Goal: Task Accomplishment & Management: Manage account settings

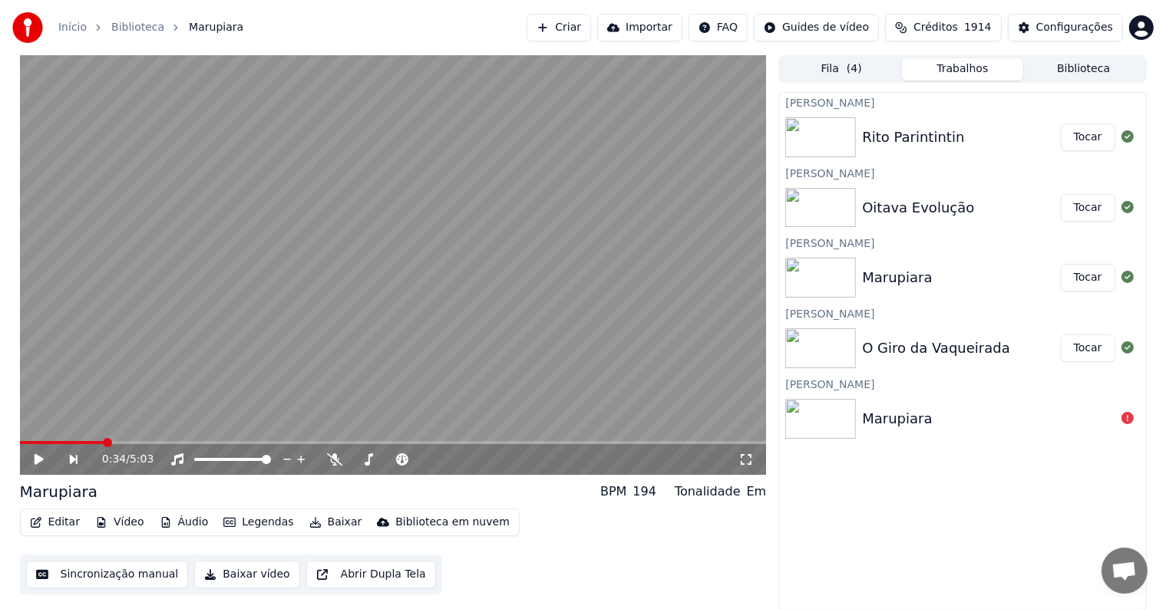
click at [1083, 348] on button "Tocar" at bounding box center [1087, 349] width 54 height 28
click at [130, 295] on video at bounding box center [393, 265] width 747 height 420
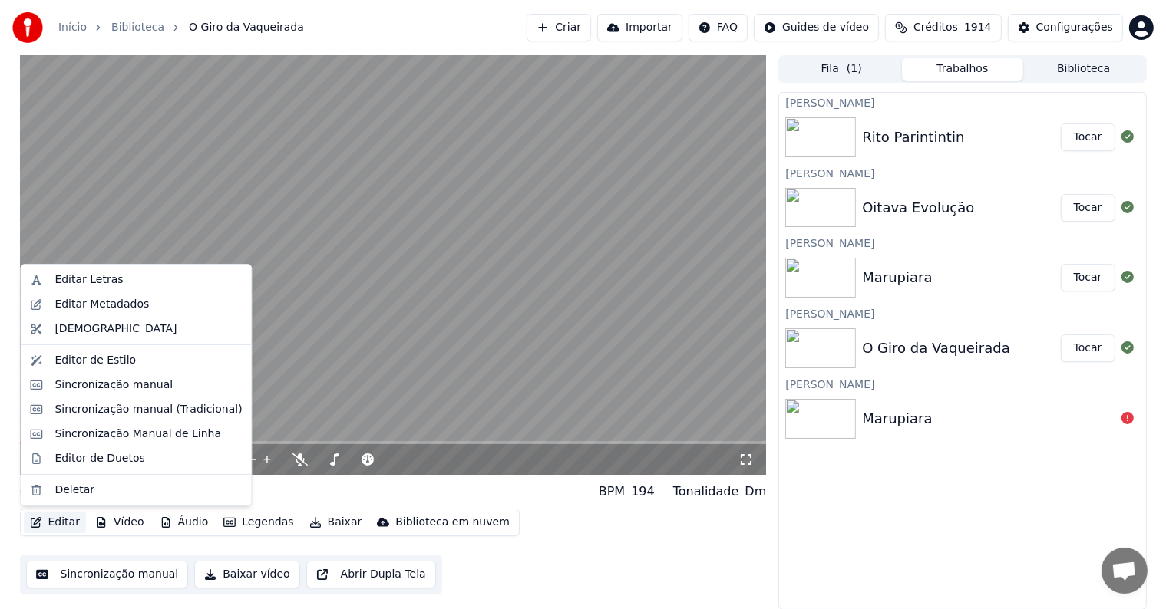
click at [64, 523] on button "Editar" at bounding box center [55, 522] width 62 height 21
click at [64, 303] on div "Editar Metadados" at bounding box center [101, 304] width 94 height 15
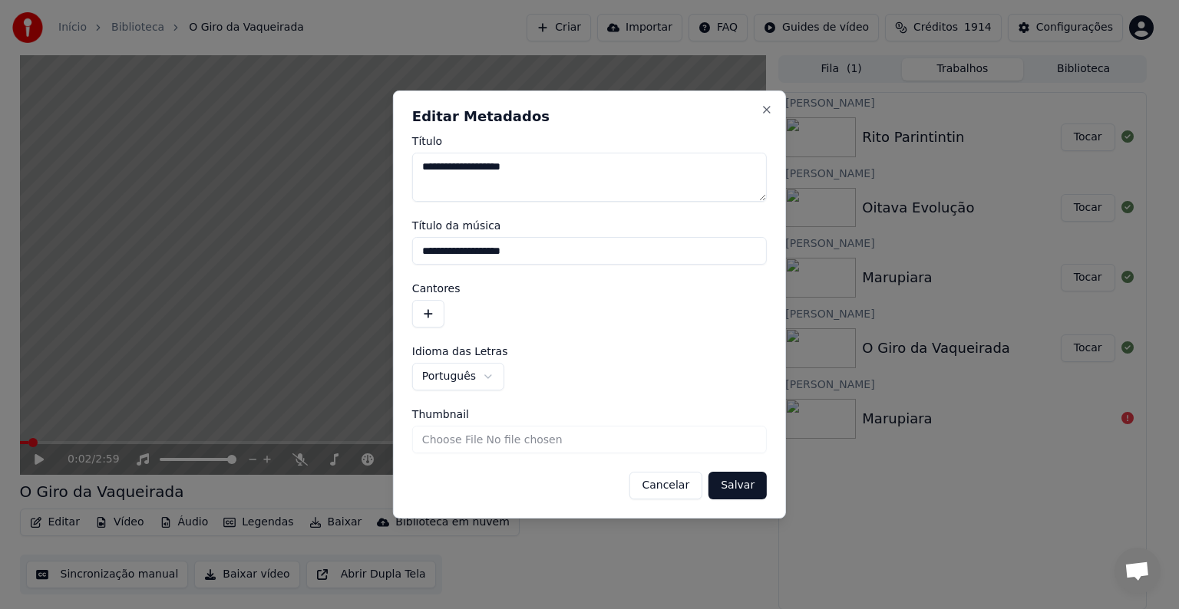
drag, startPoint x: 540, startPoint y: 249, endPoint x: 378, endPoint y: 229, distance: 164.0
click at [378, 229] on body "**********" at bounding box center [583, 304] width 1166 height 609
click at [427, 315] on button "button" at bounding box center [428, 314] width 32 height 28
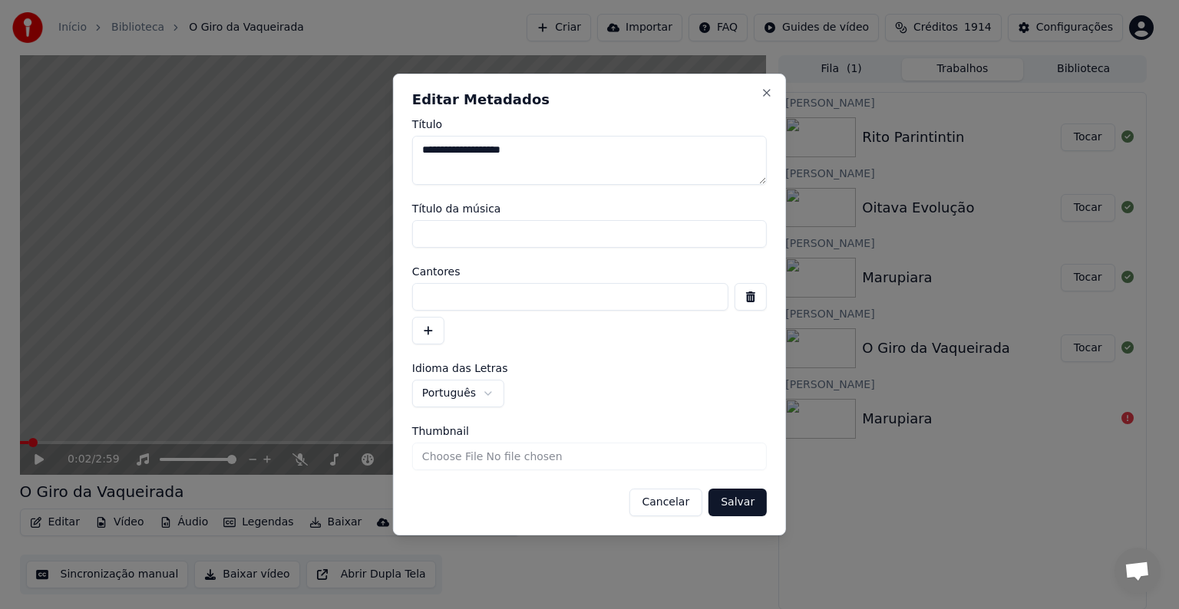
click at [470, 302] on input at bounding box center [570, 297] width 316 height 28
type input "**********"
click at [745, 499] on button "Salvar" at bounding box center [737, 503] width 58 height 28
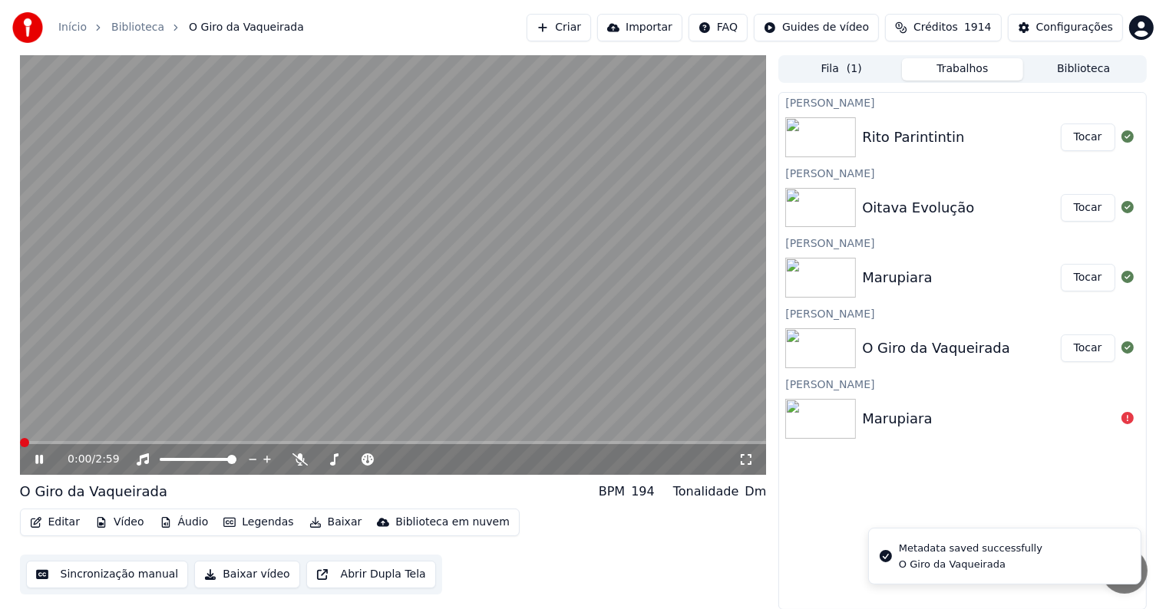
click at [134, 202] on video at bounding box center [393, 265] width 747 height 420
click at [98, 571] on button "Sincronização manual" at bounding box center [107, 575] width 163 height 28
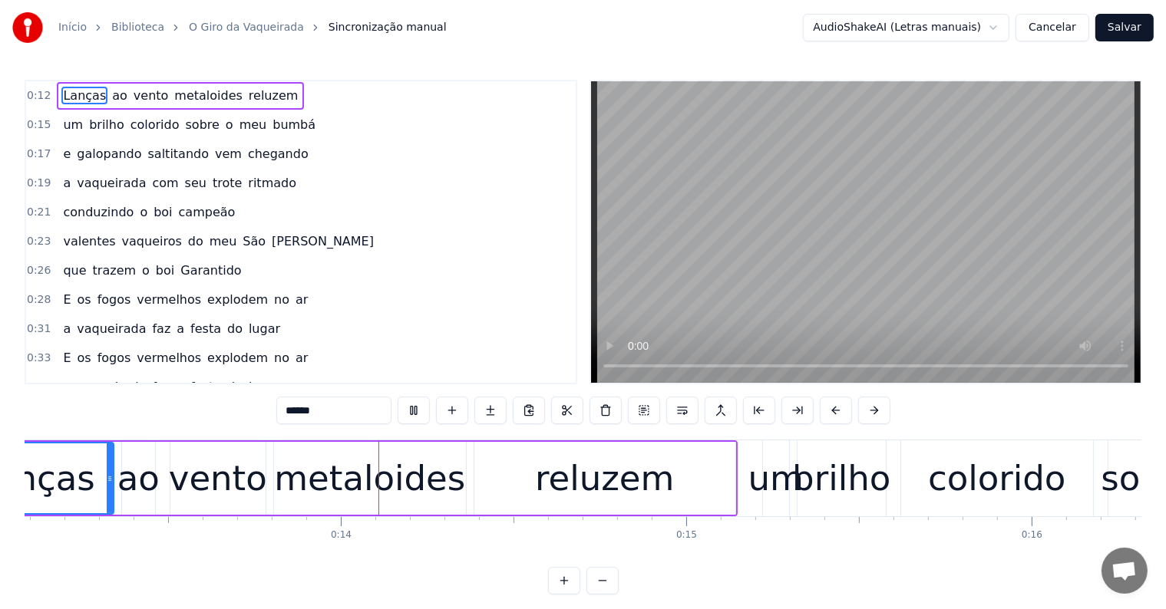
scroll to position [0, 4599]
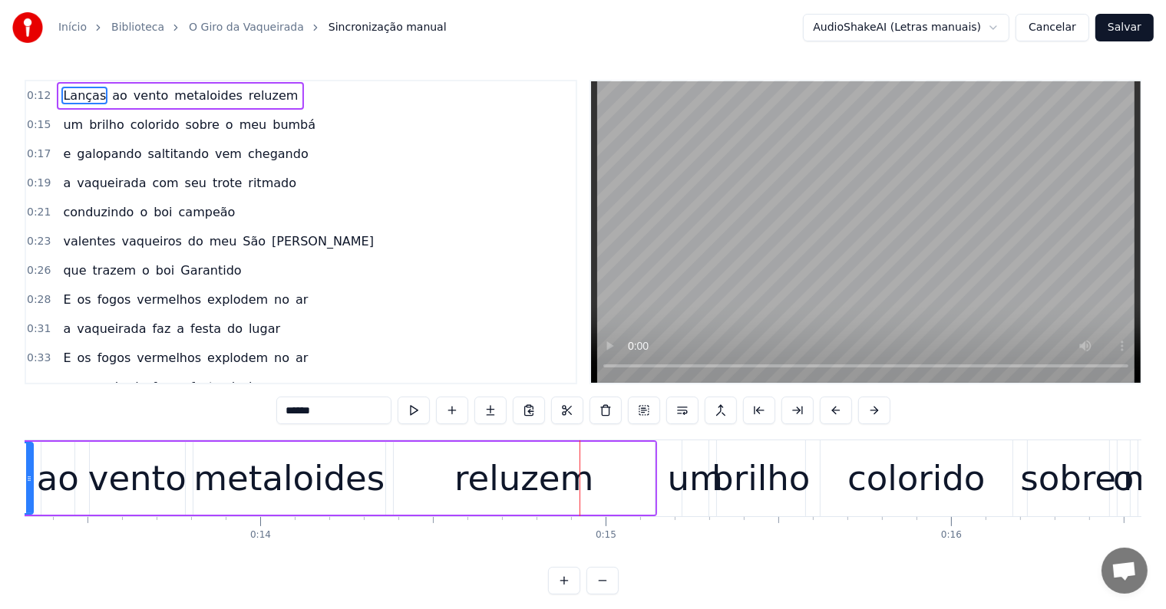
click at [538, 495] on div "reluzem" at bounding box center [523, 479] width 139 height 52
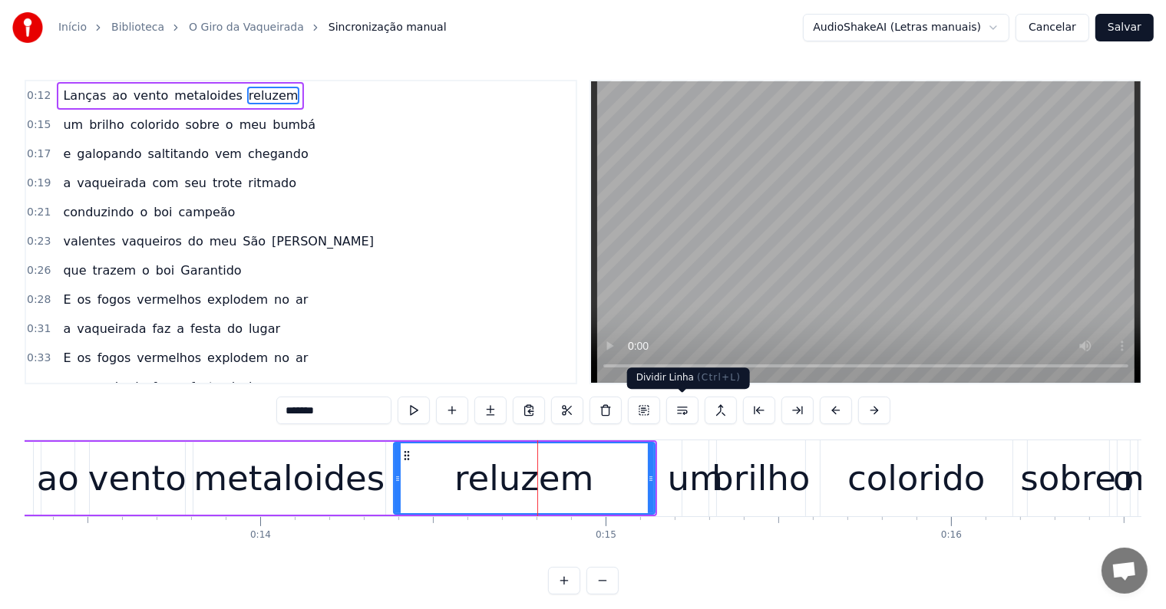
click at [675, 408] on button at bounding box center [682, 411] width 32 height 28
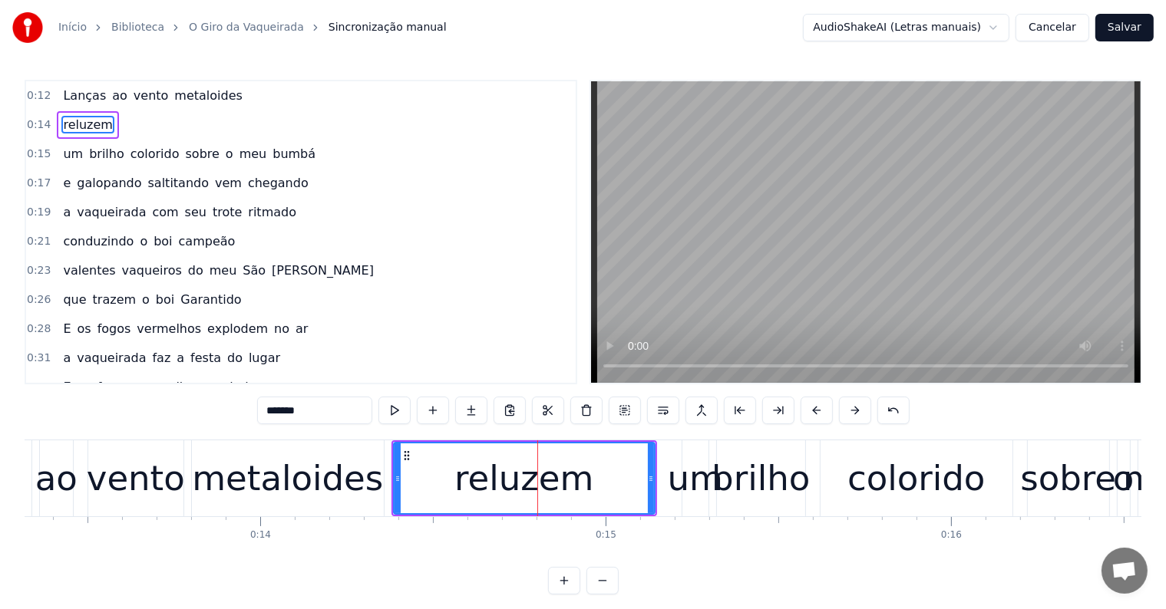
click at [362, 493] on div "metaloides" at bounding box center [287, 479] width 191 height 52
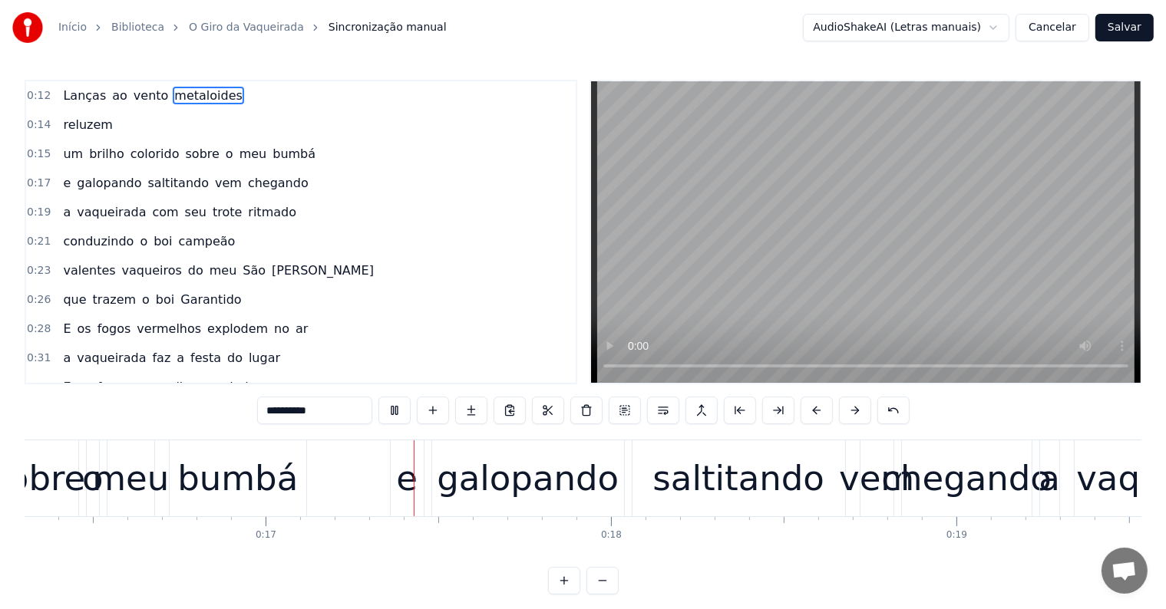
scroll to position [0, 5635]
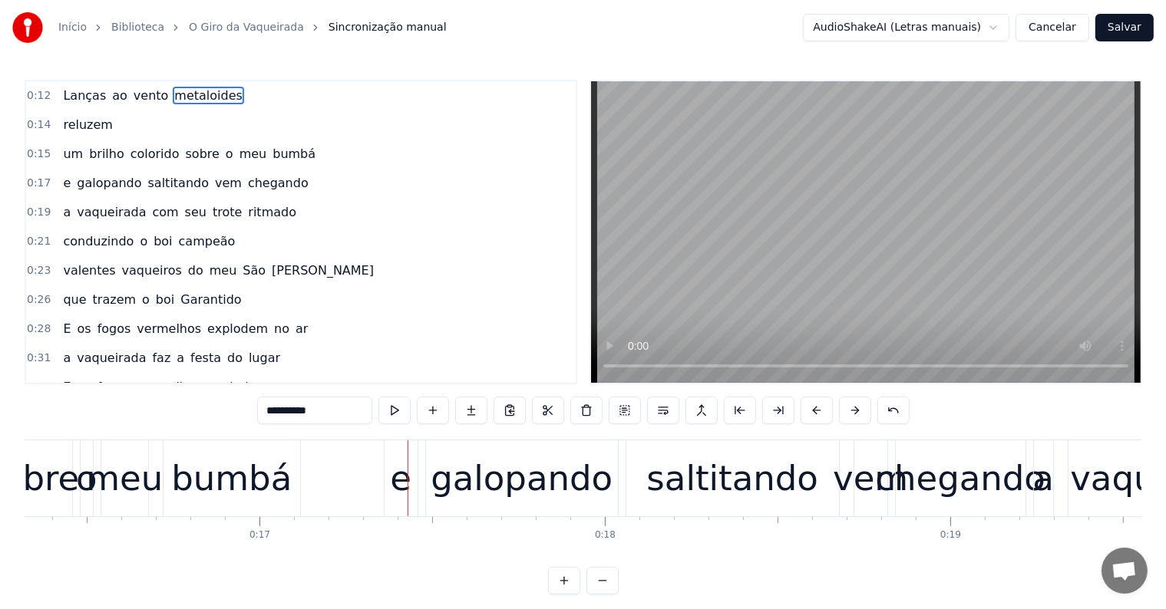
click at [264, 491] on div "bumbá" at bounding box center [231, 479] width 120 height 52
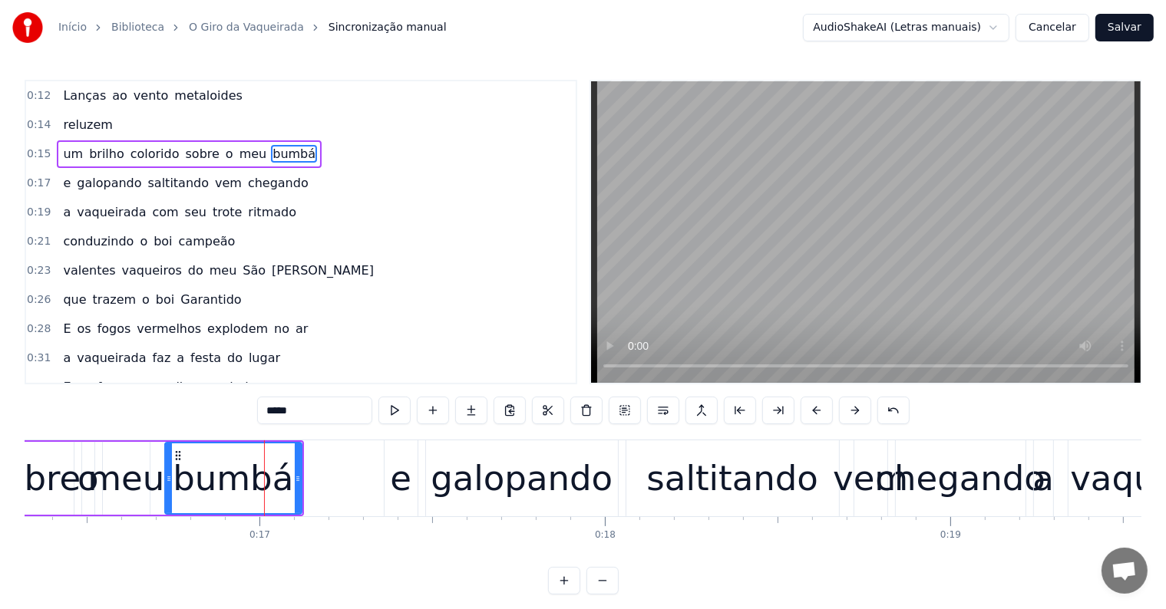
click at [61, 152] on span "um" at bounding box center [72, 154] width 23 height 18
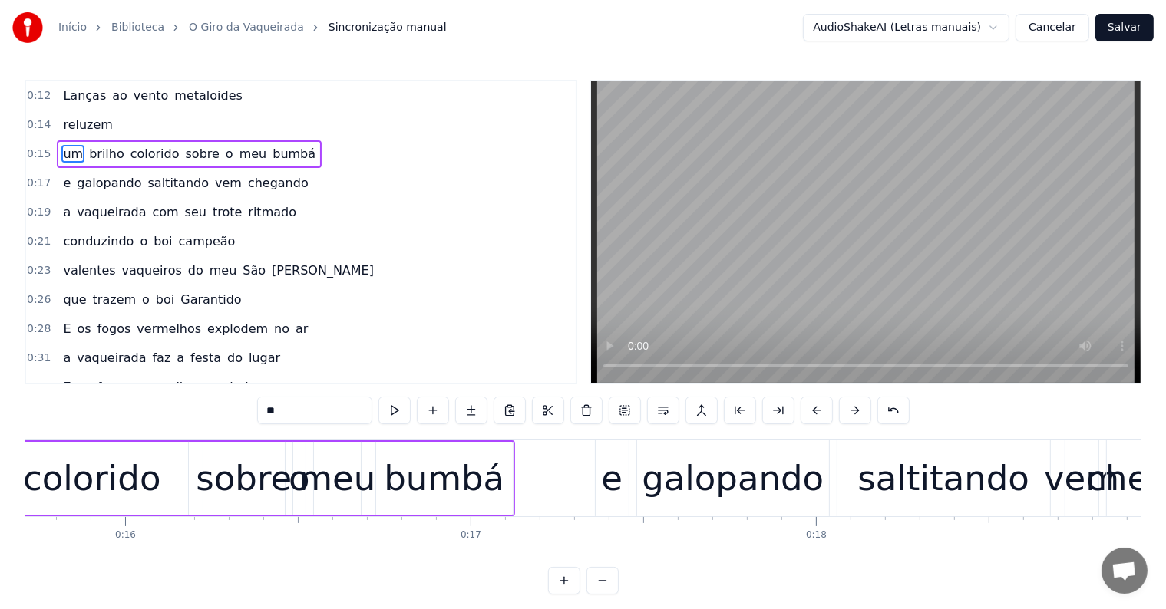
scroll to position [0, 5178]
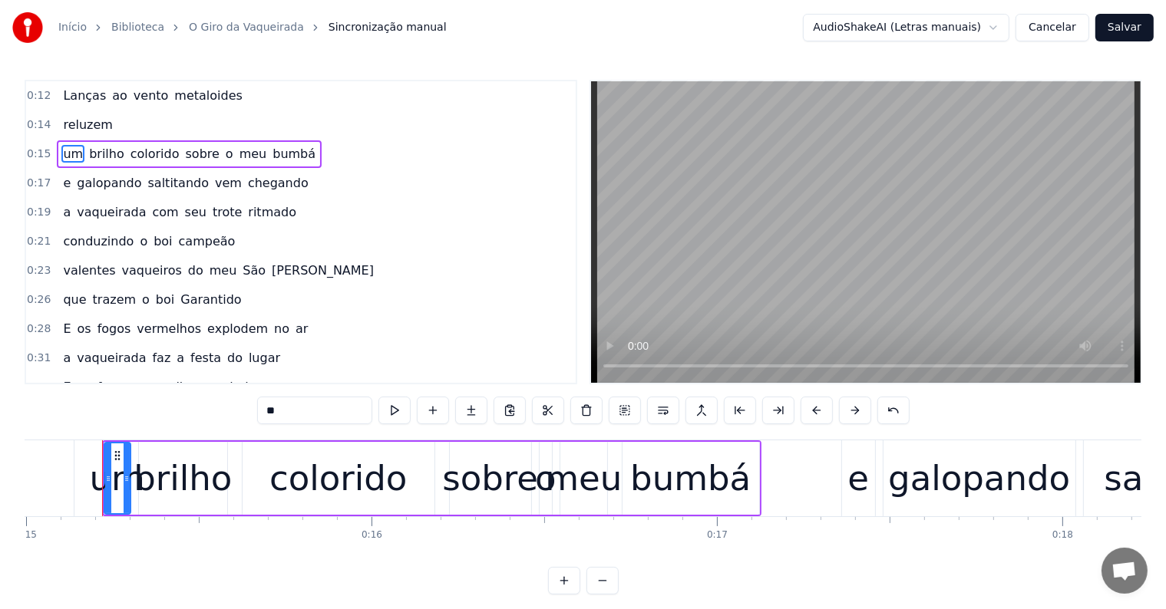
drag, startPoint x: 275, startPoint y: 411, endPoint x: 258, endPoint y: 411, distance: 16.9
click at [258, 411] on div "0:12 Lanças ao vento metaloides 0:14 reluzem 0:15 um brilho colorido sobre o me…" at bounding box center [583, 337] width 1116 height 515
click at [663, 494] on div "bumbá" at bounding box center [690, 479] width 120 height 52
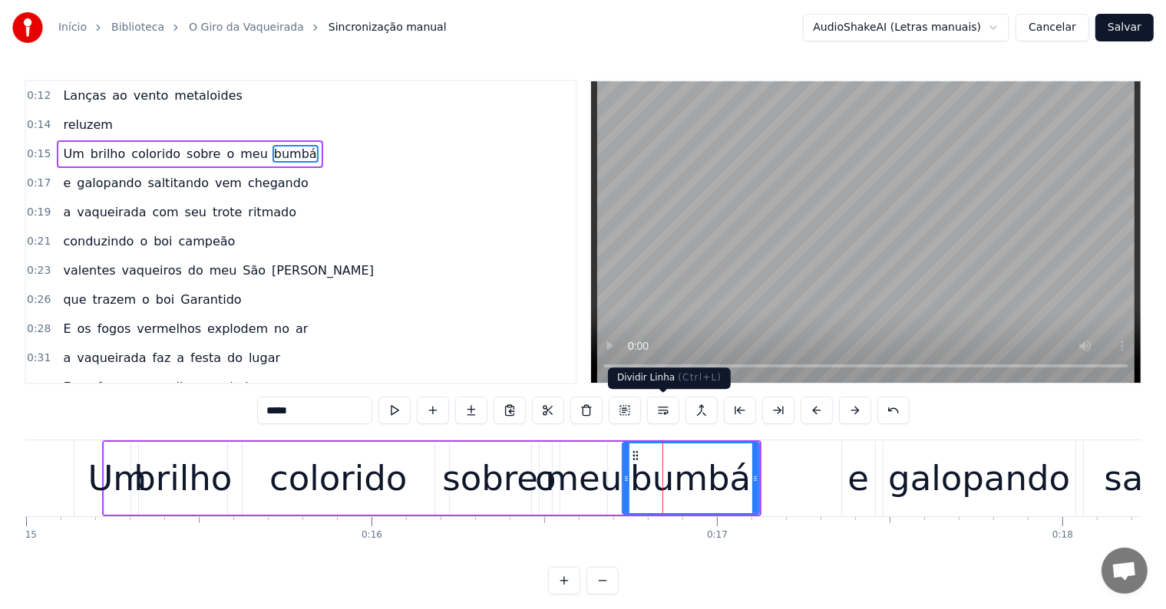
click at [663, 411] on button at bounding box center [663, 411] width 32 height 28
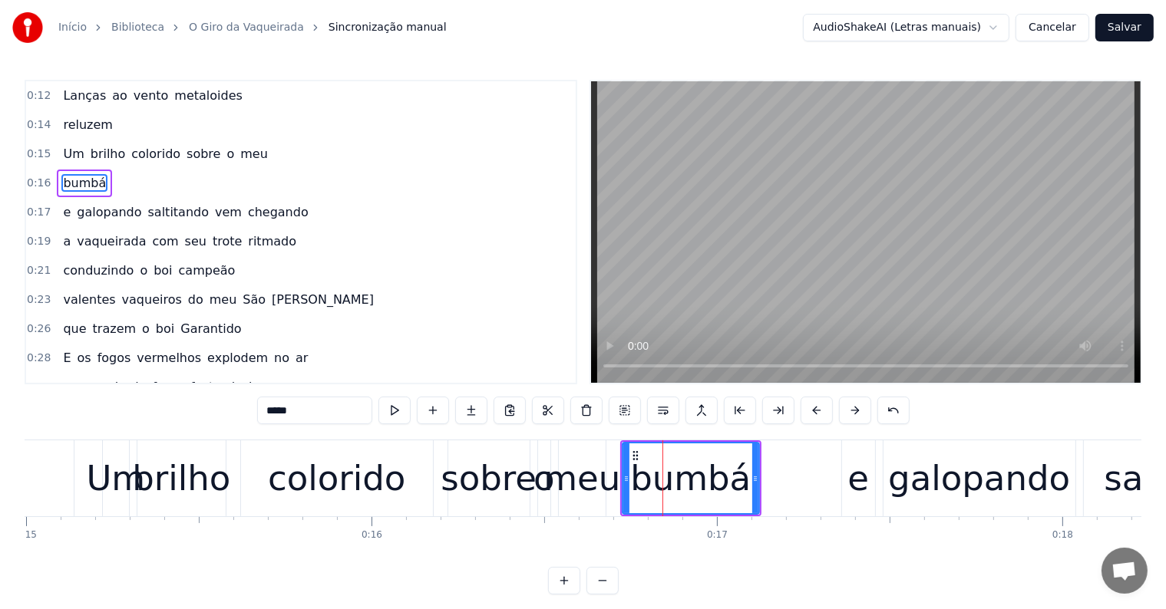
click at [577, 491] on div "meu" at bounding box center [581, 479] width 77 height 52
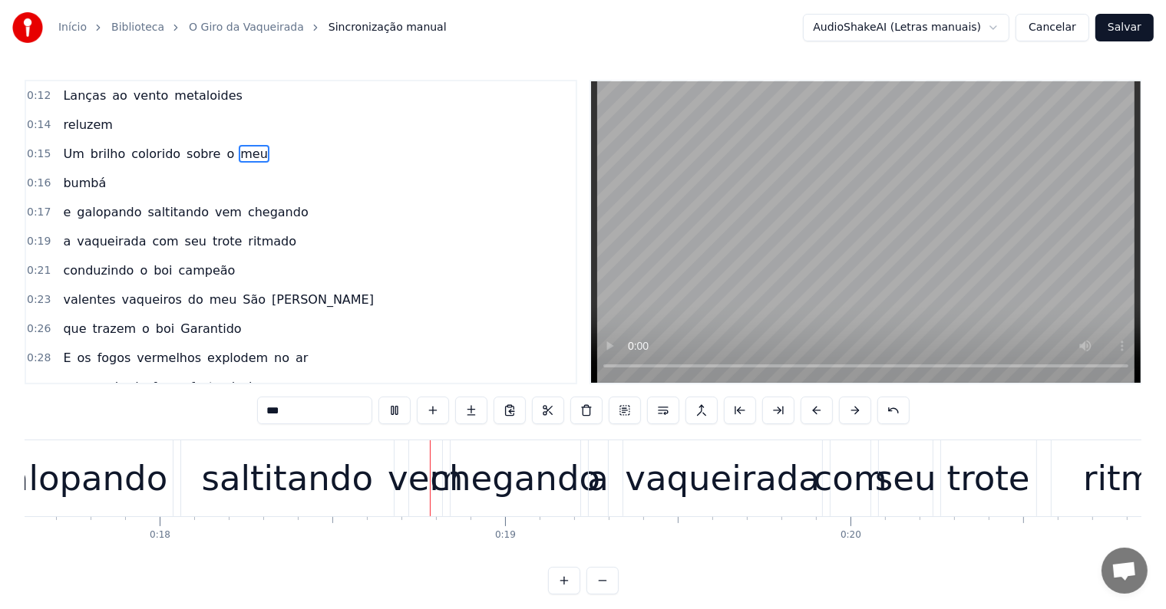
scroll to position [0, 6205]
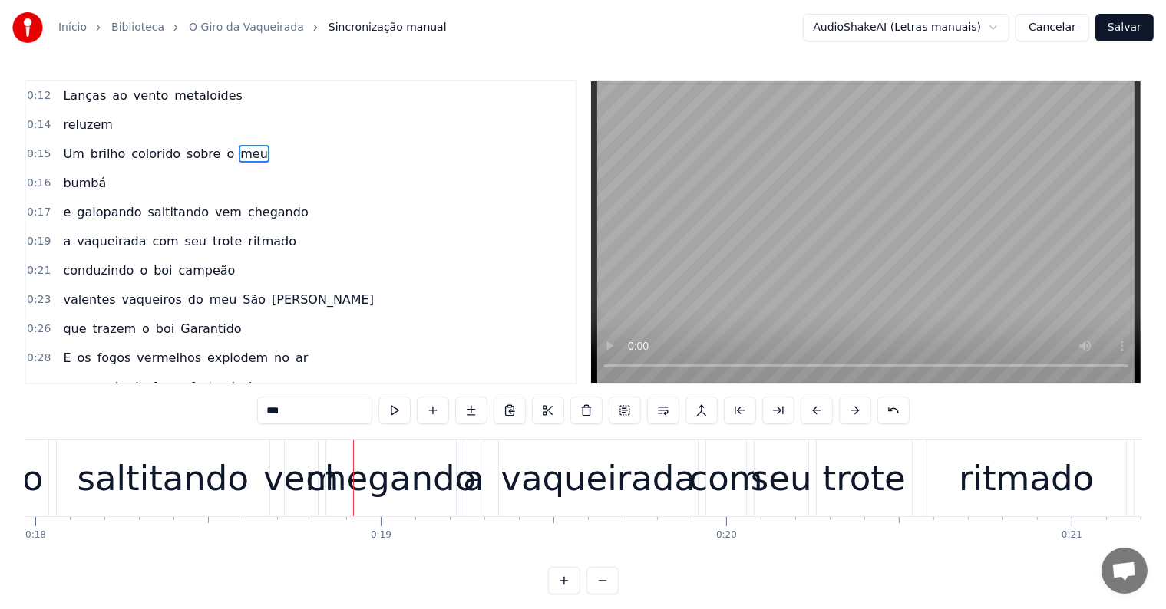
click at [61, 206] on span "e" at bounding box center [66, 212] width 11 height 18
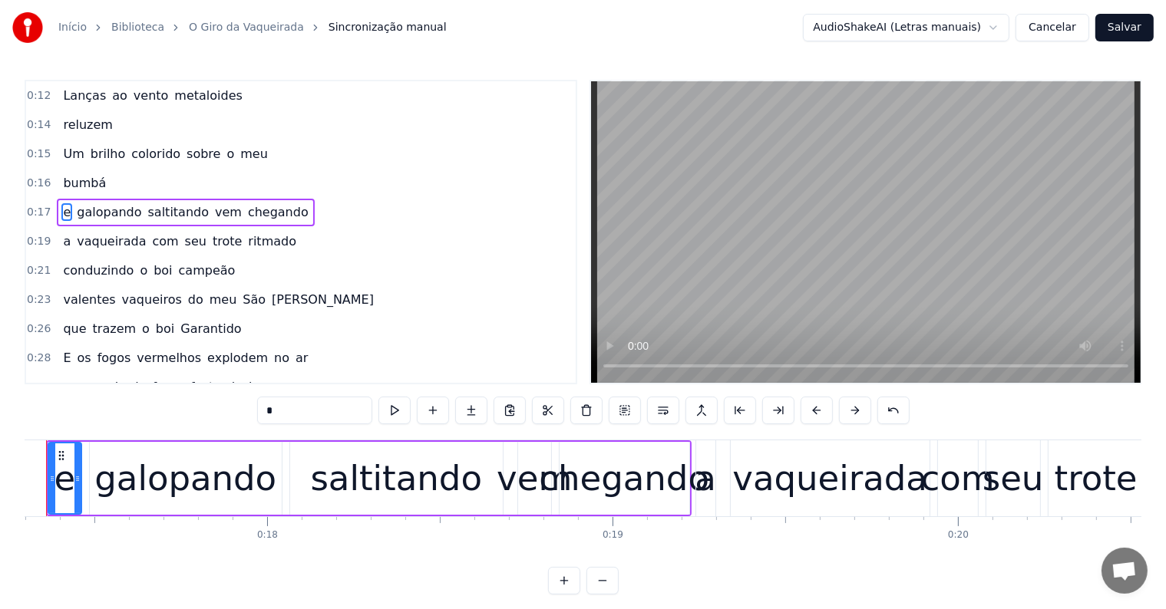
scroll to position [0, 5917]
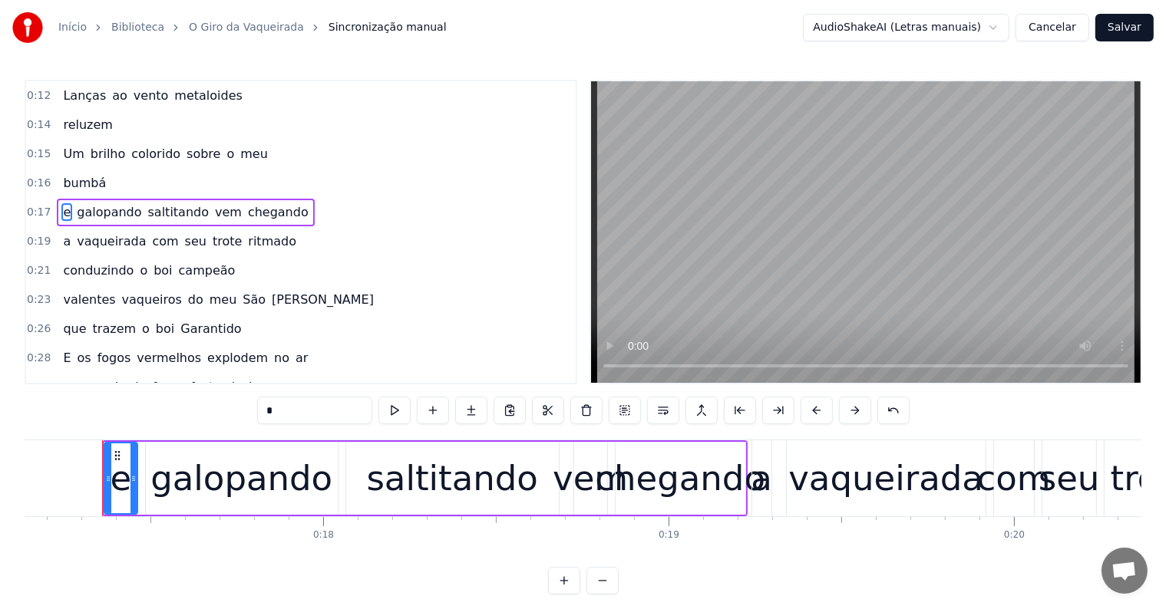
drag, startPoint x: 283, startPoint y: 414, endPoint x: 219, endPoint y: 414, distance: 63.7
click at [219, 414] on div "0:12 Lanças ao vento metaloides 0:14 reluzem 0:15 Um brilho colorido sobre o me…" at bounding box center [583, 337] width 1116 height 515
click at [692, 490] on div "chegando" at bounding box center [680, 479] width 170 height 52
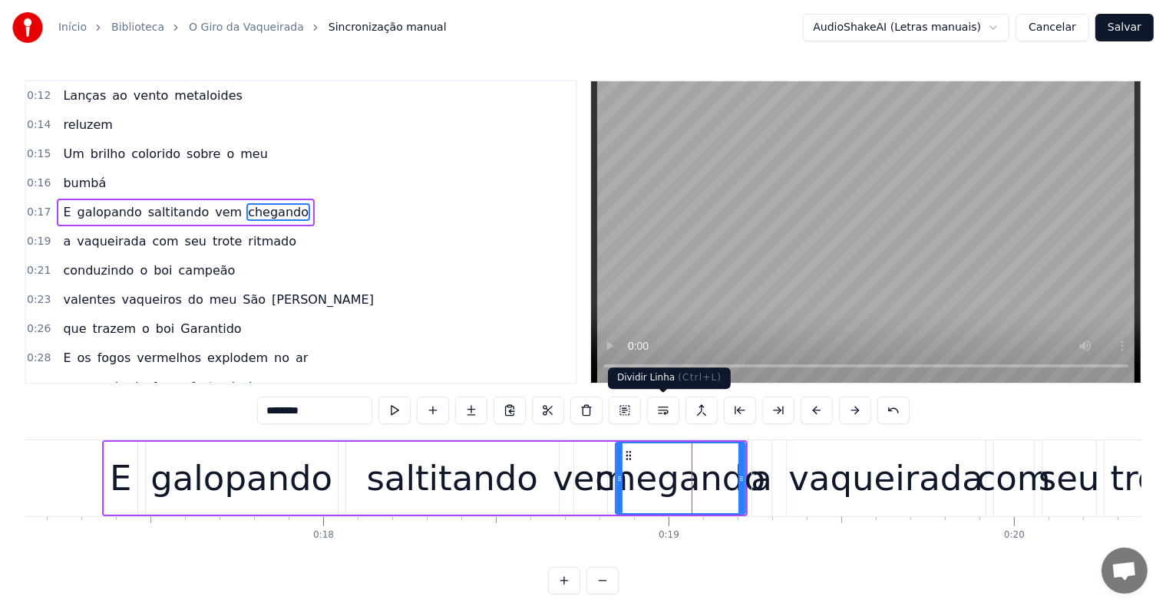
click at [660, 410] on button at bounding box center [663, 411] width 32 height 28
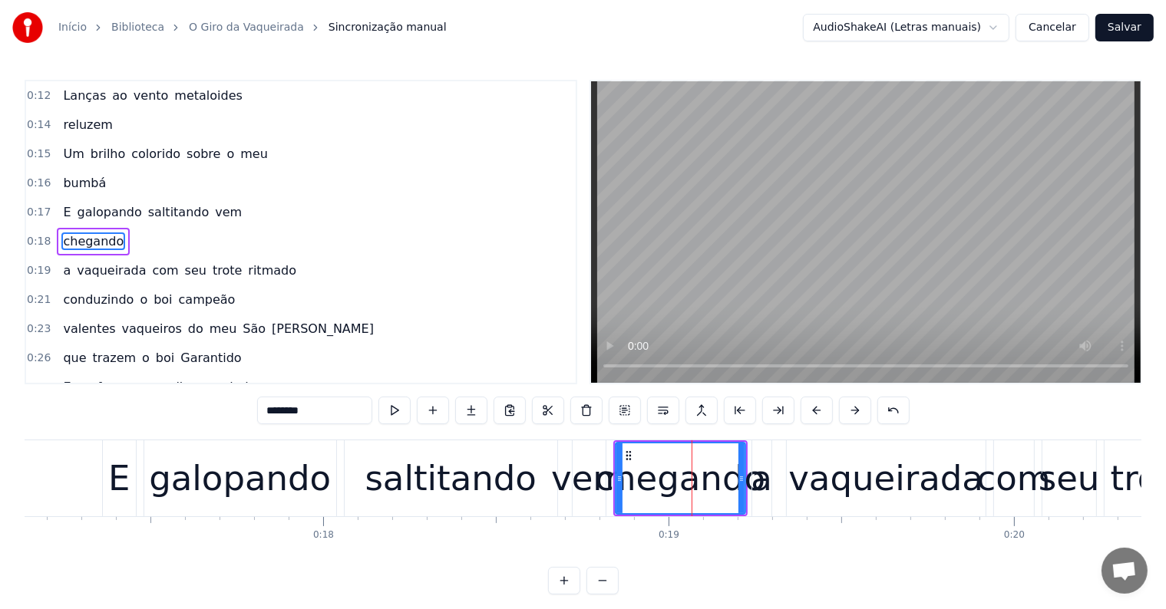
scroll to position [4, 0]
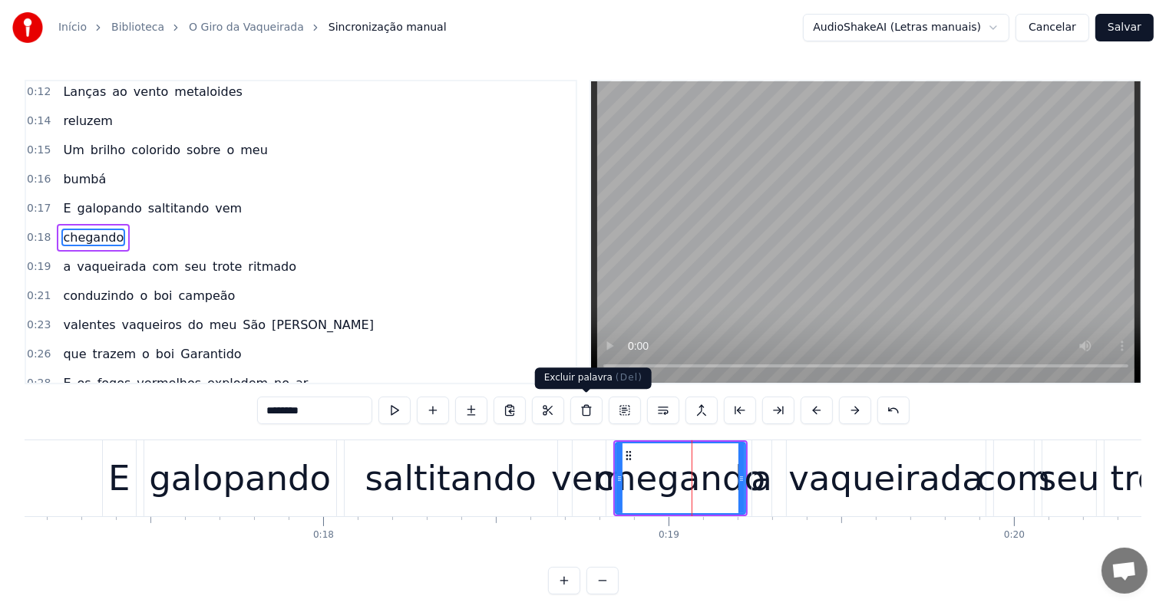
click at [585, 473] on div "vem" at bounding box center [588, 479] width 75 height 52
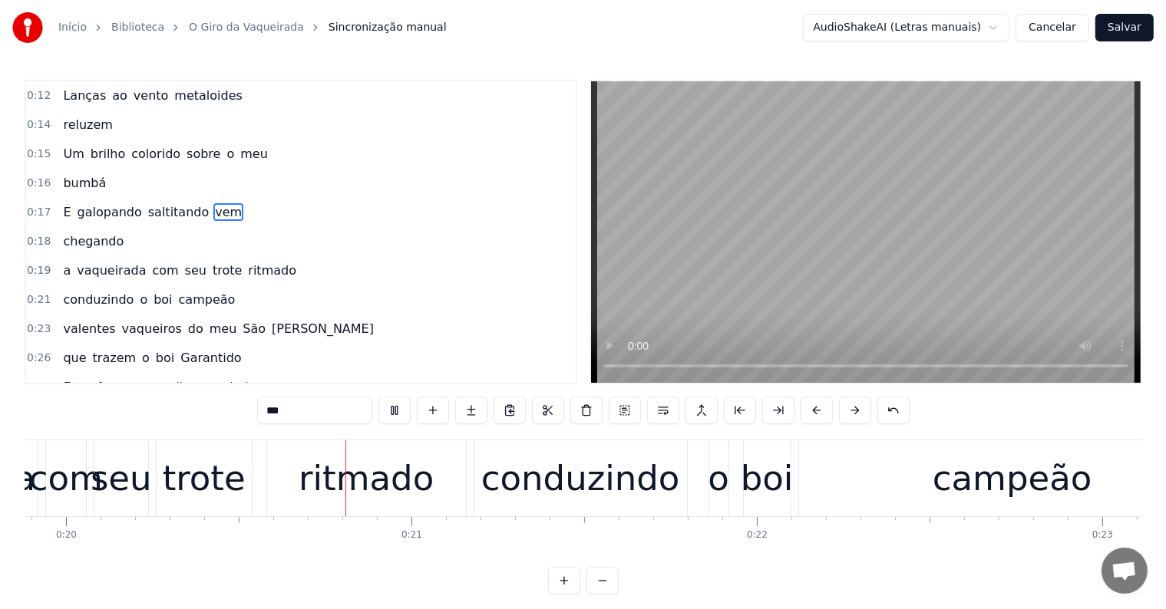
scroll to position [0, 6880]
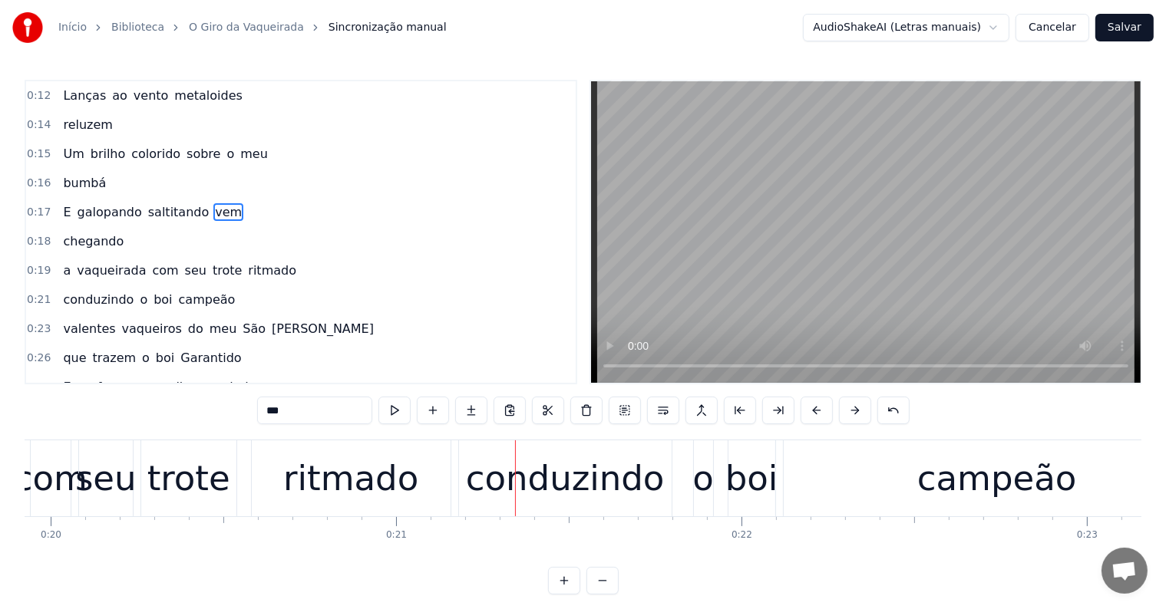
click at [396, 490] on div "ritmado" at bounding box center [350, 479] width 135 height 52
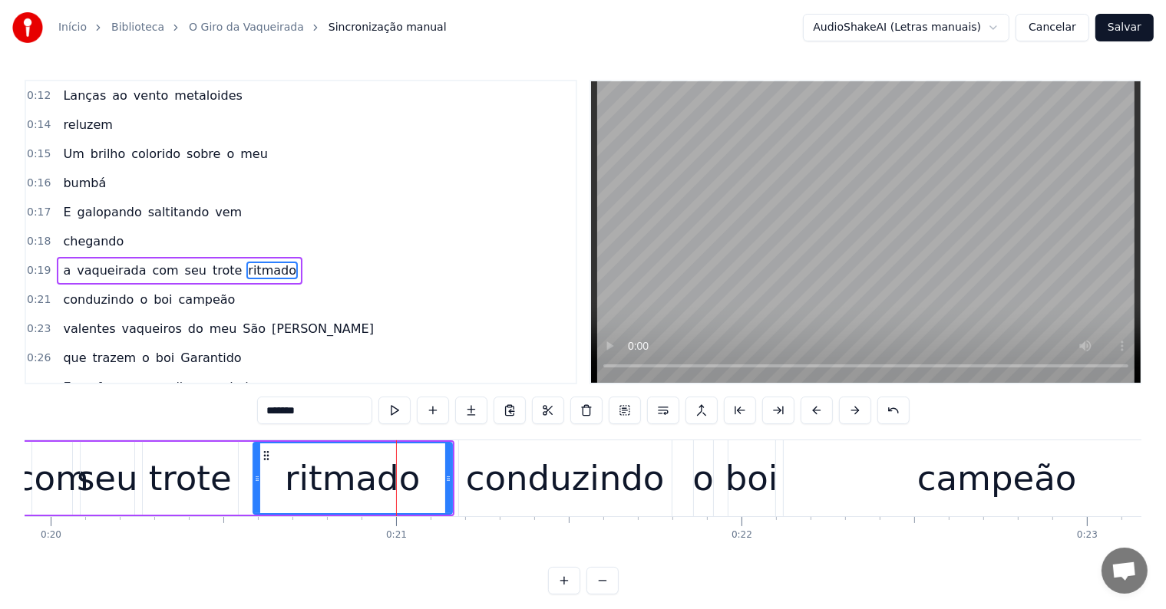
scroll to position [32, 0]
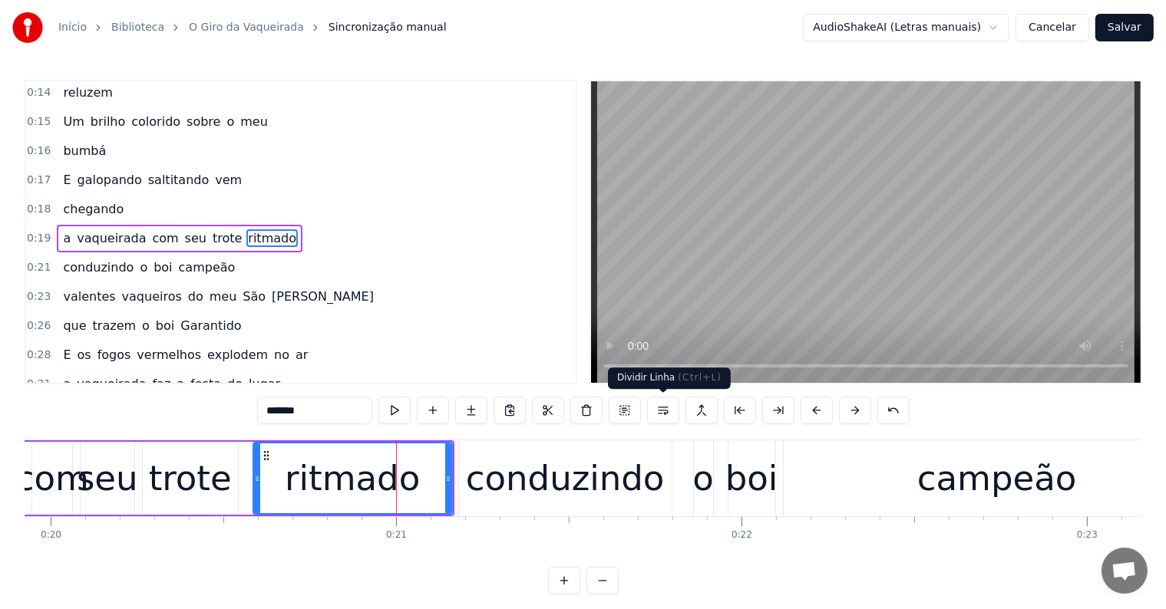
click at [657, 408] on button at bounding box center [663, 411] width 32 height 28
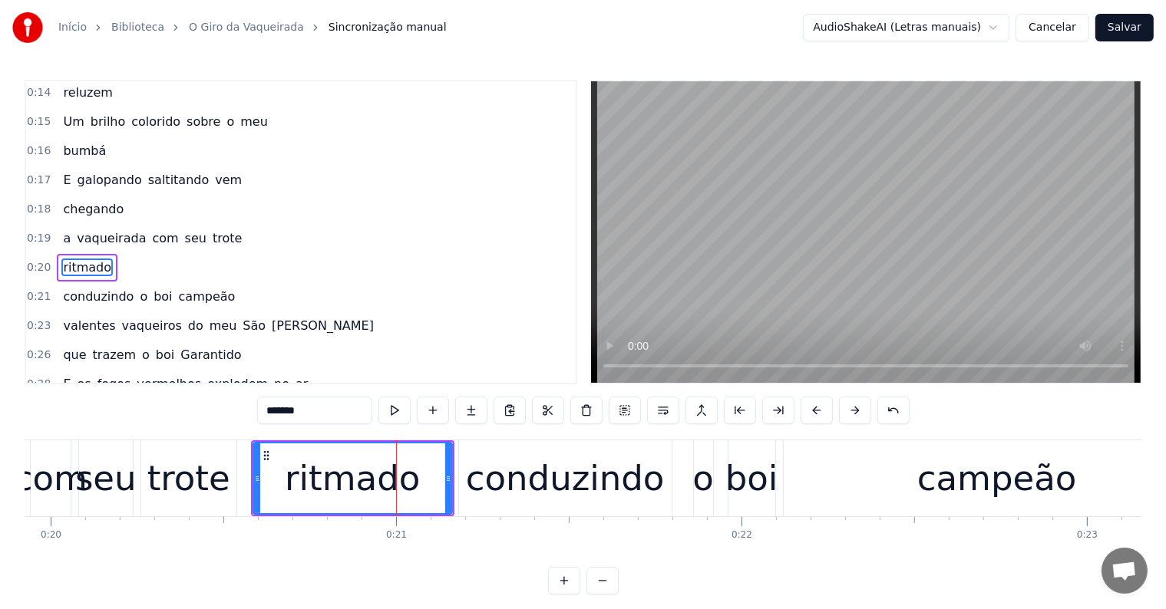
scroll to position [61, 0]
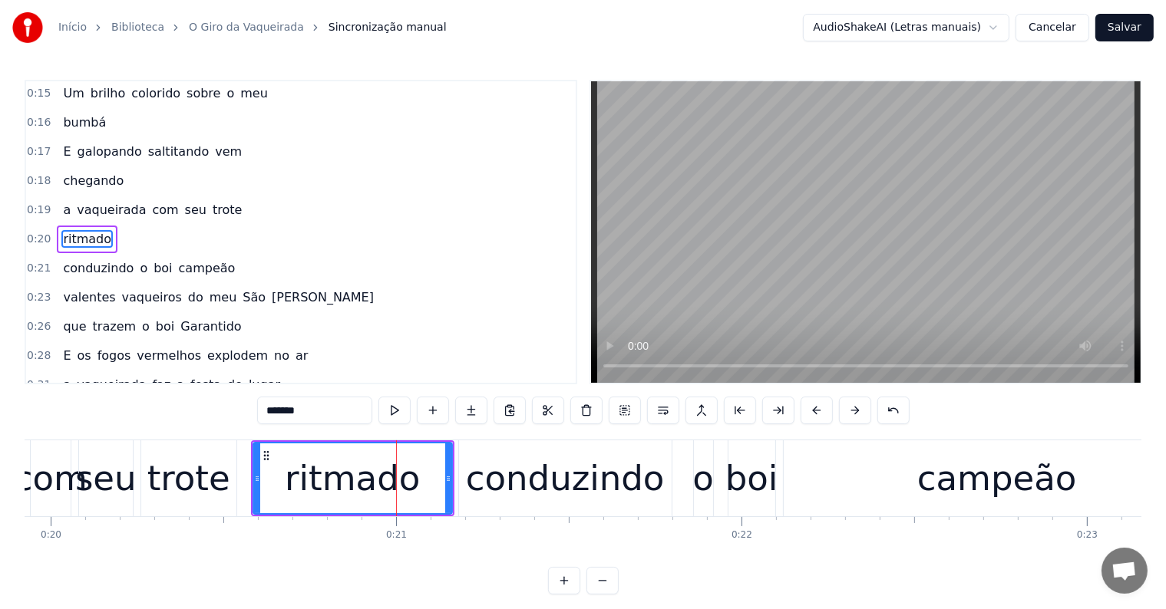
click at [196, 506] on div "trote" at bounding box center [188, 478] width 95 height 76
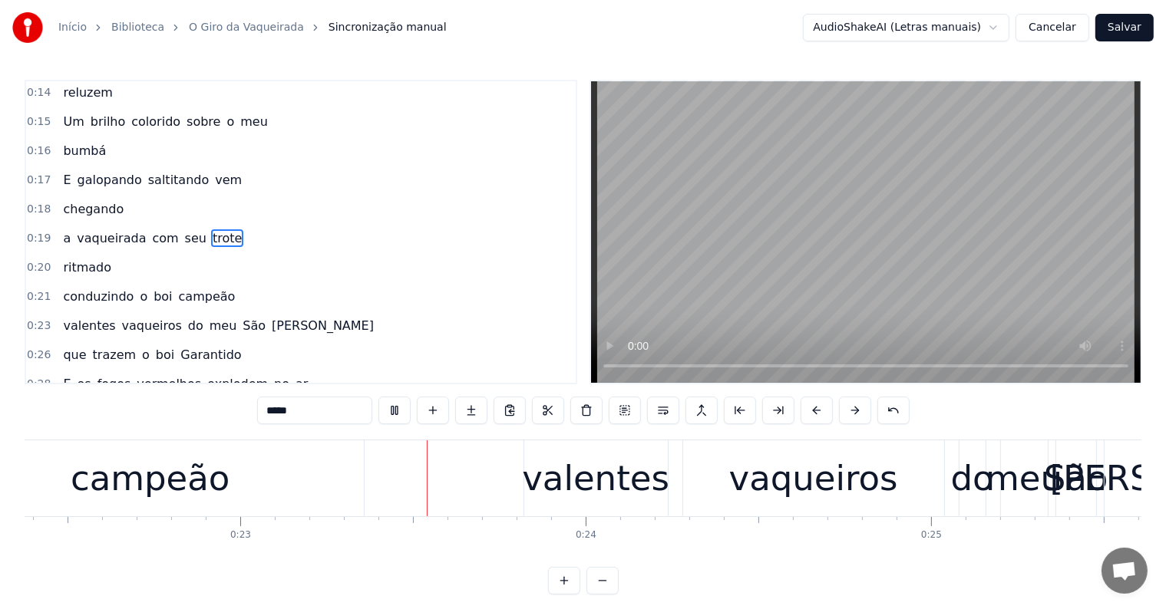
scroll to position [0, 7844]
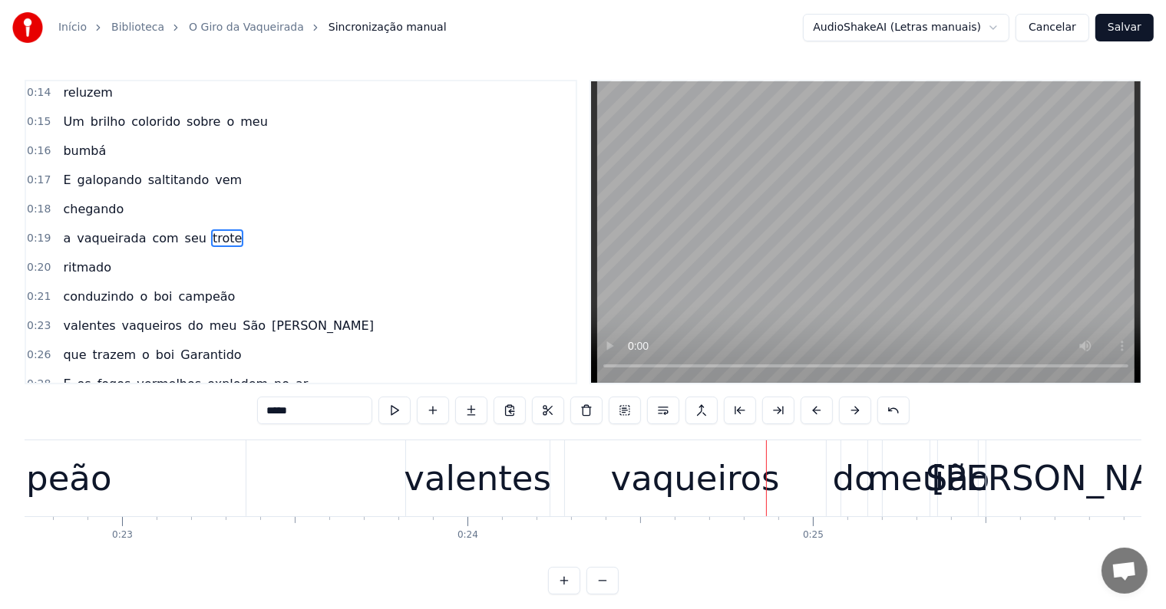
click at [415, 484] on div "valentes" at bounding box center [477, 479] width 147 height 52
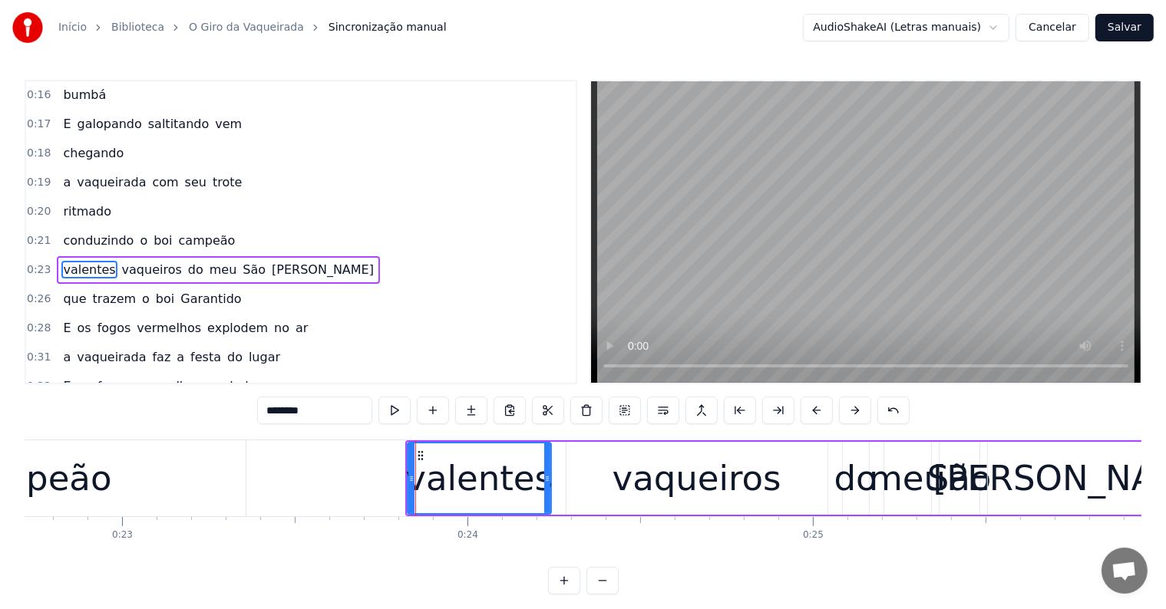
scroll to position [117, 0]
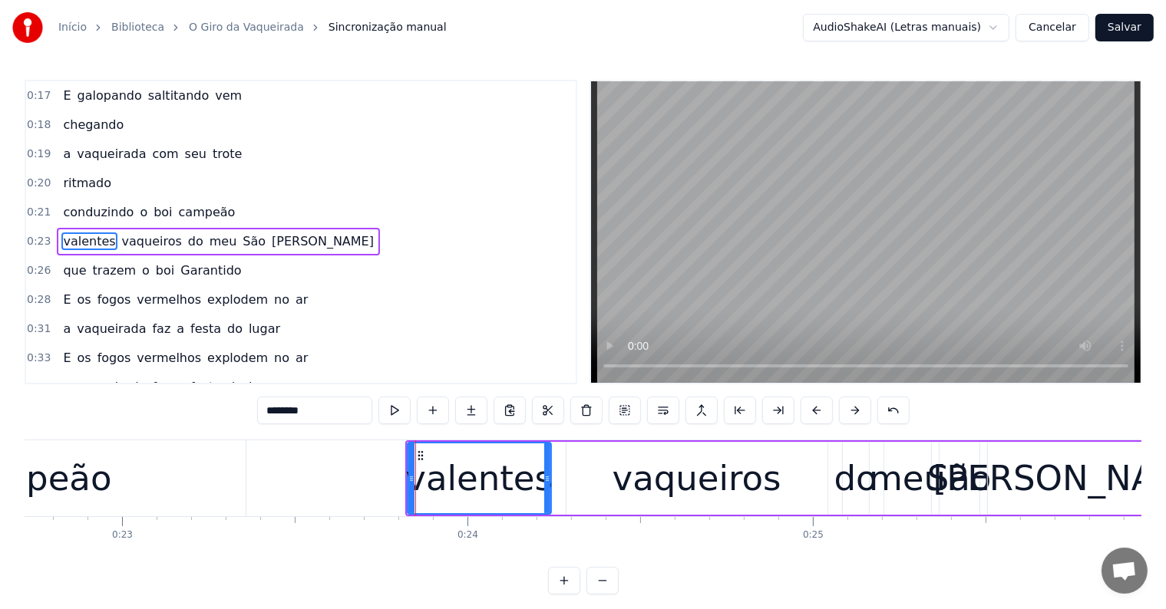
drag, startPoint x: 273, startPoint y: 411, endPoint x: 257, endPoint y: 411, distance: 16.1
click at [257, 411] on div "0:12 Lanças ao vento metaloides 0:14 reluzem 0:15 Um brilho colorido sobre o me…" at bounding box center [583, 337] width 1116 height 515
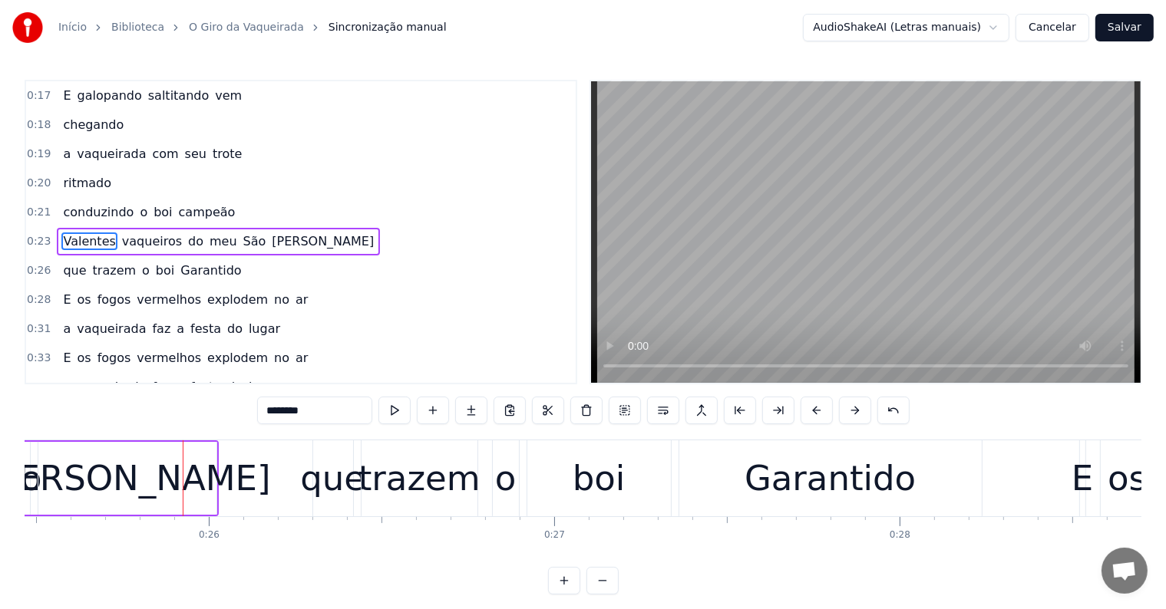
scroll to position [0, 8810]
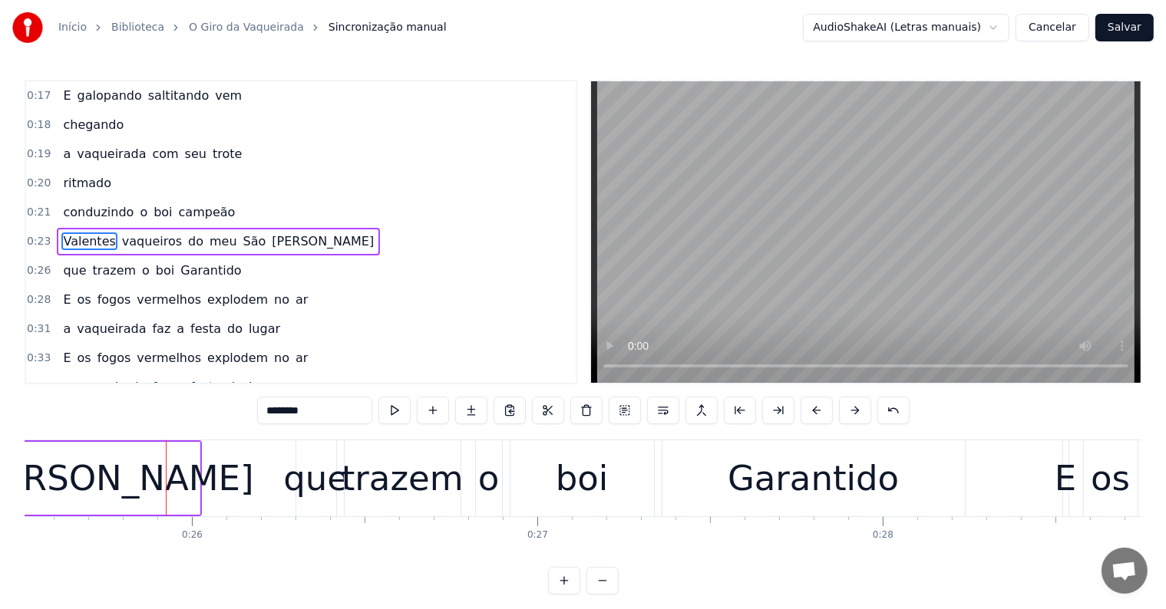
click at [138, 483] on div "[PERSON_NAME]" at bounding box center [110, 479] width 287 height 52
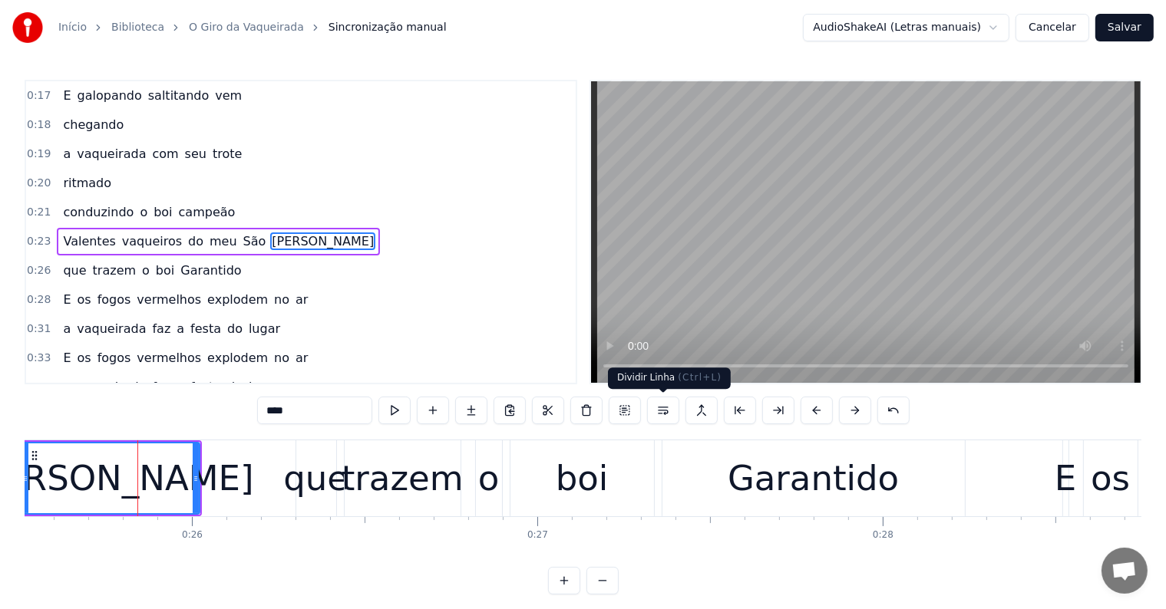
click at [660, 411] on button at bounding box center [663, 411] width 32 height 28
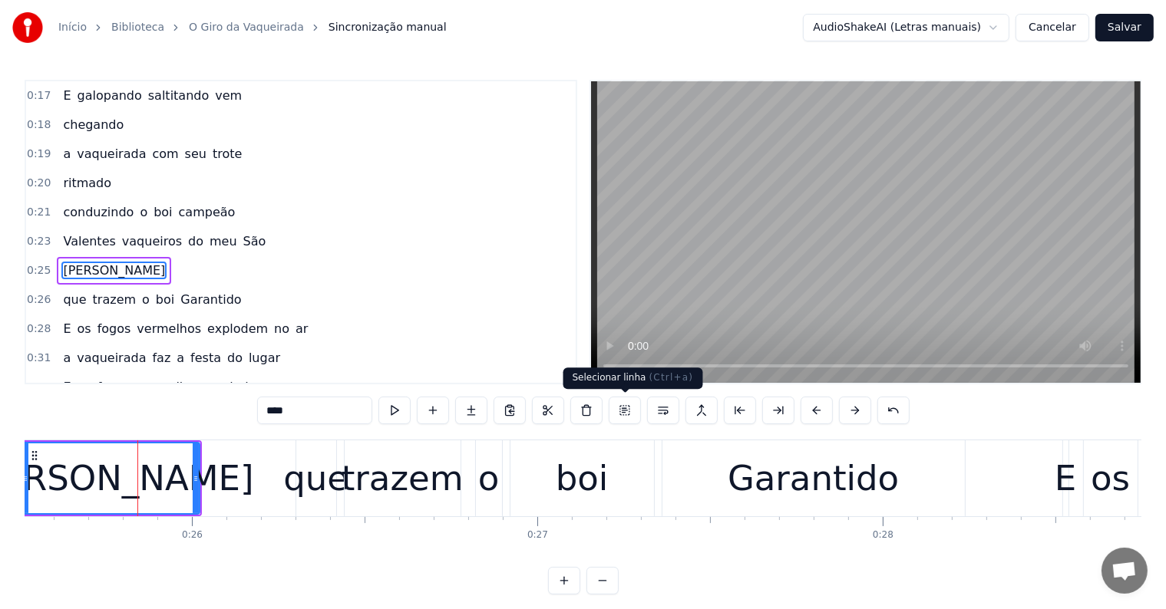
scroll to position [145, 0]
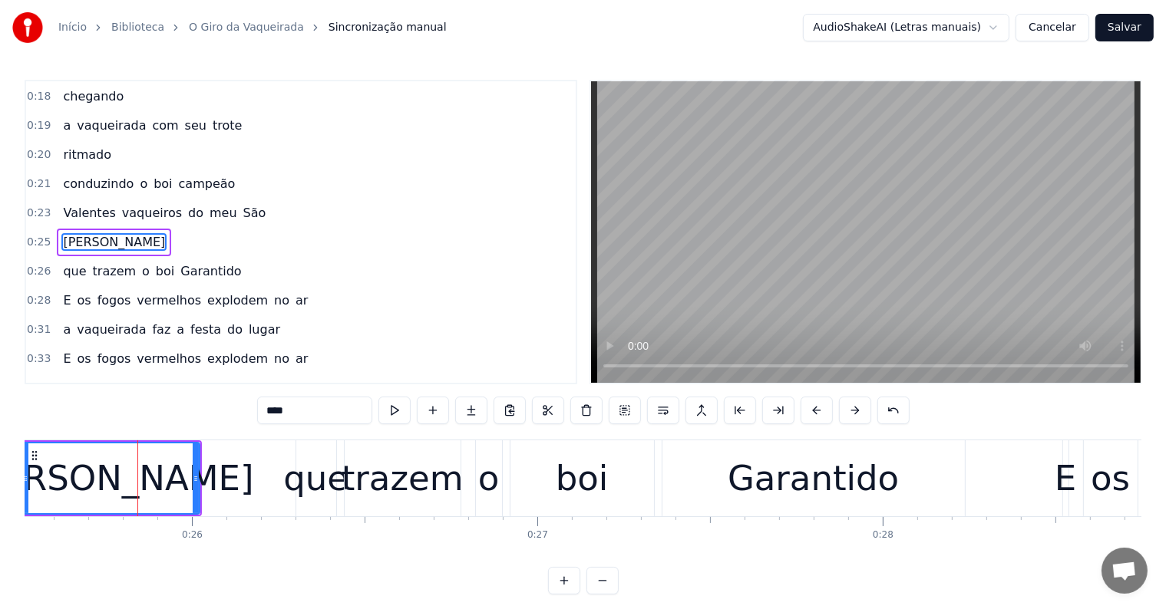
click at [132, 209] on span "vaqueiros" at bounding box center [151, 213] width 63 height 18
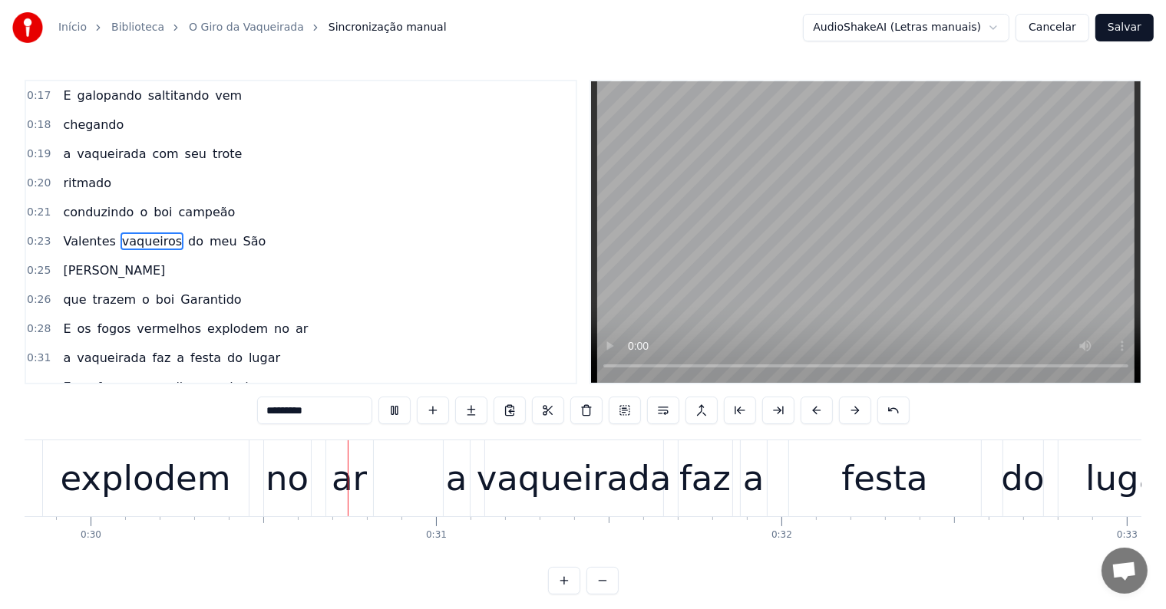
scroll to position [0, 10298]
click at [333, 493] on div "ar" at bounding box center [344, 479] width 35 height 52
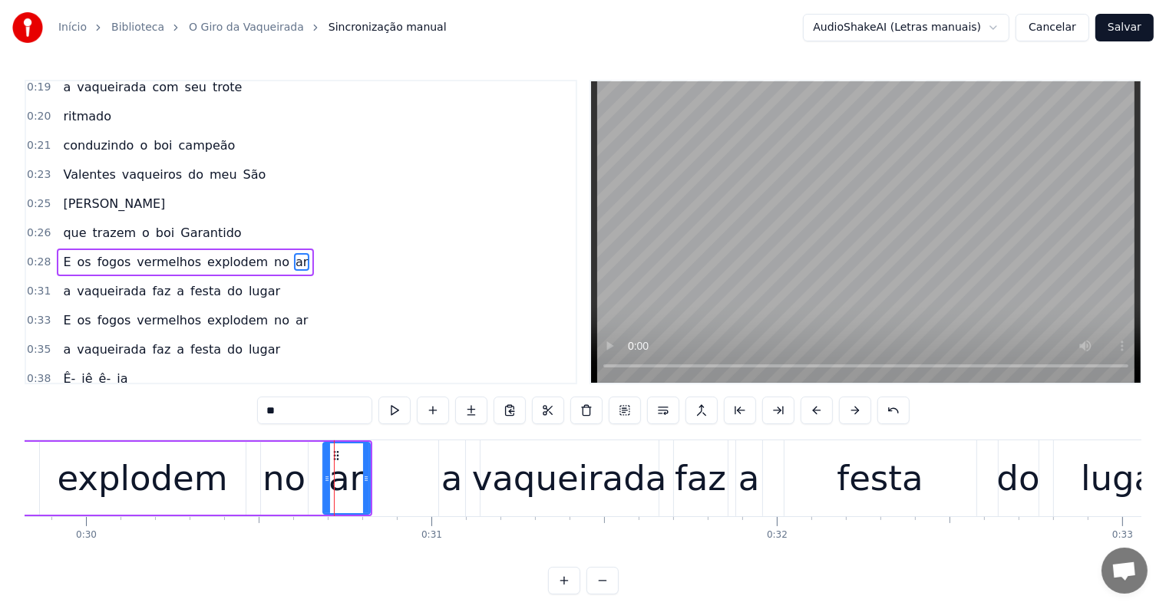
scroll to position [202, 0]
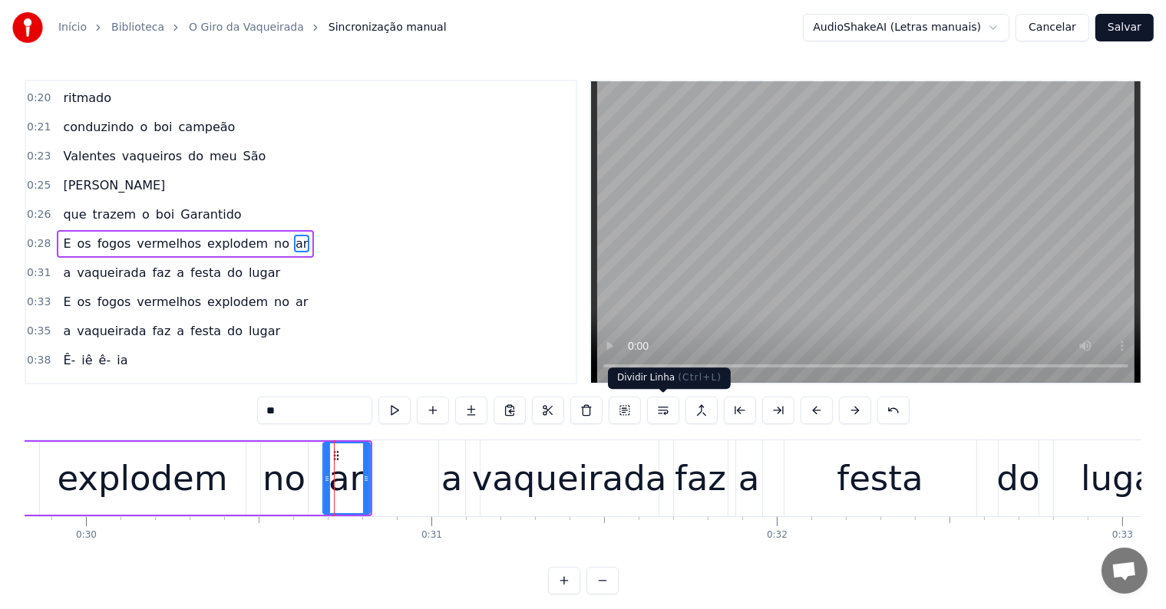
click at [665, 411] on button at bounding box center [663, 411] width 32 height 28
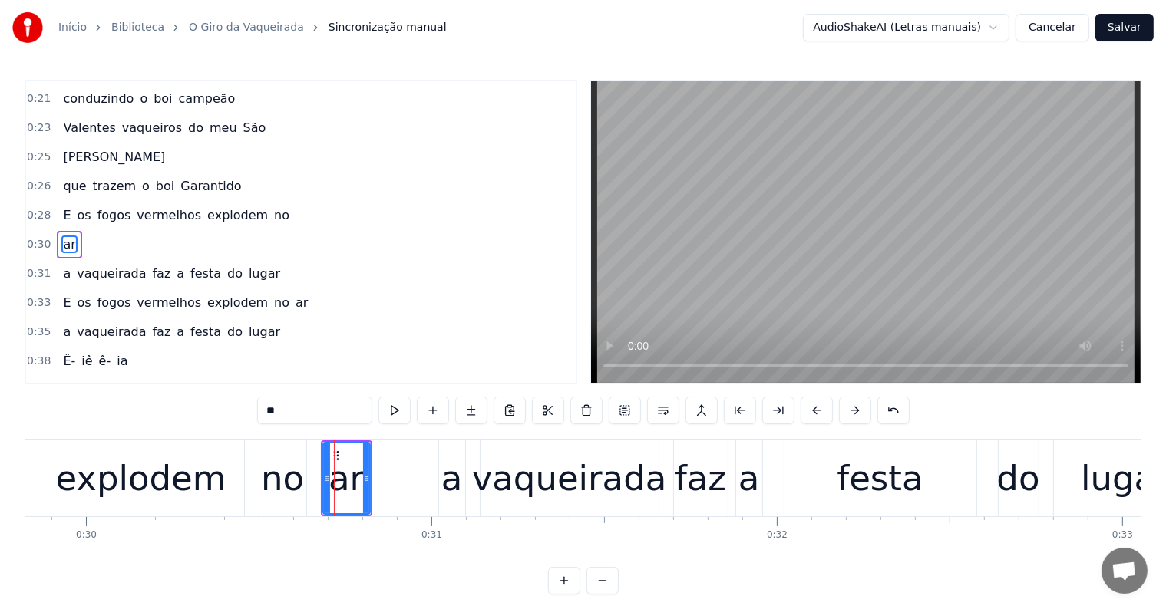
click at [170, 474] on div "explodem" at bounding box center [140, 479] width 170 height 52
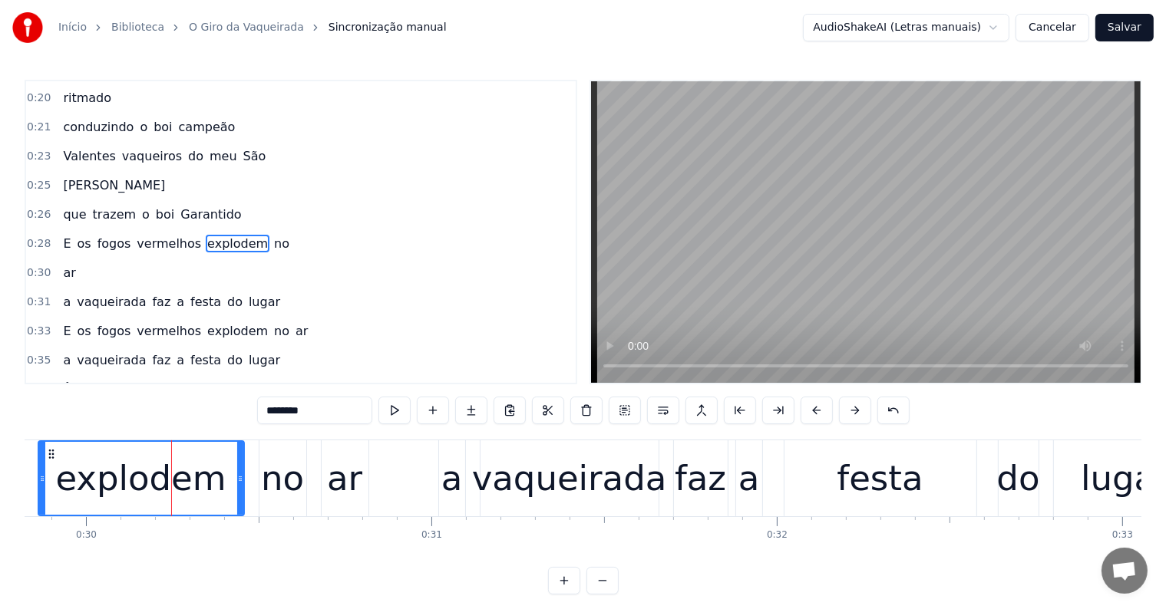
click at [272, 235] on span "no" at bounding box center [281, 244] width 18 height 18
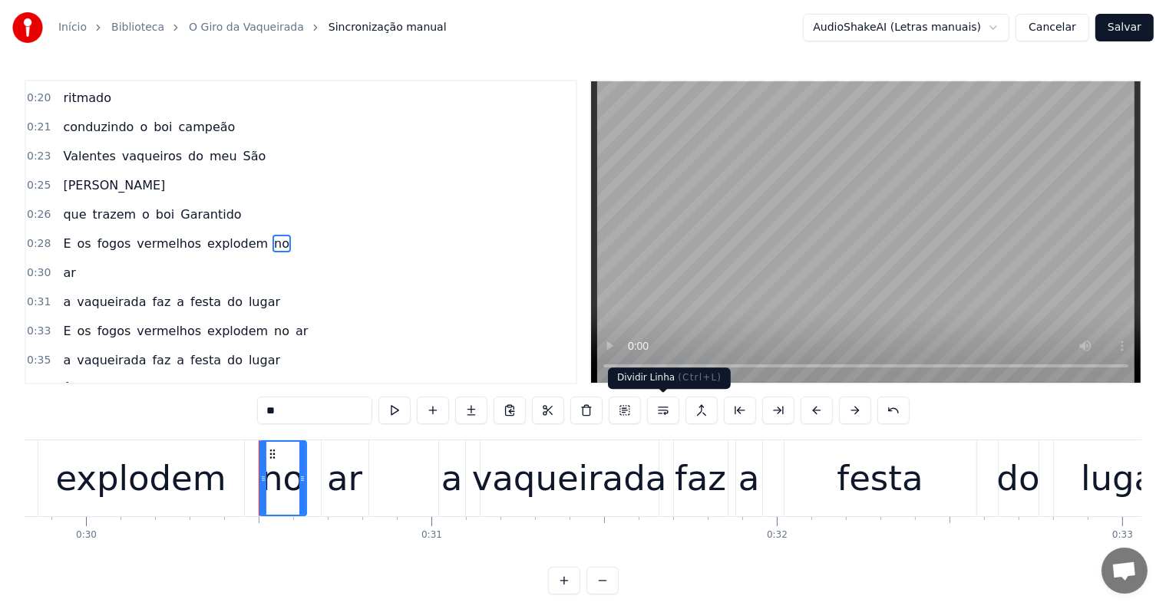
click at [661, 408] on button at bounding box center [663, 411] width 32 height 28
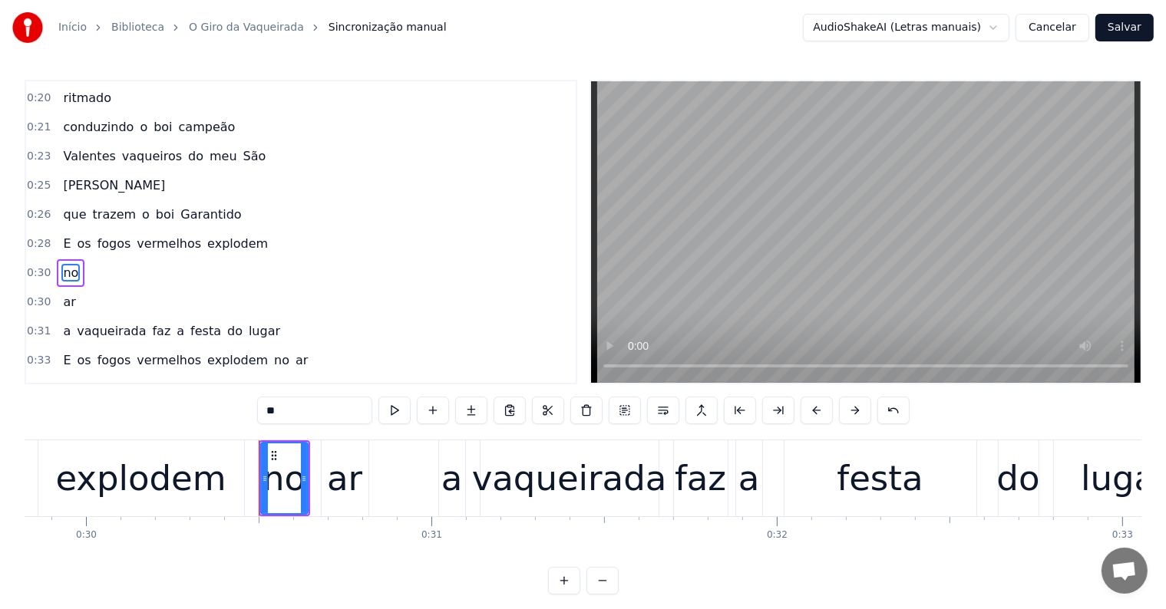
scroll to position [230, 0]
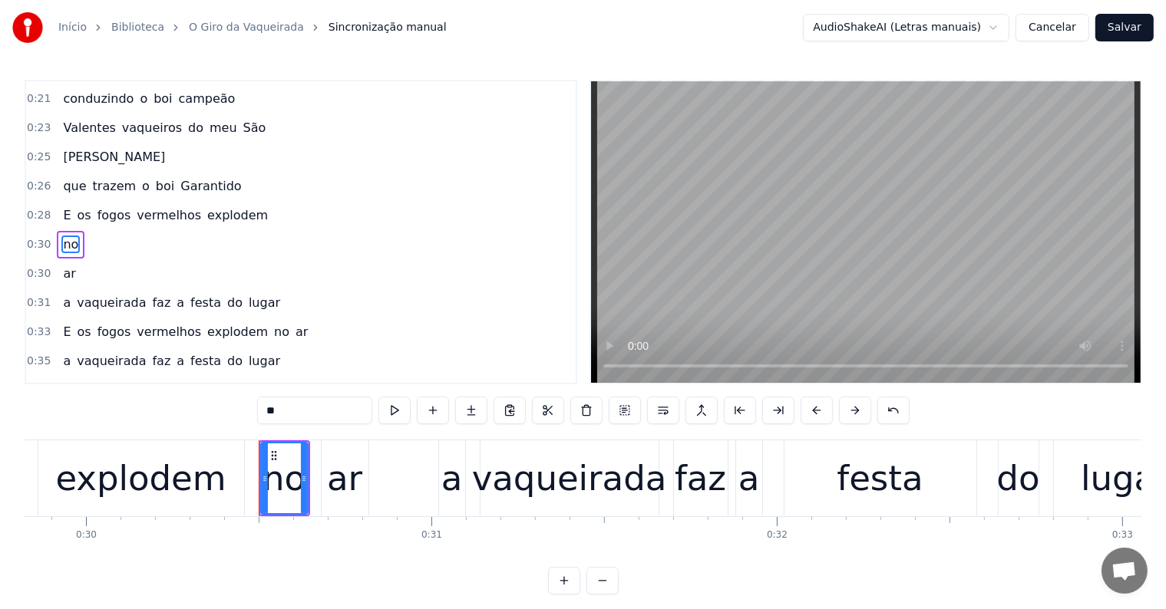
click at [212, 206] on span "explodem" at bounding box center [238, 215] width 64 height 18
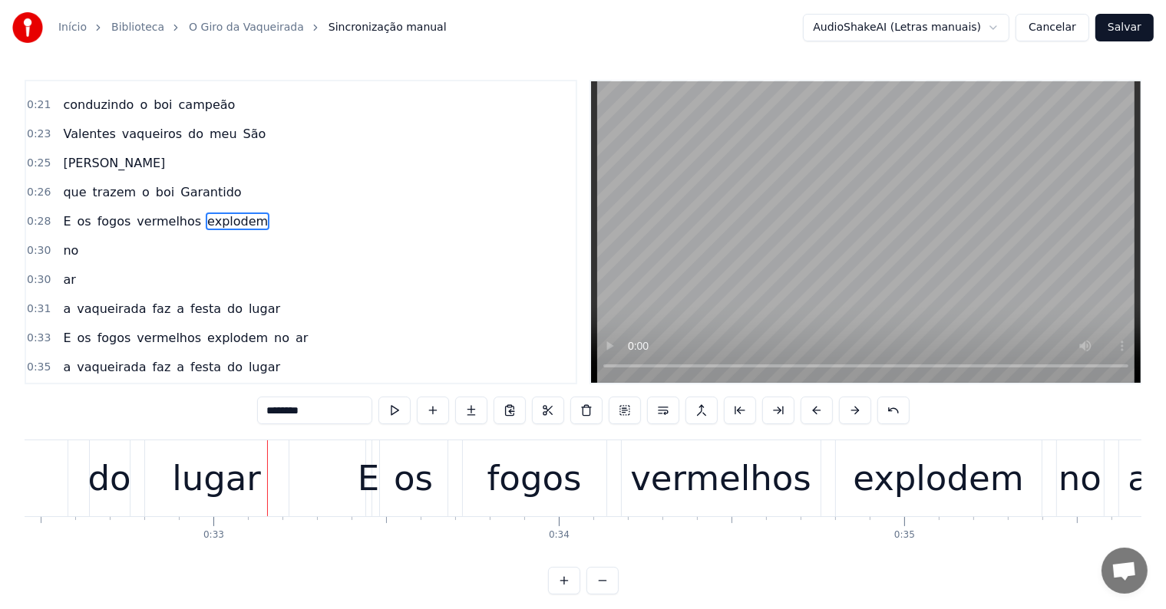
scroll to position [0, 11207]
click at [227, 484] on div "lugar" at bounding box center [215, 479] width 89 height 52
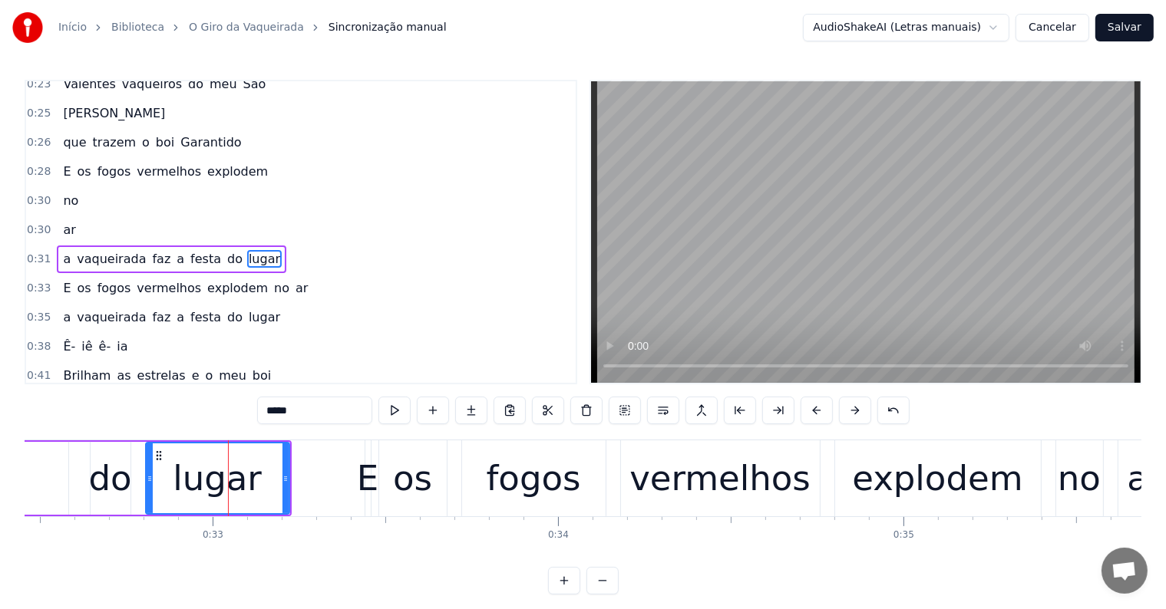
scroll to position [286, 0]
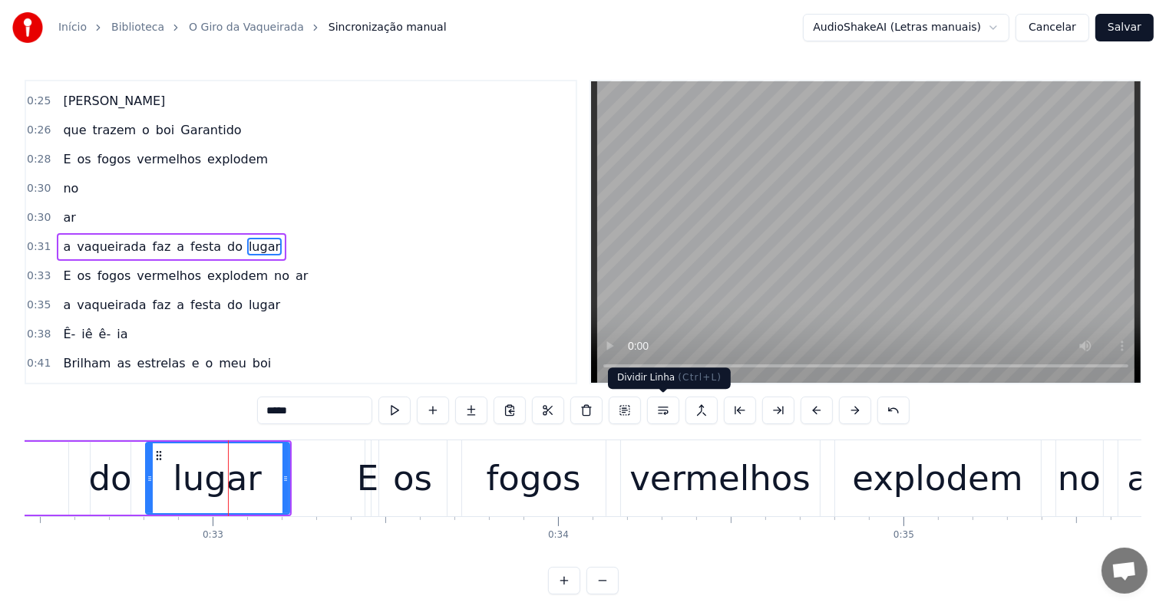
click at [658, 410] on button at bounding box center [663, 411] width 32 height 28
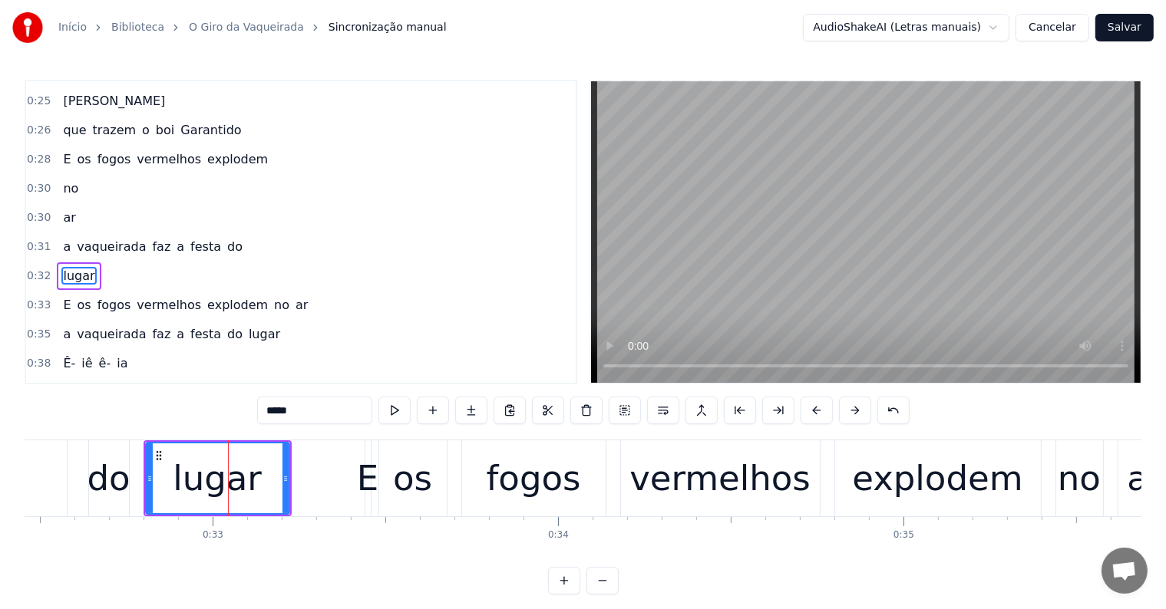
scroll to position [315, 0]
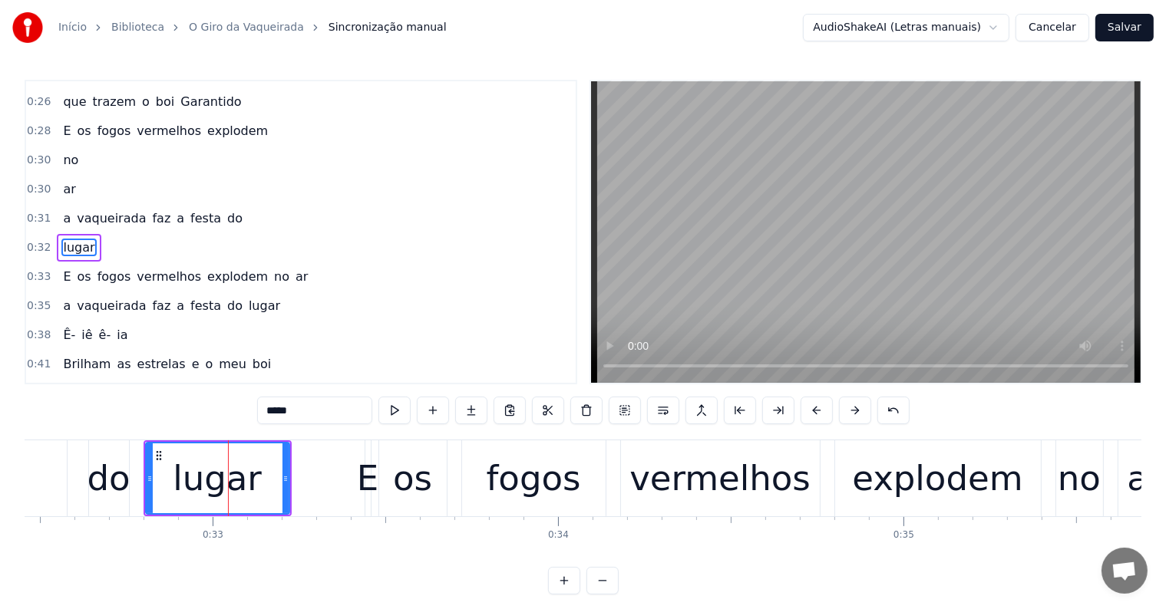
click at [226, 209] on span "do" at bounding box center [235, 218] width 18 height 18
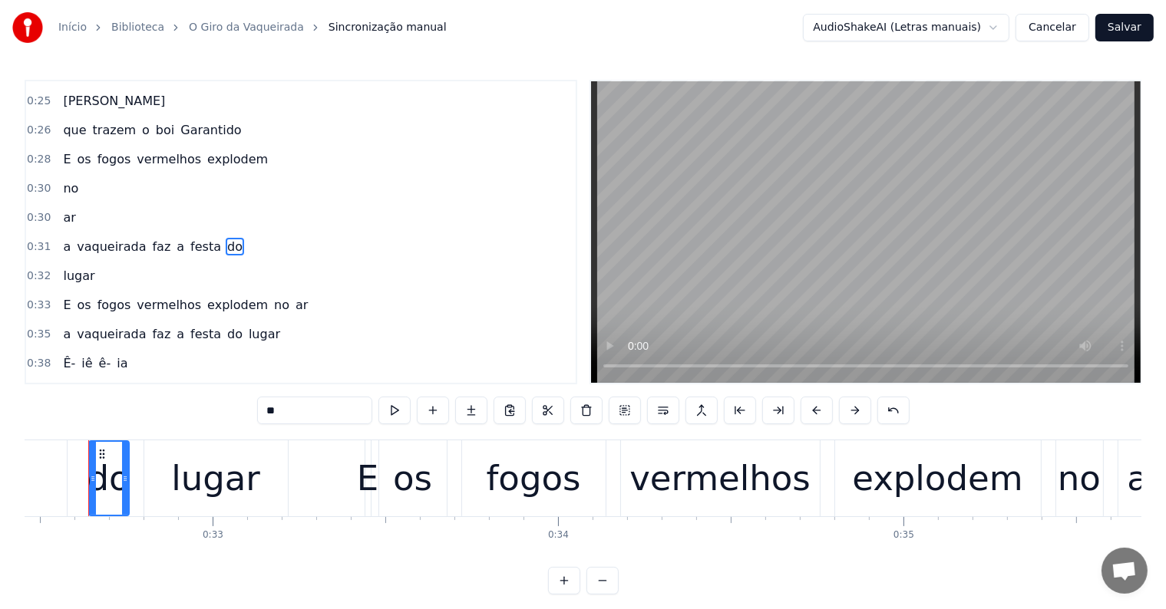
scroll to position [0, 11193]
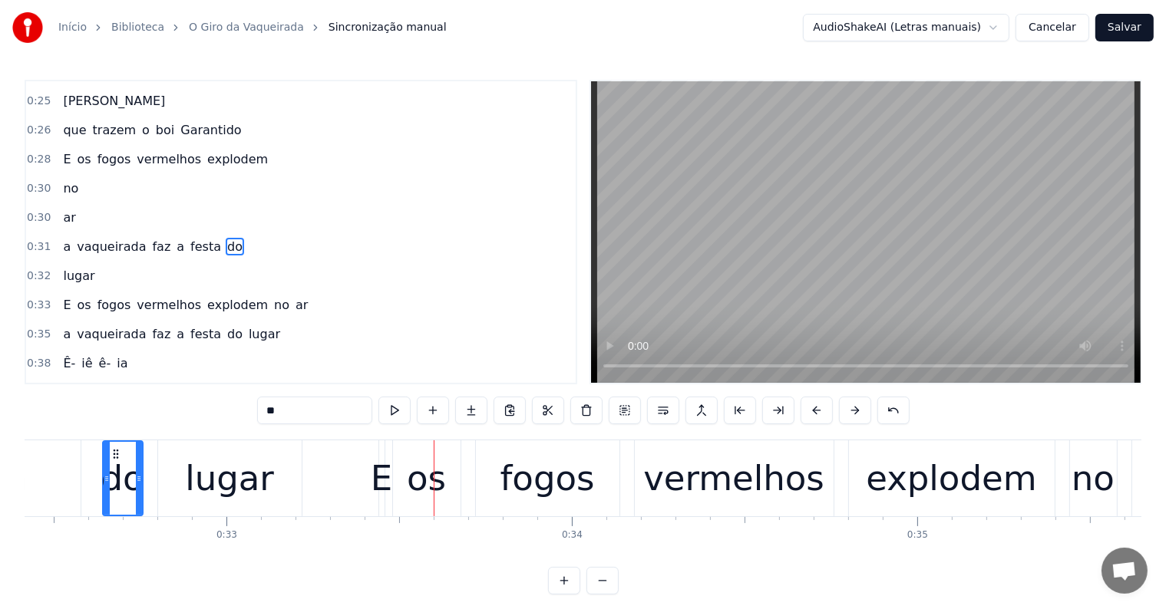
click at [61, 238] on span "a" at bounding box center [66, 247] width 11 height 18
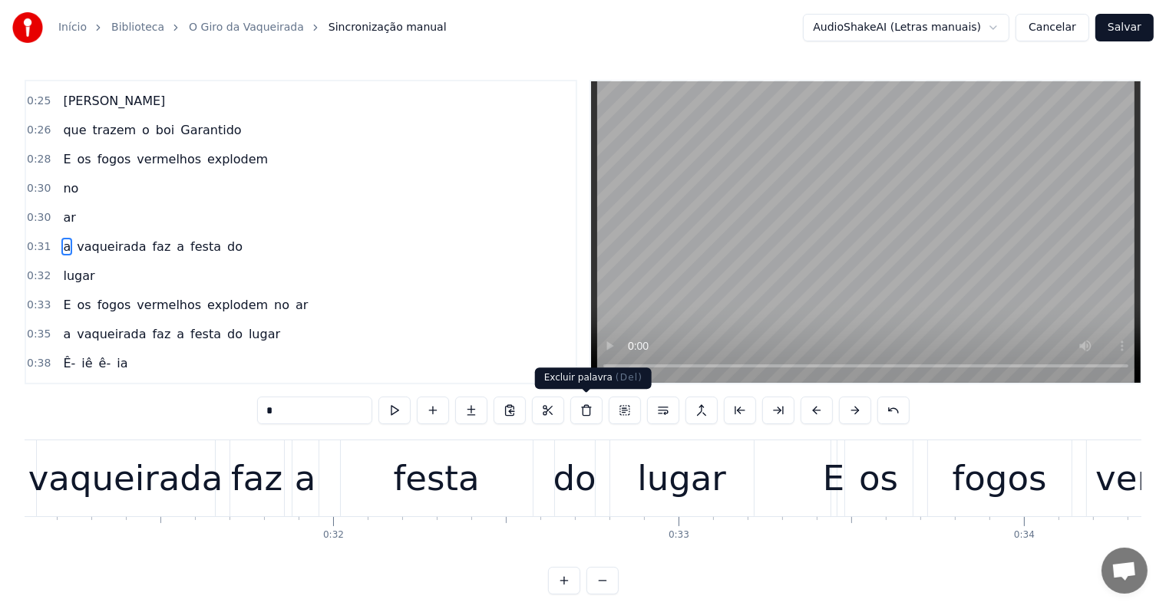
scroll to position [0, 10634]
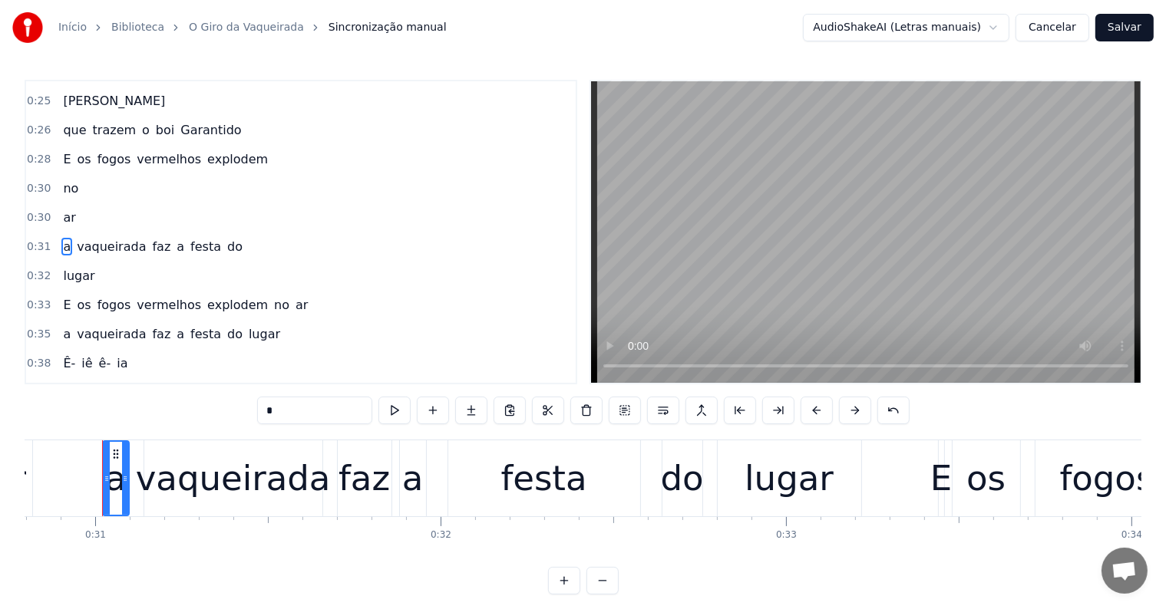
drag, startPoint x: 315, startPoint y: 410, endPoint x: 226, endPoint y: 407, distance: 89.8
click at [226, 407] on div "0:12 Lanças ao vento metaloides 0:14 reluzem 0:15 Um brilho colorido sobre o me…" at bounding box center [583, 337] width 1116 height 515
click at [758, 493] on div "lugar" at bounding box center [788, 479] width 89 height 52
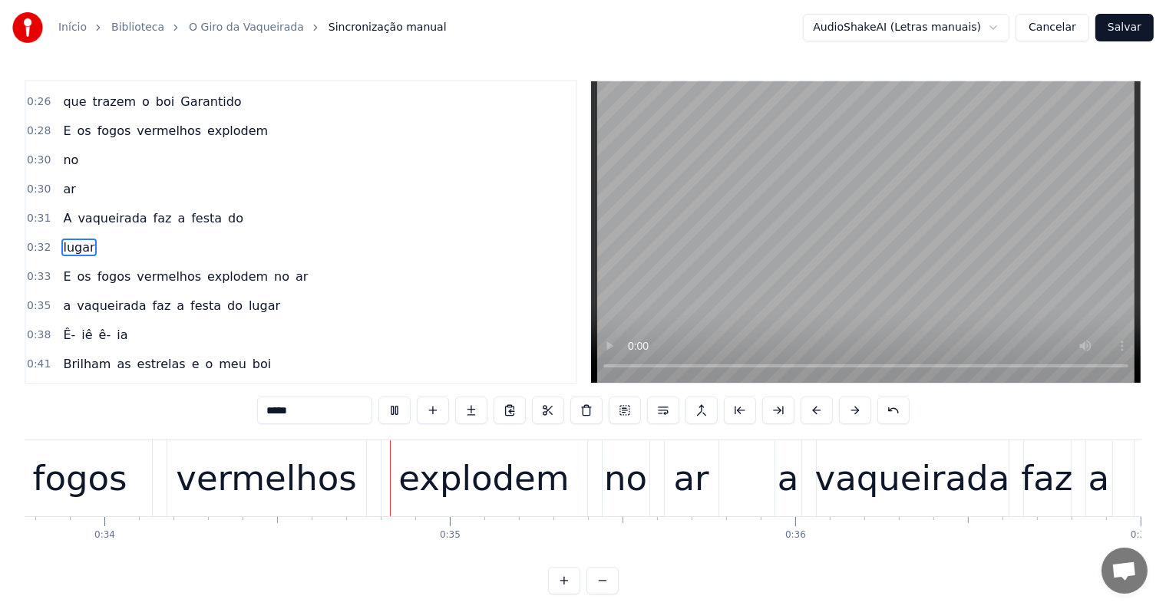
scroll to position [0, 11700]
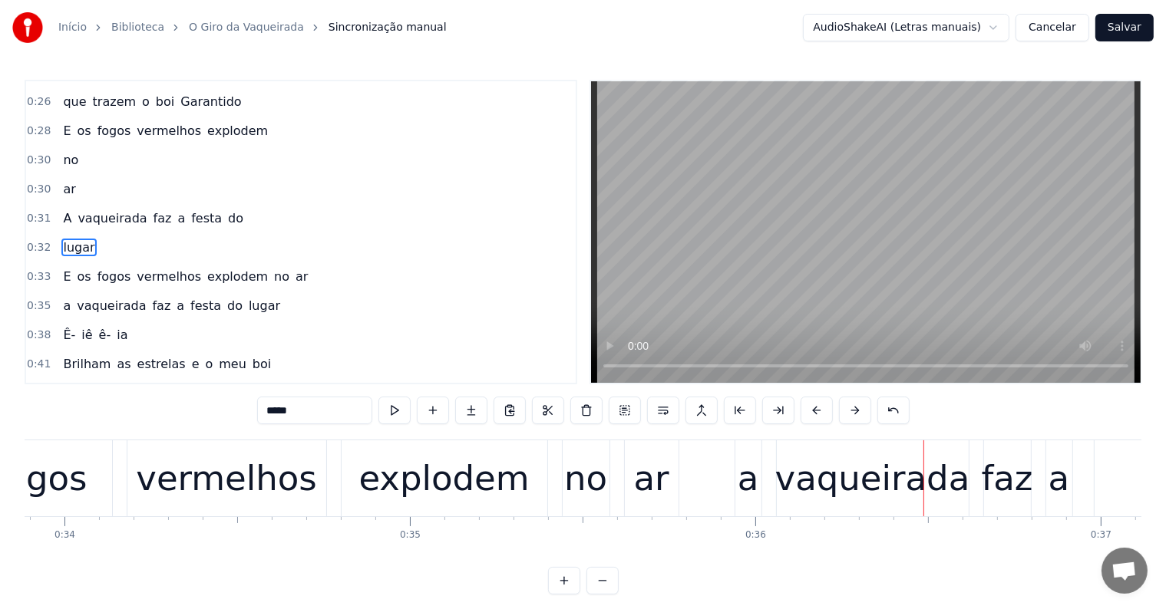
click at [740, 481] on div "a" at bounding box center [747, 479] width 21 height 52
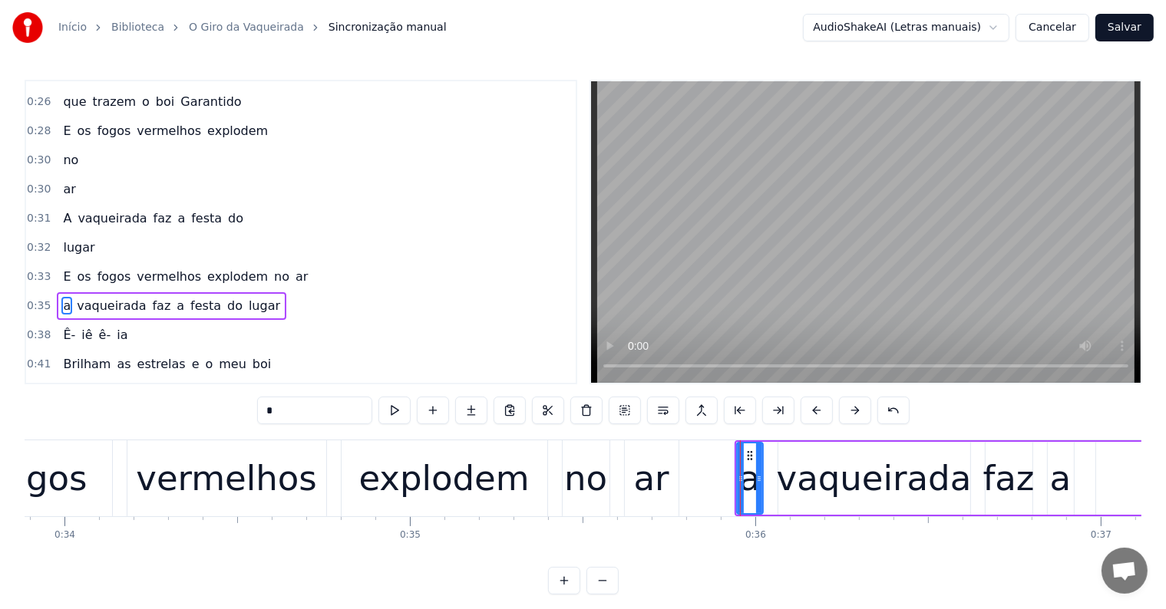
scroll to position [371, 0]
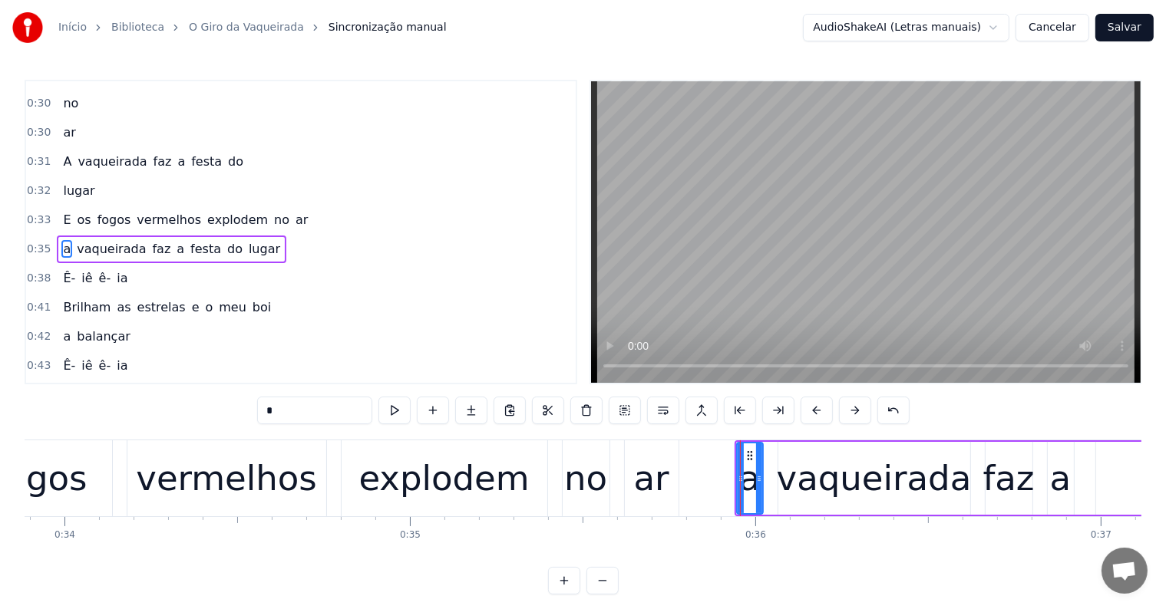
drag, startPoint x: 287, startPoint y: 410, endPoint x: 224, endPoint y: 411, distance: 62.9
click at [224, 411] on div "0:12 Lanças ao vento metaloides 0:14 reluzem 0:15 Um brilho colorido sobre o me…" at bounding box center [583, 337] width 1116 height 515
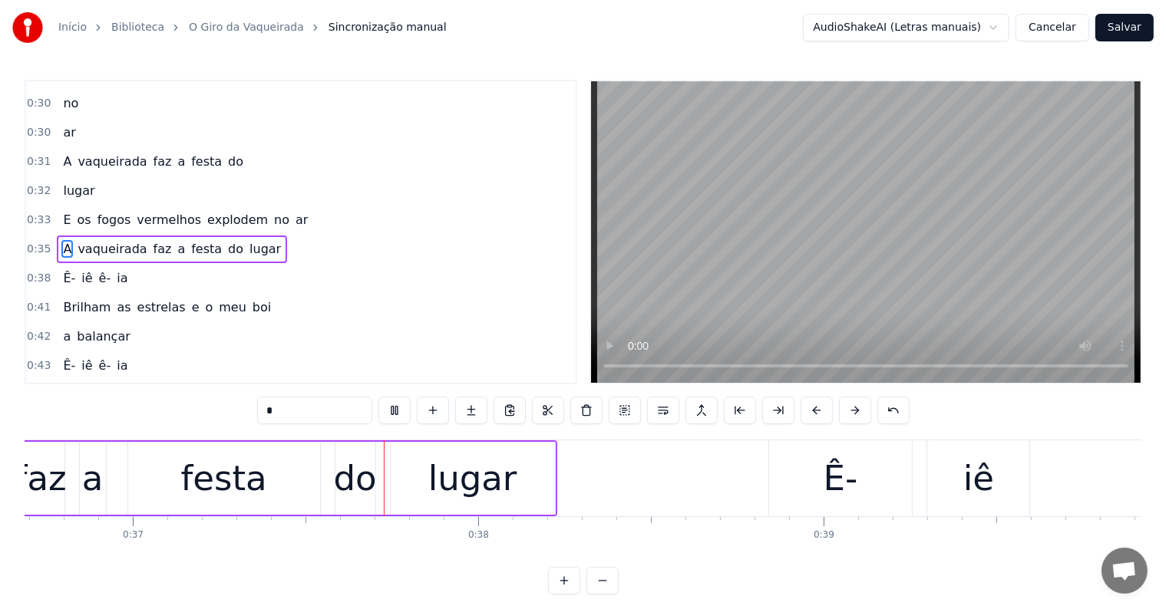
scroll to position [0, 12727]
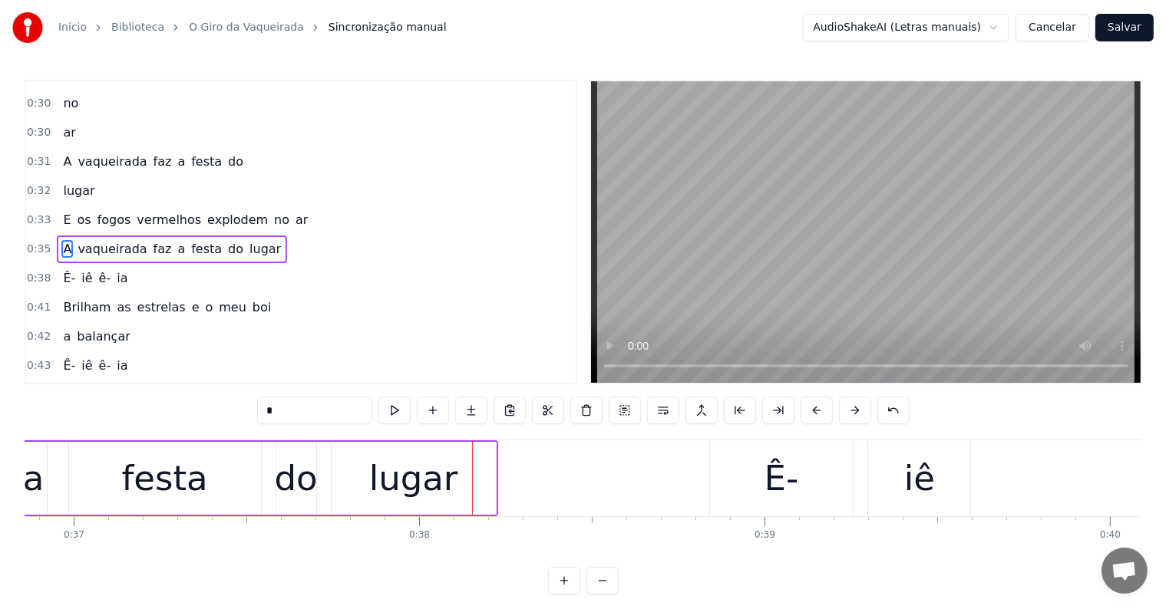
click at [430, 490] on div "lugar" at bounding box center [413, 479] width 89 height 52
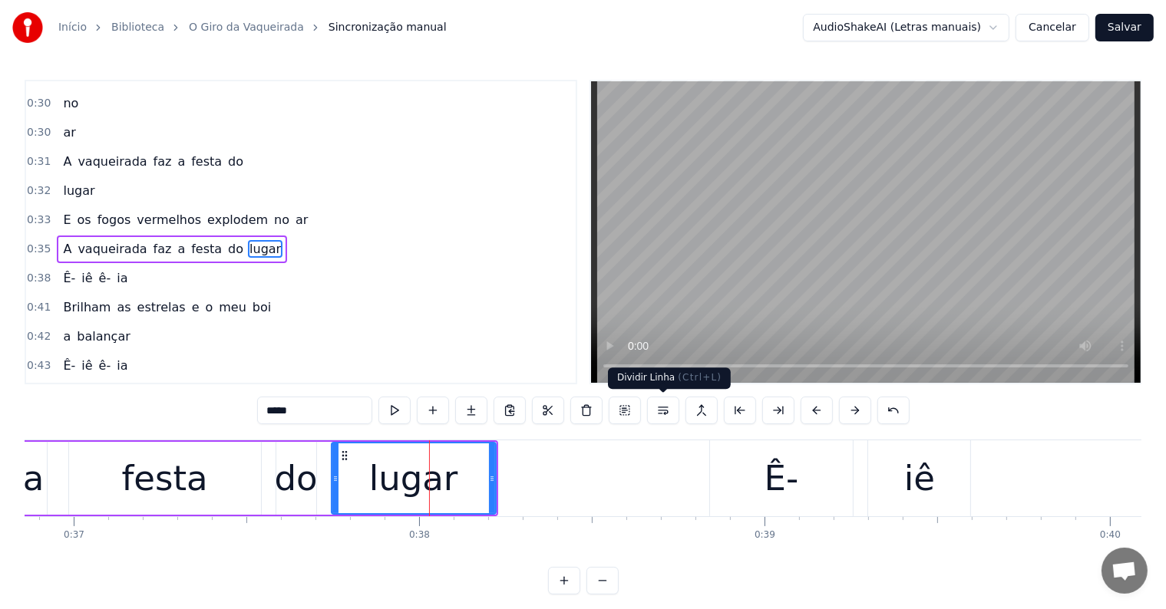
click at [660, 413] on button at bounding box center [663, 411] width 32 height 28
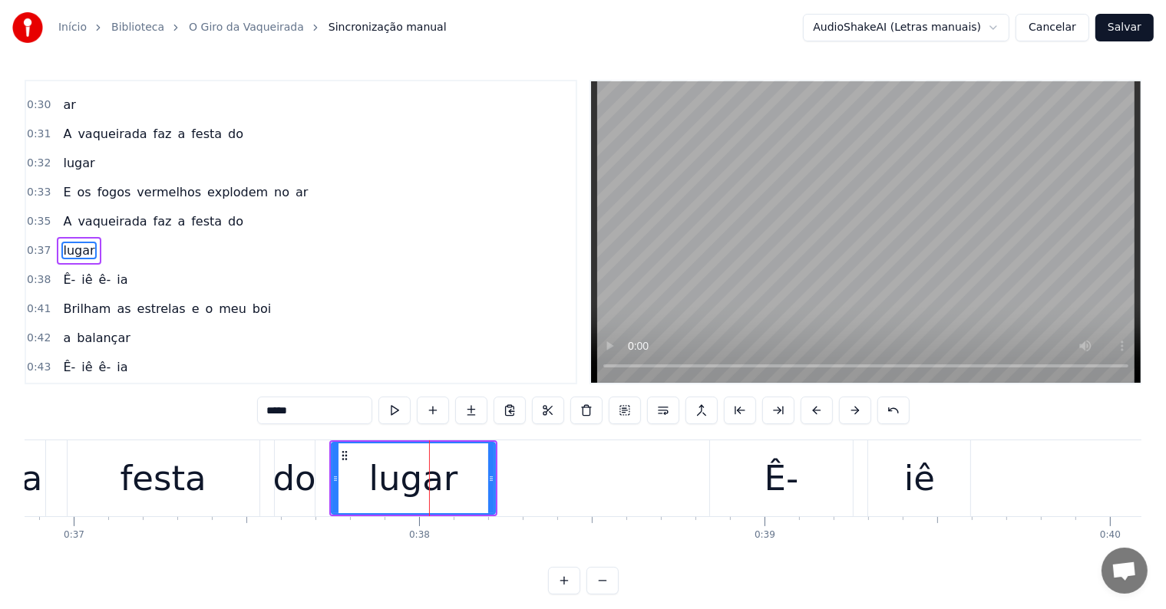
click at [284, 473] on div "do" at bounding box center [294, 479] width 43 height 52
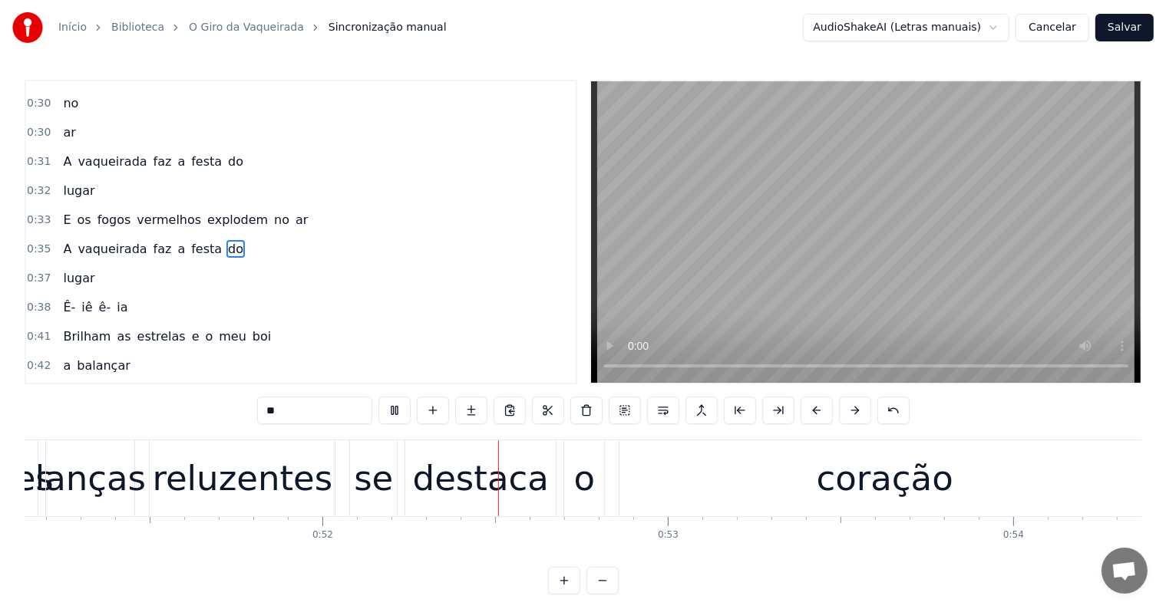
scroll to position [0, 17855]
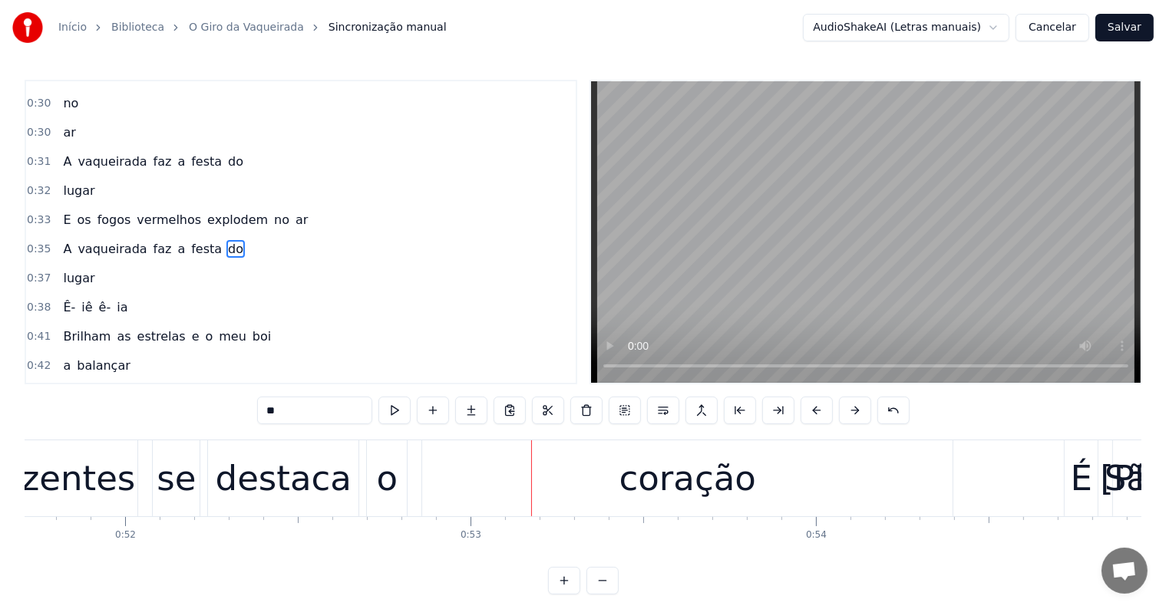
click at [81, 488] on div "reluzentes" at bounding box center [45, 479] width 180 height 52
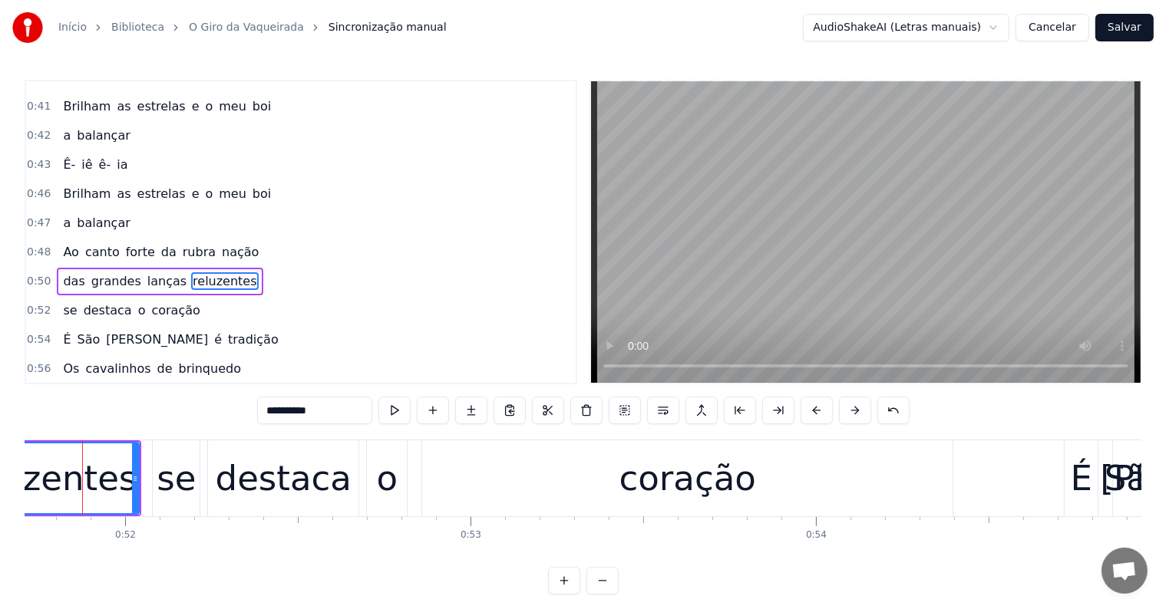
scroll to position [0, 17835]
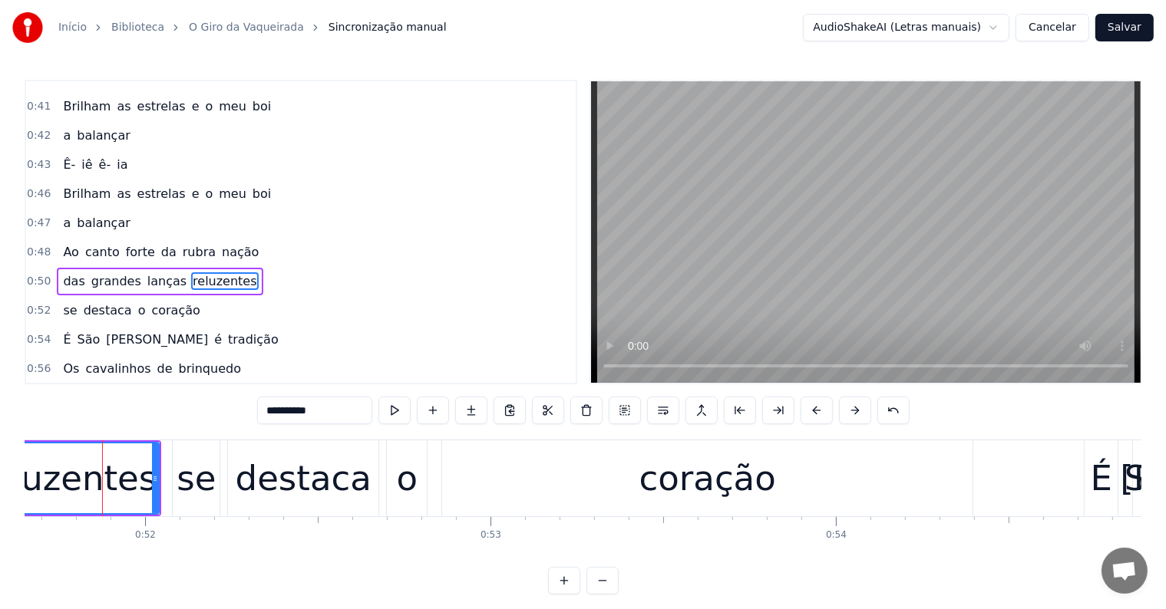
click at [61, 272] on span "das" at bounding box center [73, 281] width 25 height 18
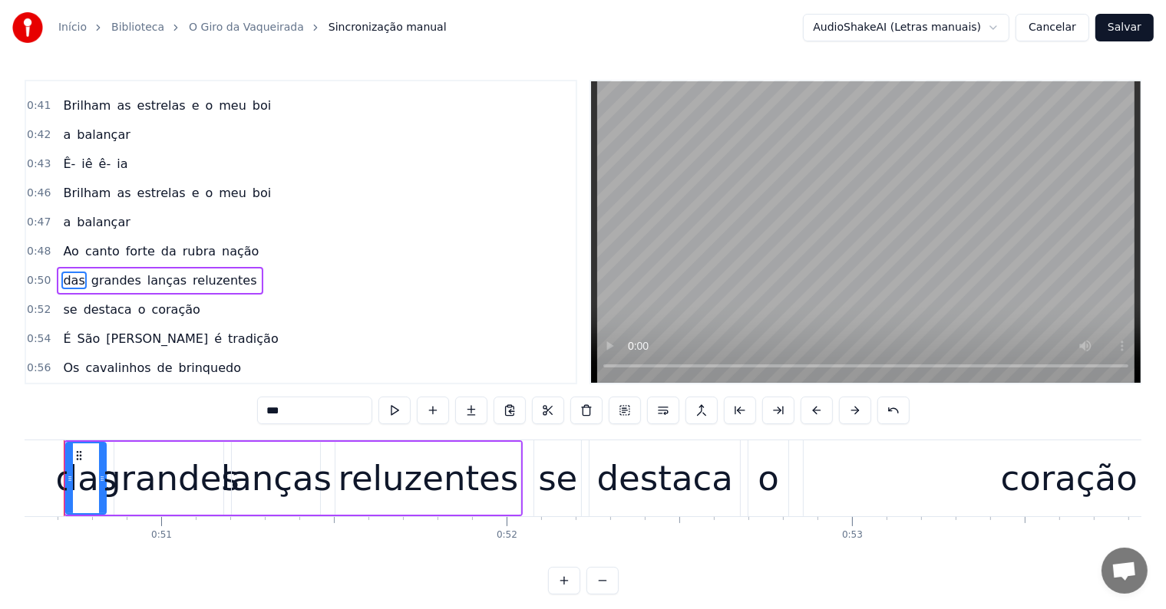
scroll to position [0, 17436]
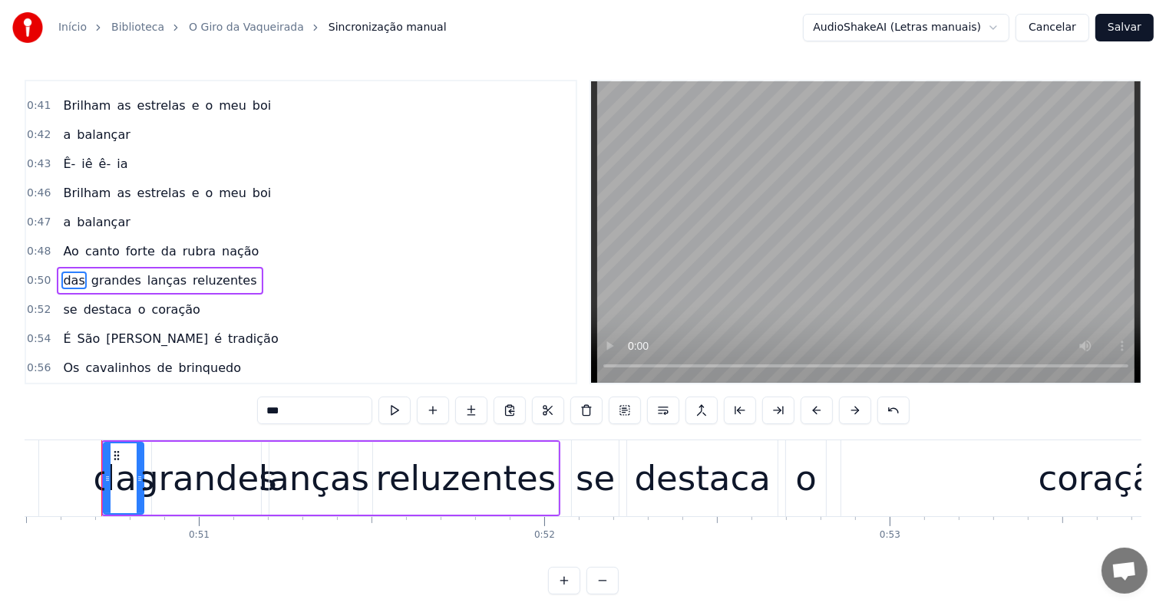
drag, startPoint x: 276, startPoint y: 409, endPoint x: 245, endPoint y: 409, distance: 31.5
click at [245, 409] on div "0:12 Lanças ao vento metaloides 0:14 reluzem 0:15 Um brilho colorido sobre o me…" at bounding box center [583, 337] width 1116 height 515
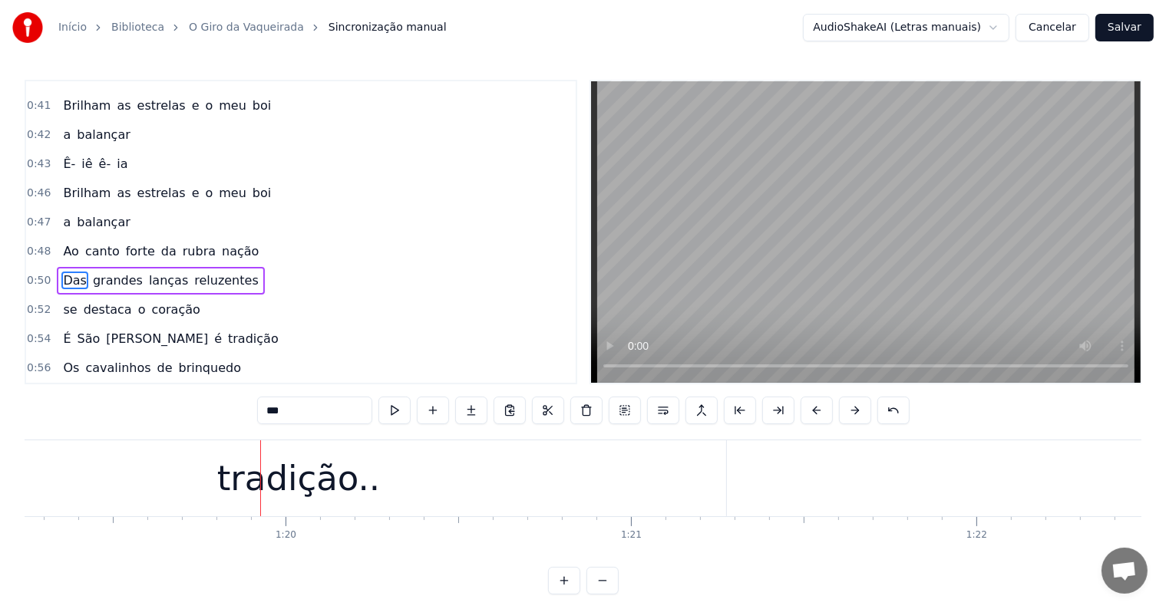
scroll to position [0, 27428]
click at [234, 480] on div "tradição.." at bounding box center [233, 479] width 163 height 52
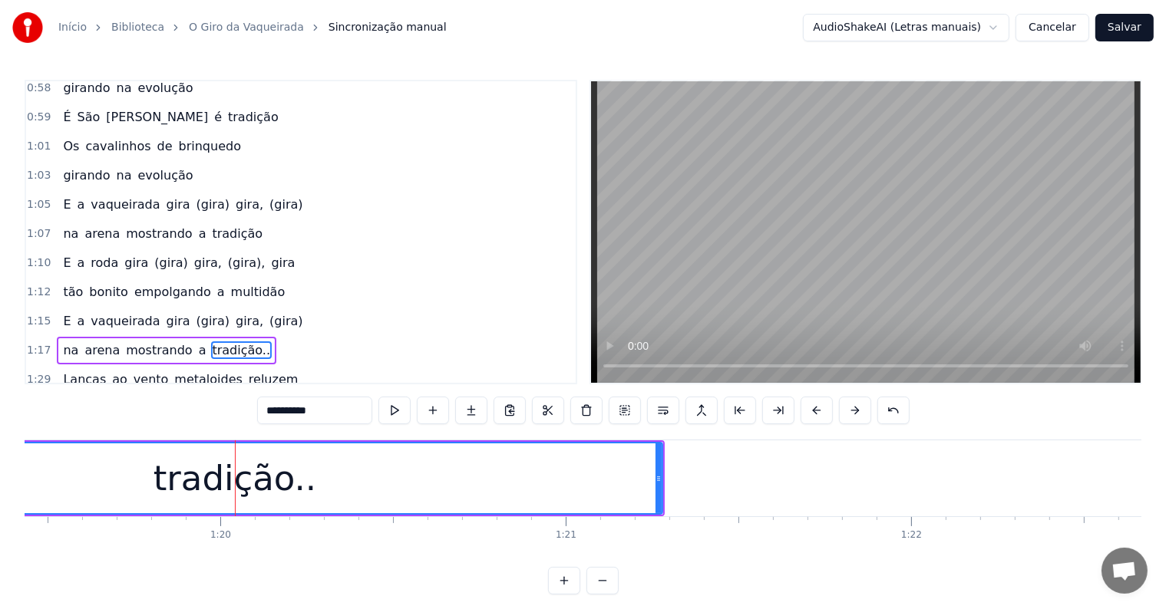
scroll to position [839, 0]
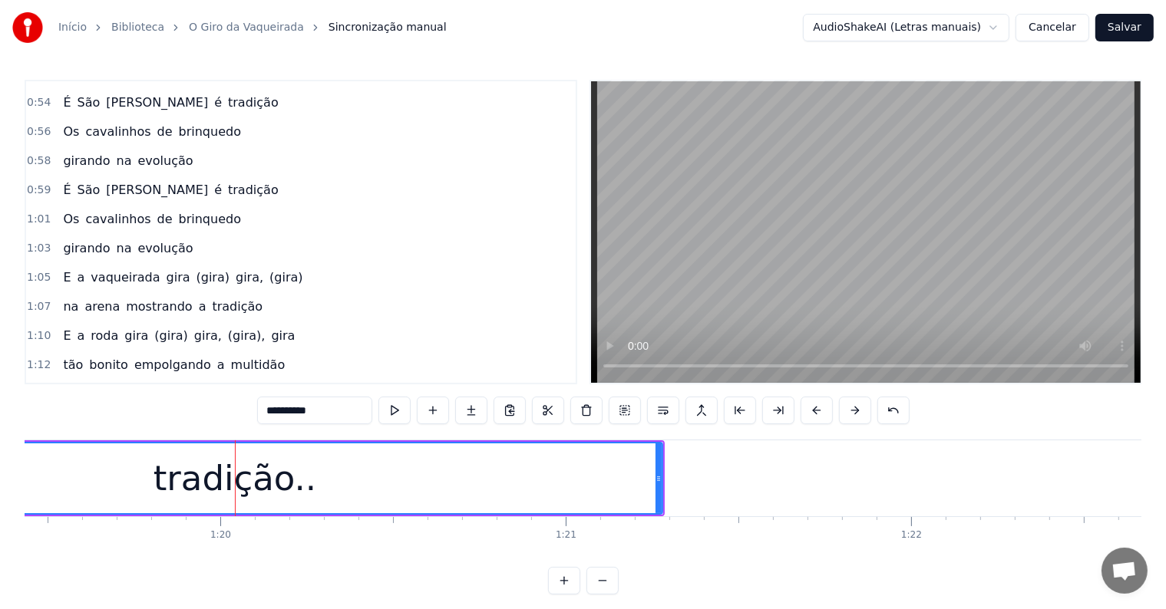
click at [154, 239] on span "evolução" at bounding box center [165, 248] width 58 height 18
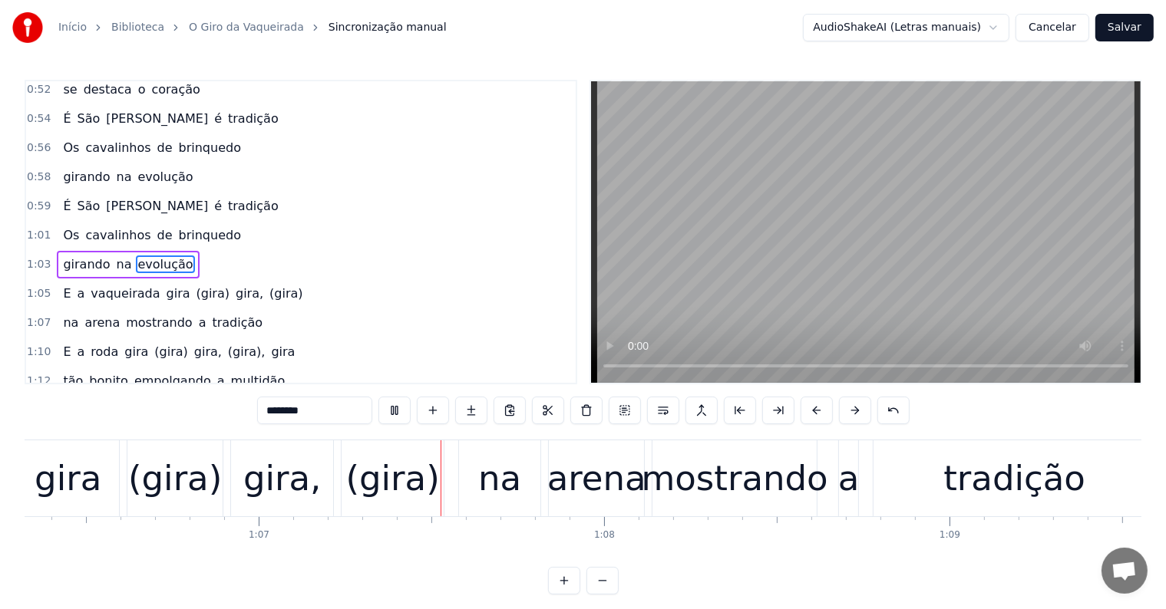
scroll to position [0, 22948]
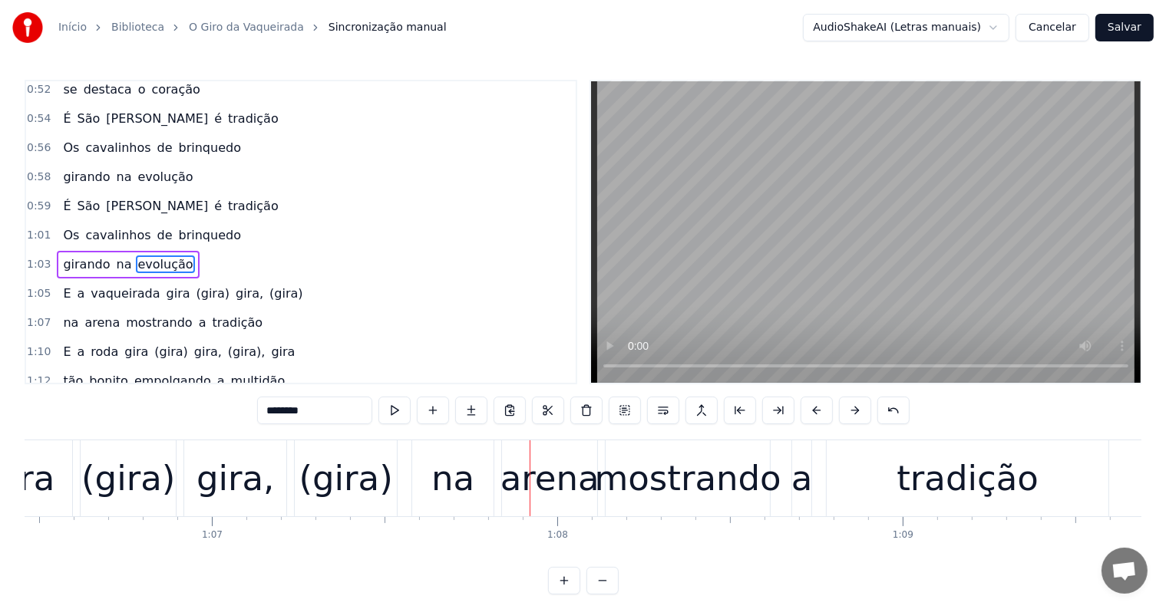
click at [348, 489] on div "(gira)" at bounding box center [346, 479] width 94 height 52
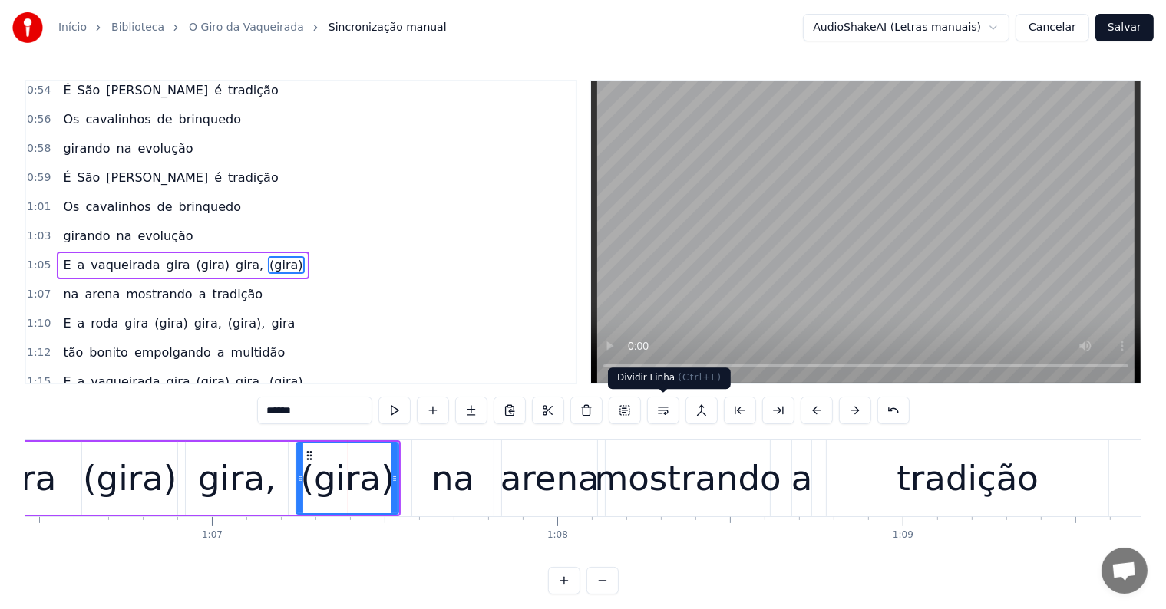
click at [659, 407] on button at bounding box center [663, 411] width 32 height 28
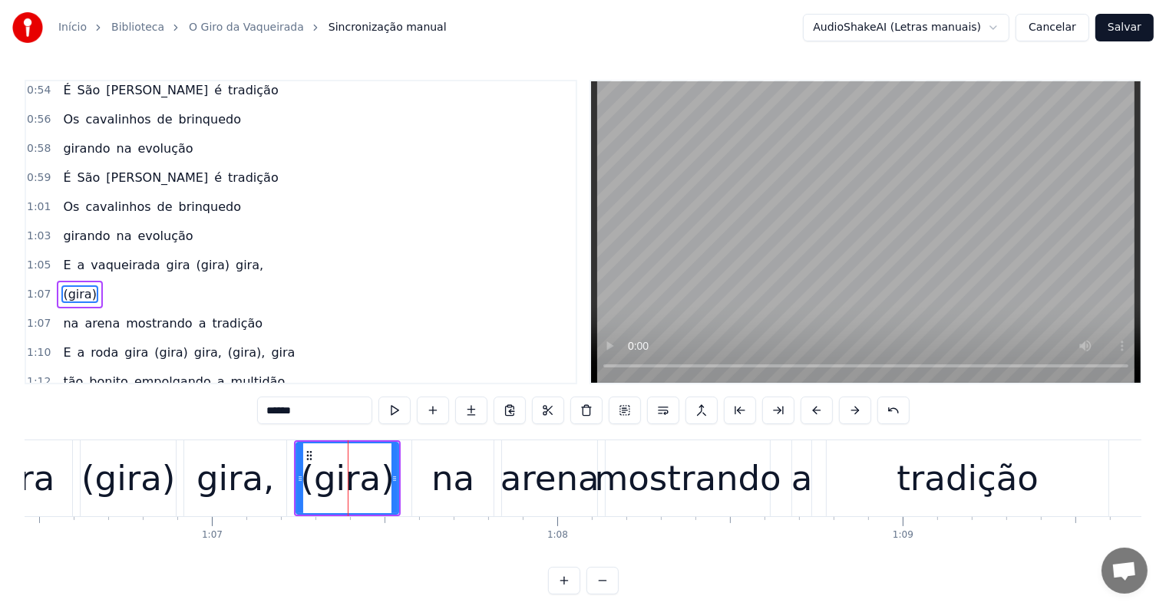
scroll to position [879, 0]
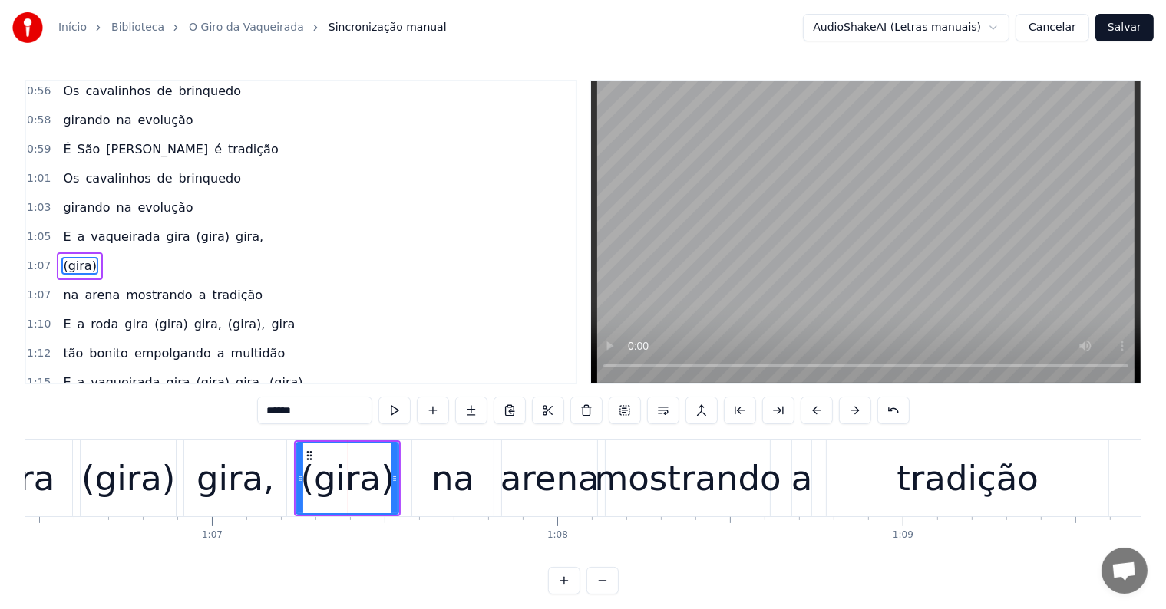
click at [234, 228] on span "gira," at bounding box center [249, 237] width 31 height 18
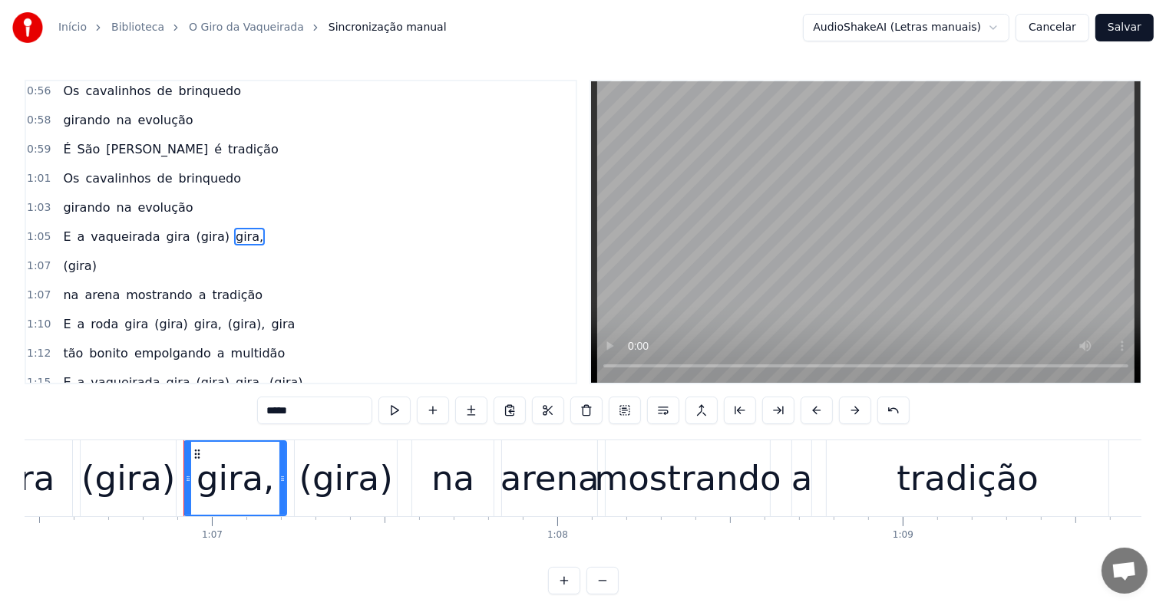
scroll to position [851, 0]
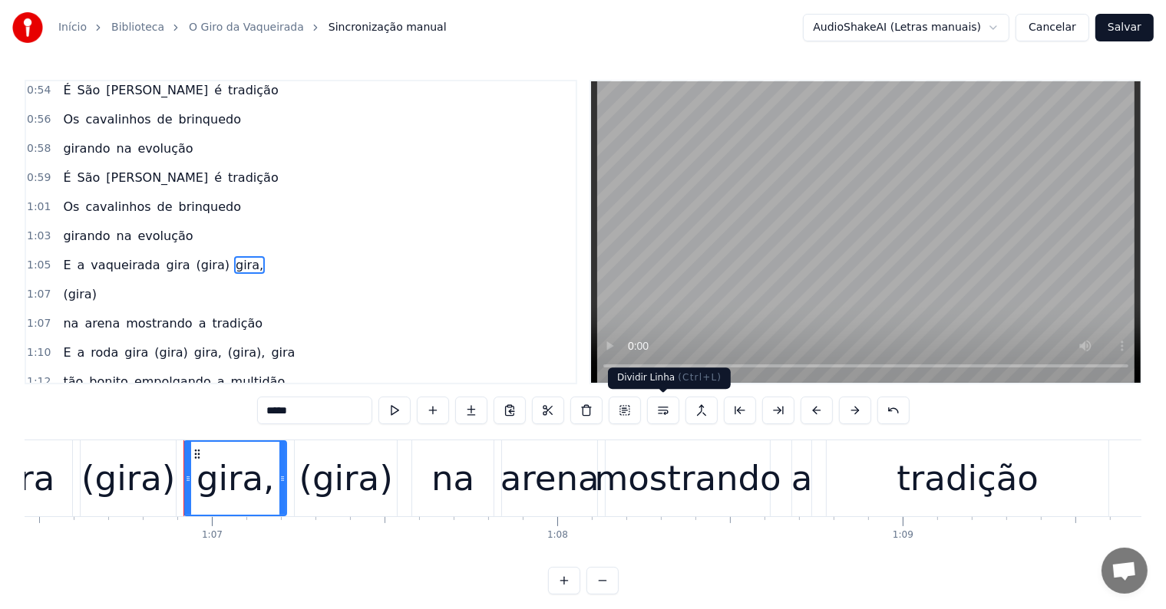
click at [658, 410] on button at bounding box center [663, 411] width 32 height 28
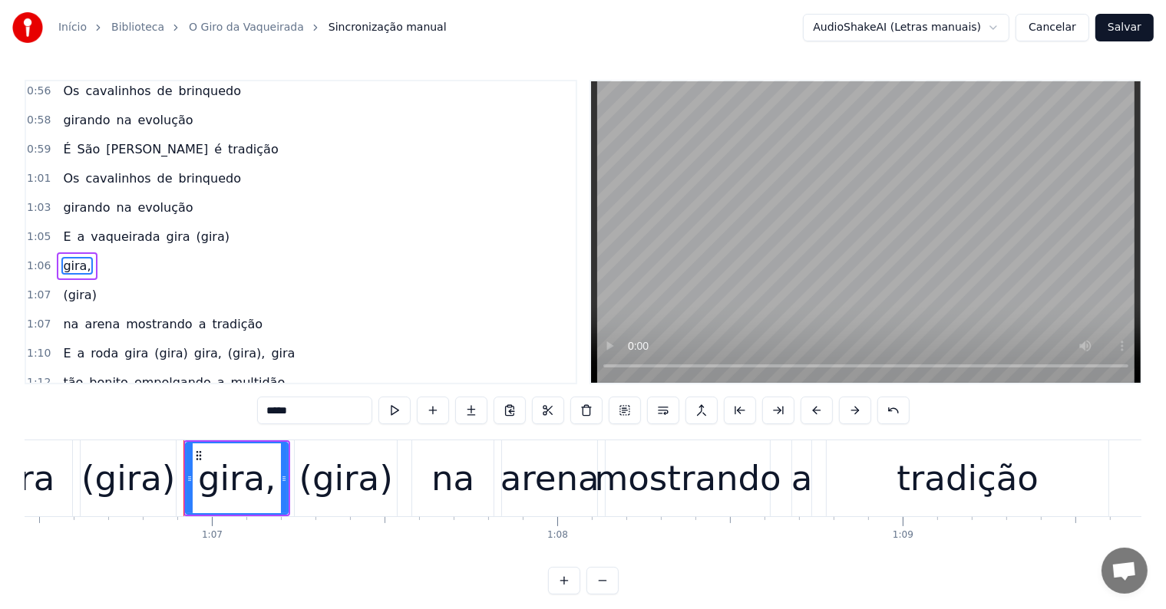
click at [195, 228] on span "(gira)" at bounding box center [213, 237] width 36 height 18
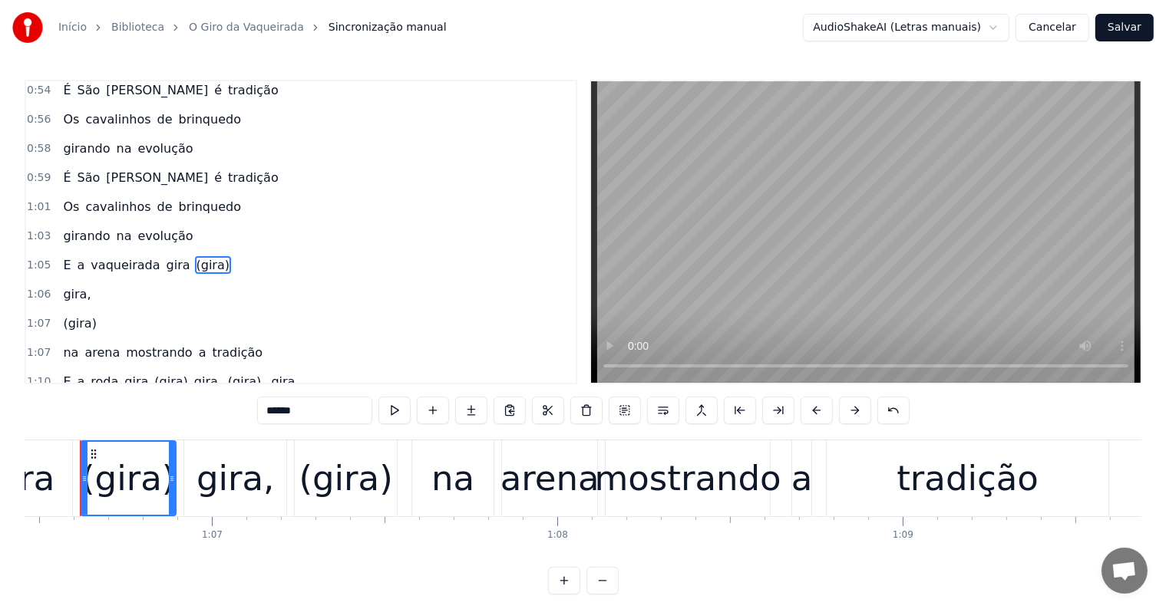
scroll to position [0, 22926]
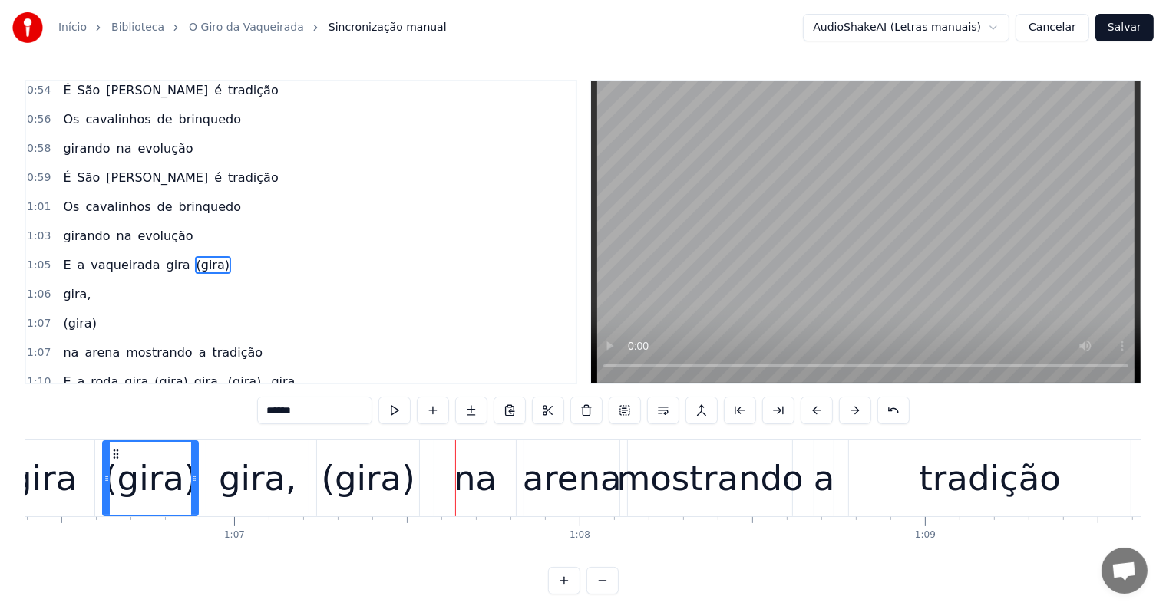
click at [112, 256] on span "vaqueirada" at bounding box center [125, 265] width 72 height 18
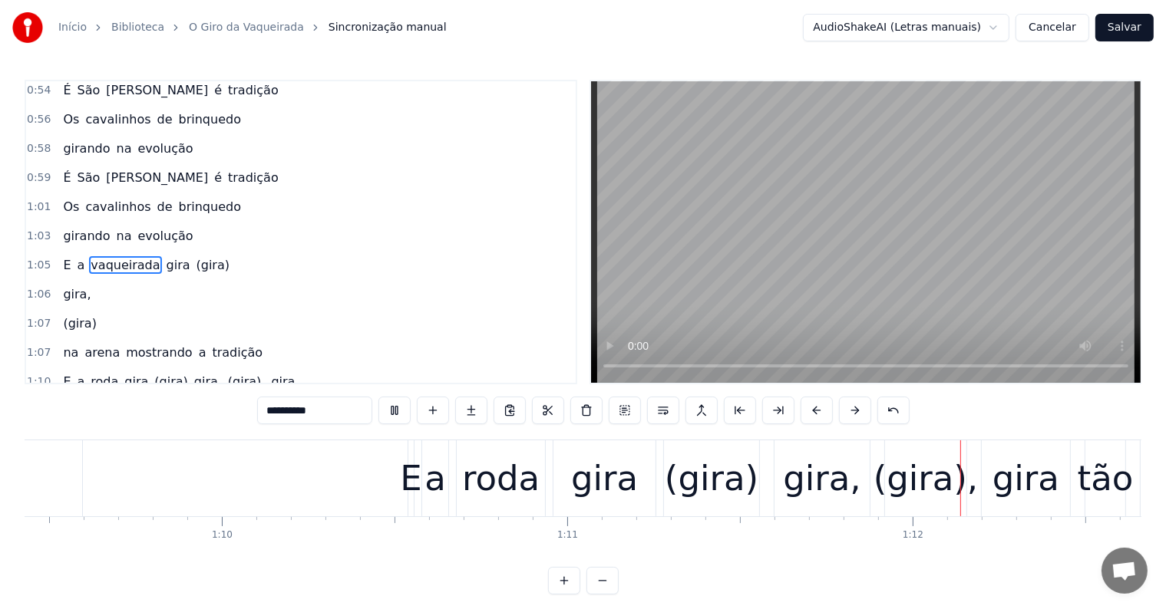
scroll to position [0, 24640]
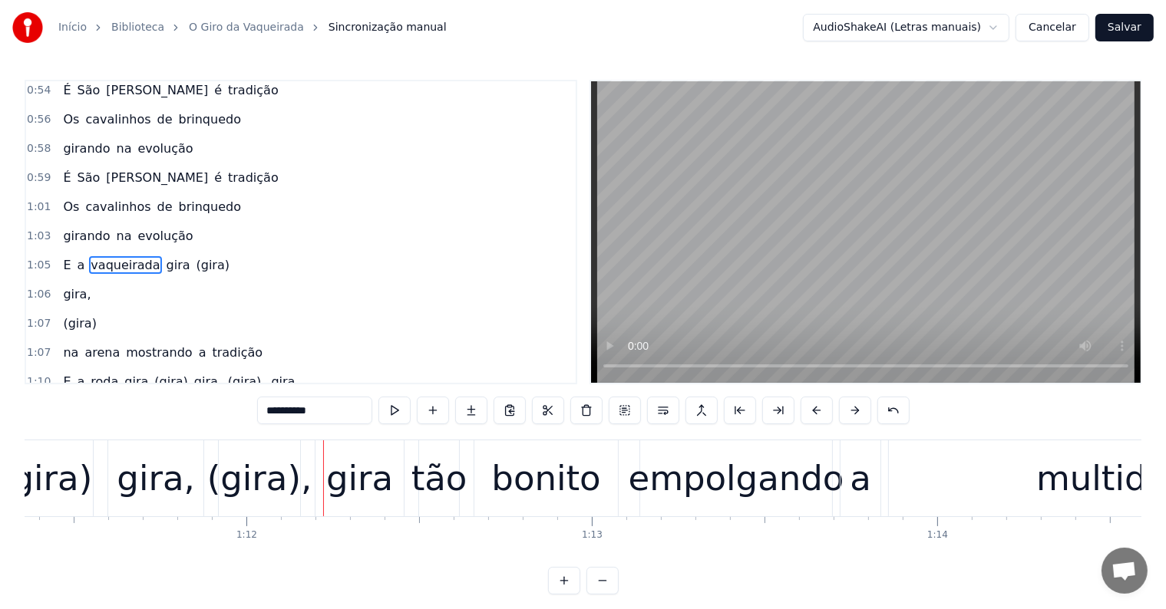
click at [58, 485] on div "(gira)" at bounding box center [45, 479] width 94 height 52
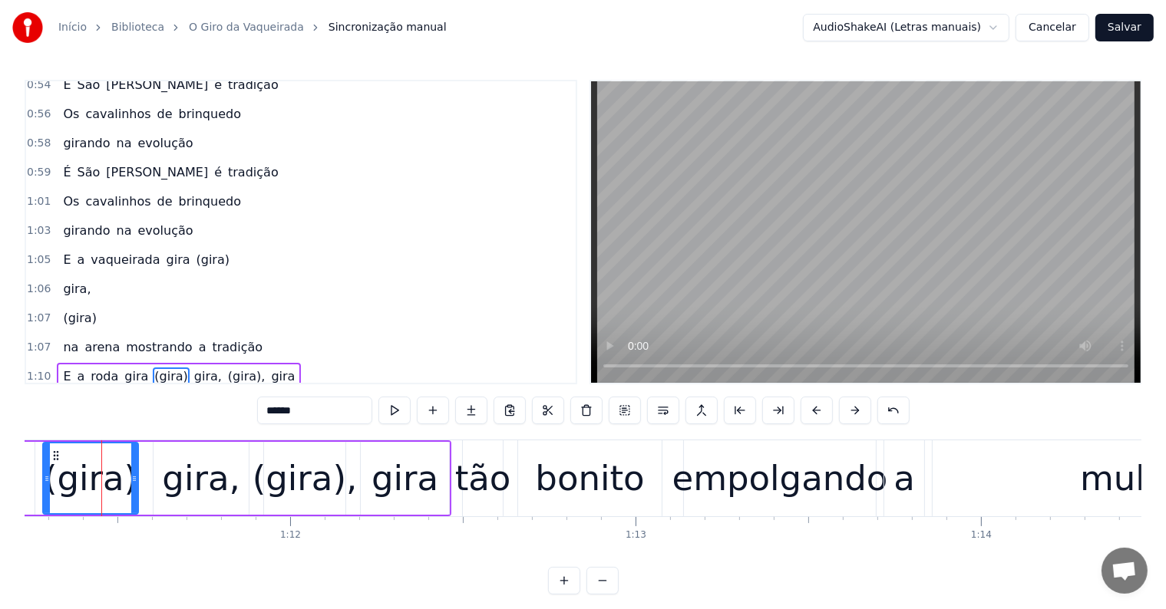
scroll to position [0, 24595]
click at [269, 368] on span "gira" at bounding box center [282, 377] width 27 height 18
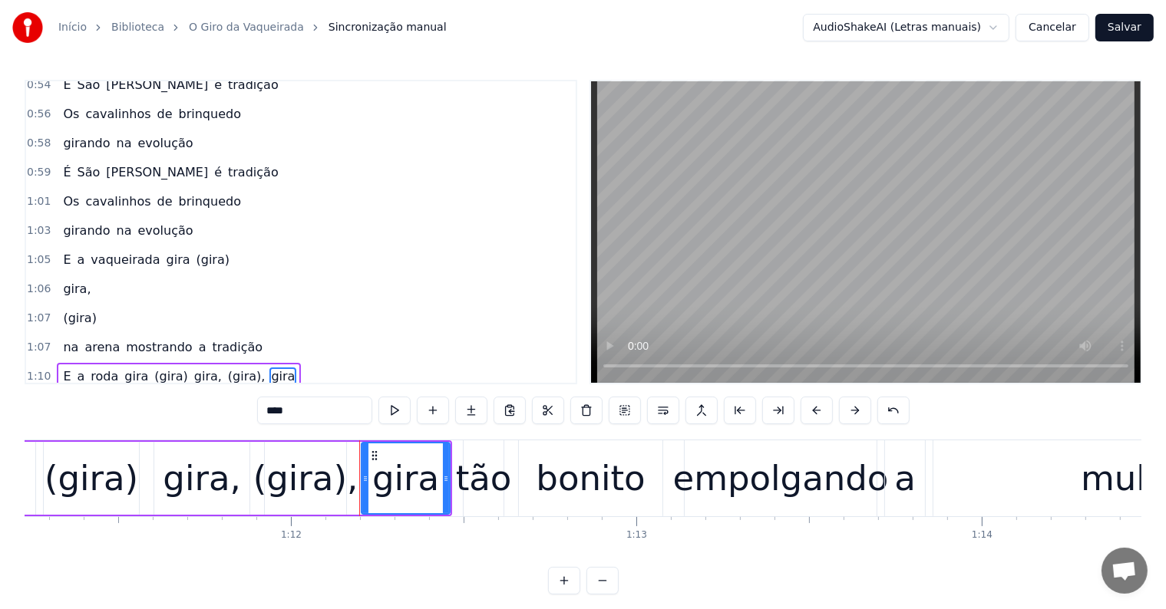
scroll to position [964, 0]
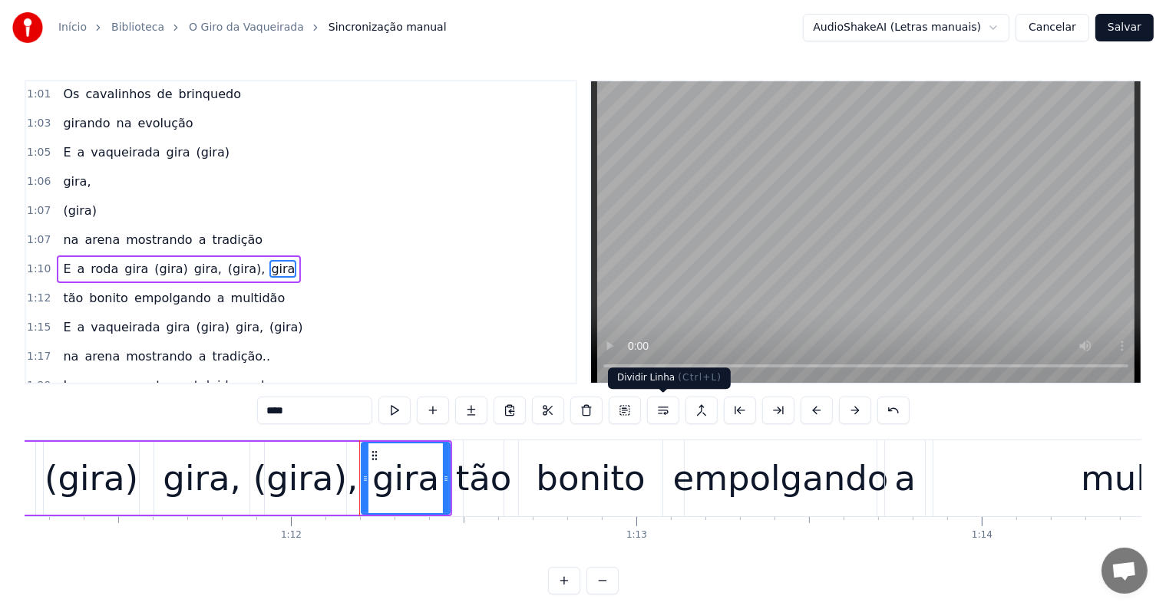
click at [665, 410] on button at bounding box center [663, 411] width 32 height 28
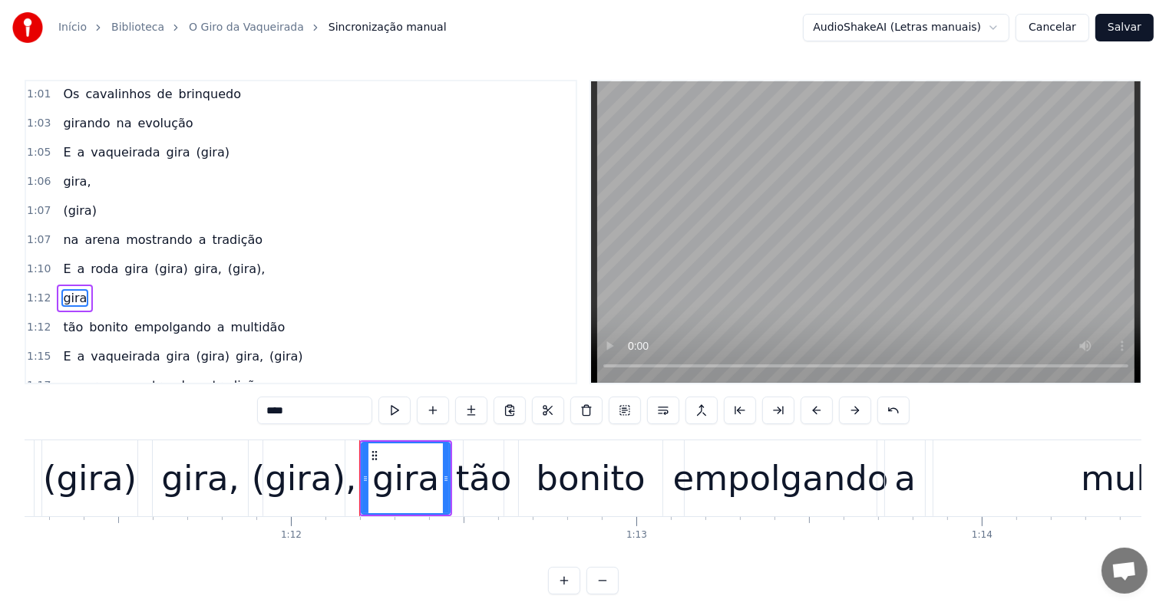
scroll to position [992, 0]
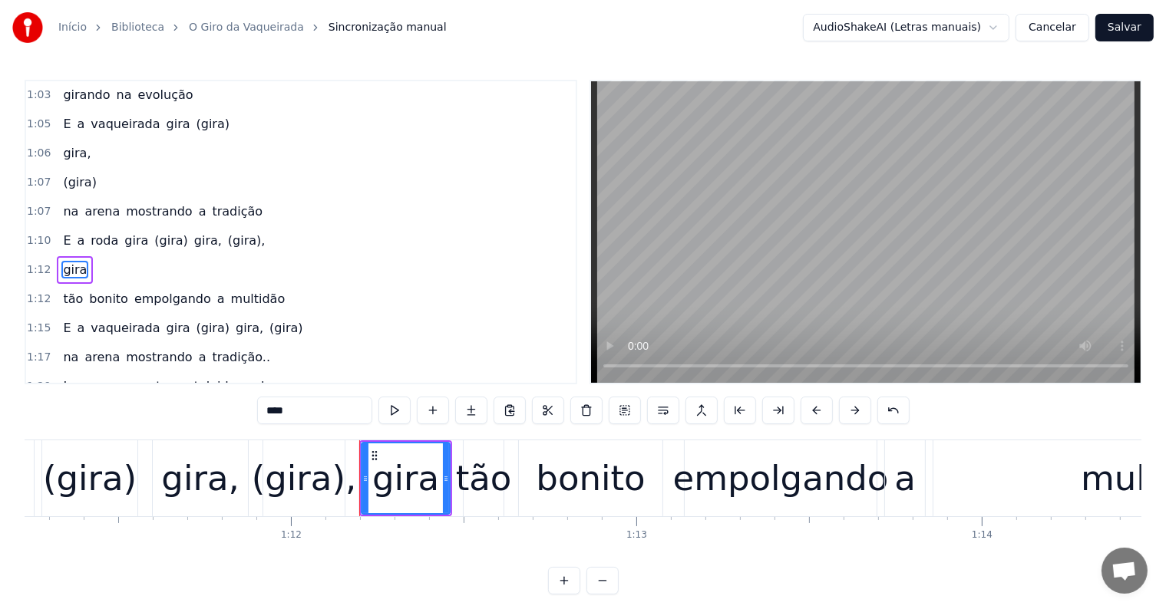
click at [226, 232] on span "(gira)," at bounding box center [246, 241] width 41 height 18
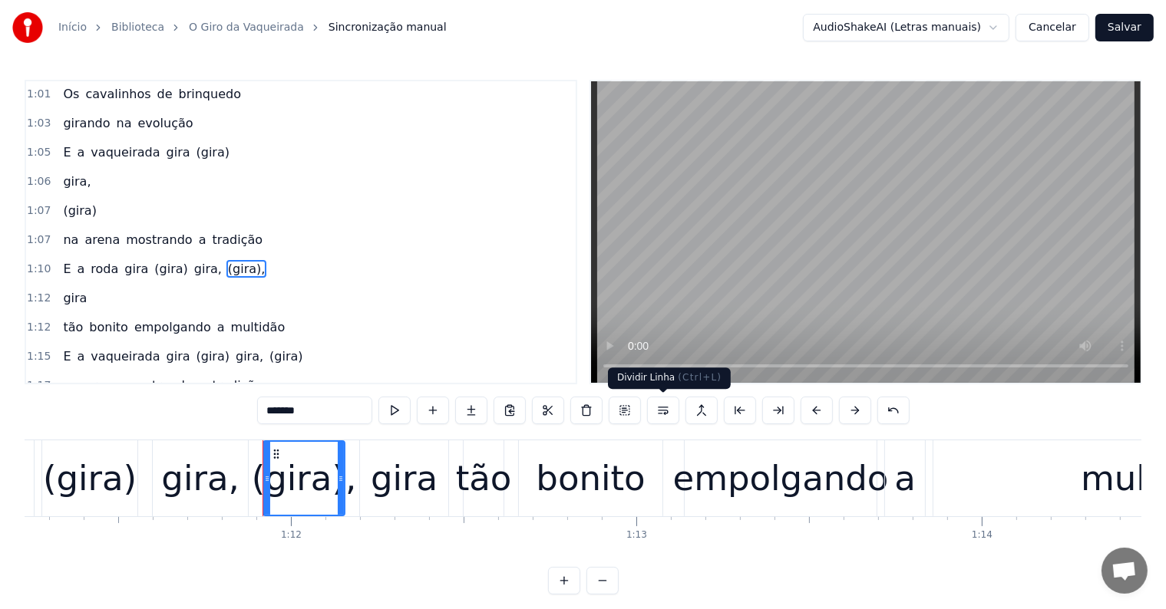
click at [663, 408] on button at bounding box center [663, 411] width 32 height 28
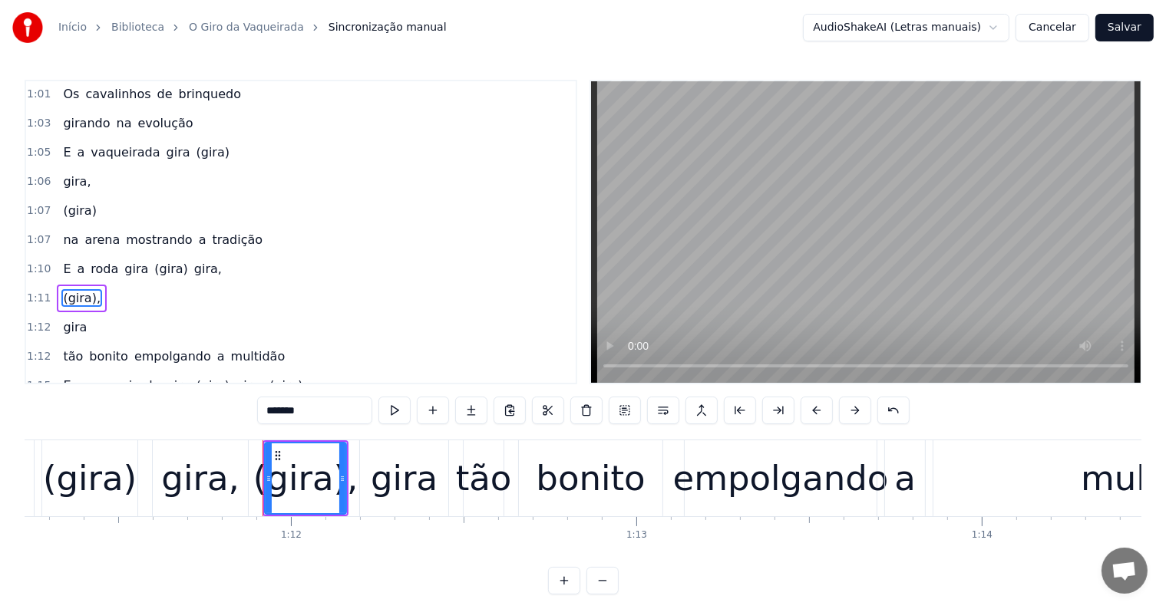
scroll to position [992, 0]
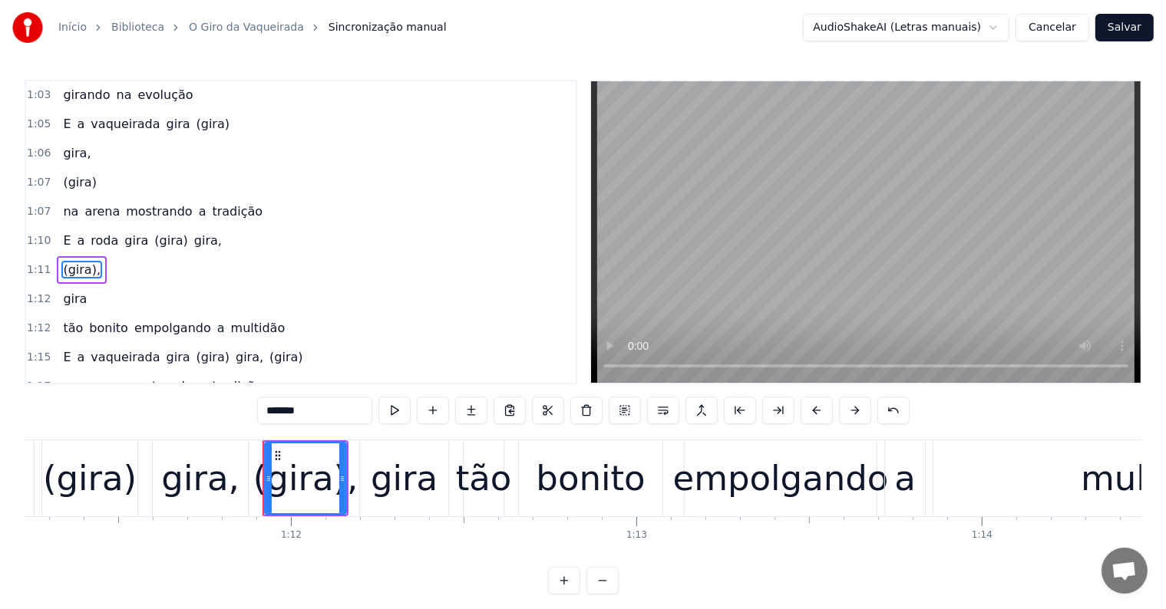
click at [193, 232] on span "gira," at bounding box center [208, 241] width 31 height 18
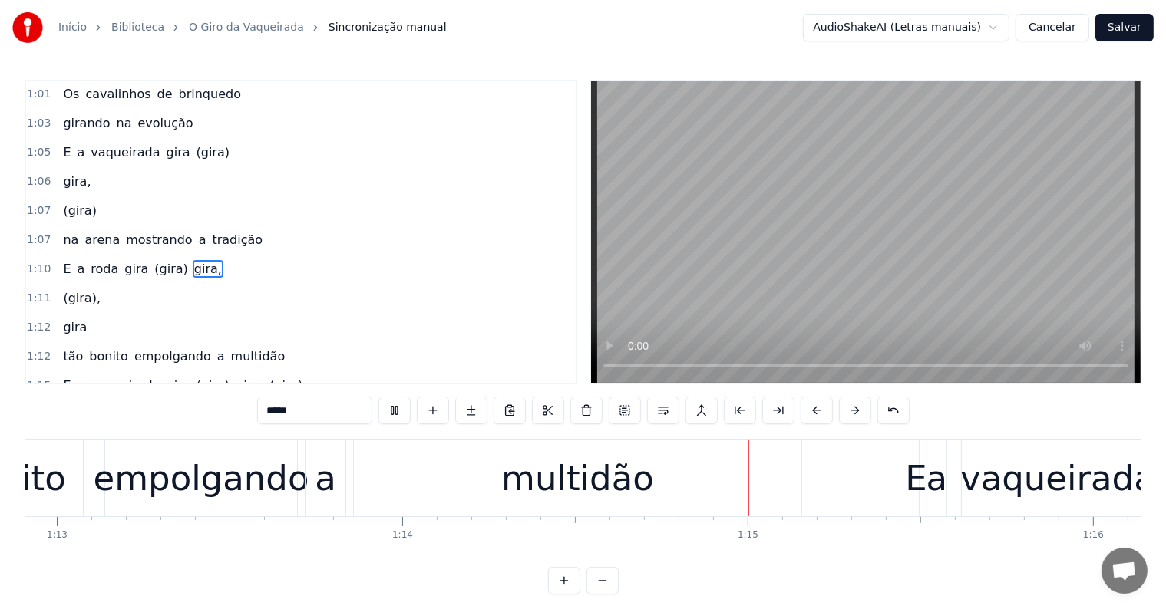
scroll to position [0, 25610]
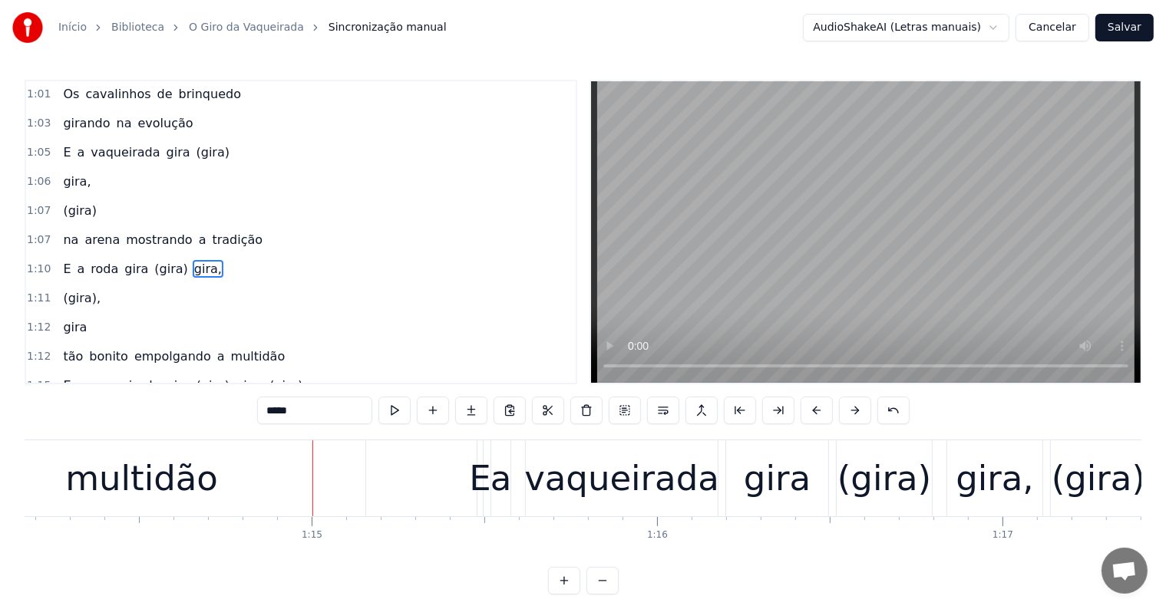
click at [166, 506] on div "multidão" at bounding box center [141, 478] width 447 height 76
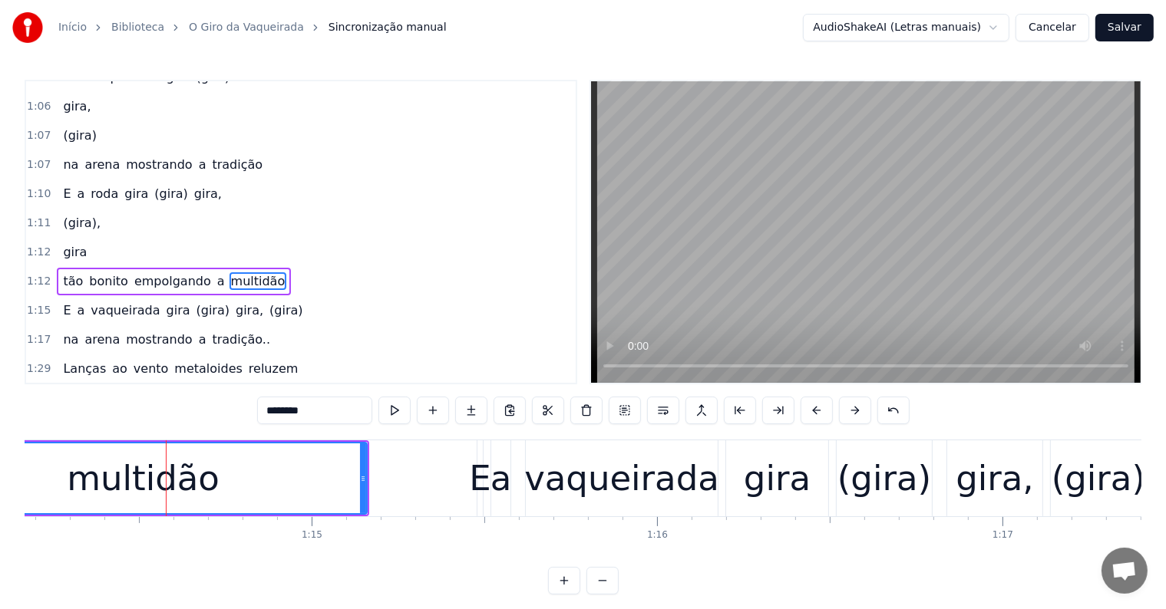
scroll to position [1049, 0]
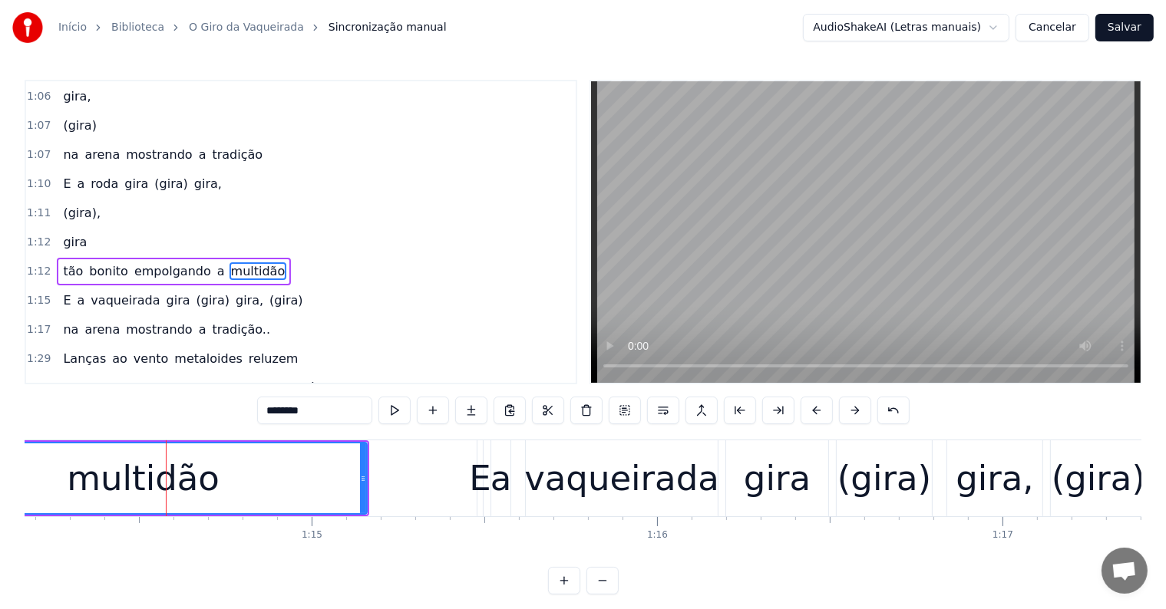
click at [61, 262] on span "tão" at bounding box center [72, 271] width 23 height 18
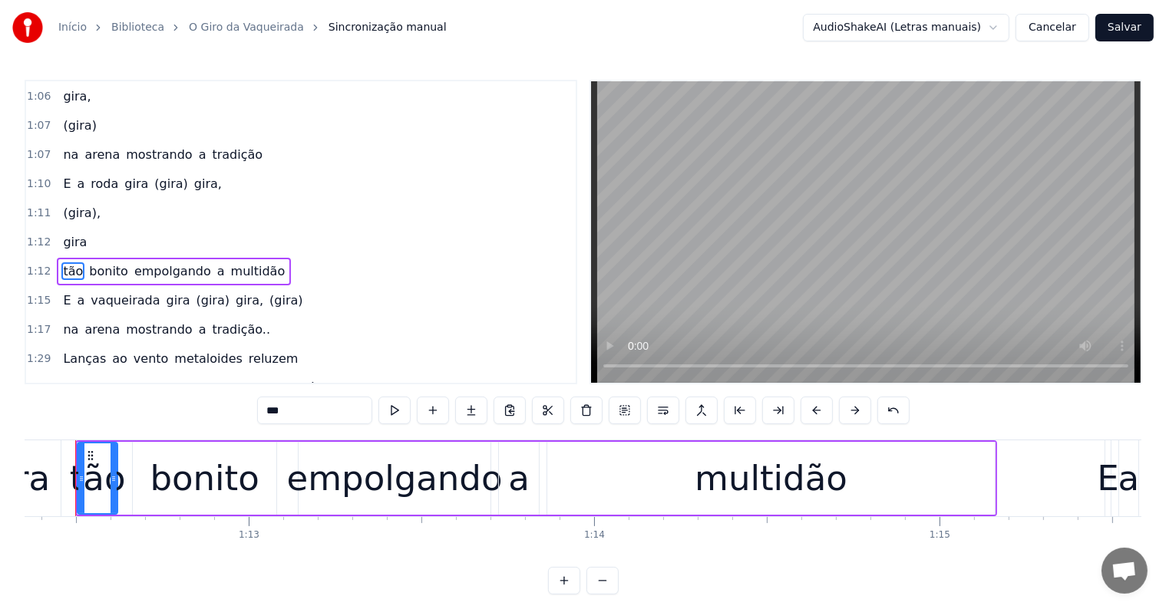
scroll to position [0, 24957]
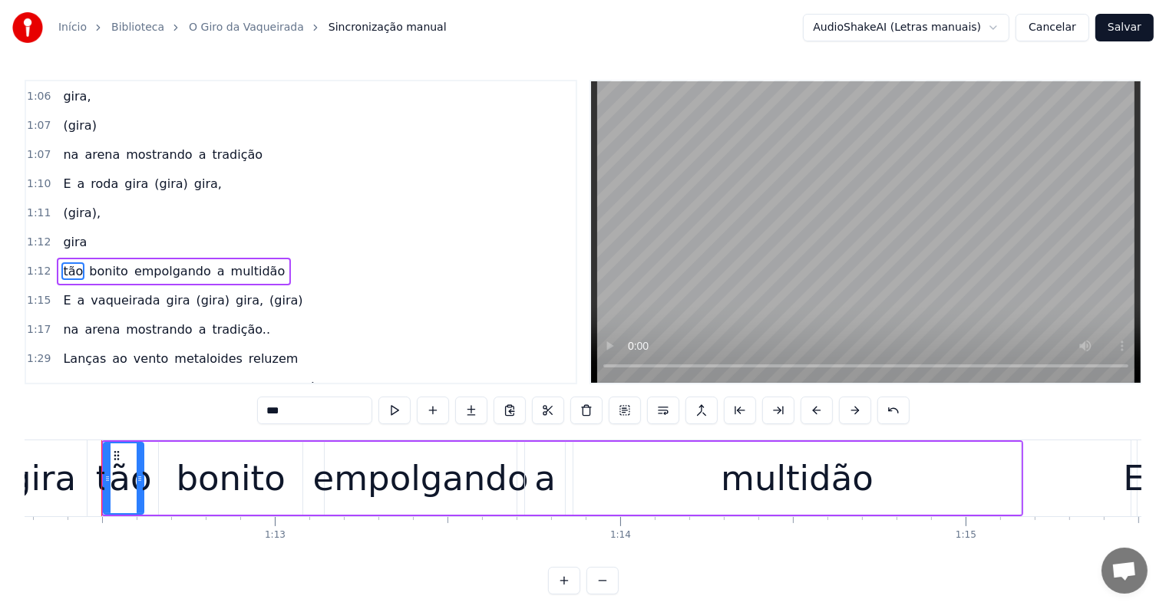
drag, startPoint x: 272, startPoint y: 411, endPoint x: 252, endPoint y: 410, distance: 20.0
click at [252, 410] on div "0:12 Lanças ao vento metaloides 0:14 reluzem 0:15 Um brilho colorido sobre o me…" at bounding box center [583, 337] width 1116 height 515
click at [239, 262] on span "multidão" at bounding box center [259, 271] width 58 height 18
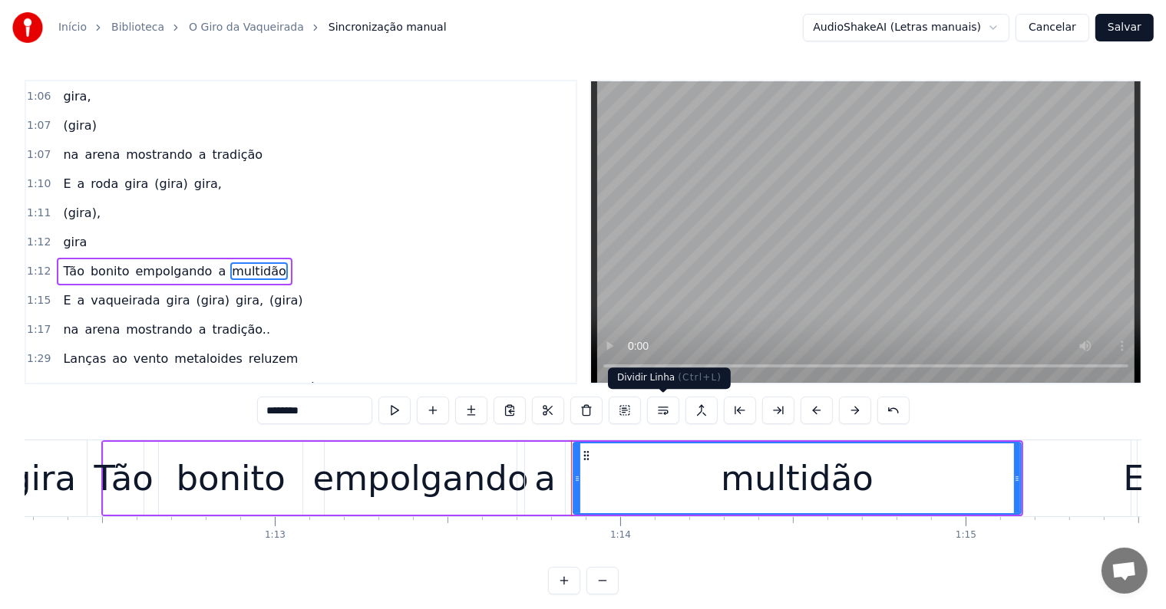
click at [663, 410] on button at bounding box center [663, 411] width 32 height 28
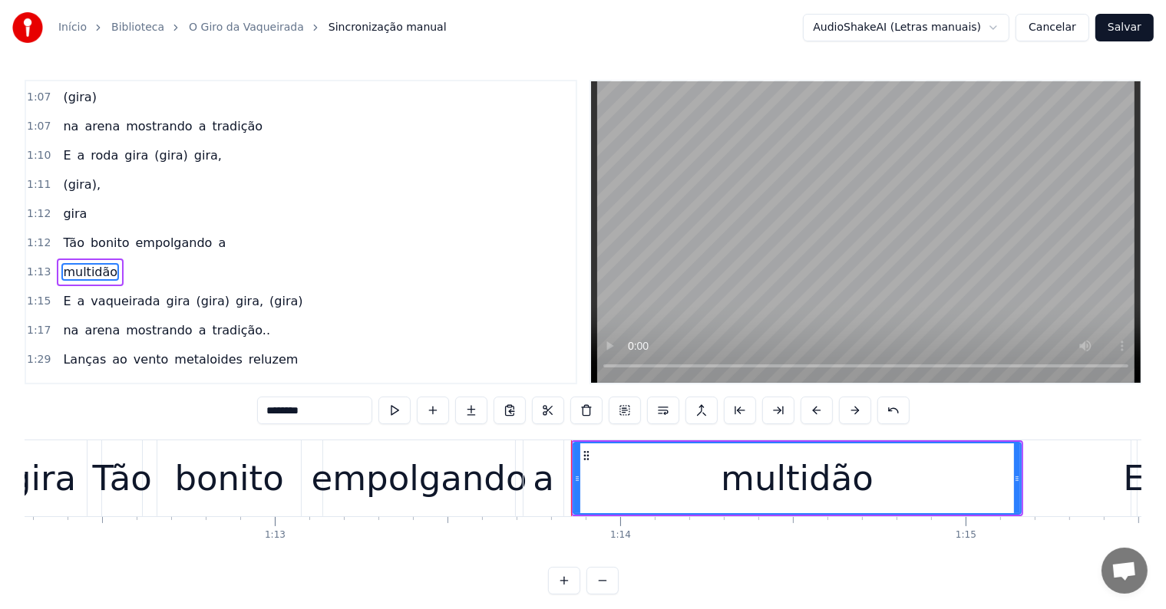
click at [177, 234] on span "empolgando" at bounding box center [174, 243] width 80 height 18
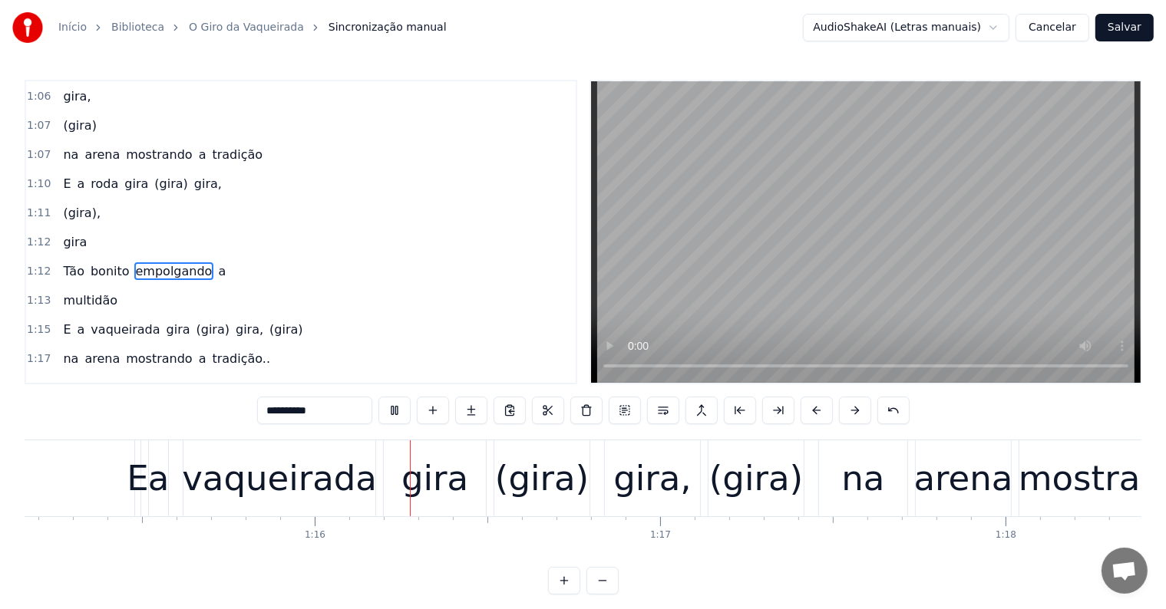
scroll to position [0, 25982]
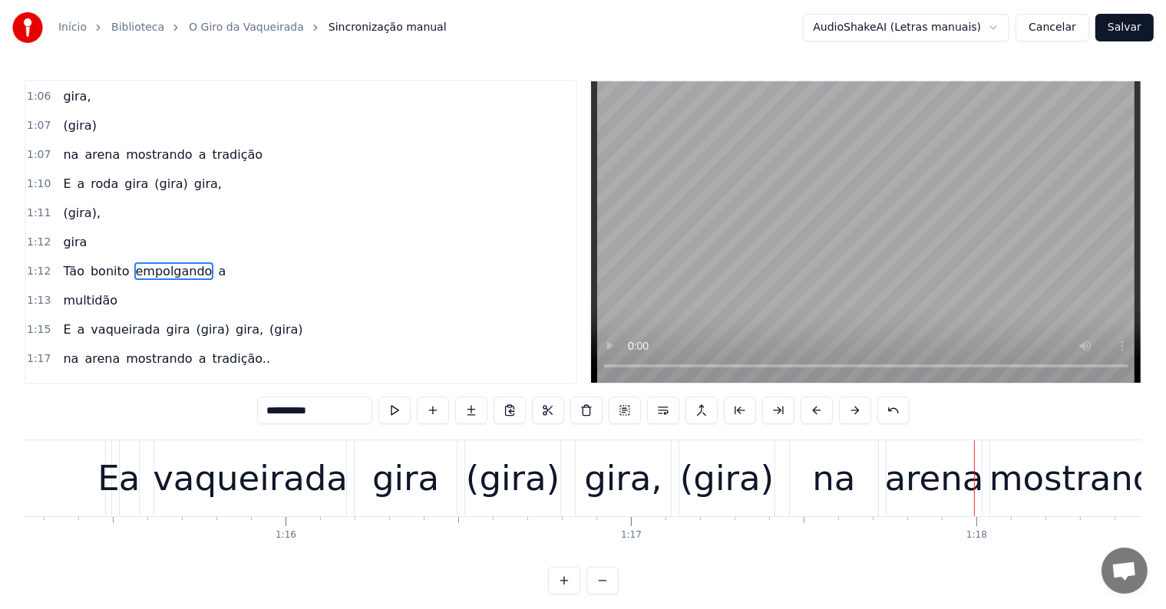
click at [475, 489] on div "(gira)" at bounding box center [513, 479] width 94 height 52
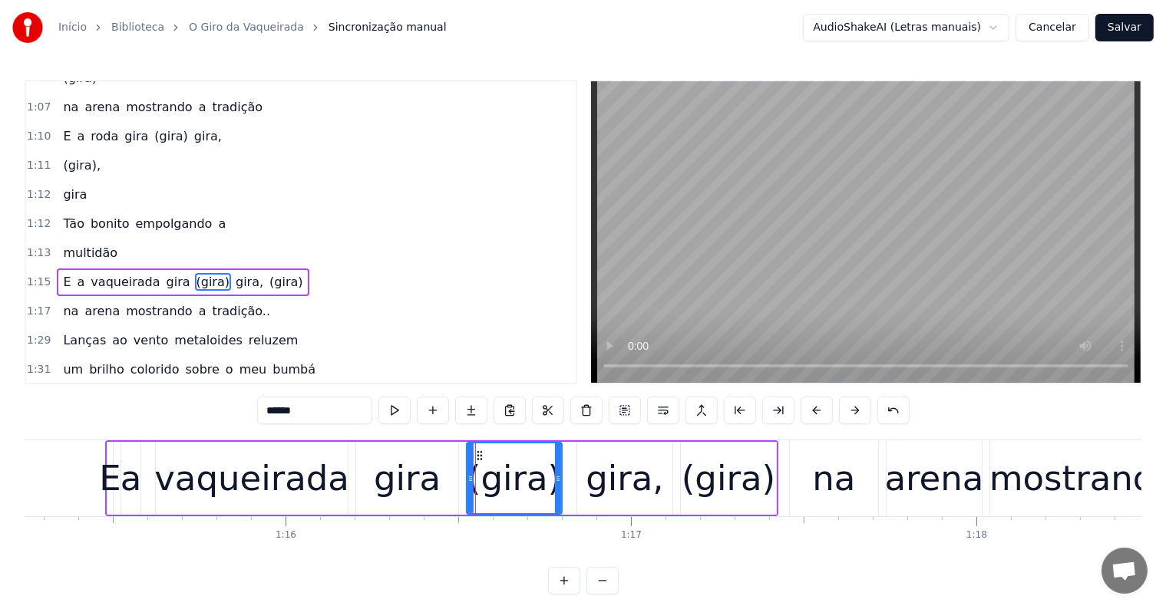
scroll to position [1105, 0]
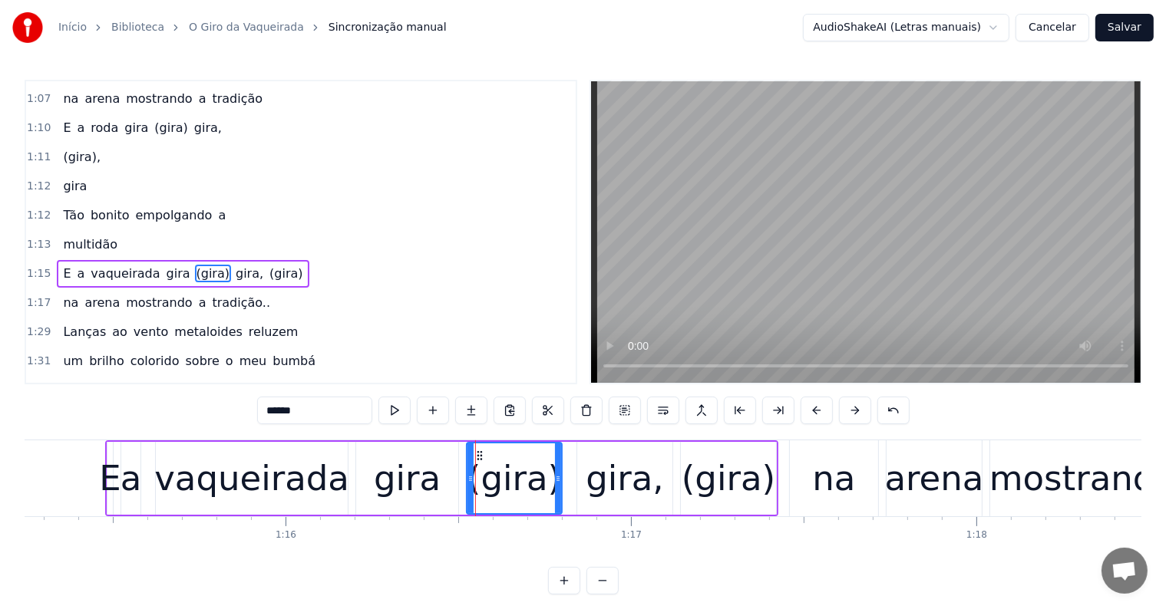
click at [268, 265] on span "(gira)" at bounding box center [286, 274] width 36 height 18
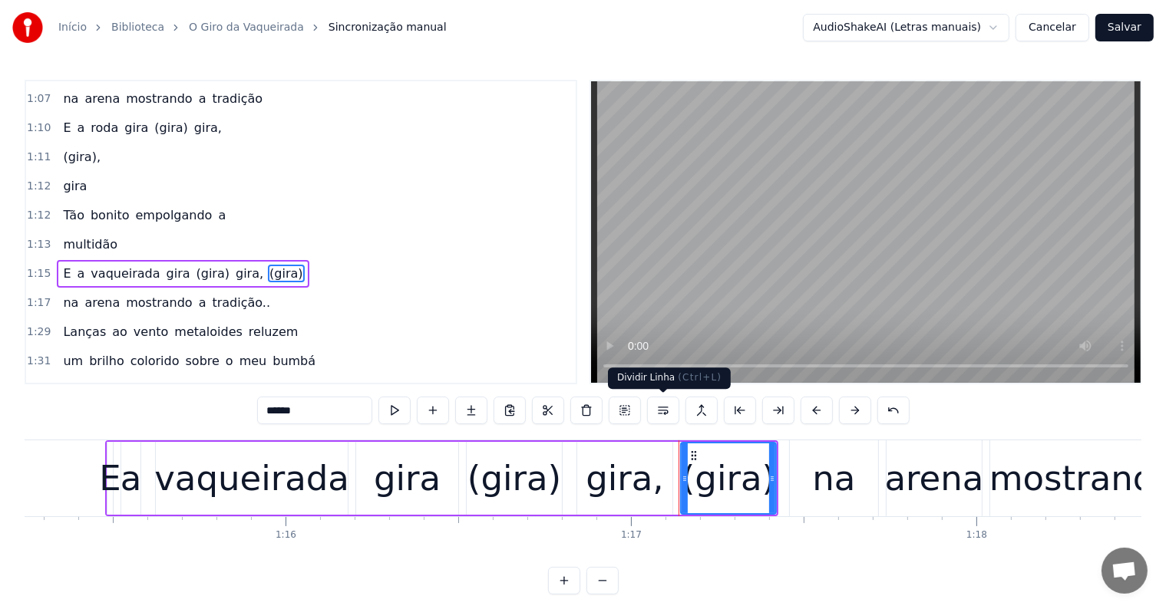
click at [657, 408] on button at bounding box center [663, 411] width 32 height 28
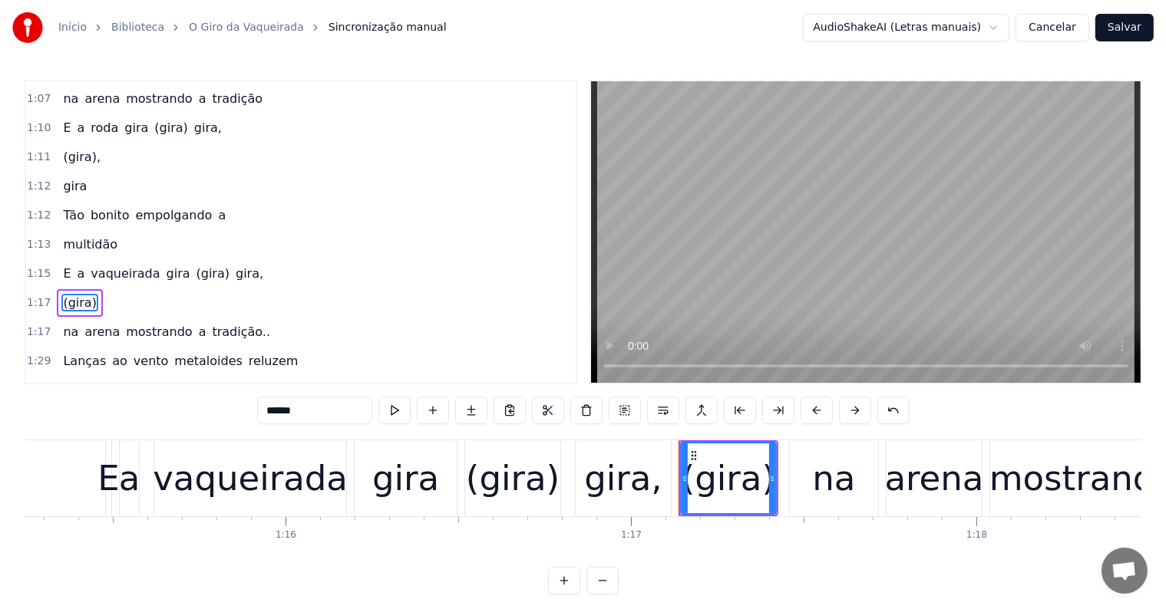
scroll to position [1133, 0]
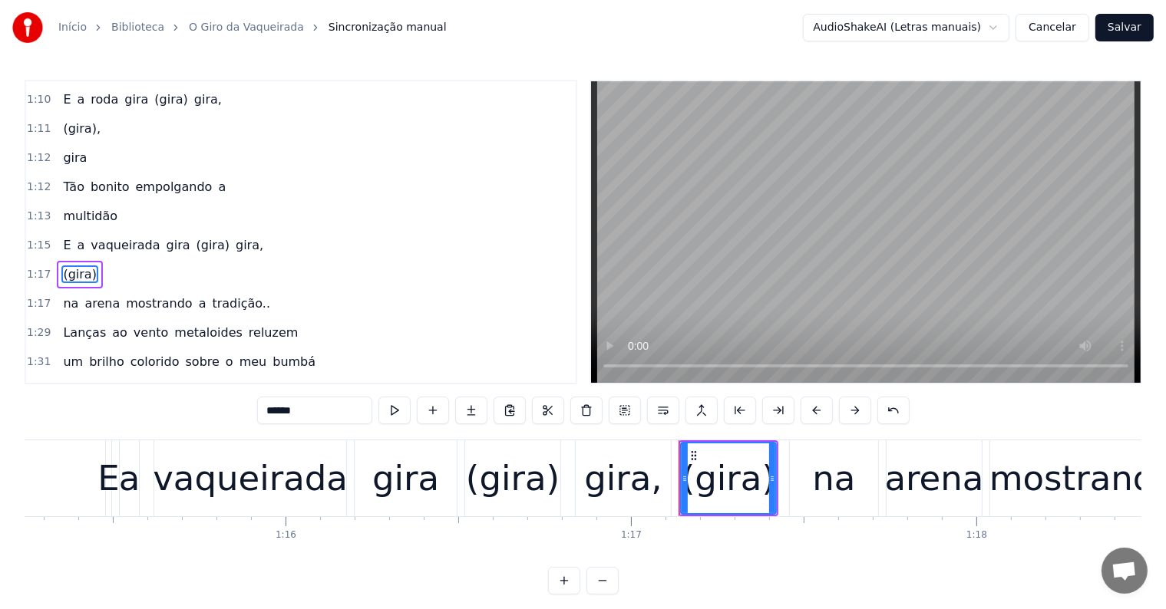
click at [234, 236] on span "gira," at bounding box center [249, 245] width 31 height 18
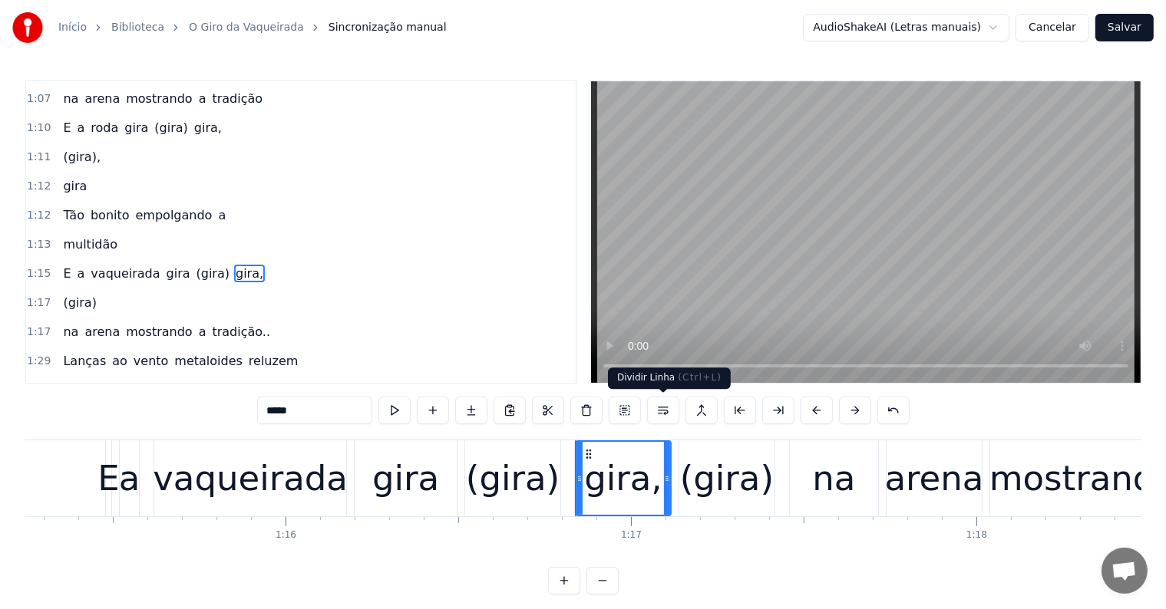
click at [657, 411] on button at bounding box center [663, 411] width 32 height 28
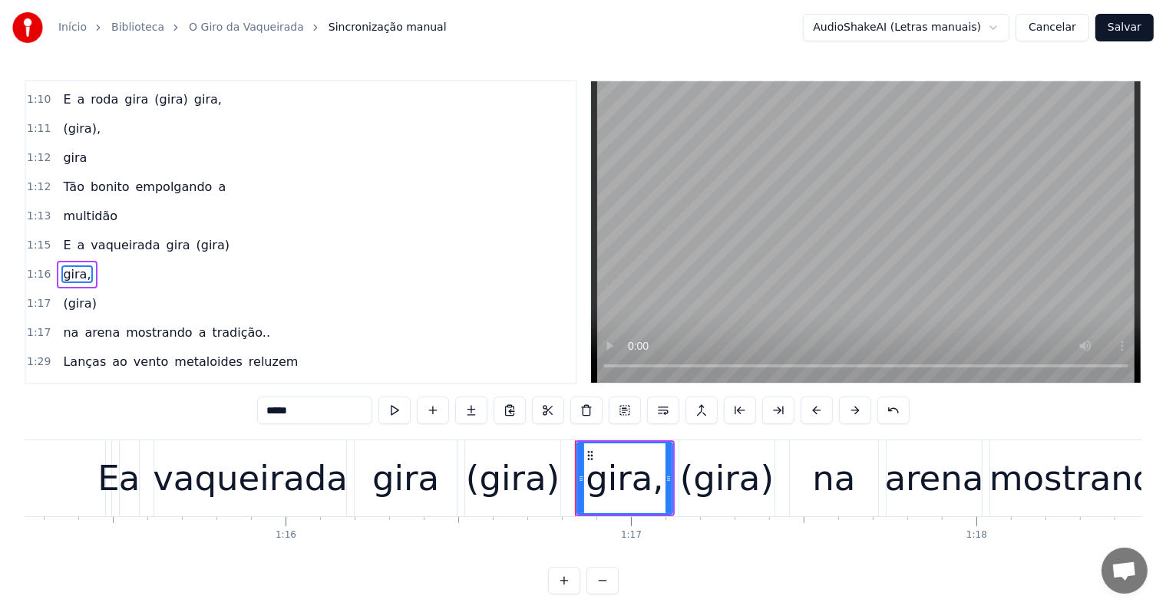
click at [195, 236] on span "(gira)" at bounding box center [213, 245] width 36 height 18
type input "******"
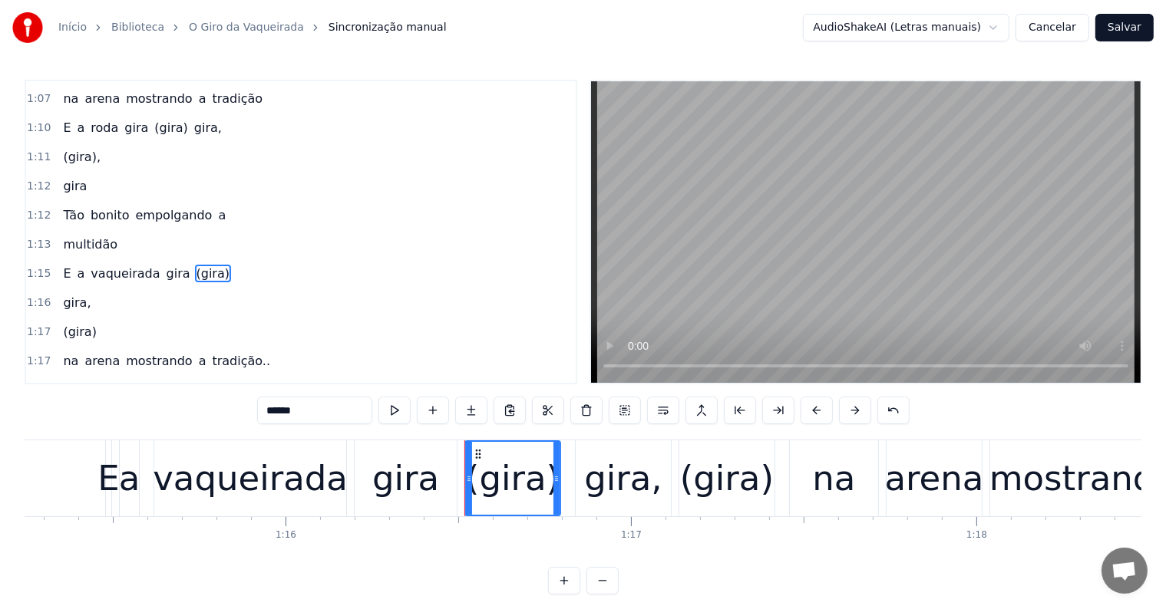
click at [143, 482] on div "E a vaqueirada gira (gira)" at bounding box center [334, 478] width 459 height 76
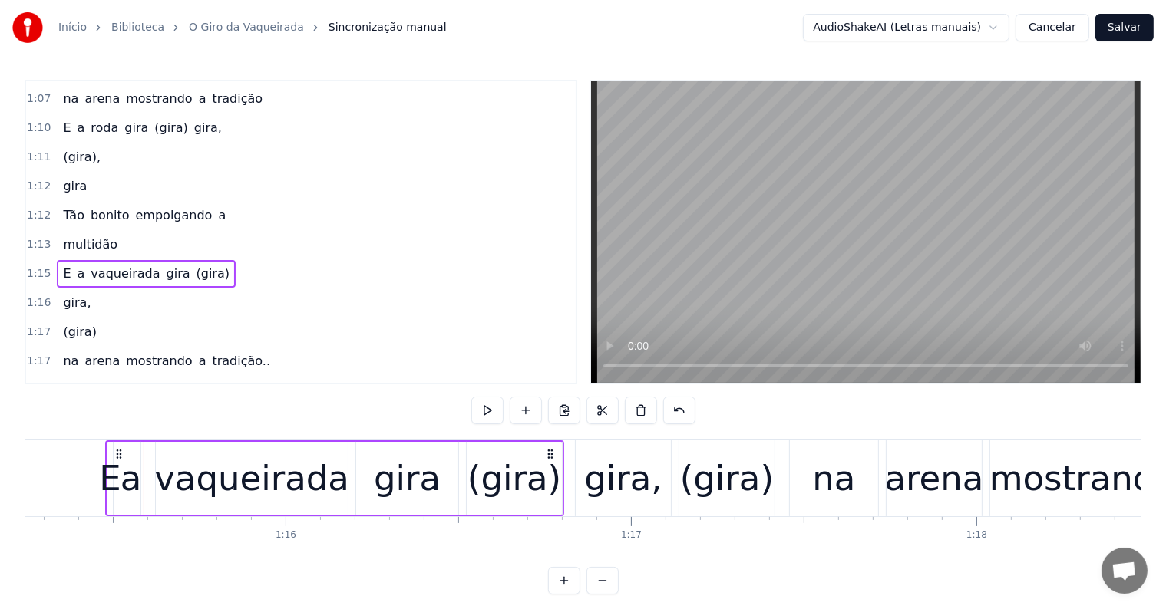
click at [208, 485] on div "vaqueirada" at bounding box center [251, 479] width 195 height 52
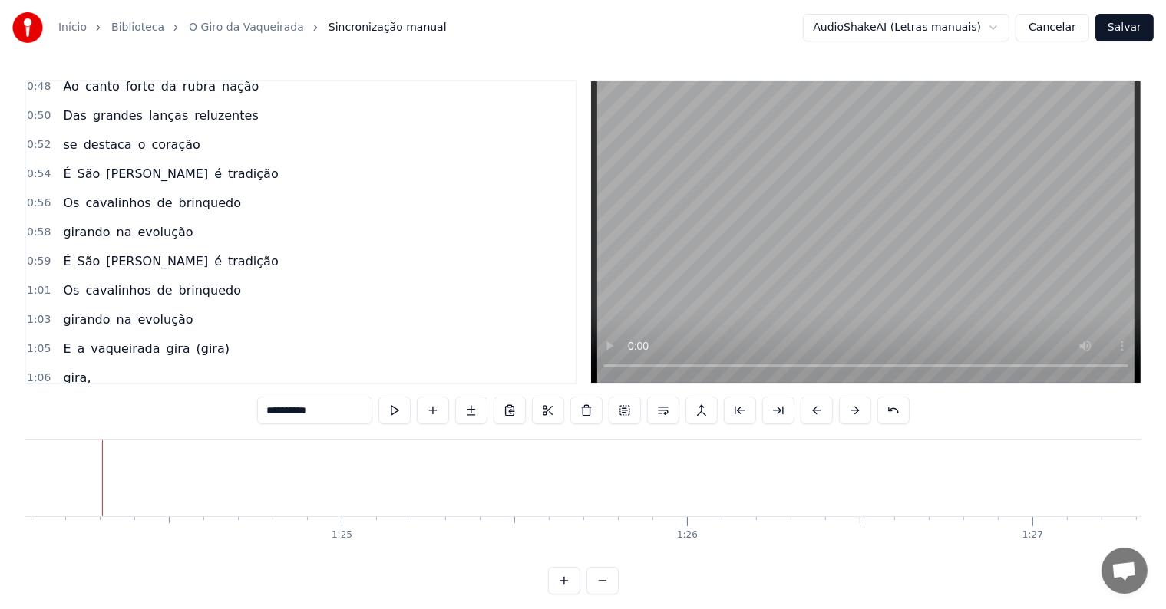
scroll to position [844, 0]
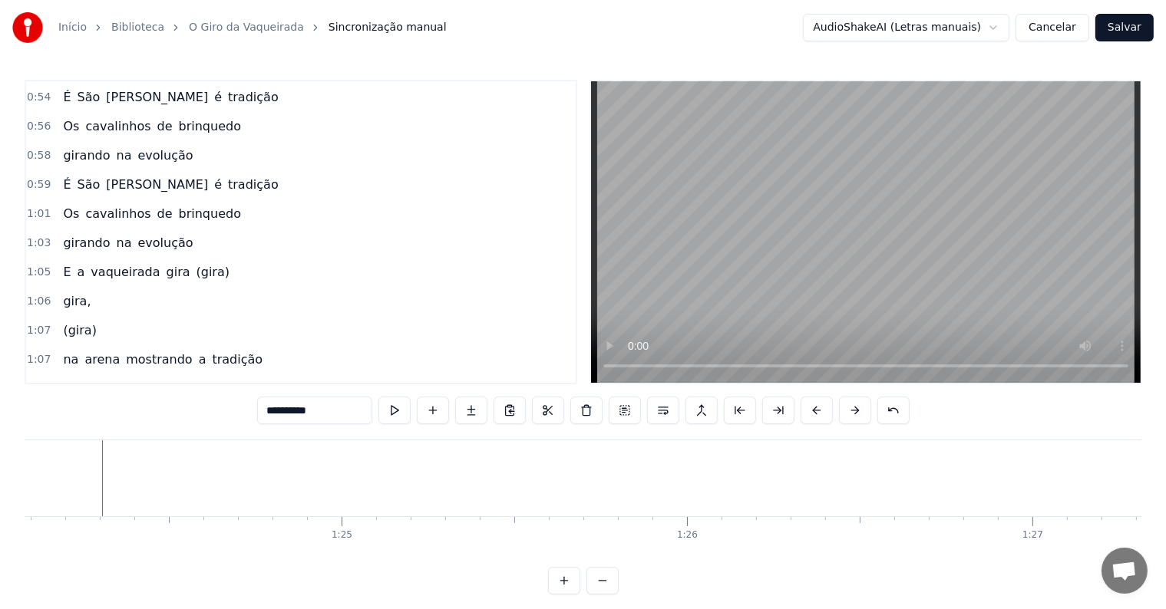
click at [165, 263] on span "gira" at bounding box center [178, 272] width 27 height 18
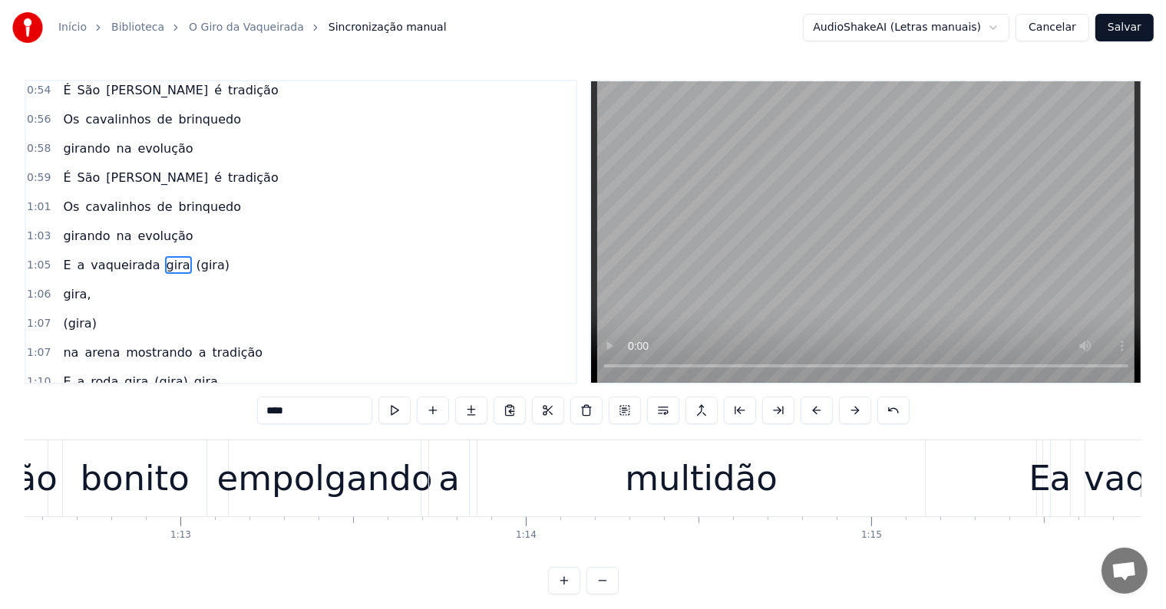
click at [195, 256] on span "(gira)" at bounding box center [213, 265] width 36 height 18
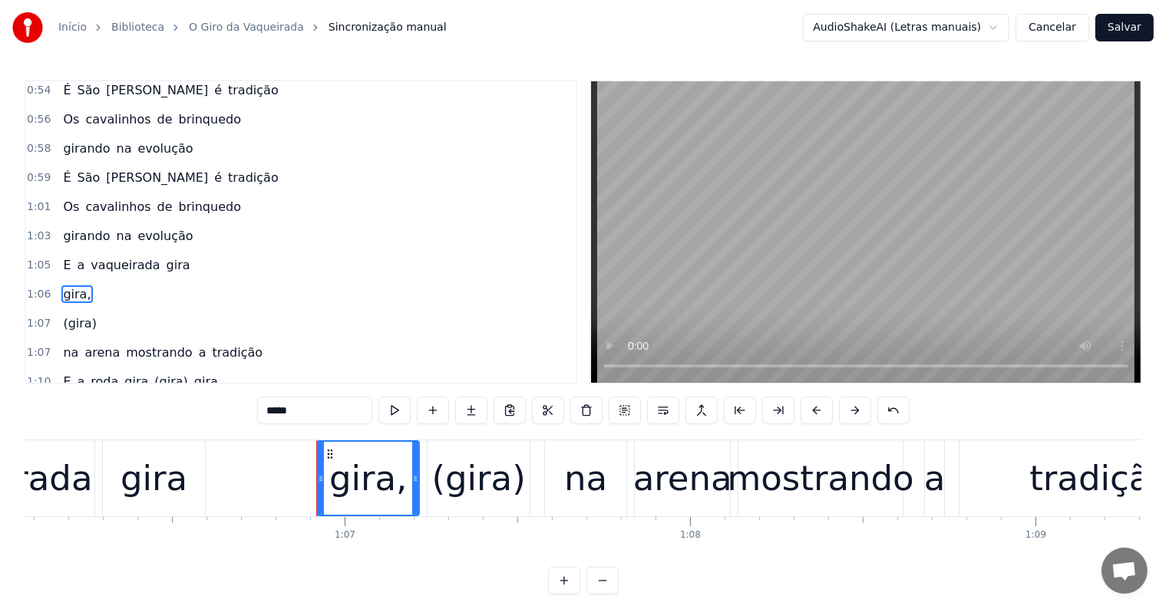
scroll to position [879, 0]
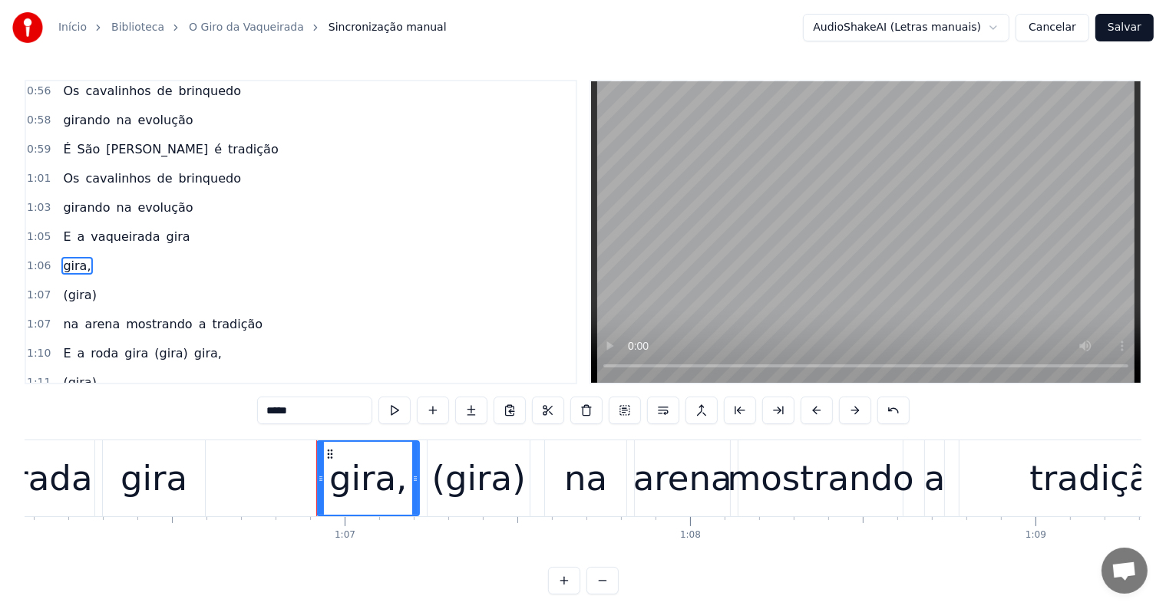
click at [76, 286] on span "(gira)" at bounding box center [79, 295] width 36 height 18
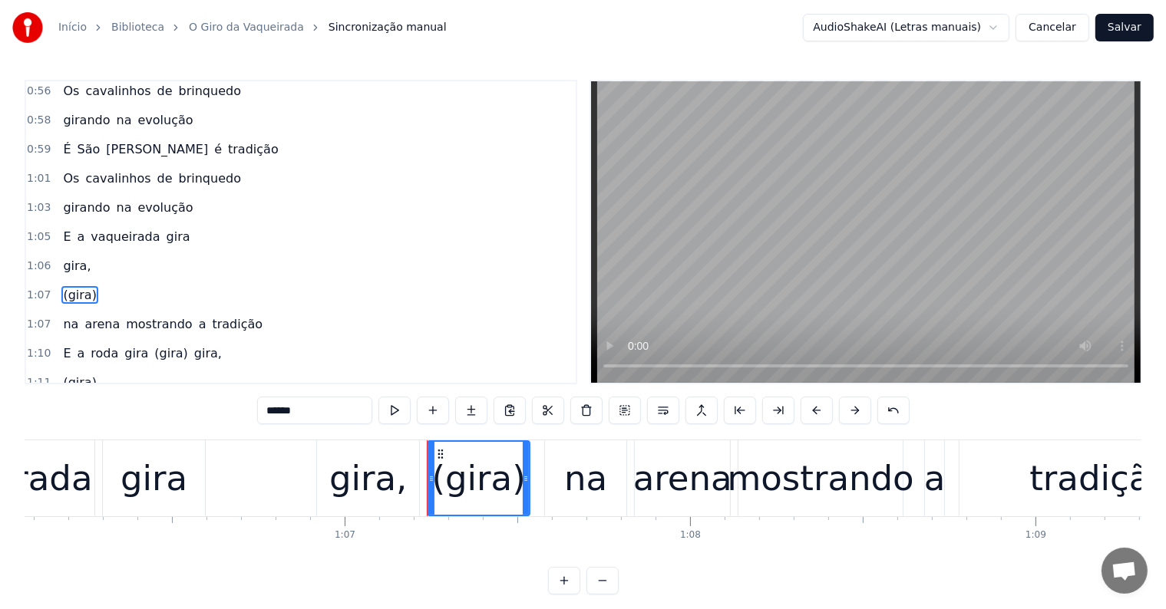
scroll to position [908, 0]
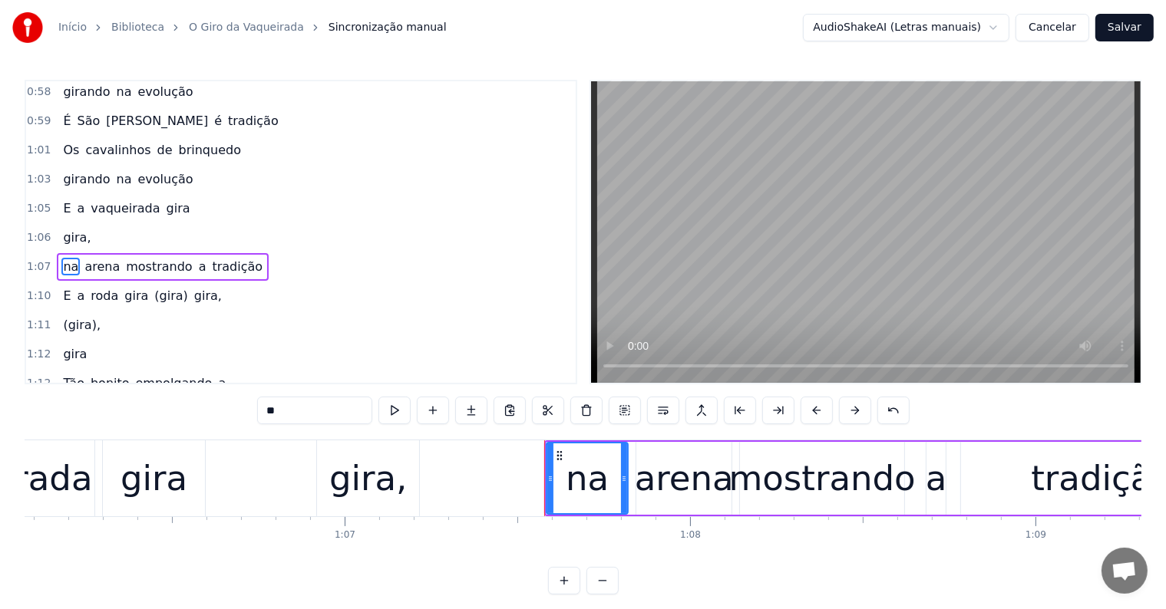
click at [153, 287] on span "(gira)" at bounding box center [171, 296] width 36 height 18
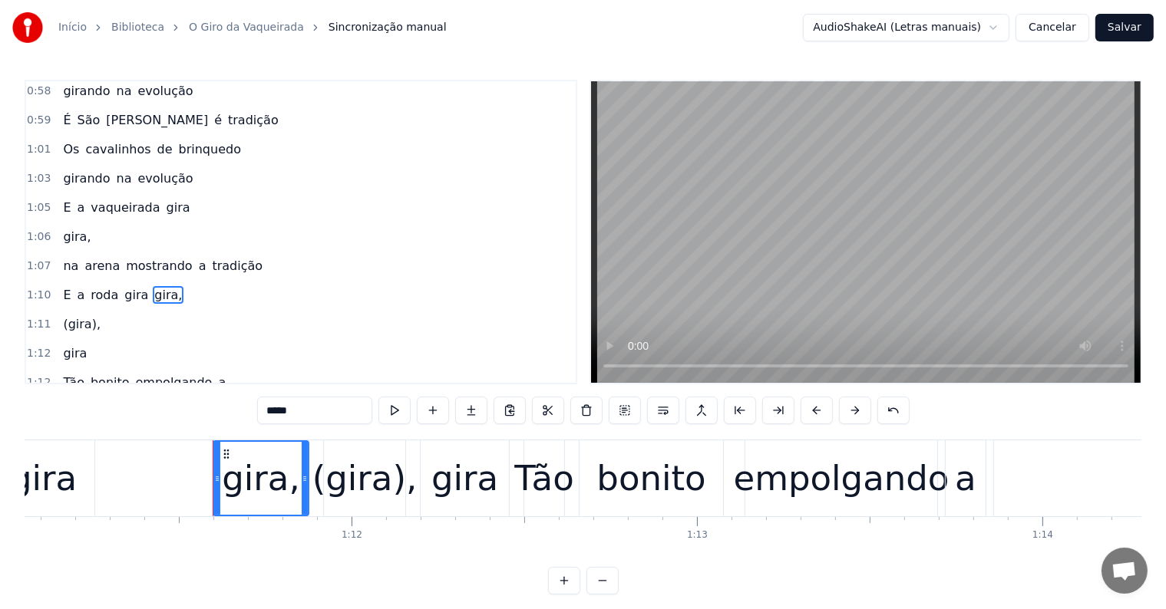
scroll to position [936, 0]
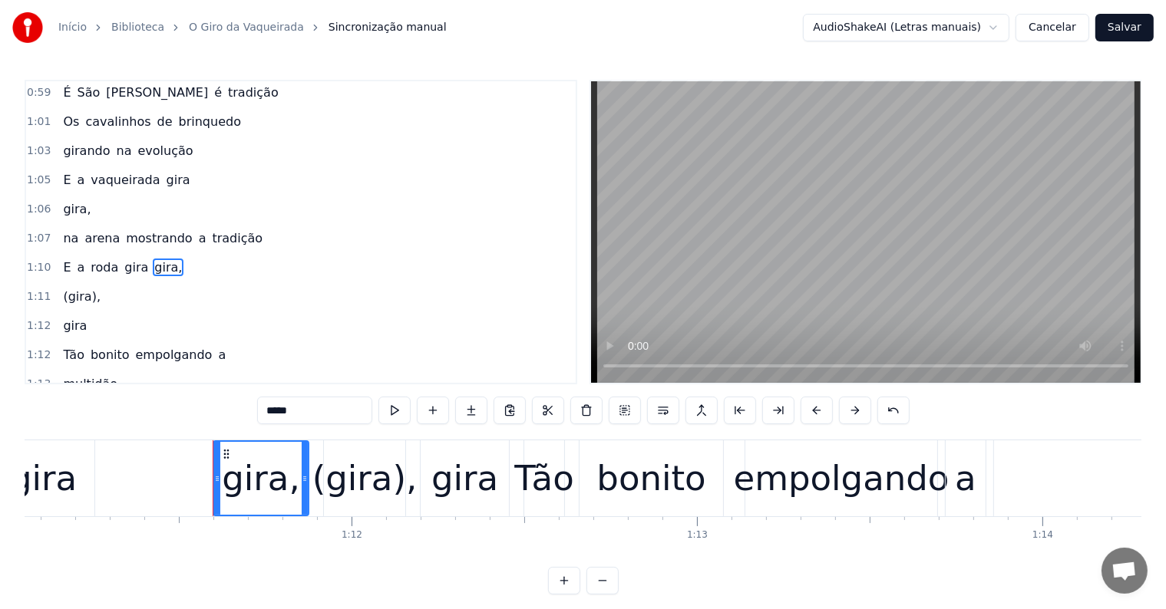
click at [71, 288] on span "(gira)," at bounding box center [81, 297] width 41 height 18
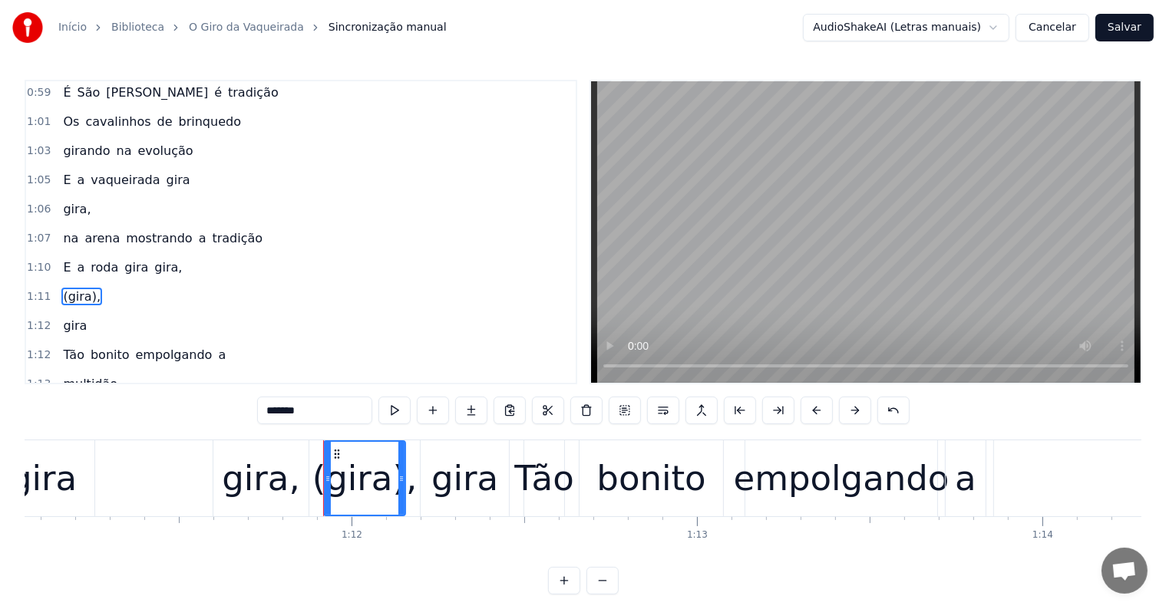
scroll to position [964, 0]
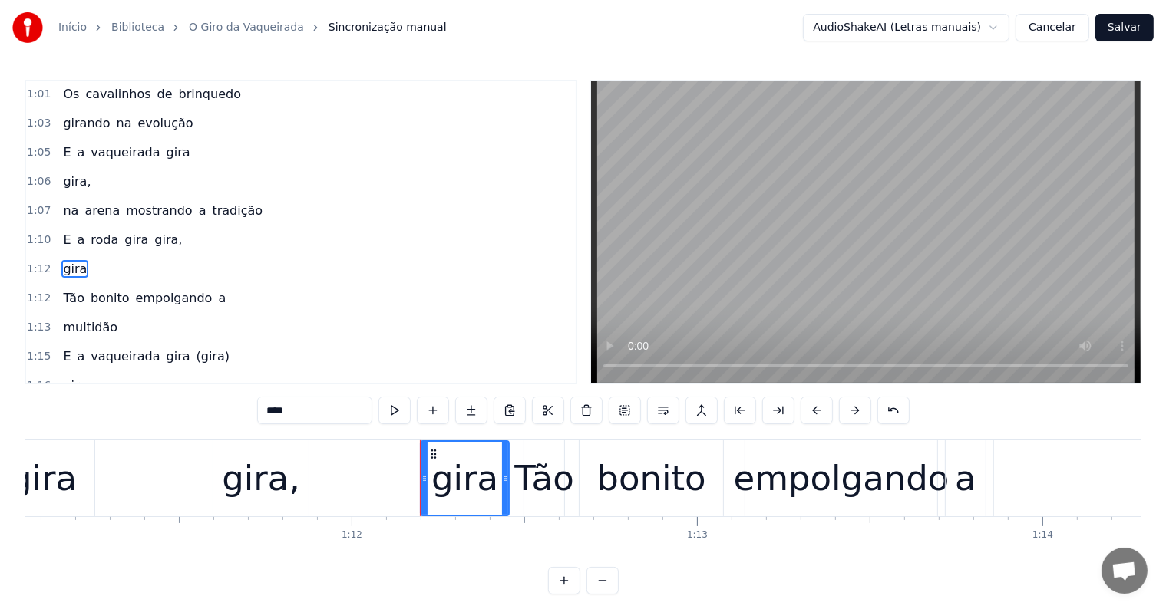
click at [195, 348] on span "(gira)" at bounding box center [213, 357] width 36 height 18
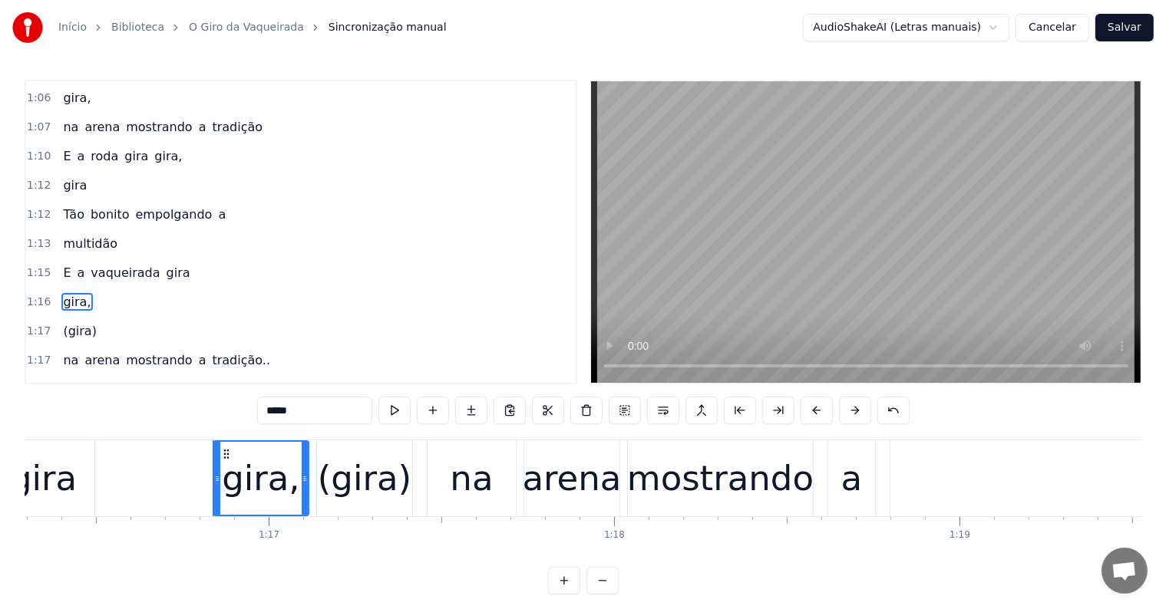
scroll to position [1077, 0]
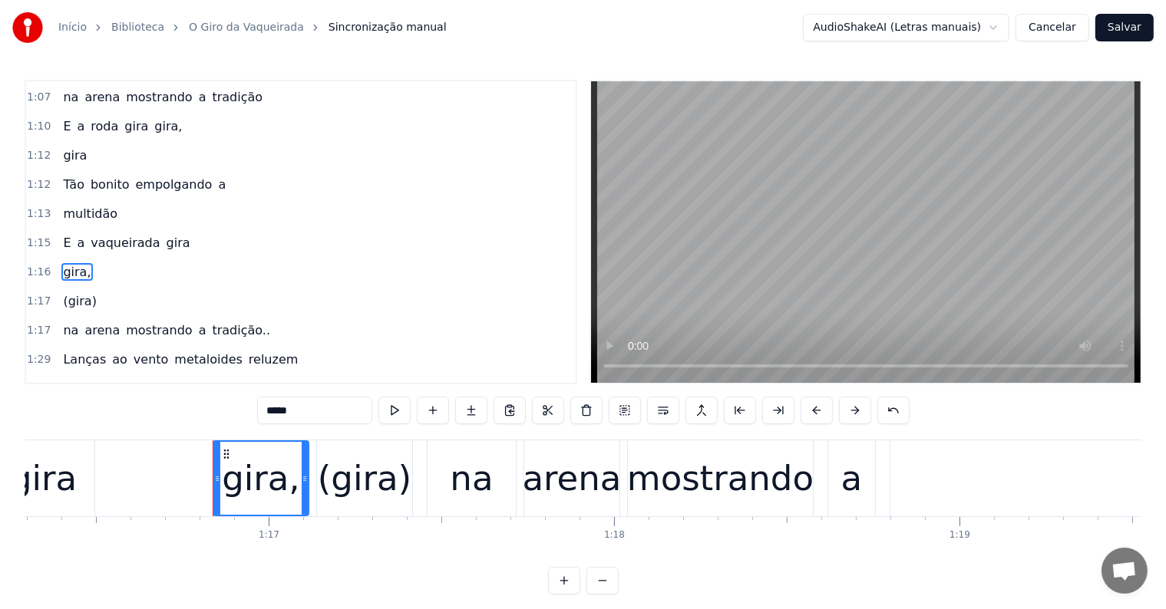
click at [74, 292] on span "(gira)" at bounding box center [79, 301] width 36 height 18
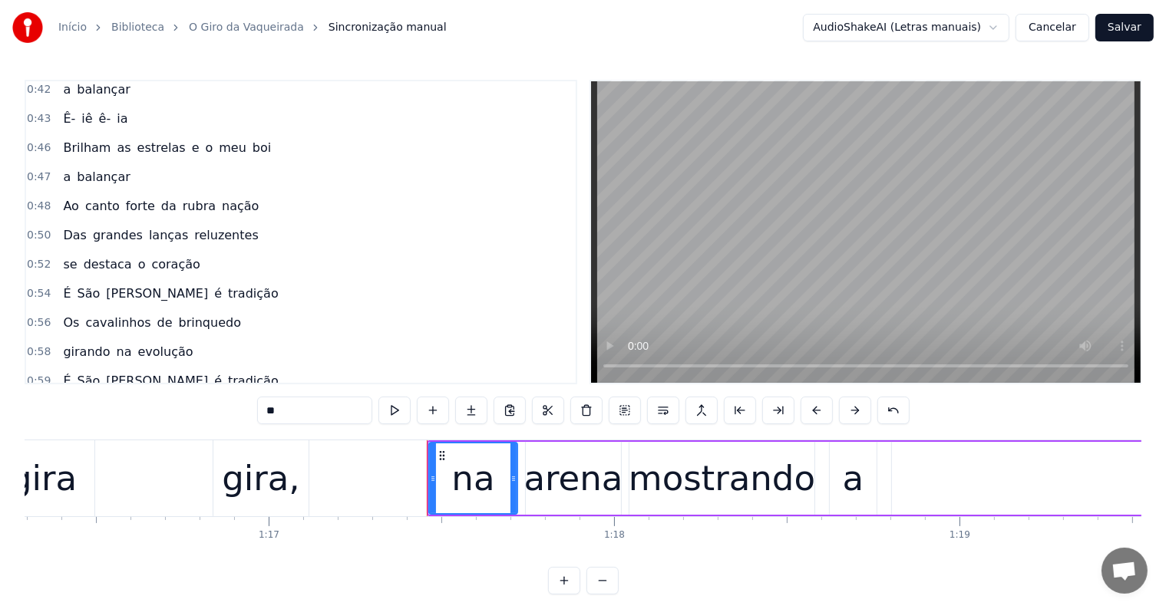
scroll to position [645, 0]
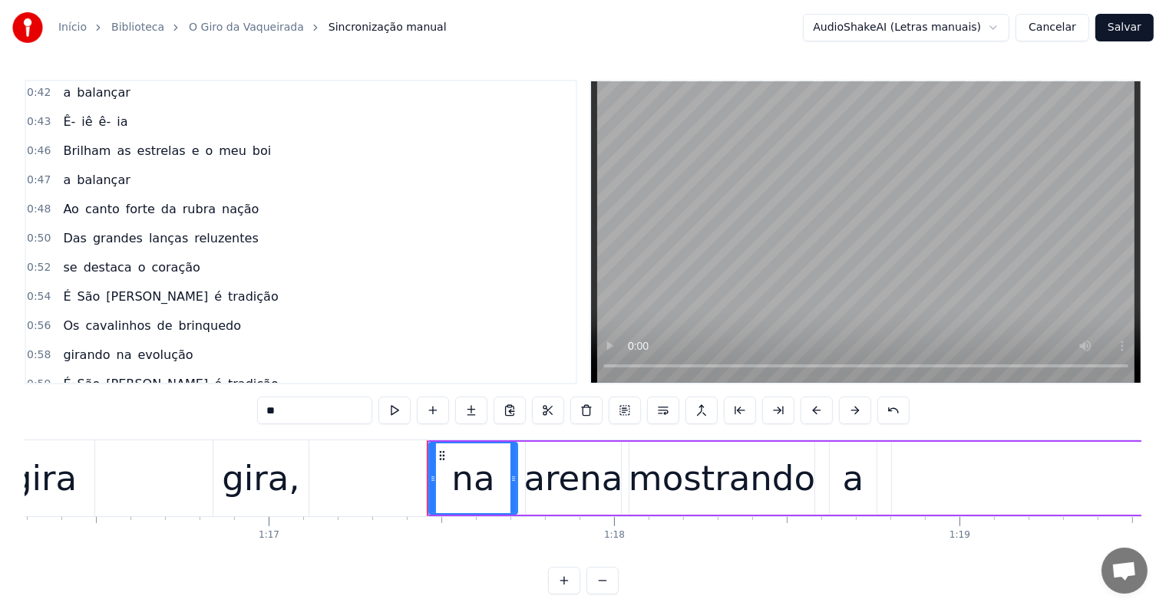
click at [120, 375] on span "[PERSON_NAME]" at bounding box center [156, 384] width 105 height 18
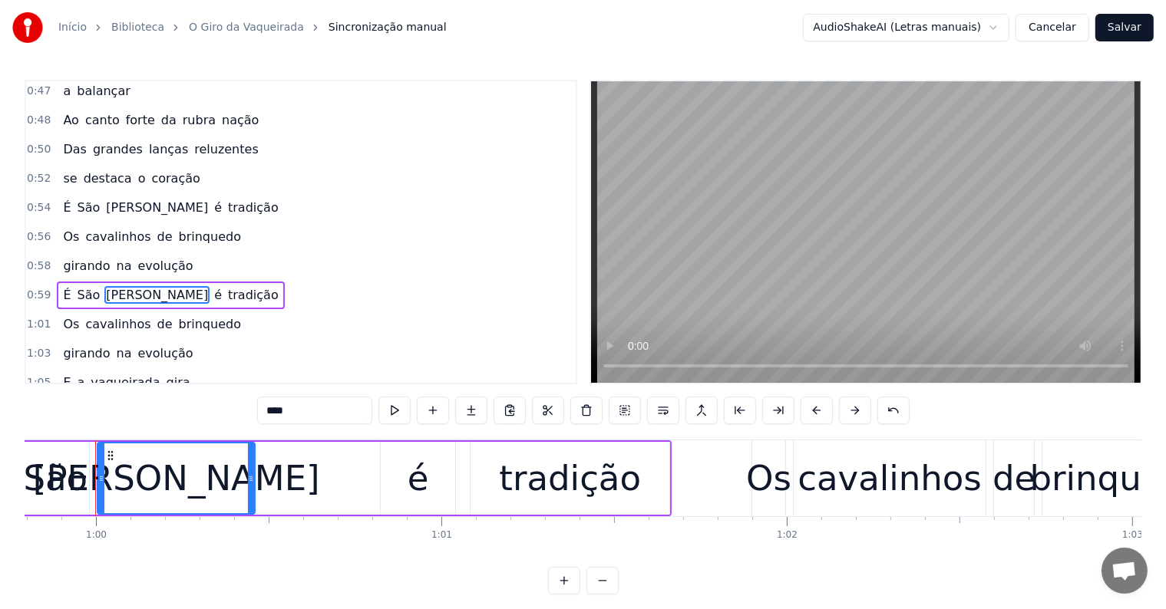
scroll to position [0, 20640]
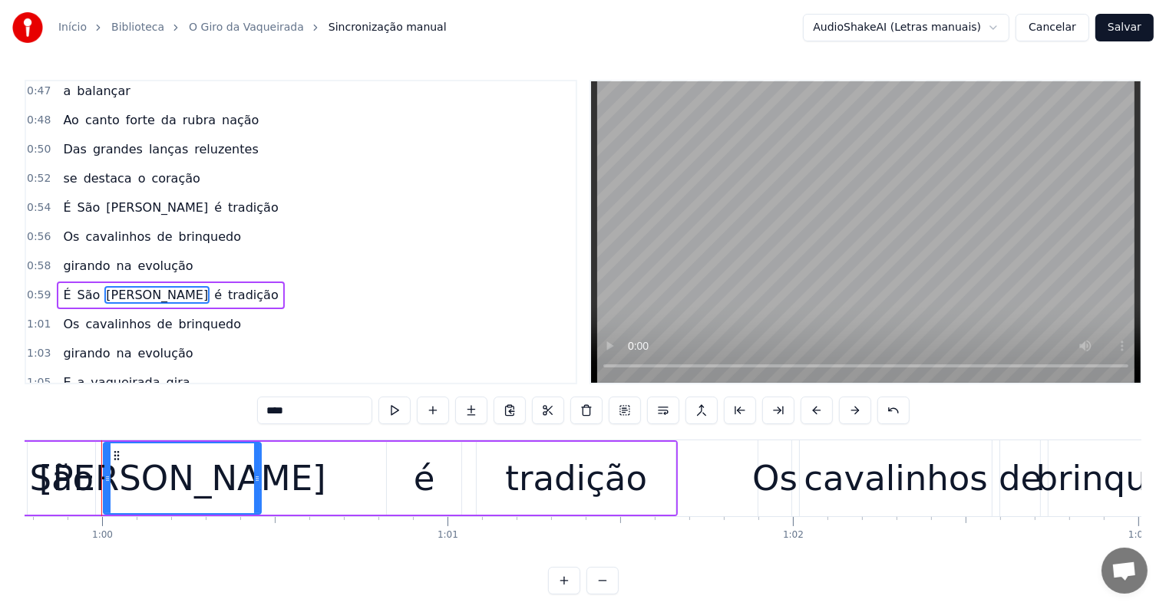
click at [146, 345] on span "evolução" at bounding box center [165, 354] width 58 height 18
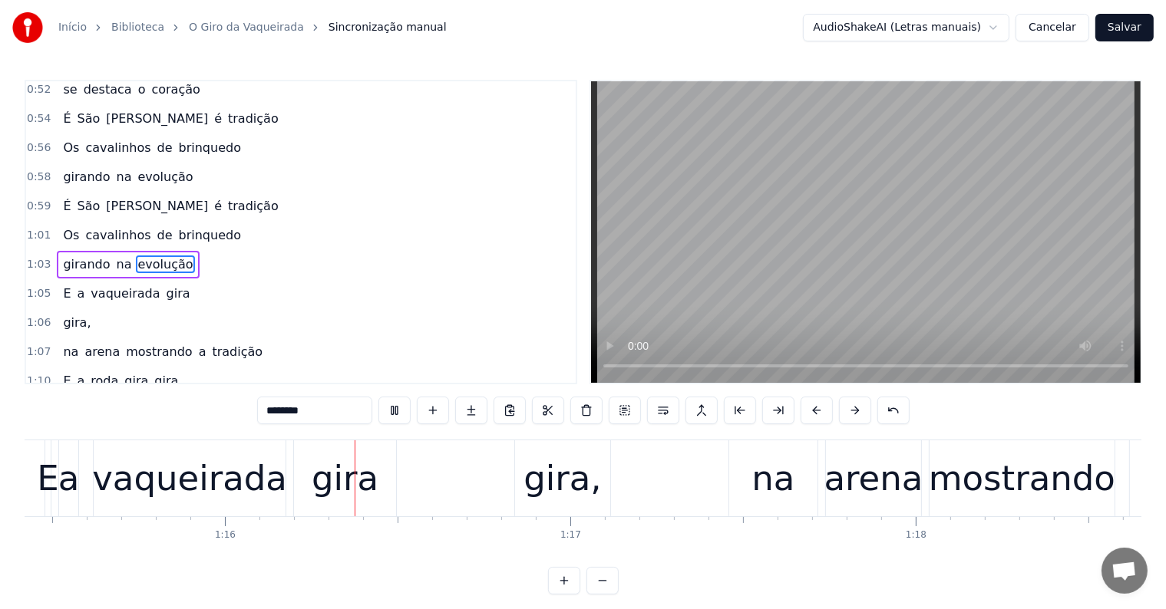
scroll to position [0, 26053]
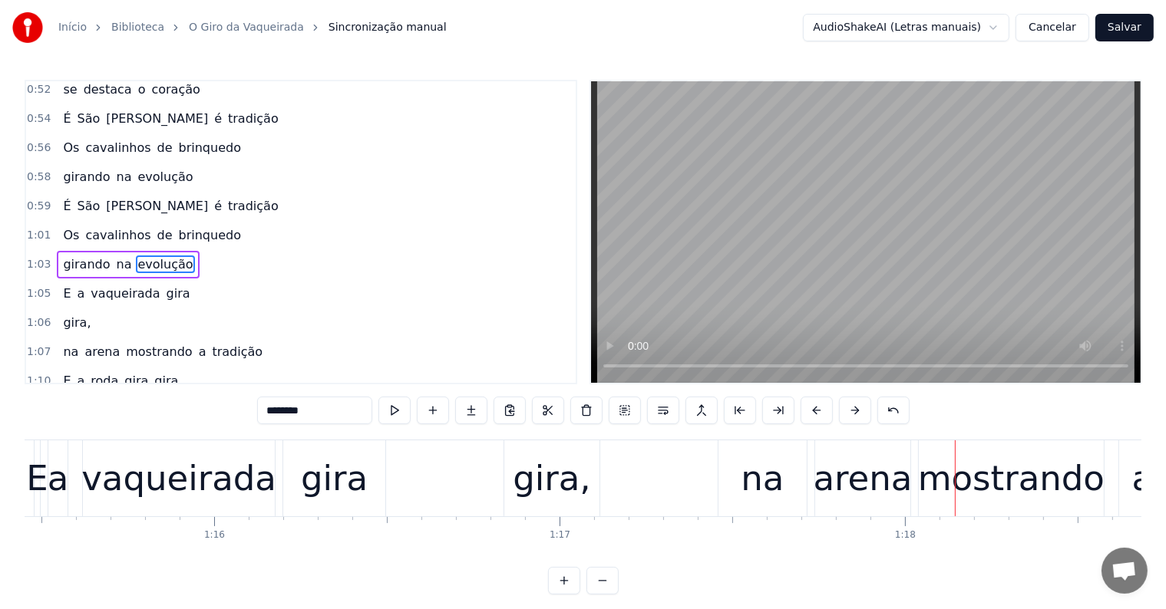
click at [537, 476] on div "gira," at bounding box center [552, 479] width 78 height 52
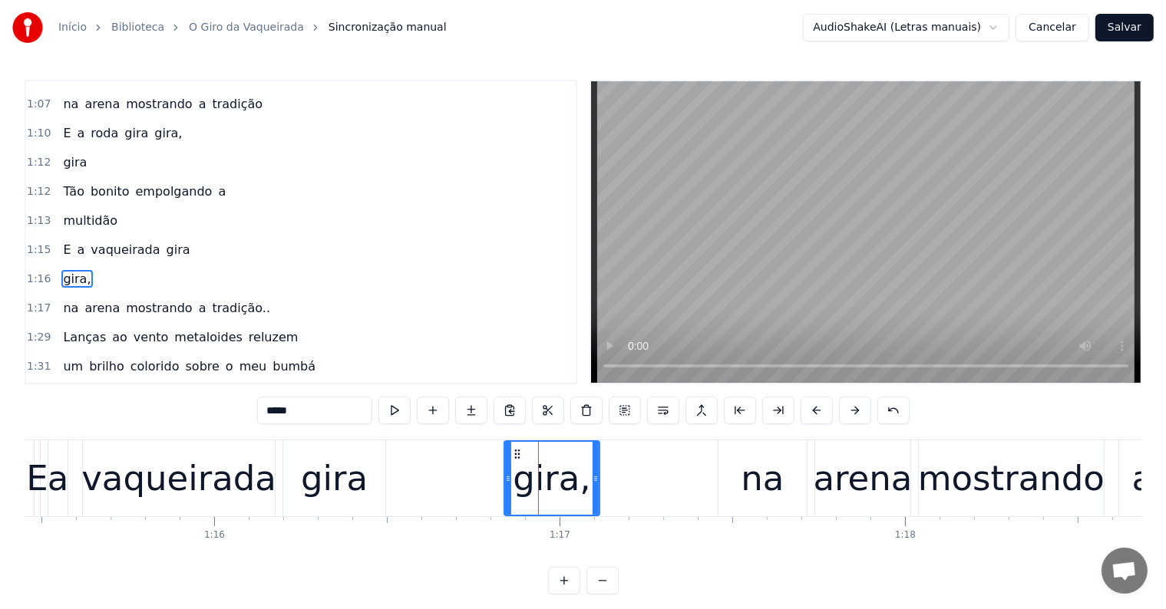
scroll to position [1077, 0]
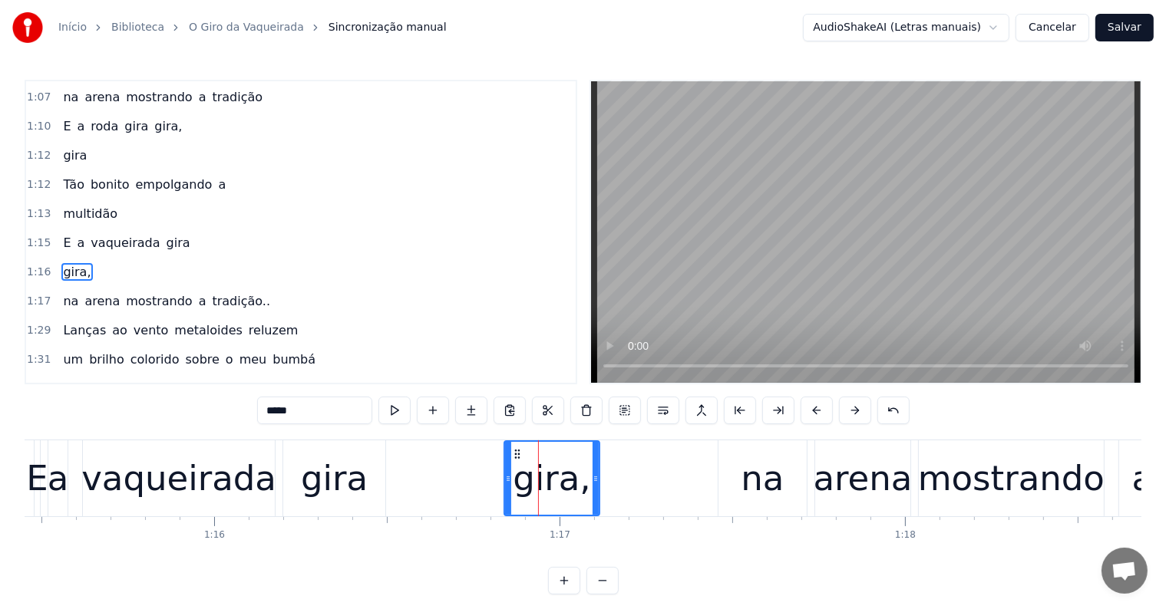
click at [165, 234] on span "gira" at bounding box center [178, 243] width 27 height 18
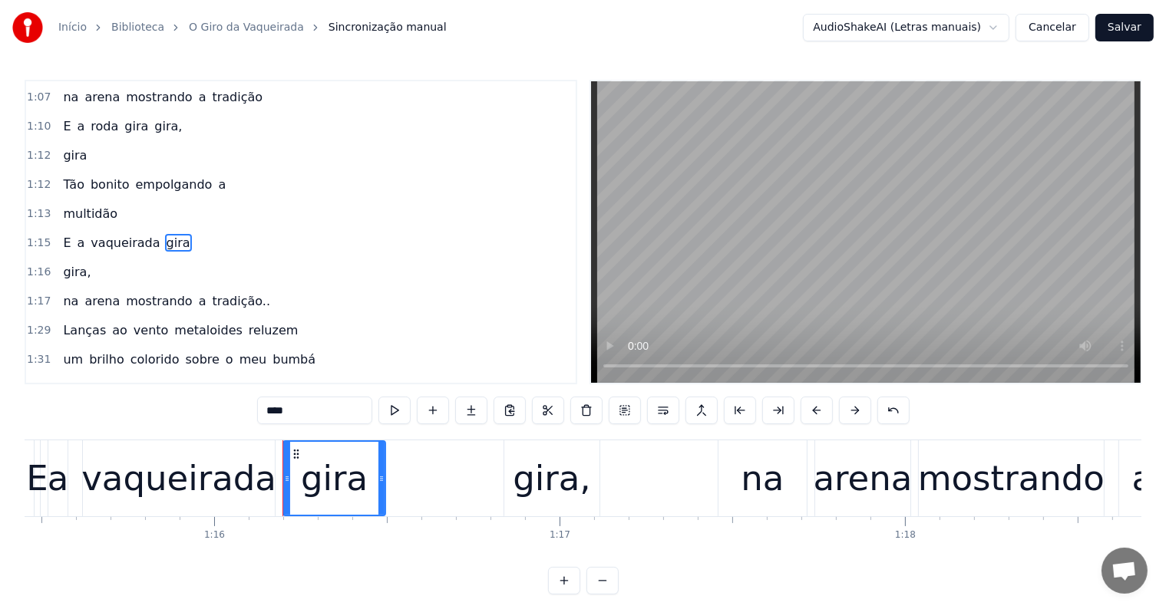
scroll to position [1049, 0]
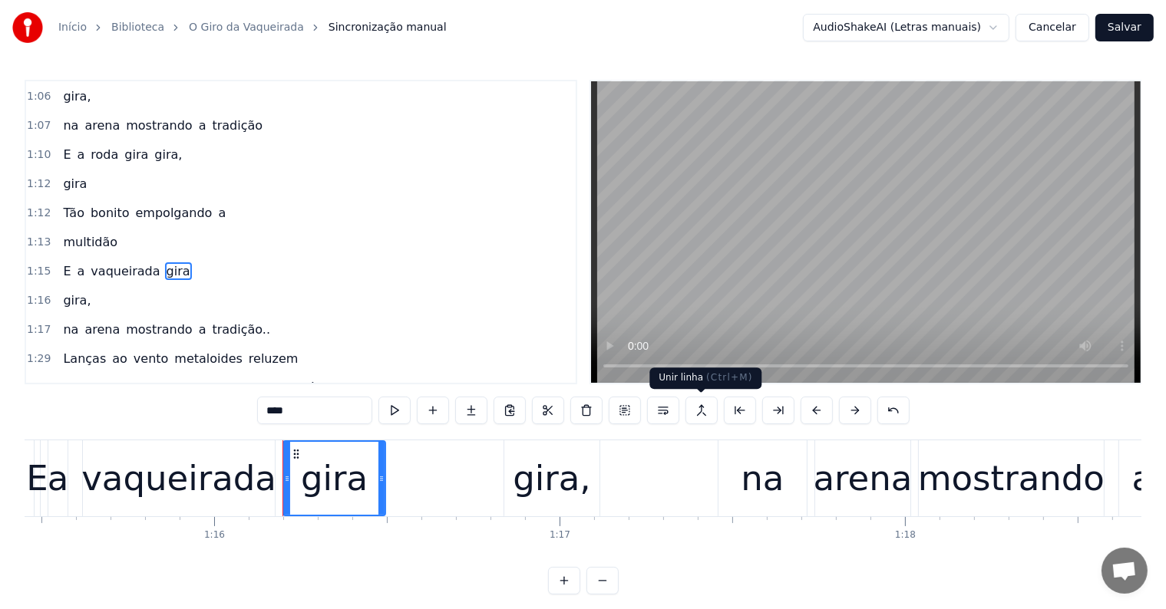
click at [697, 412] on button at bounding box center [701, 411] width 32 height 28
click at [698, 407] on button at bounding box center [701, 411] width 32 height 28
click at [513, 479] on div "gira," at bounding box center [551, 478] width 95 height 76
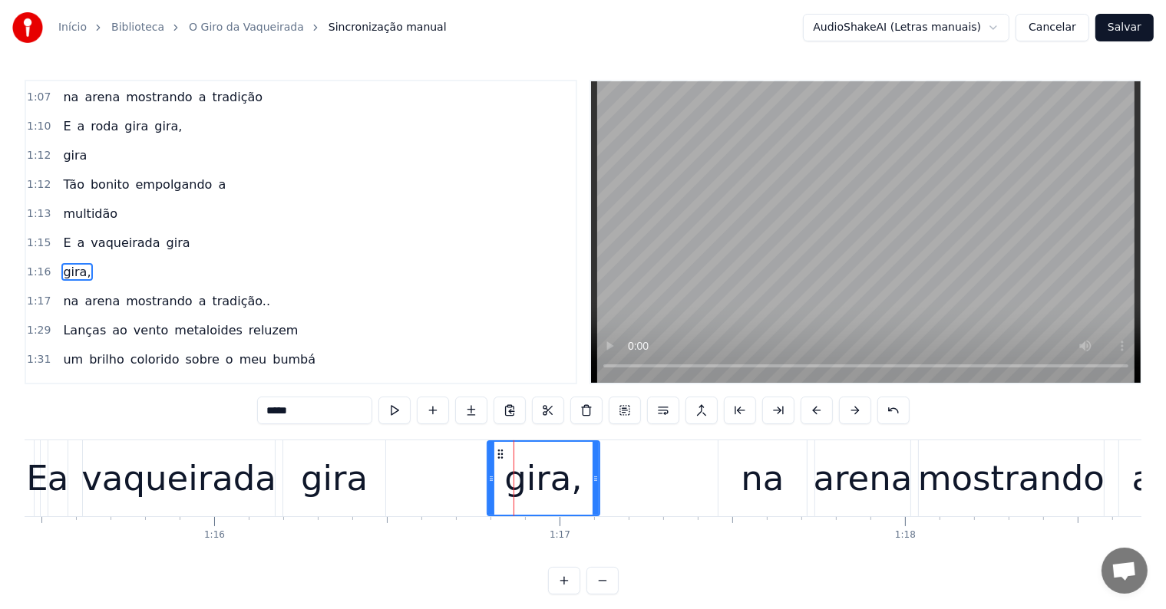
drag, startPoint x: 508, startPoint y: 479, endPoint x: 491, endPoint y: 479, distance: 16.9
click at [491, 479] on icon at bounding box center [491, 479] width 6 height 12
click at [316, 497] on div "gira" at bounding box center [334, 479] width 67 height 52
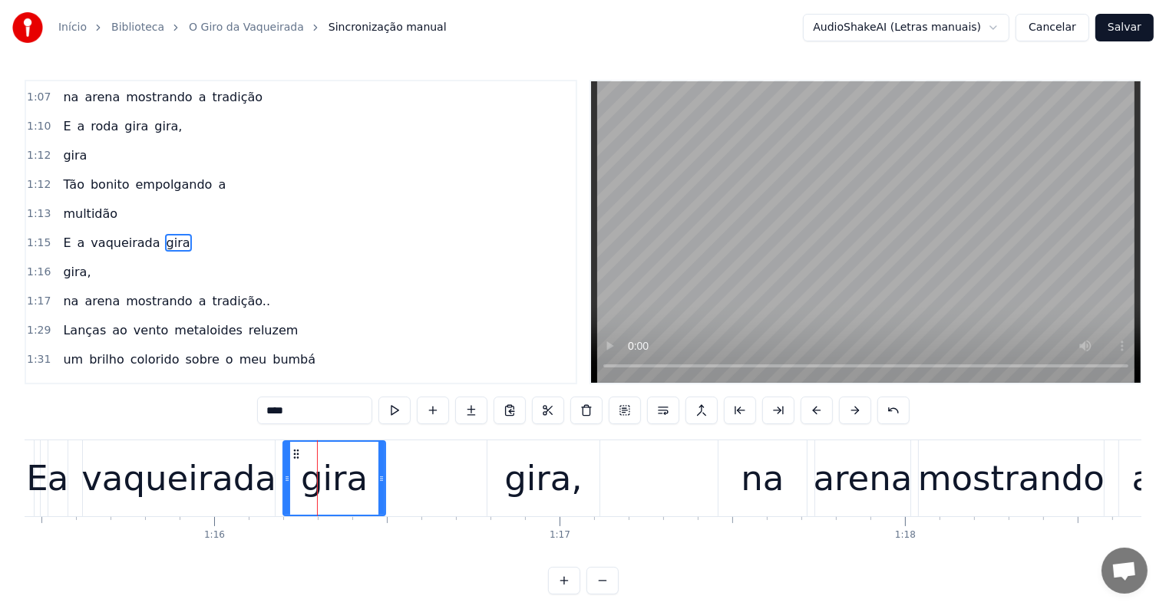
scroll to position [1049, 0]
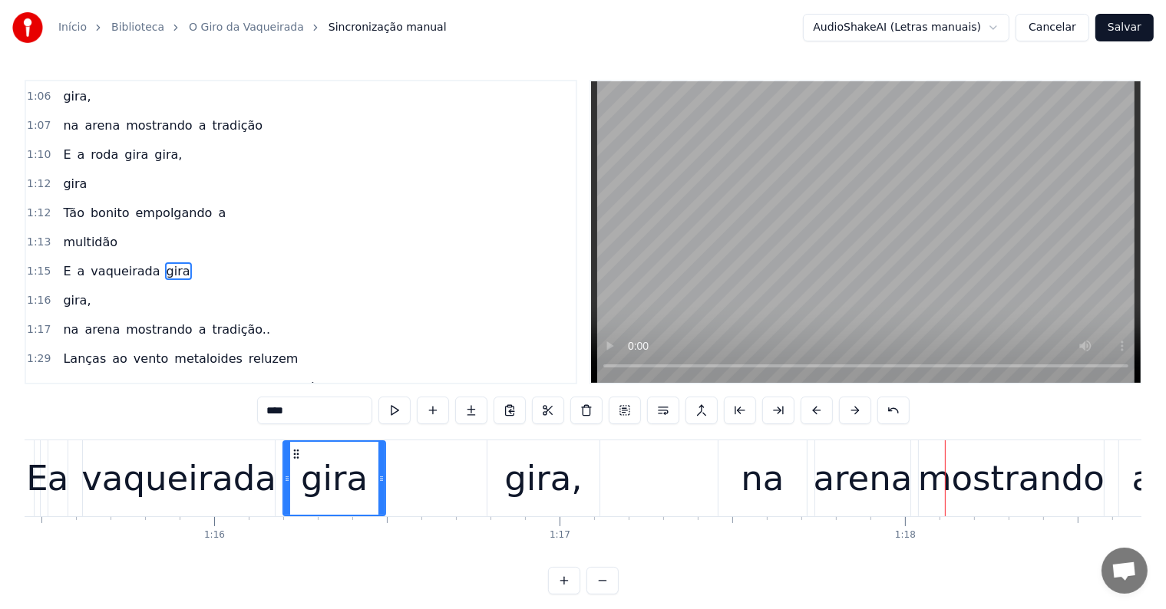
click at [362, 483] on div "gira" at bounding box center [334, 479] width 67 height 52
click at [310, 414] on input "****" at bounding box center [314, 411] width 115 height 28
drag, startPoint x: 186, startPoint y: 475, endPoint x: 281, endPoint y: 441, distance: 100.2
click at [187, 475] on div "vaqueirada" at bounding box center [178, 479] width 195 height 52
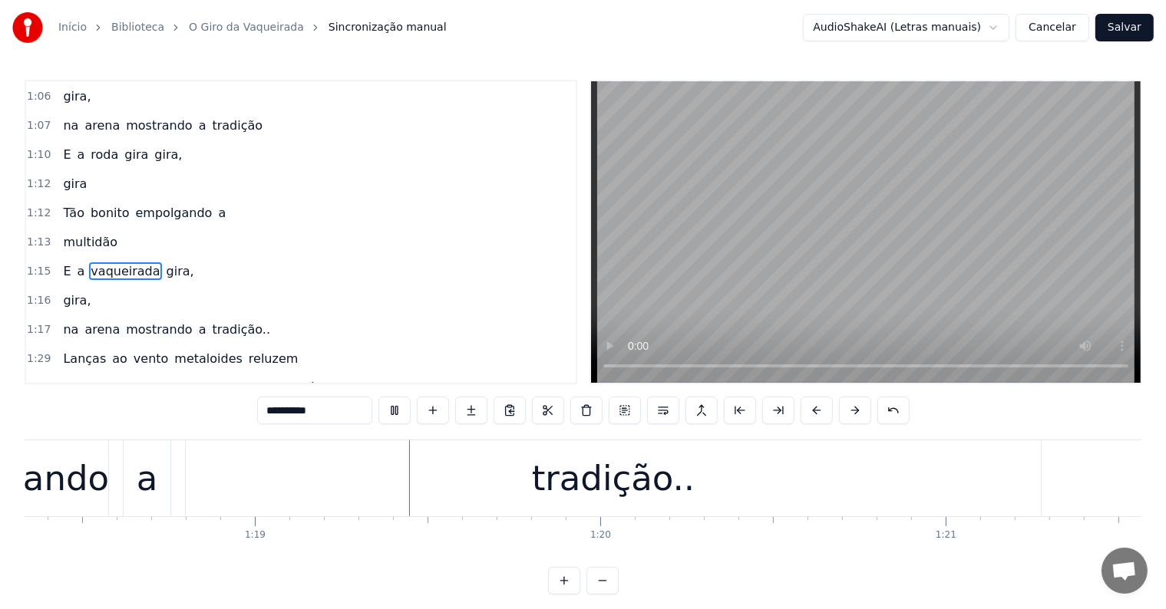
scroll to position [0, 27096]
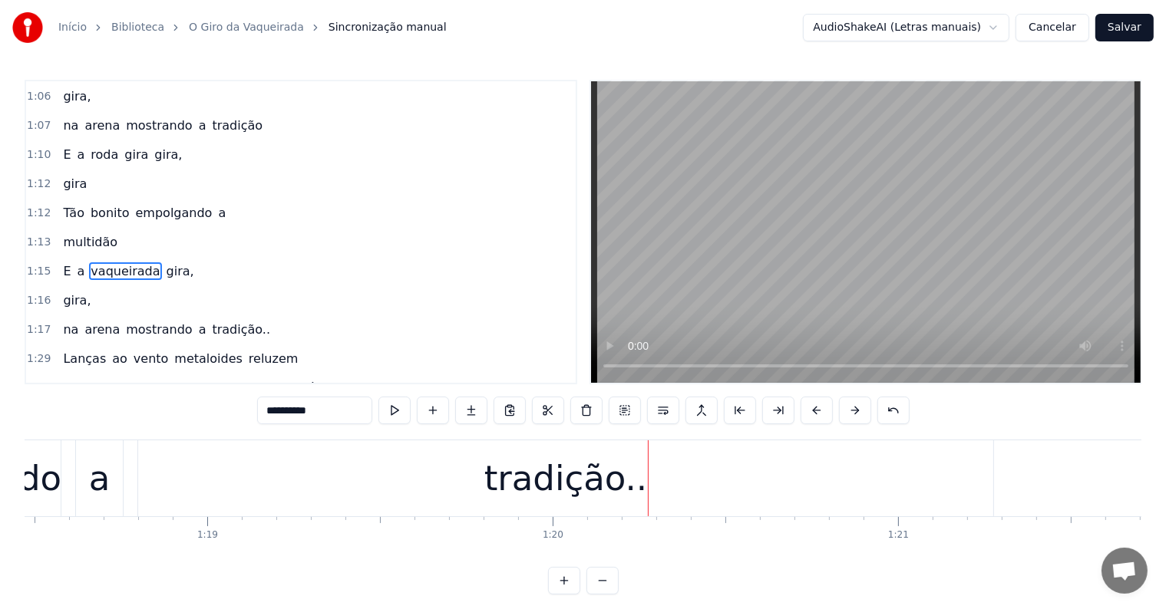
click at [523, 498] on div "tradição.." at bounding box center [565, 479] width 163 height 52
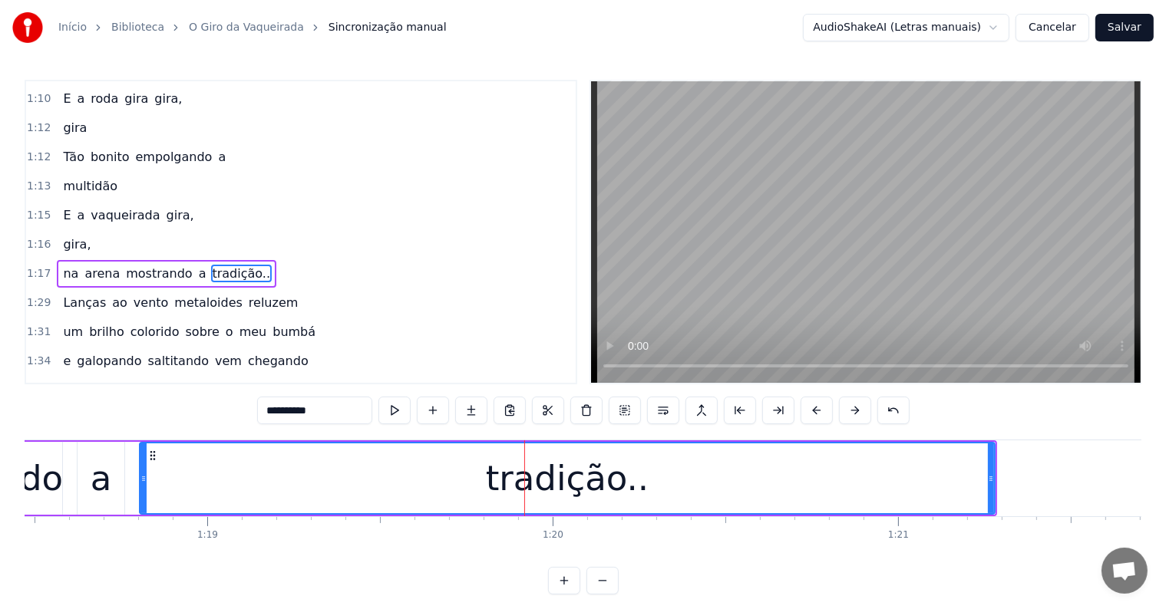
click at [102, 490] on div "a" at bounding box center [101, 479] width 21 height 52
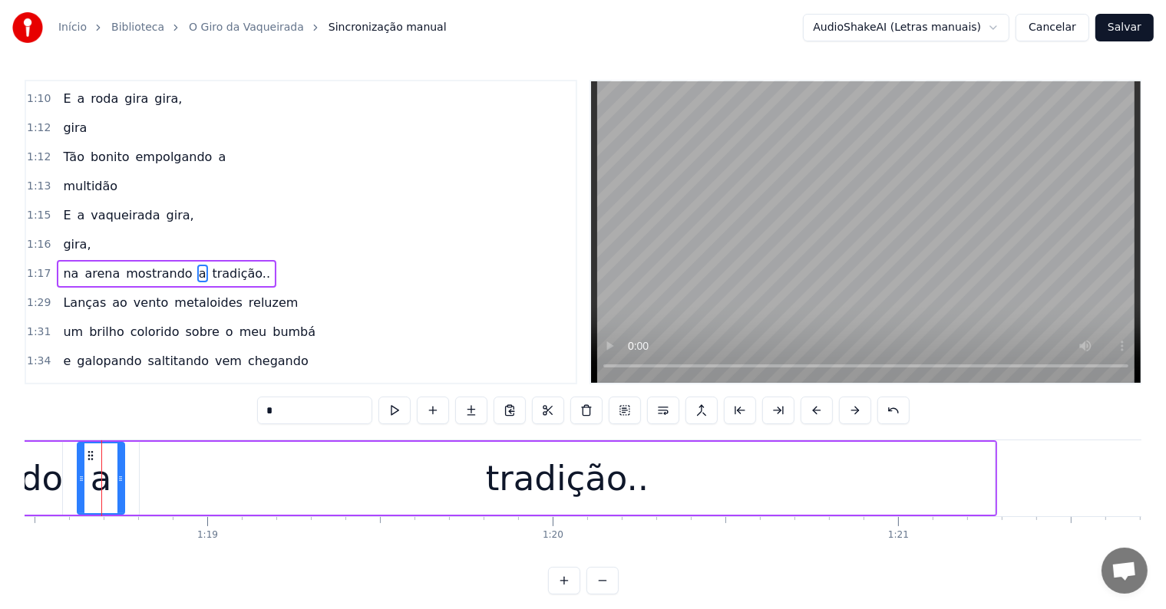
scroll to position [0, 27096]
click at [212, 265] on span "tradição.." at bounding box center [241, 274] width 61 height 18
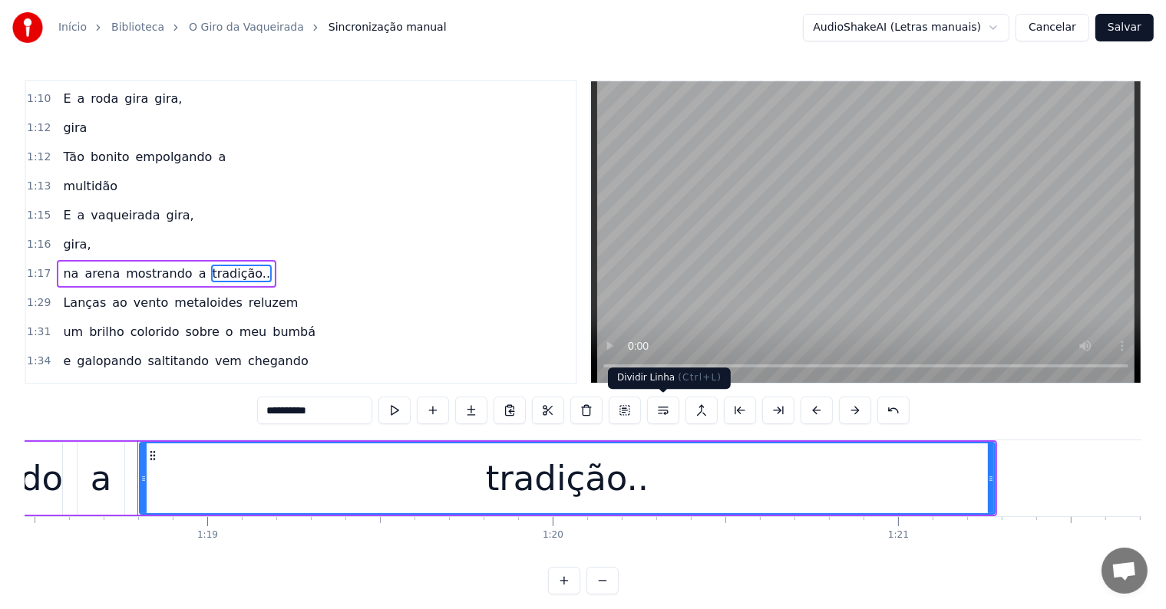
click at [658, 408] on button at bounding box center [663, 411] width 32 height 28
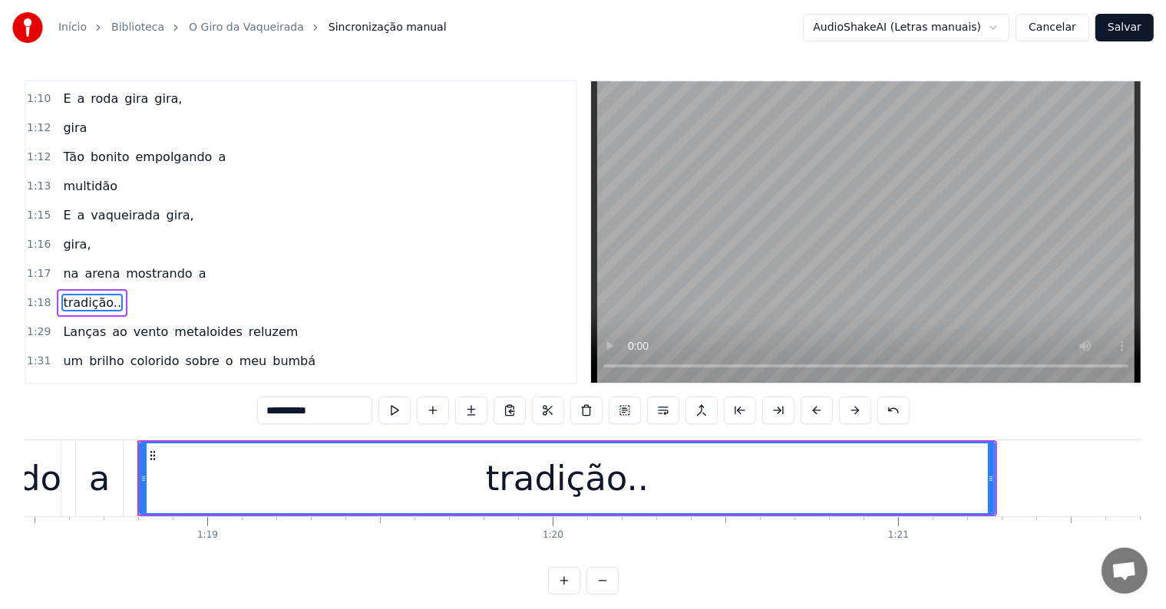
scroll to position [1133, 0]
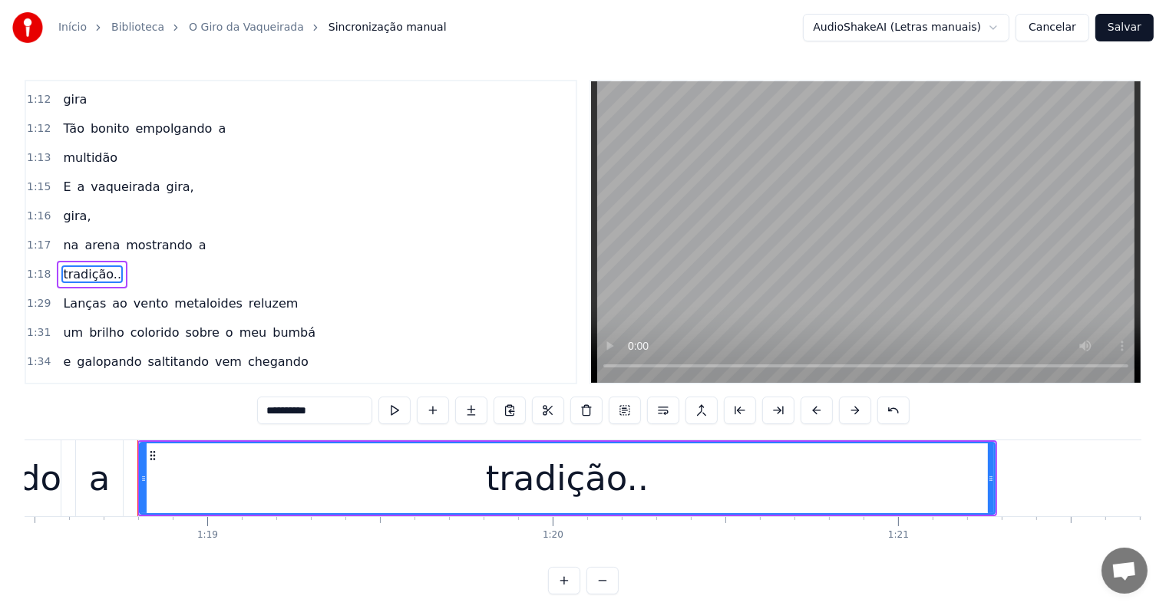
click at [197, 236] on span "a" at bounding box center [202, 245] width 11 height 18
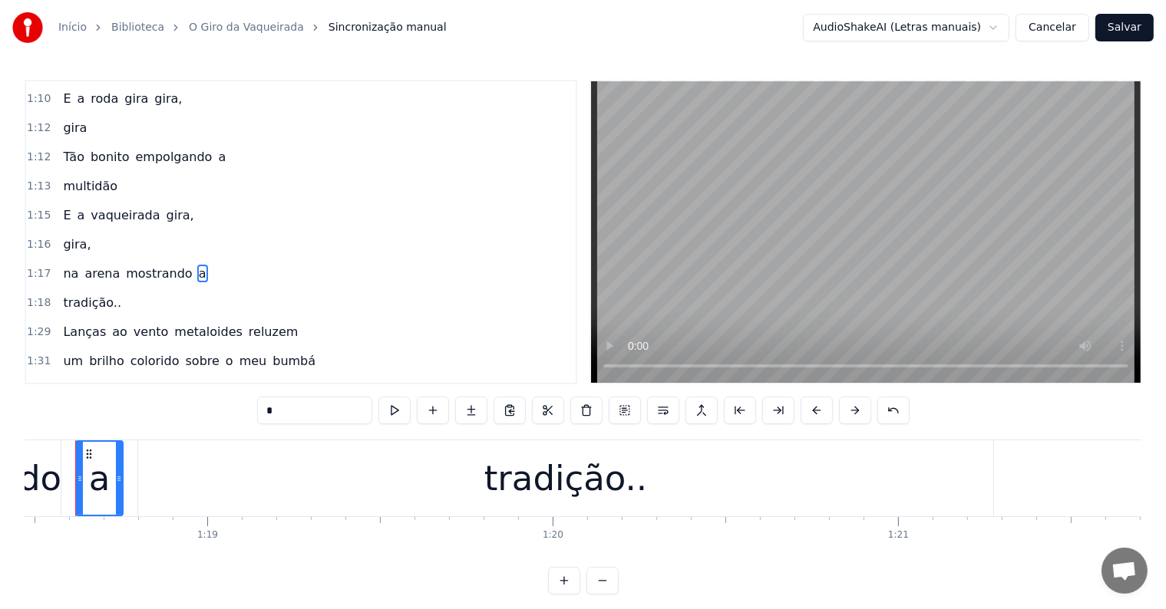
scroll to position [0, 27069]
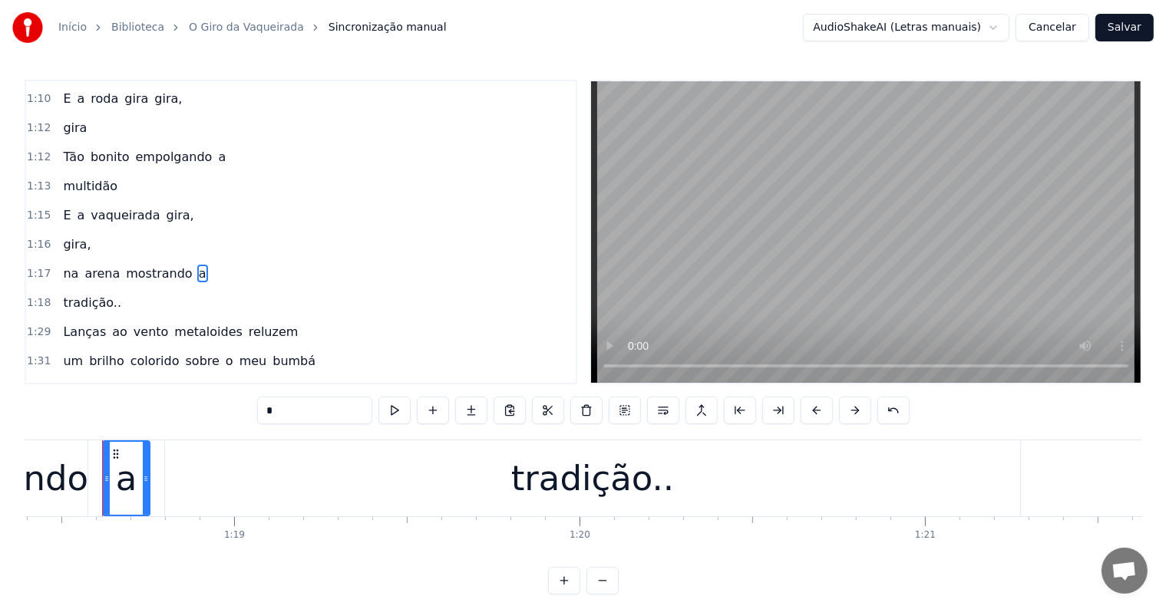
click at [61, 265] on span "na" at bounding box center [70, 274] width 18 height 18
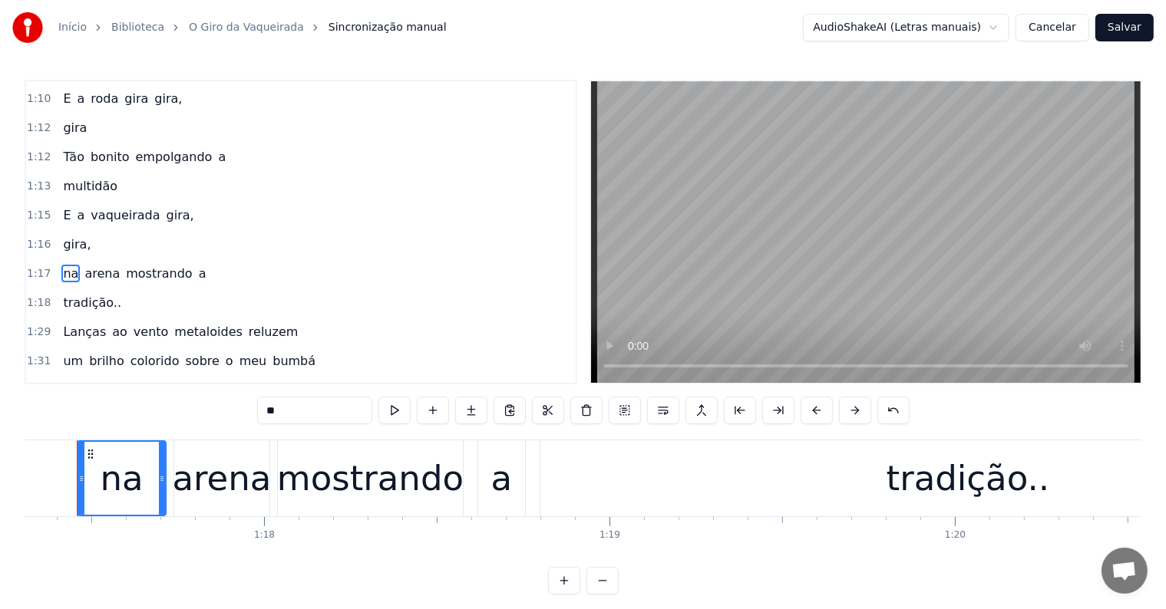
scroll to position [0, 26669]
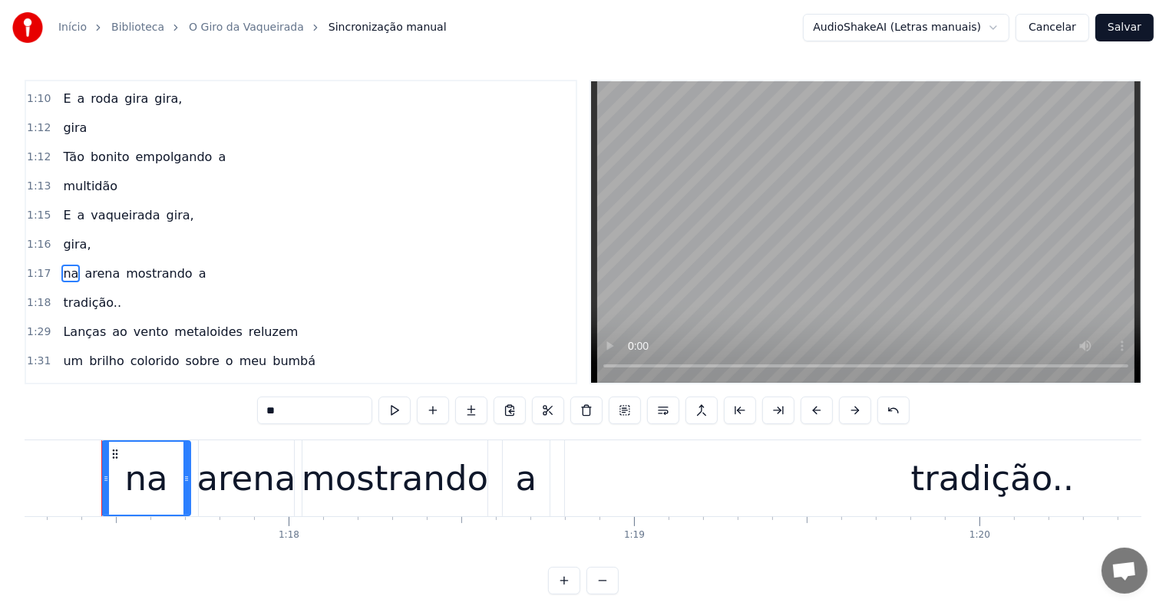
drag, startPoint x: 275, startPoint y: 411, endPoint x: 258, endPoint y: 411, distance: 16.9
click at [258, 411] on input "**" at bounding box center [314, 411] width 115 height 28
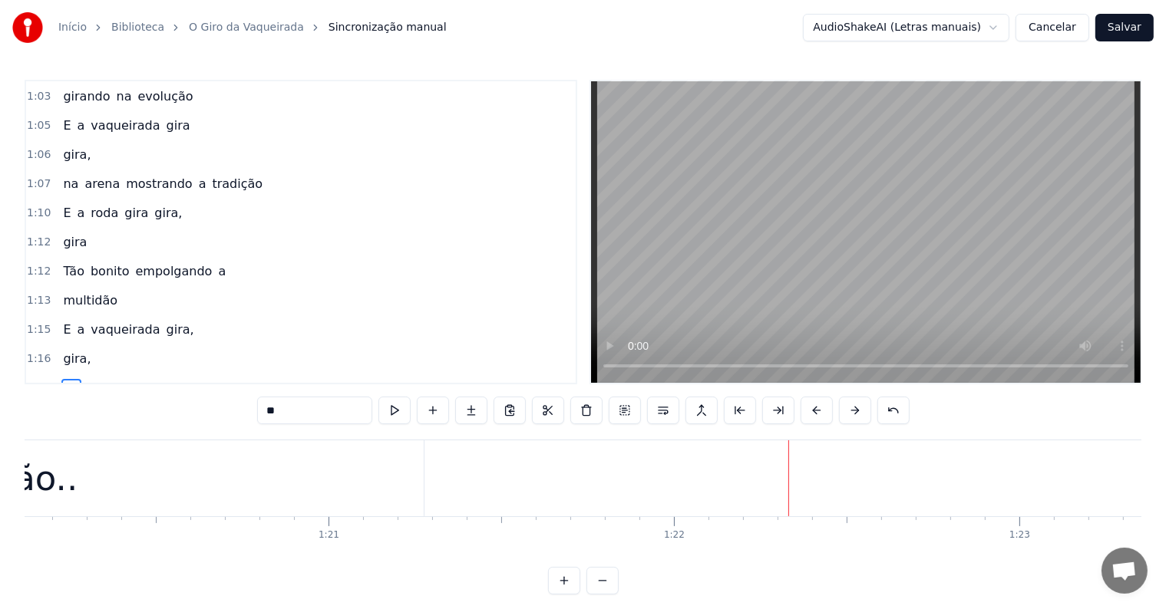
scroll to position [951, 0]
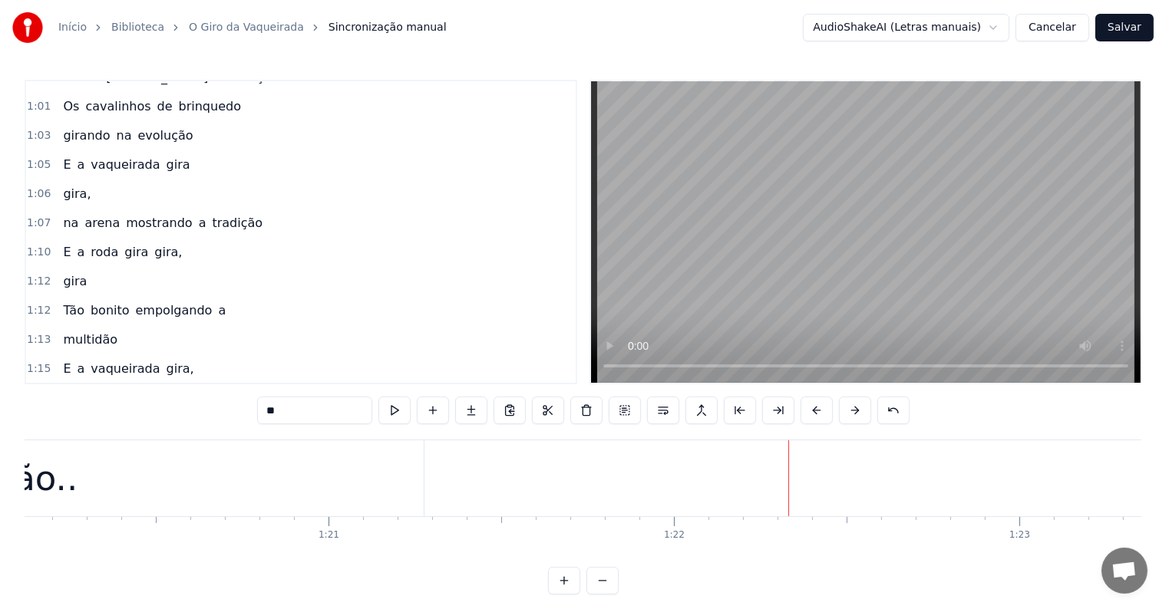
click at [126, 243] on span "gira" at bounding box center [136, 252] width 27 height 18
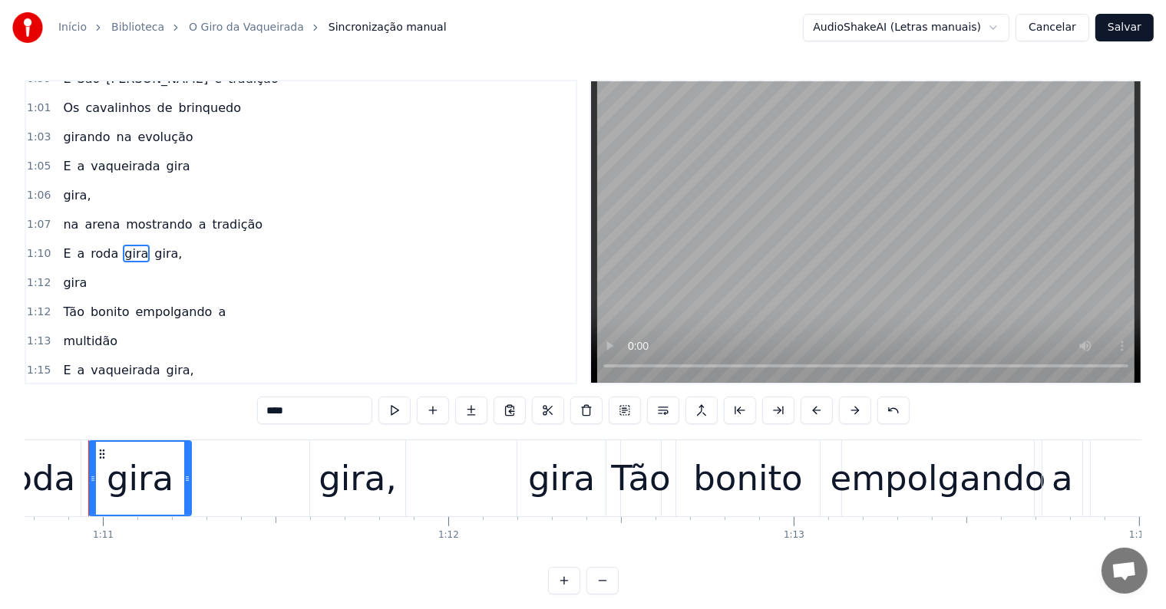
scroll to position [0, 24424]
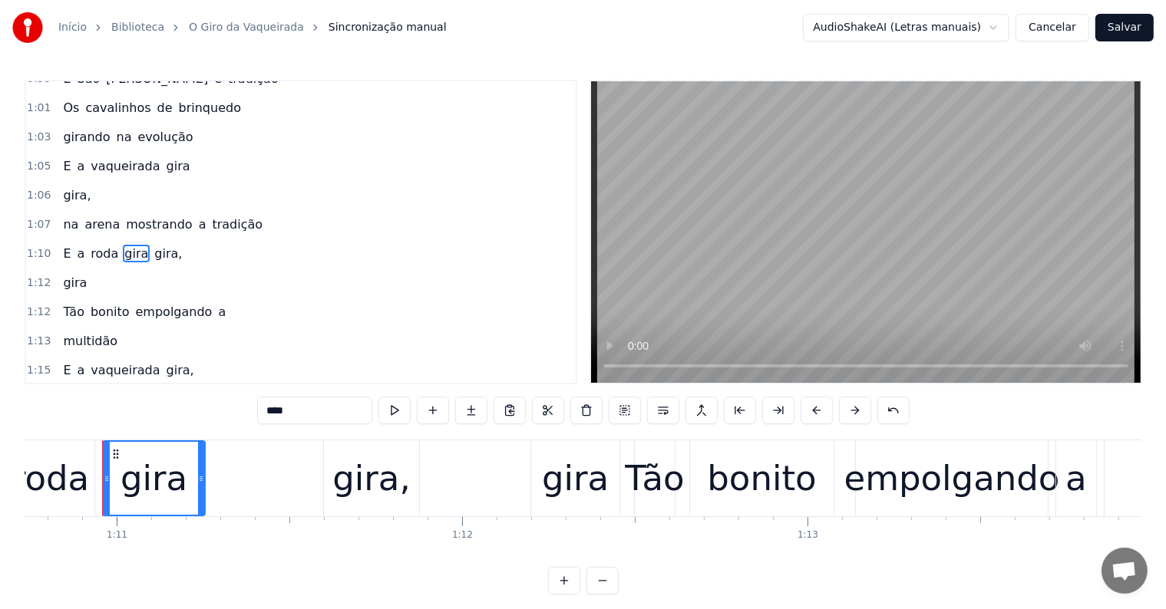
click at [307, 407] on input "****" at bounding box center [314, 411] width 115 height 28
click at [106, 157] on span "vaqueirada" at bounding box center [125, 166] width 72 height 18
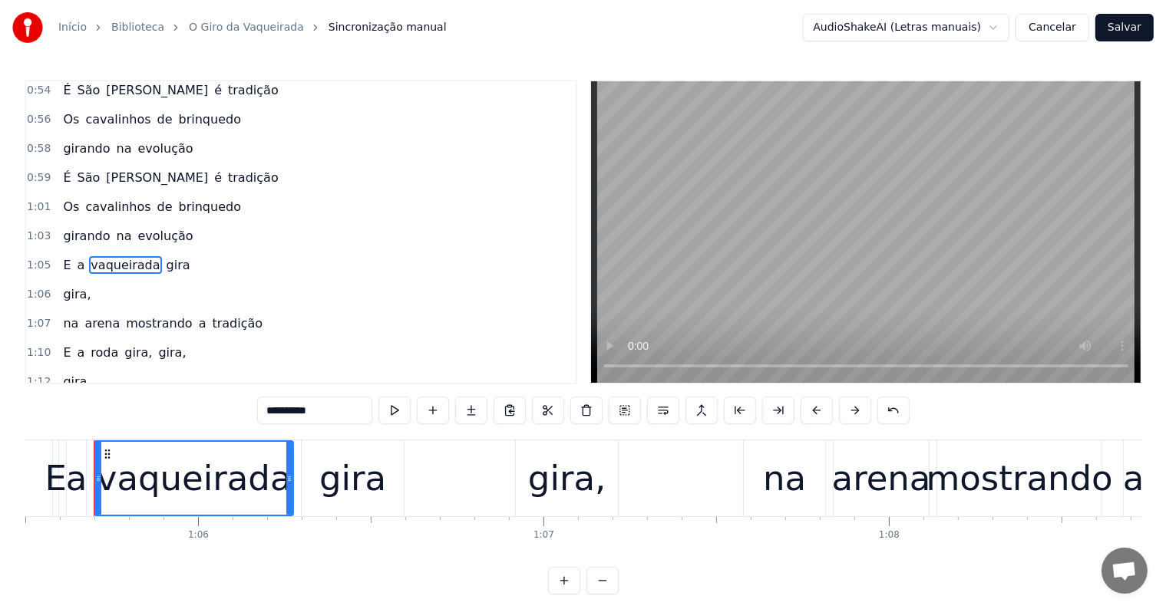
scroll to position [0, 22609]
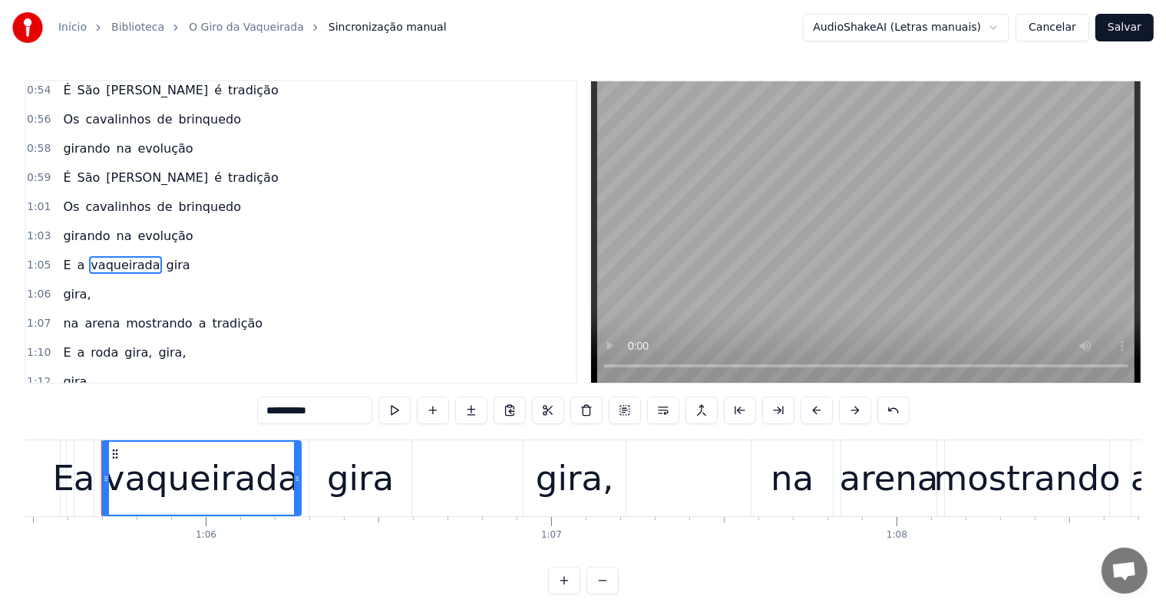
click at [165, 256] on span "gira" at bounding box center [178, 265] width 27 height 18
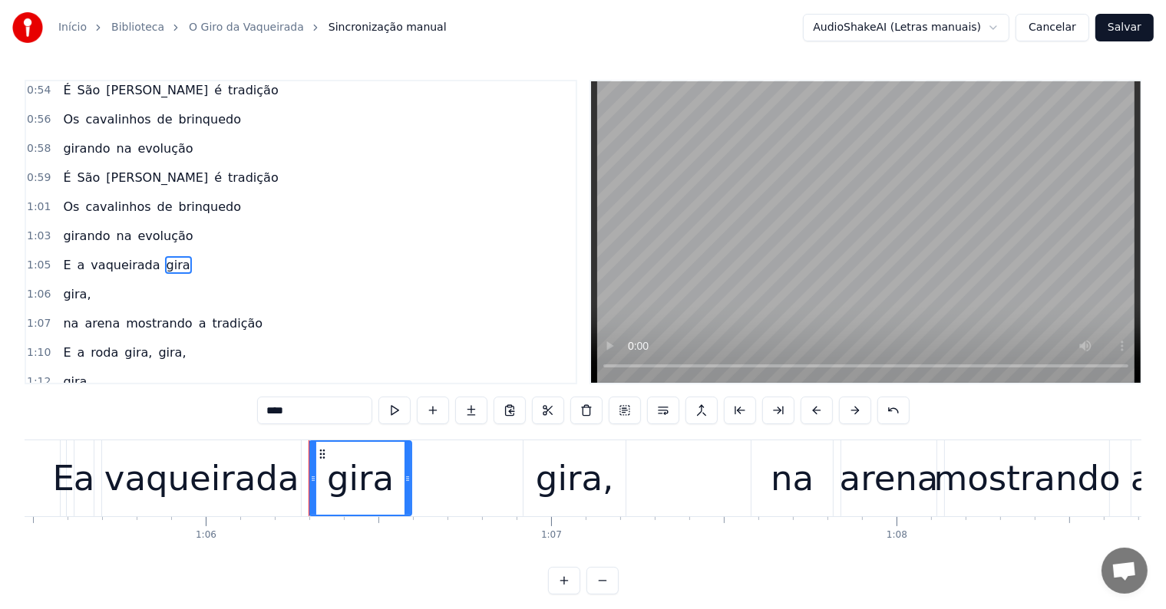
click at [307, 413] on input "****" at bounding box center [314, 411] width 115 height 28
click at [110, 256] on span "vaqueirada" at bounding box center [125, 265] width 72 height 18
type input "**********"
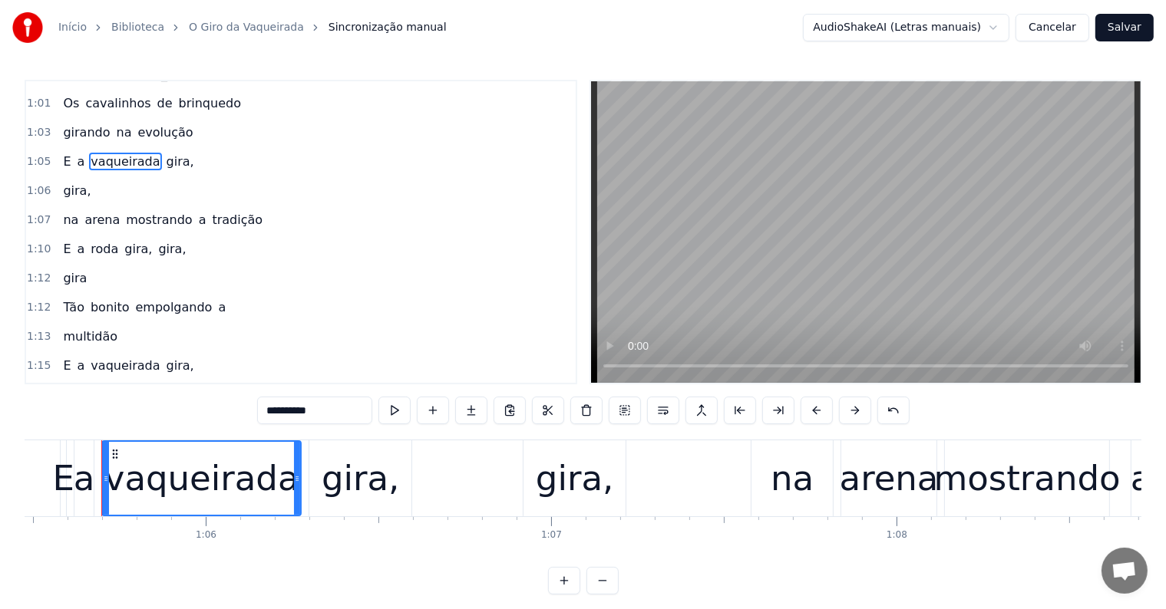
scroll to position [1004, 0]
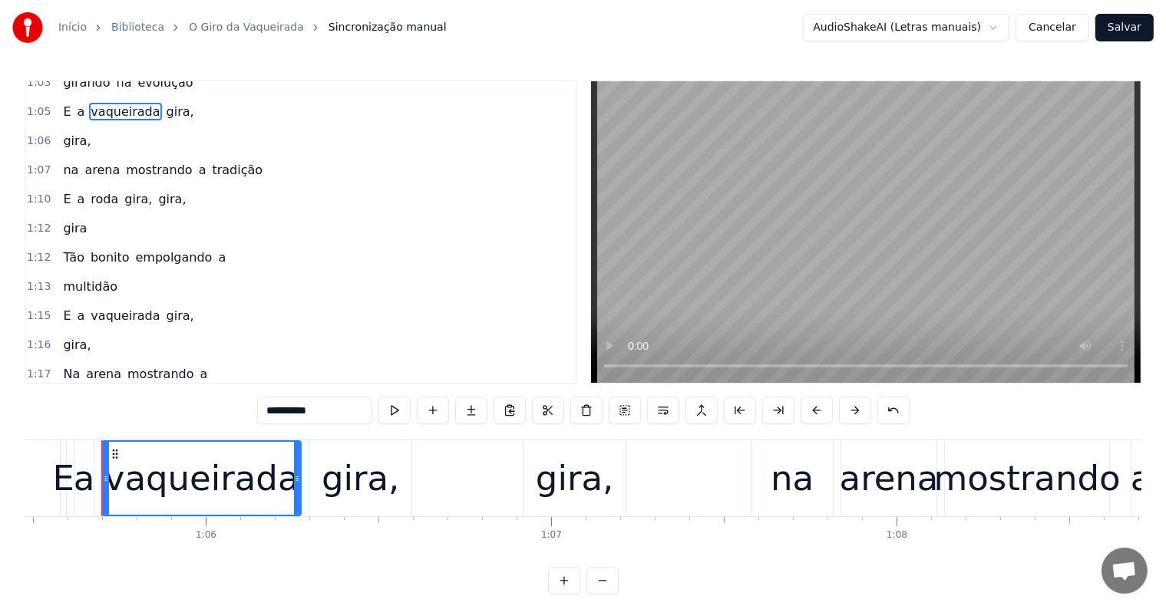
click at [123, 389] on div "1:18 tradição.." at bounding box center [300, 403] width 549 height 29
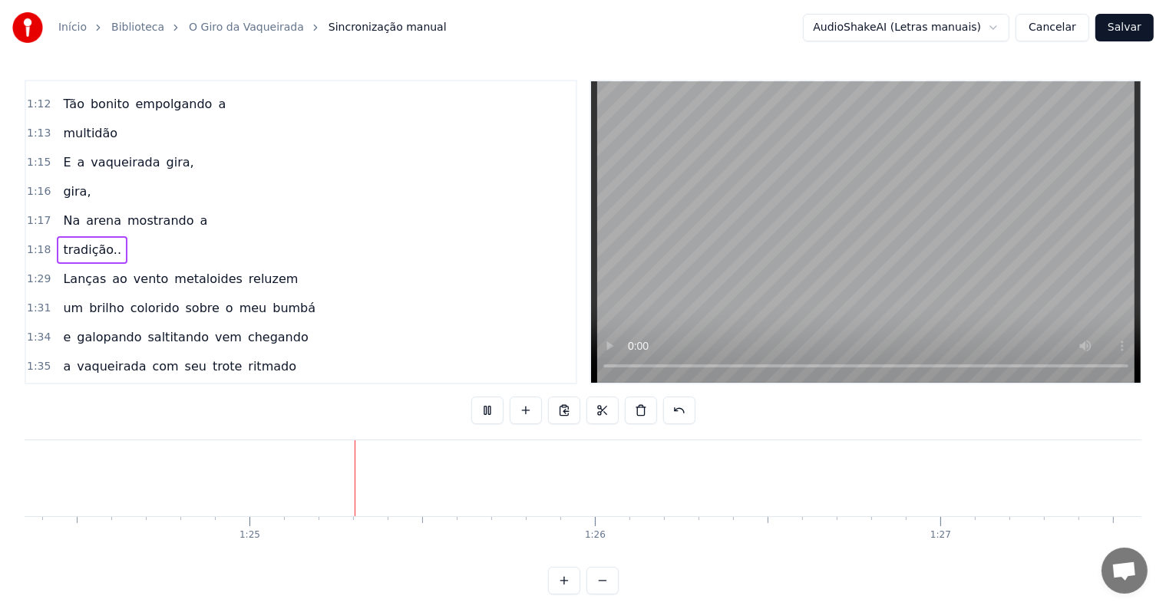
scroll to position [0, 29132]
click at [83, 270] on span "Lanças" at bounding box center [84, 279] width 46 height 18
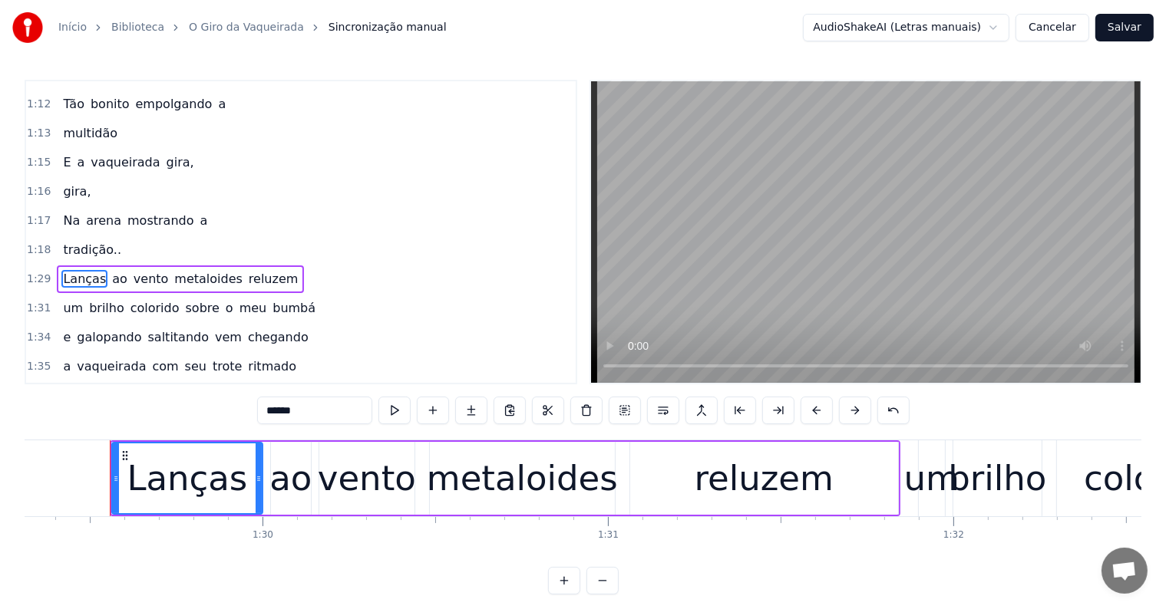
scroll to position [0, 30847]
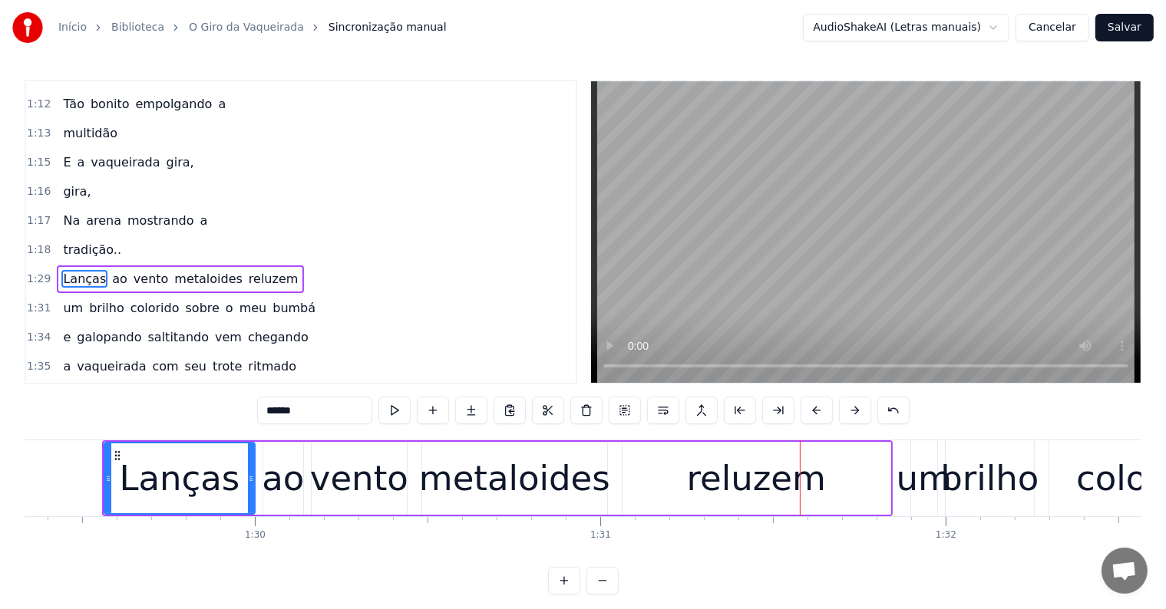
click at [702, 475] on div "reluzem" at bounding box center [756, 479] width 139 height 52
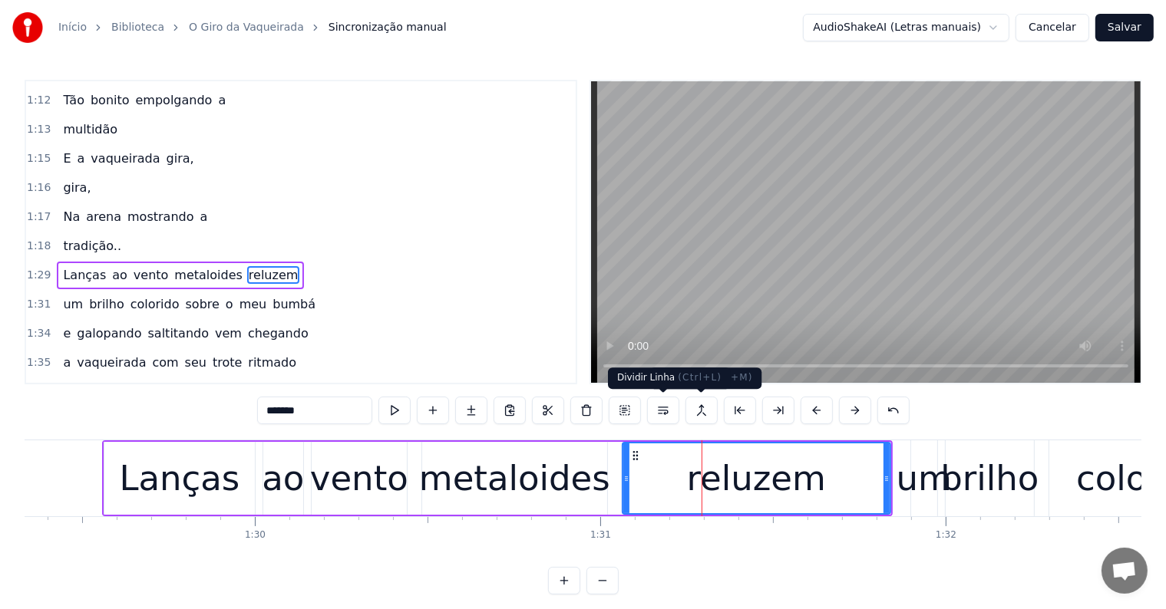
click at [661, 411] on button at bounding box center [663, 411] width 32 height 28
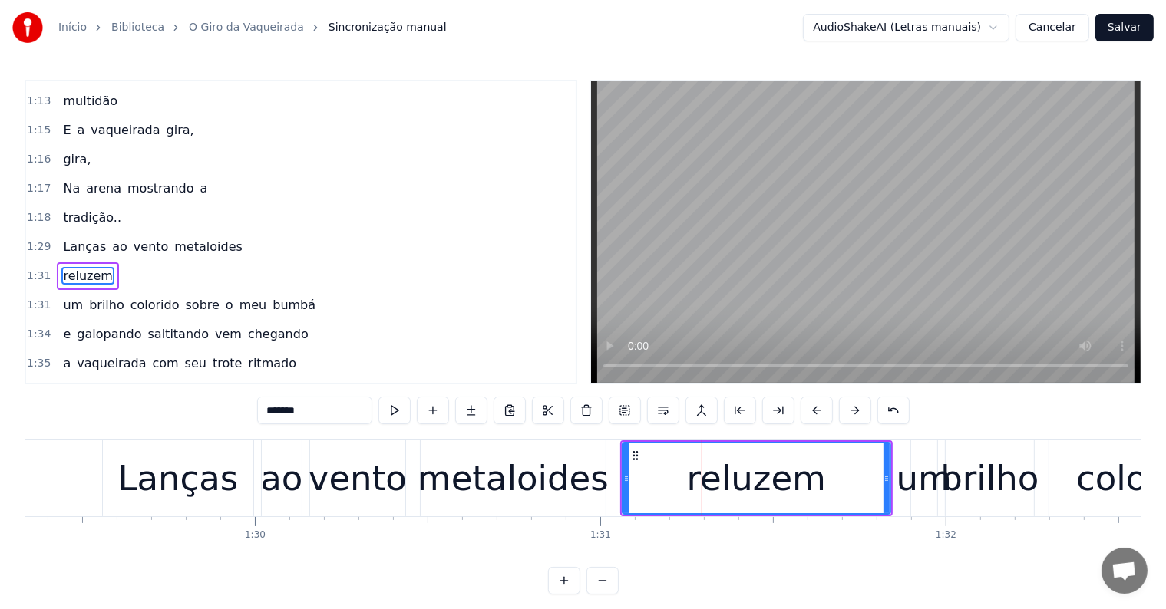
click at [546, 485] on div "metaloides" at bounding box center [512, 479] width 191 height 52
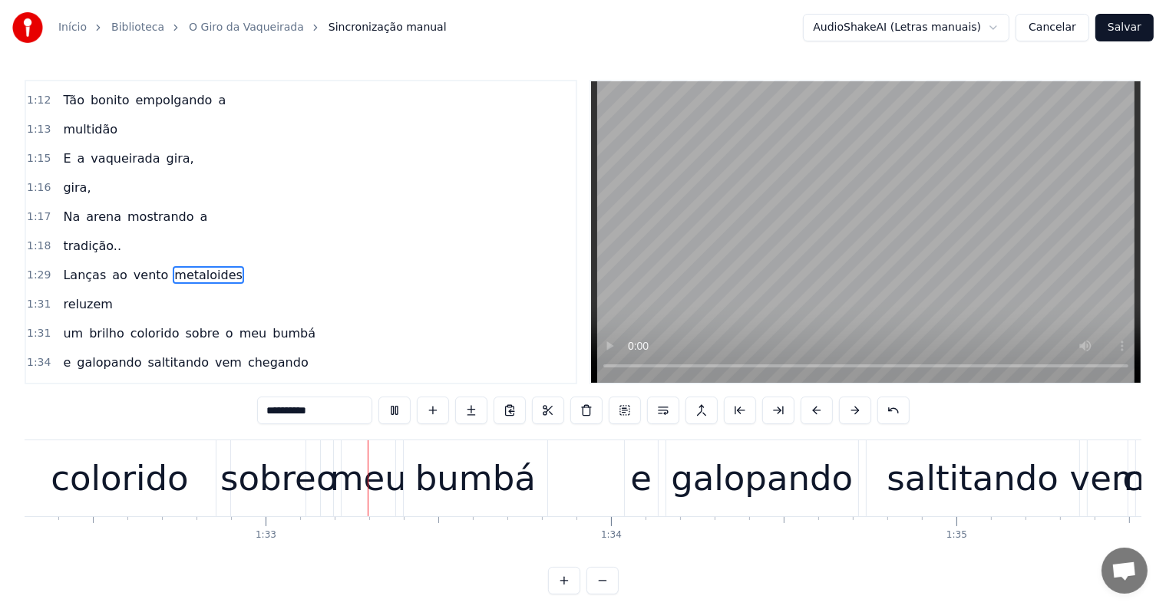
scroll to position [0, 31876]
click at [506, 486] on div "bumbá" at bounding box center [471, 479] width 120 height 52
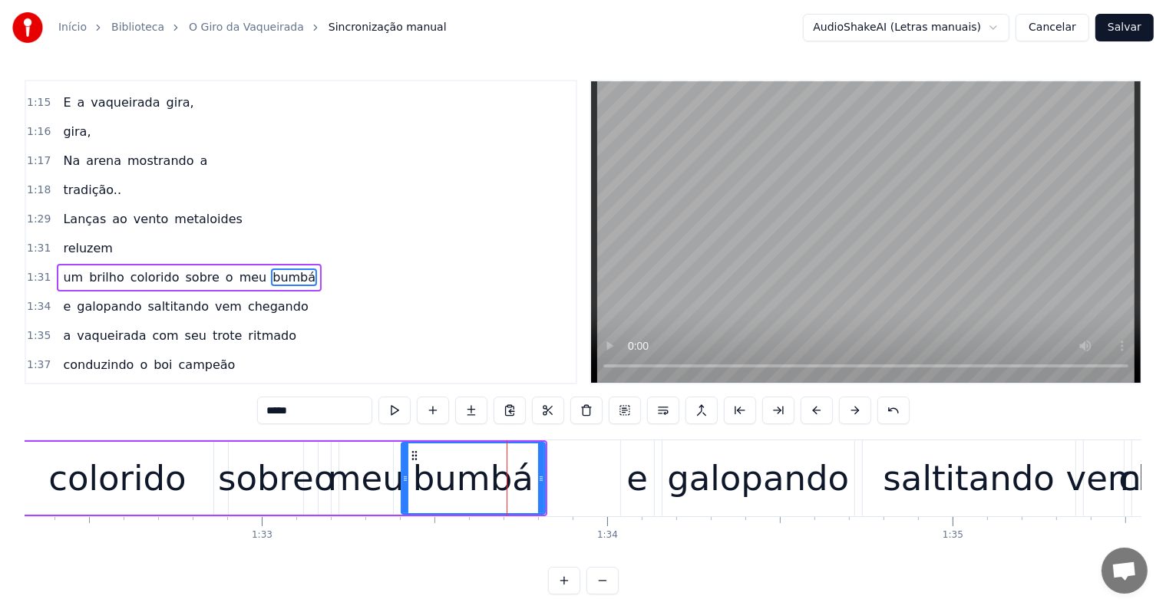
scroll to position [1219, 0]
click at [661, 413] on button at bounding box center [663, 411] width 32 height 28
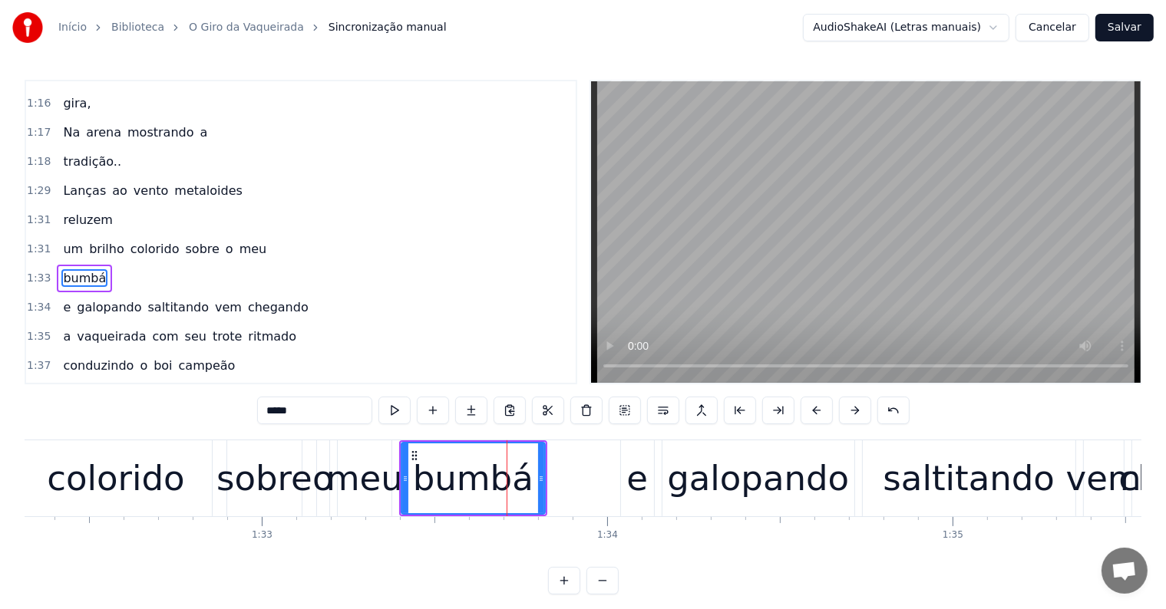
click at [387, 499] on div "meu" at bounding box center [364, 479] width 77 height 52
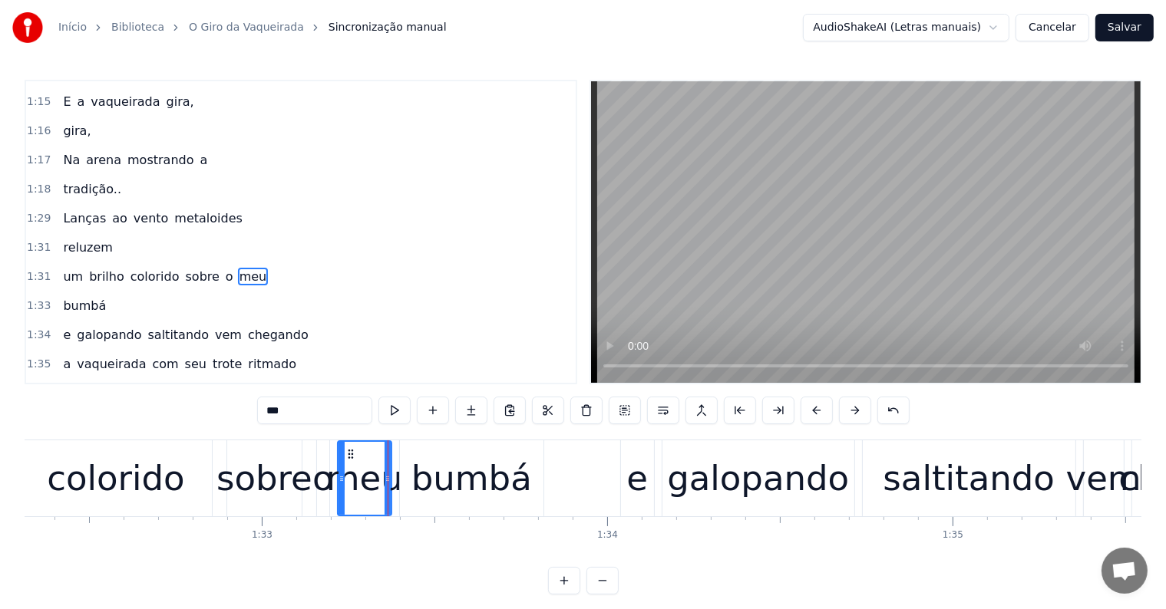
click at [64, 268] on span "um" at bounding box center [72, 277] width 23 height 18
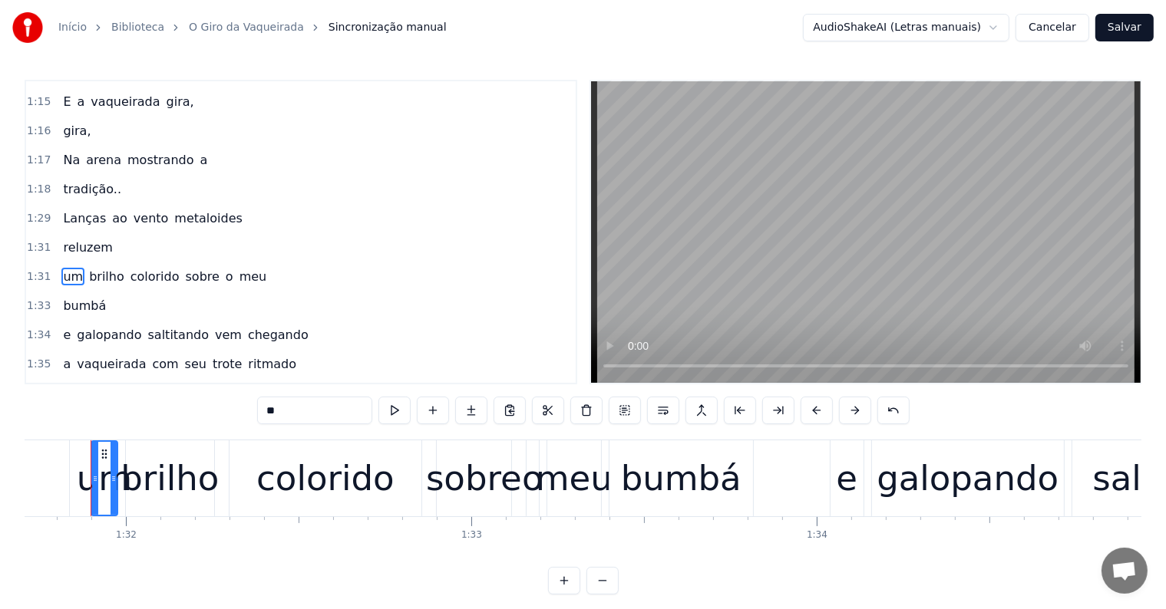
scroll to position [0, 31655]
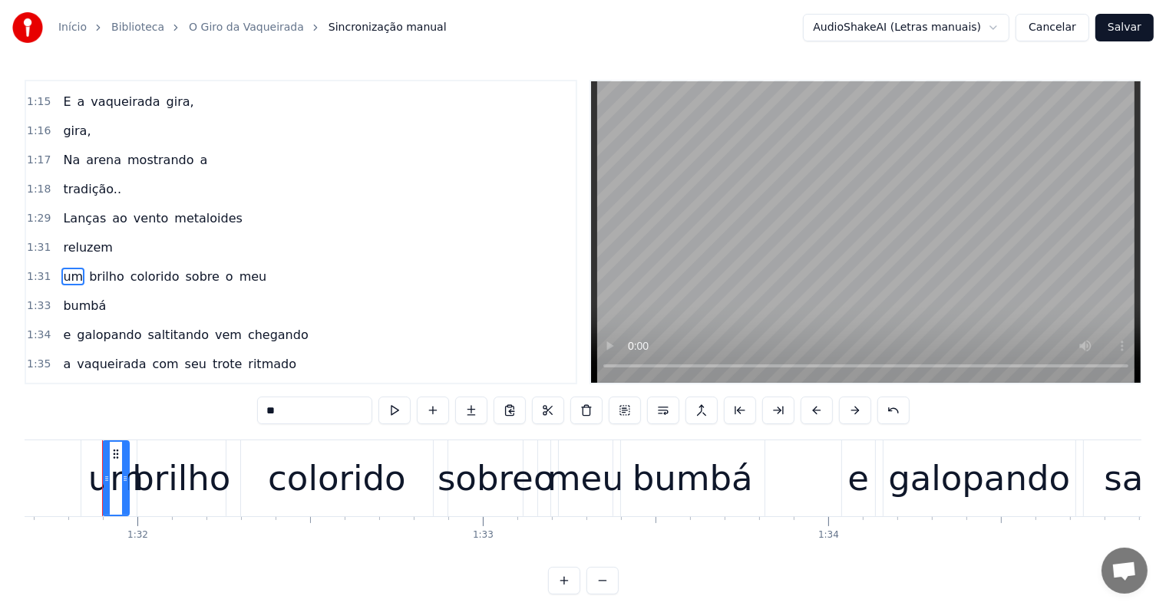
drag, startPoint x: 273, startPoint y: 413, endPoint x: 256, endPoint y: 410, distance: 17.9
click at [256, 410] on div "0:12 Lanças ao vento metaloides 0:14 reluzem 0:15 Um brilho colorido sobre o me…" at bounding box center [583, 337] width 1116 height 515
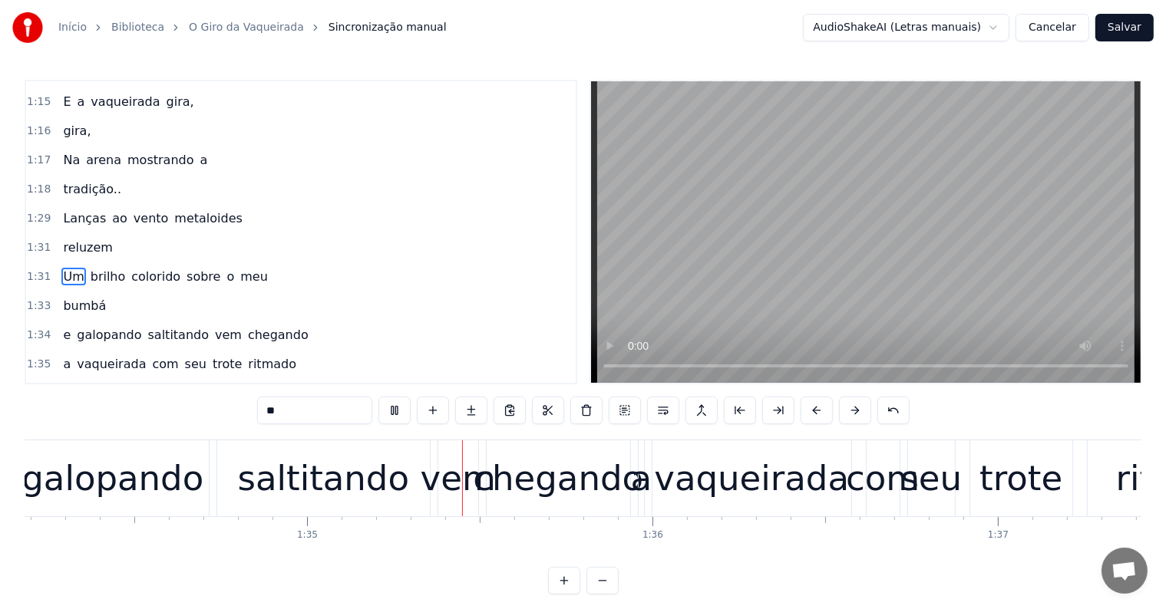
scroll to position [0, 32661]
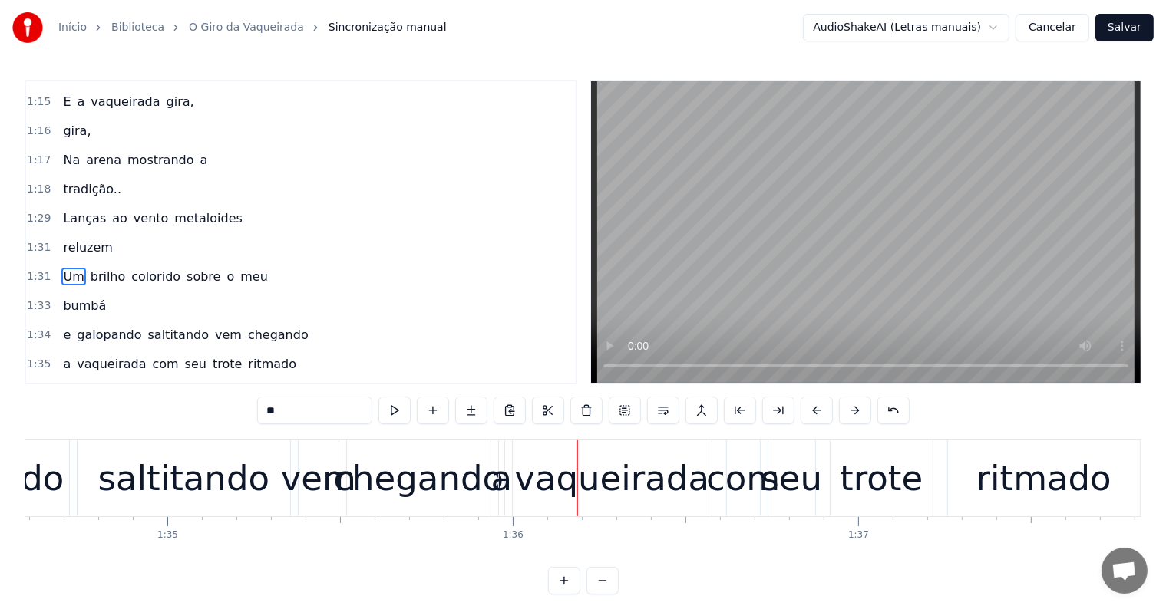
click at [200, 494] on div "saltitando" at bounding box center [184, 479] width 172 height 52
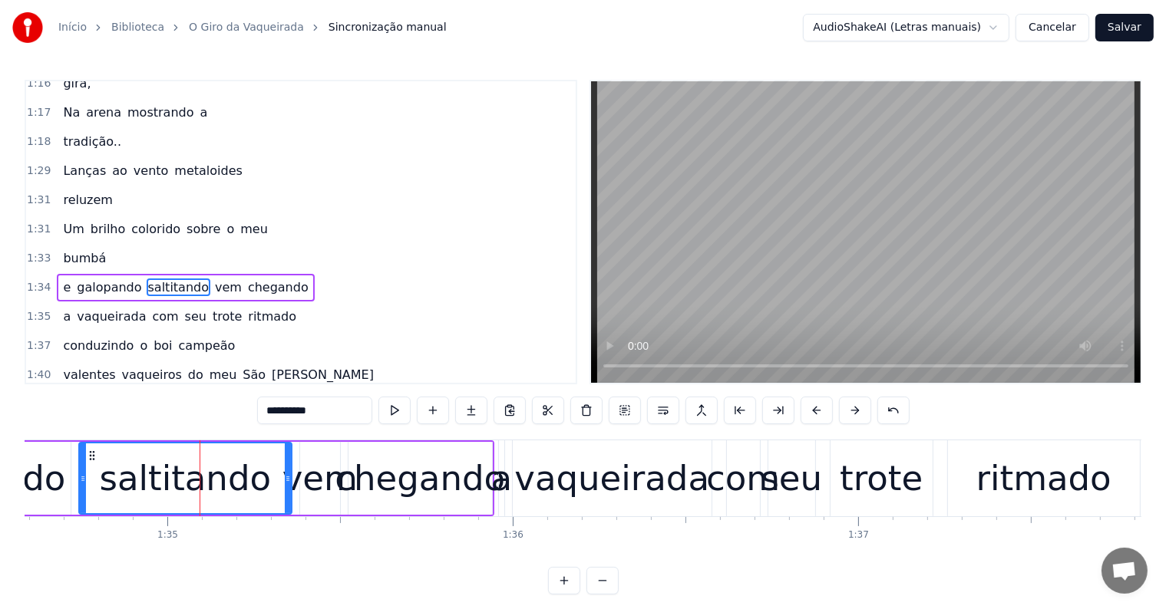
scroll to position [1275, 0]
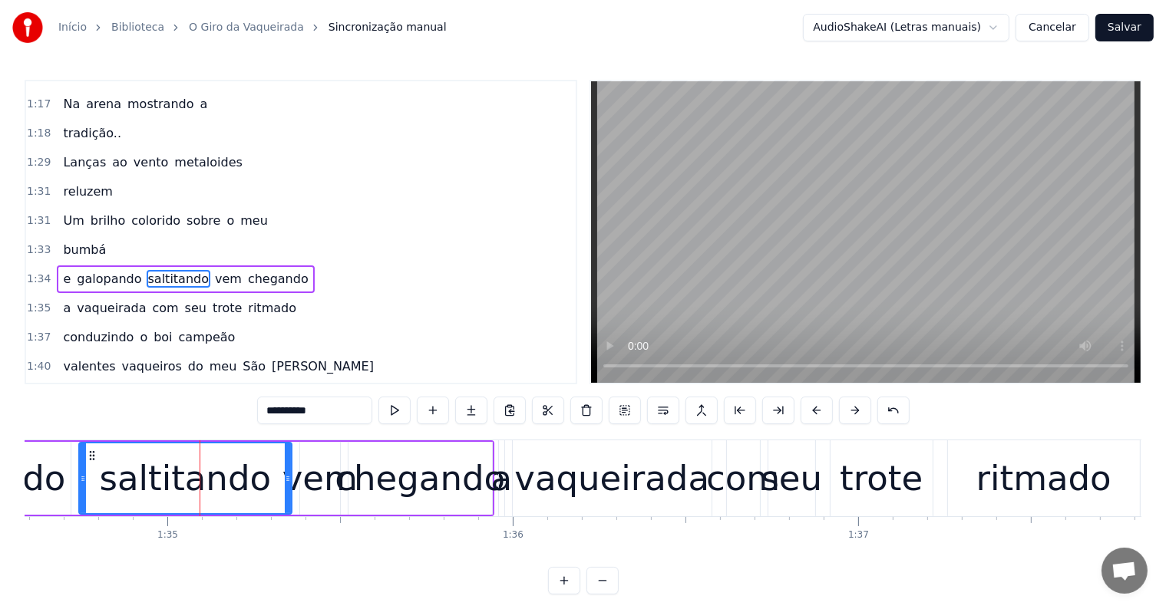
click at [61, 270] on span "e" at bounding box center [66, 279] width 11 height 18
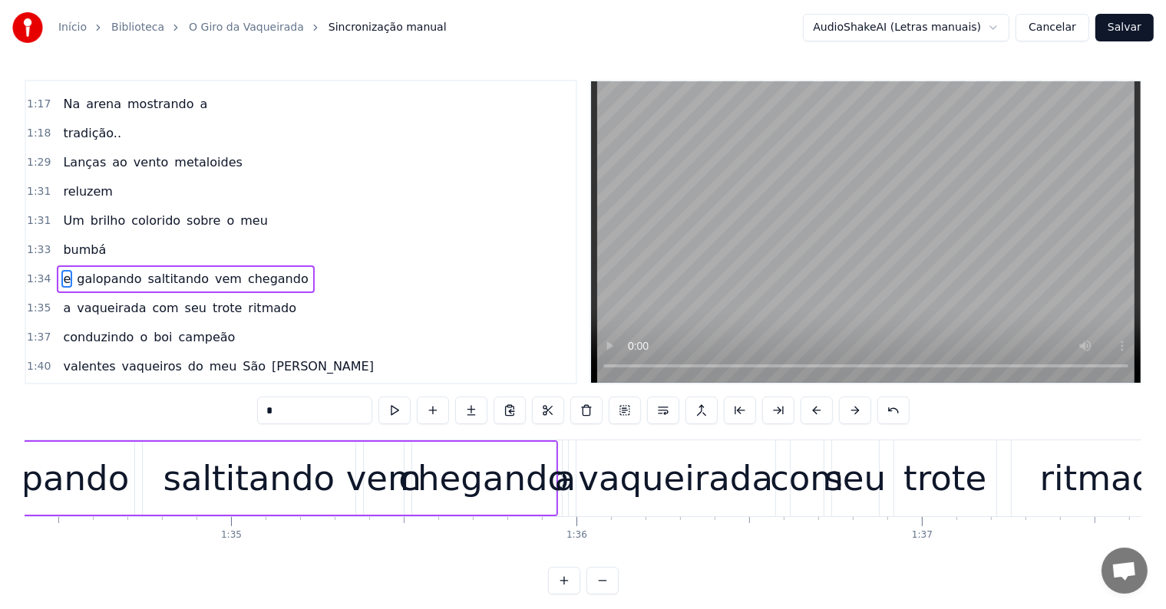
scroll to position [0, 32394]
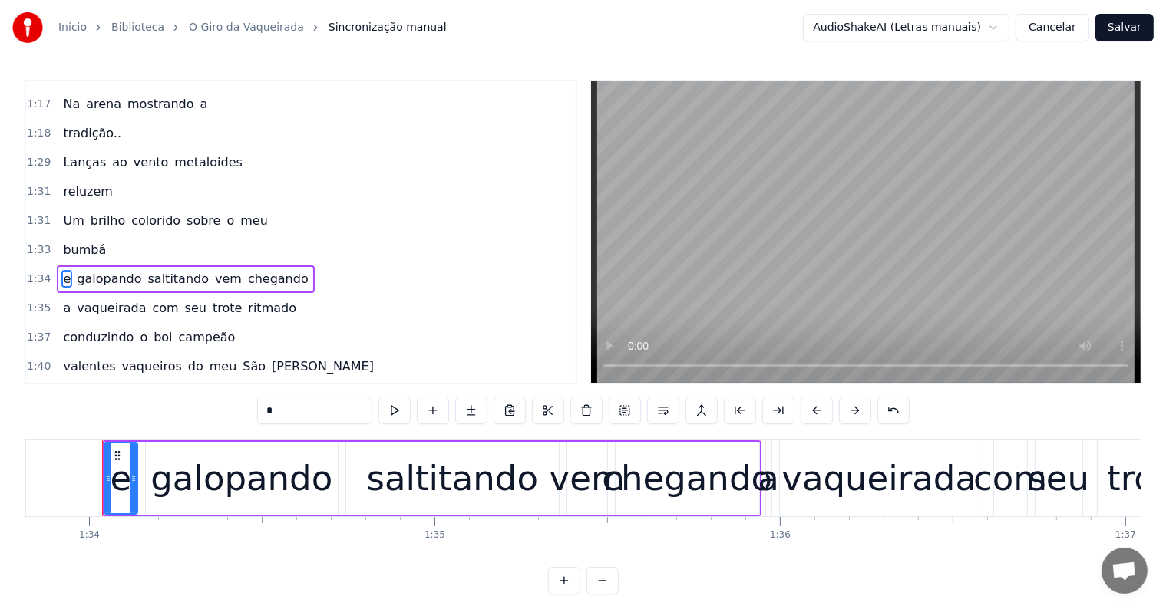
drag, startPoint x: 284, startPoint y: 416, endPoint x: 261, endPoint y: 416, distance: 23.0
click at [261, 416] on input "*" at bounding box center [314, 411] width 115 height 28
click at [678, 502] on div "chegando" at bounding box center [687, 479] width 170 height 52
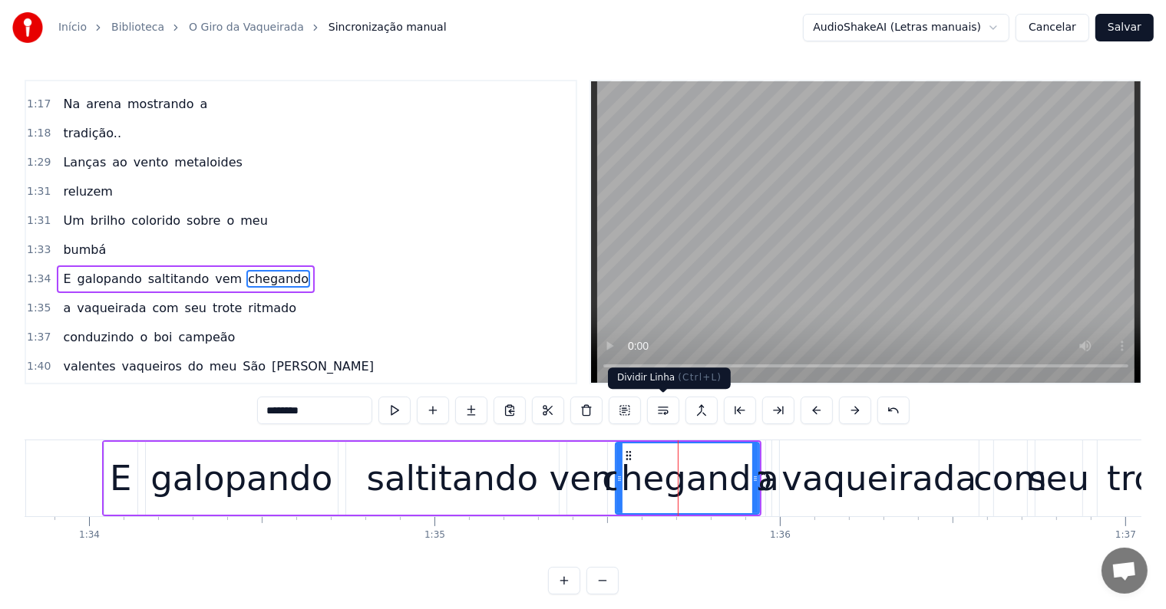
click at [668, 409] on button at bounding box center [663, 411] width 32 height 28
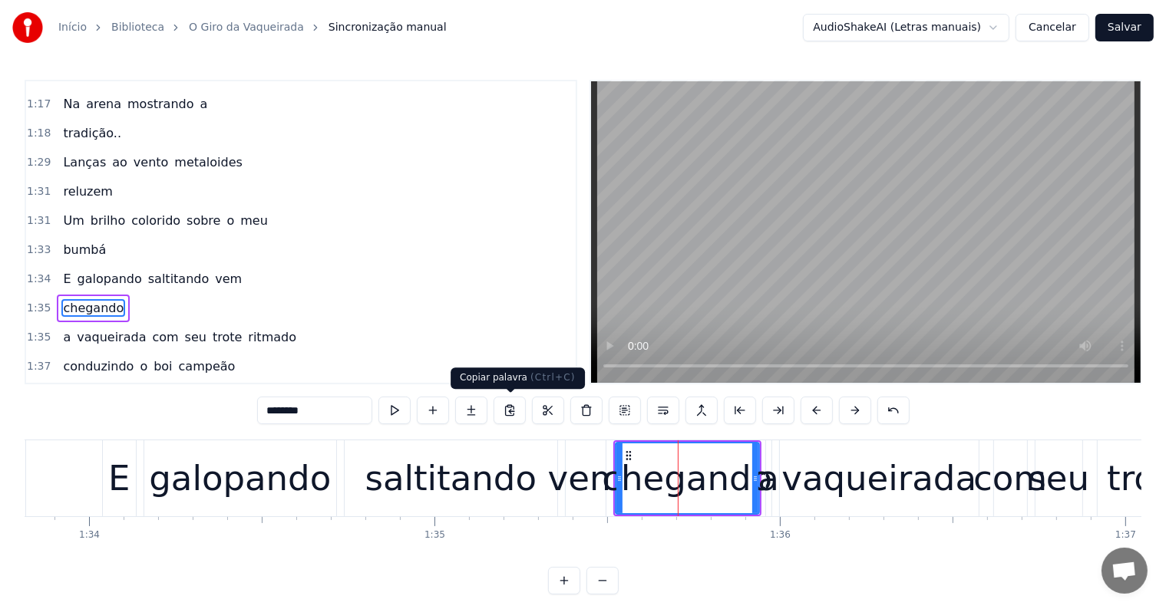
scroll to position [1303, 0]
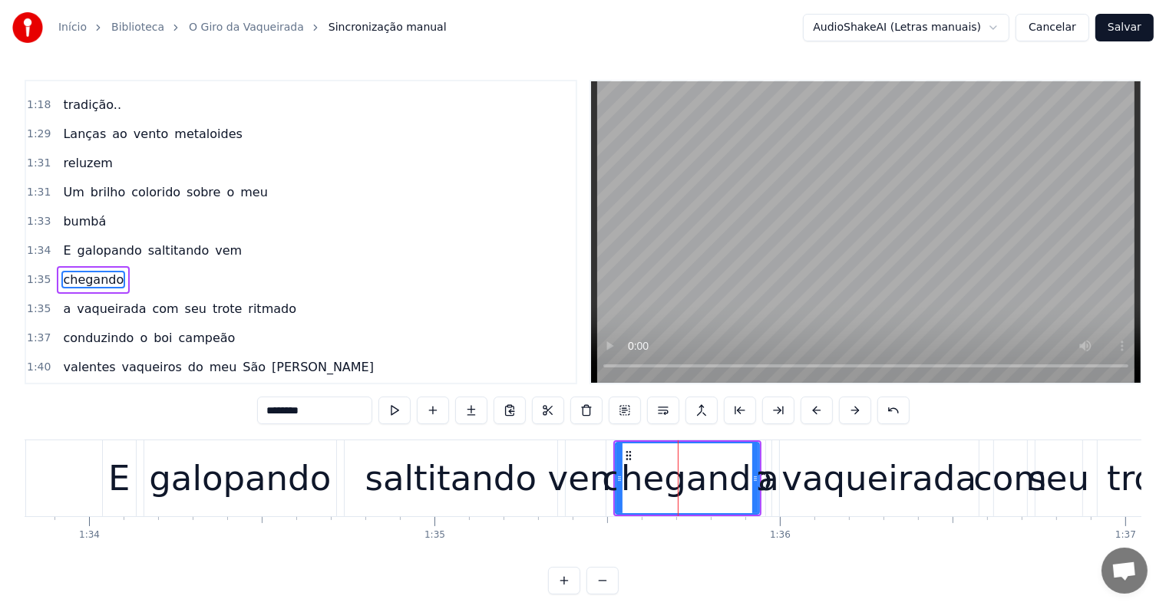
click at [213, 242] on span "vem" at bounding box center [228, 251] width 30 height 18
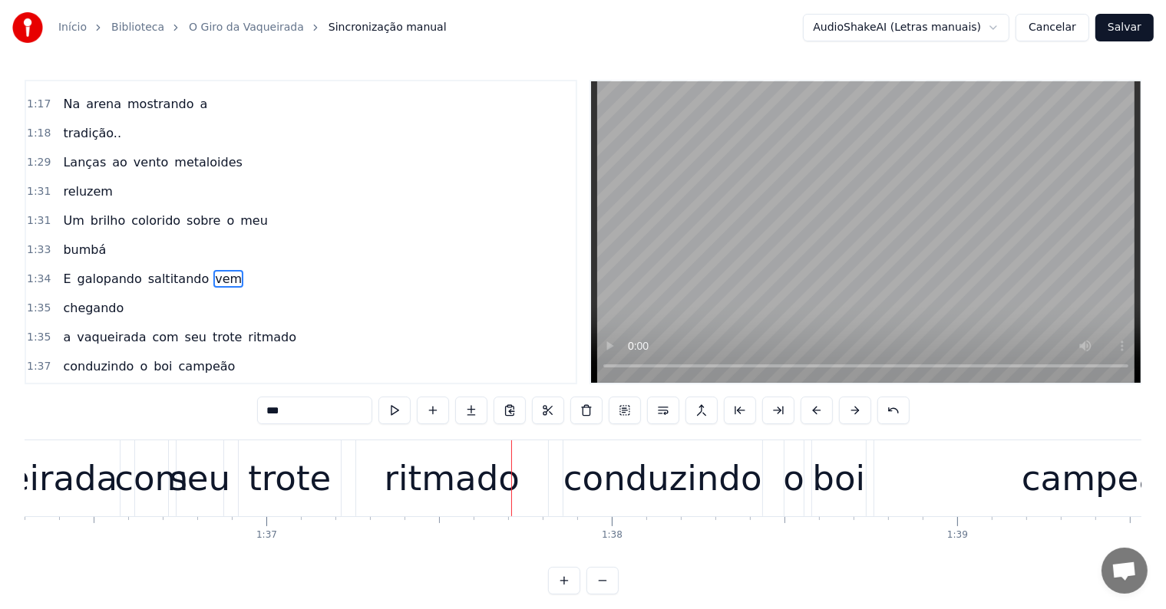
scroll to position [0, 33453]
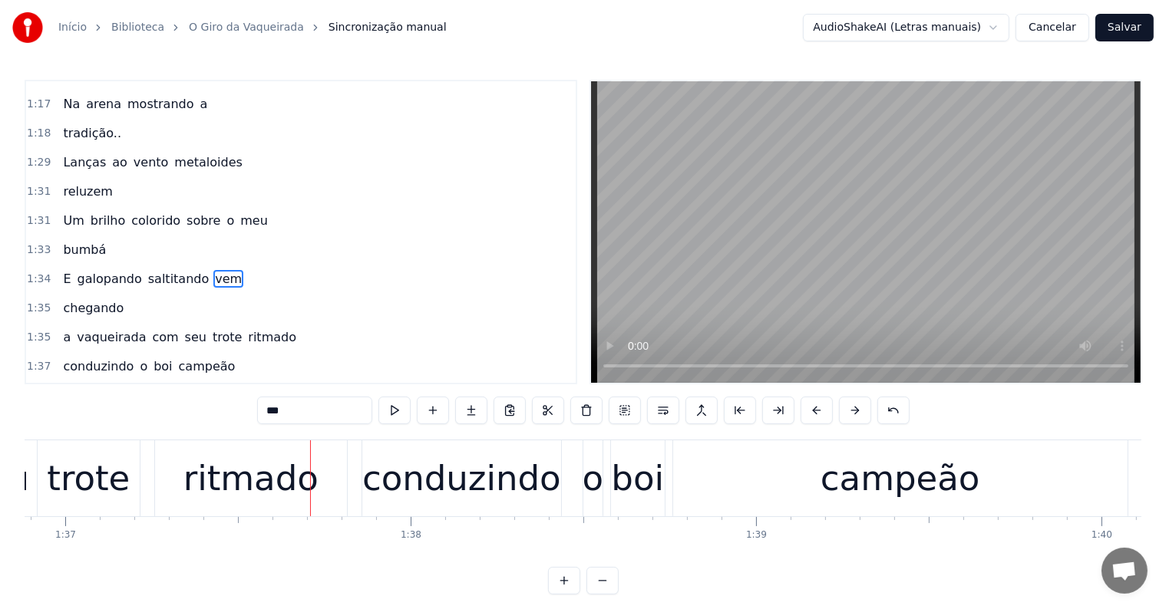
click at [275, 482] on div "ritmado" at bounding box center [250, 479] width 135 height 52
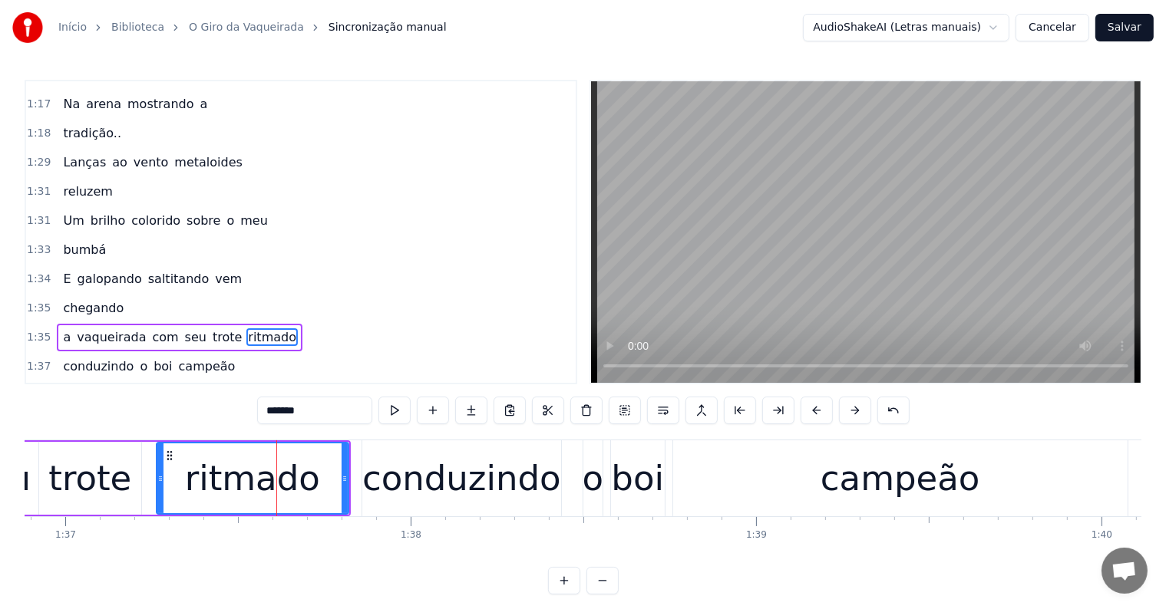
scroll to position [1331, 0]
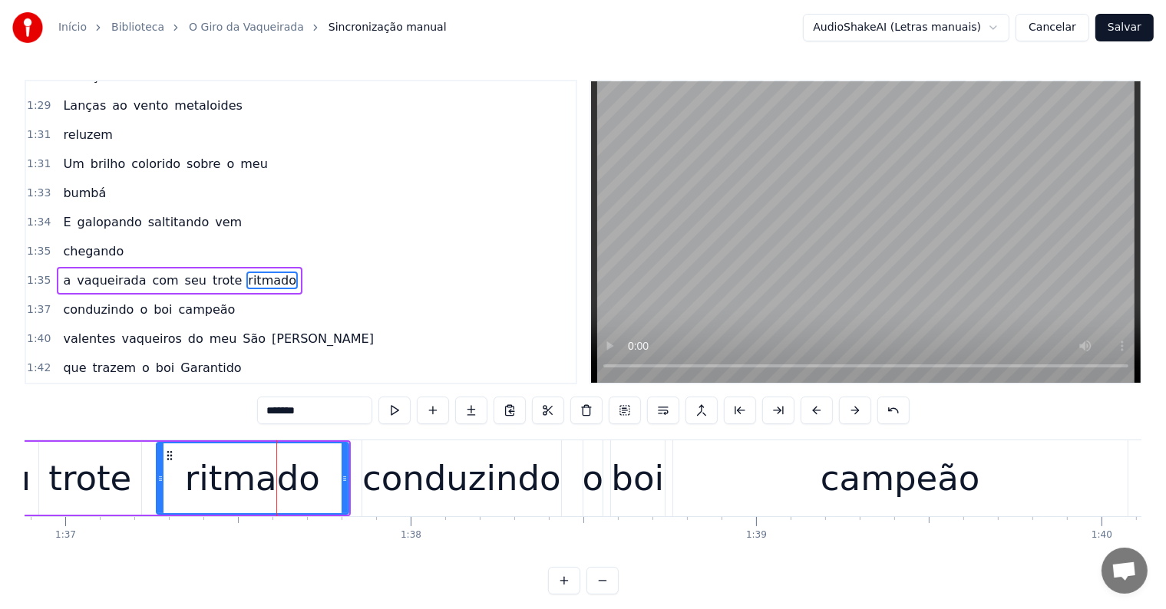
click at [61, 272] on span "a" at bounding box center [66, 281] width 11 height 18
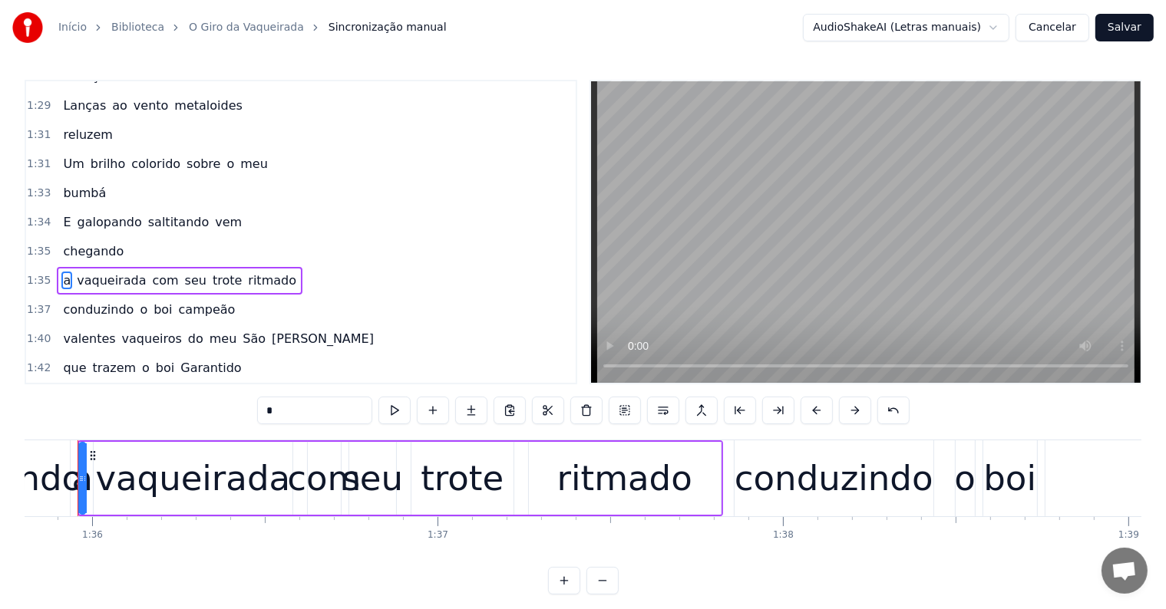
scroll to position [0, 33057]
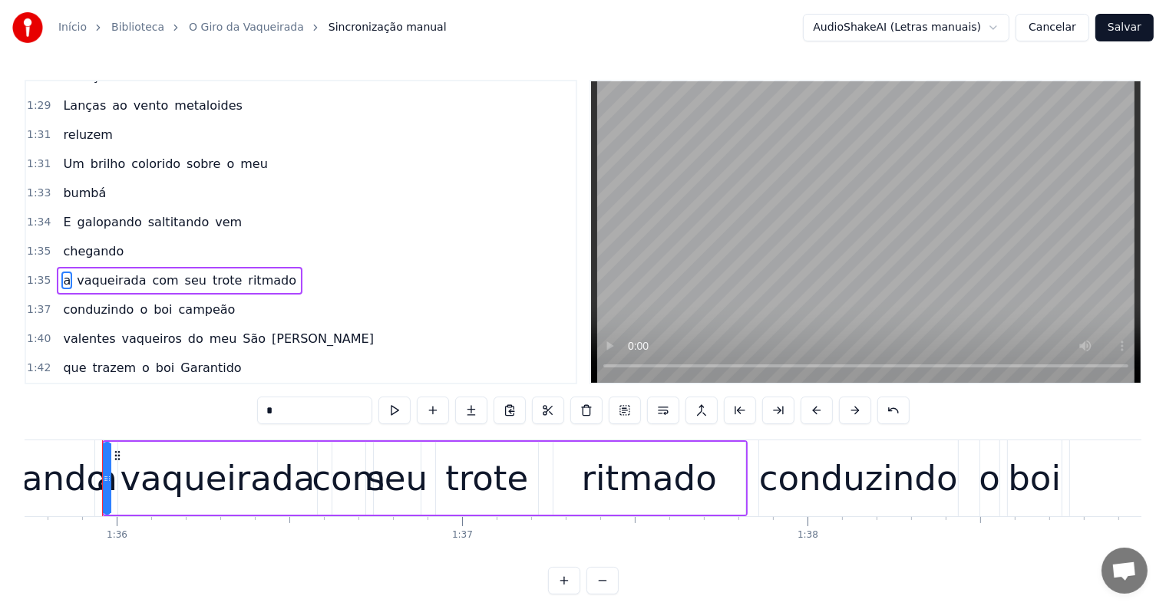
drag, startPoint x: 281, startPoint y: 417, endPoint x: 268, endPoint y: 417, distance: 13.0
click at [268, 417] on input "*" at bounding box center [314, 411] width 115 height 28
click at [248, 272] on span "ritmado" at bounding box center [273, 281] width 51 height 18
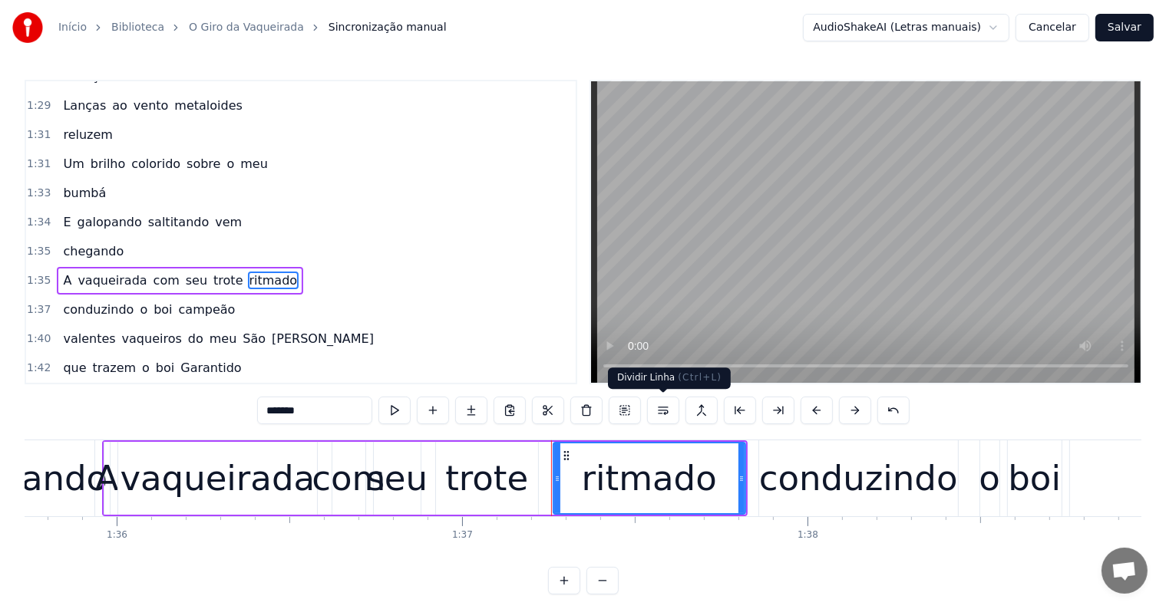
click at [658, 411] on button at bounding box center [663, 411] width 32 height 28
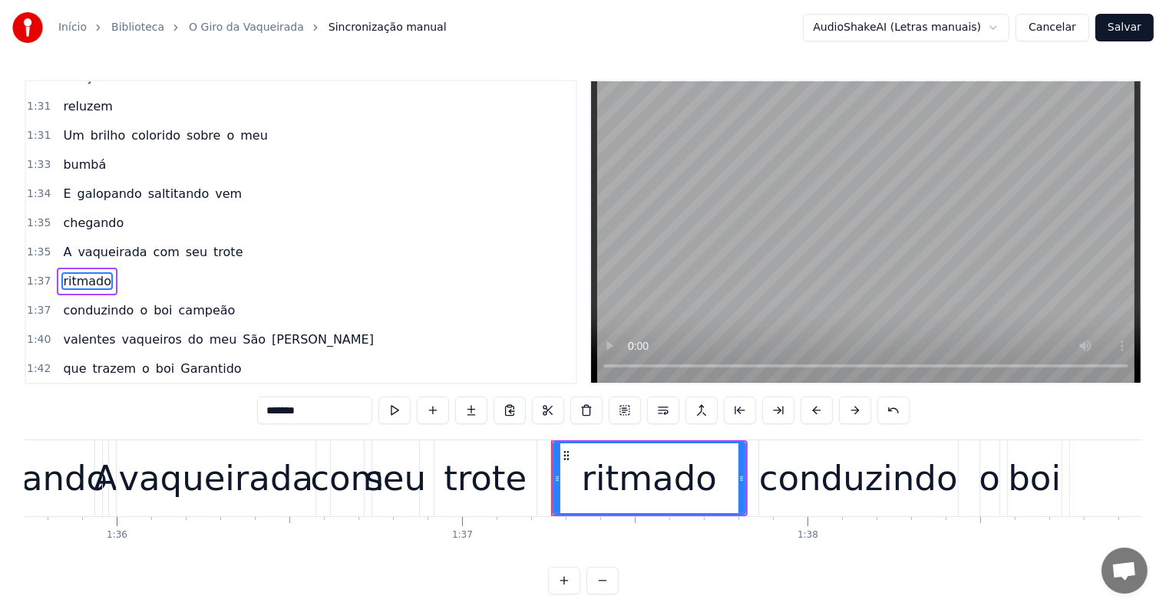
click at [212, 243] on span "trote" at bounding box center [228, 252] width 32 height 18
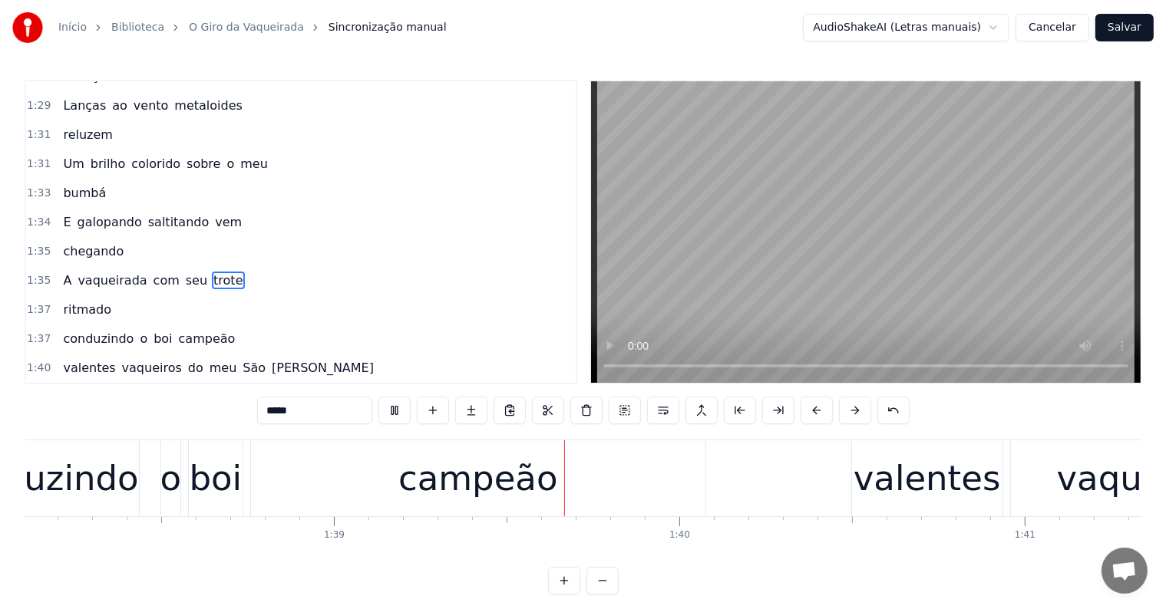
scroll to position [0, 34098]
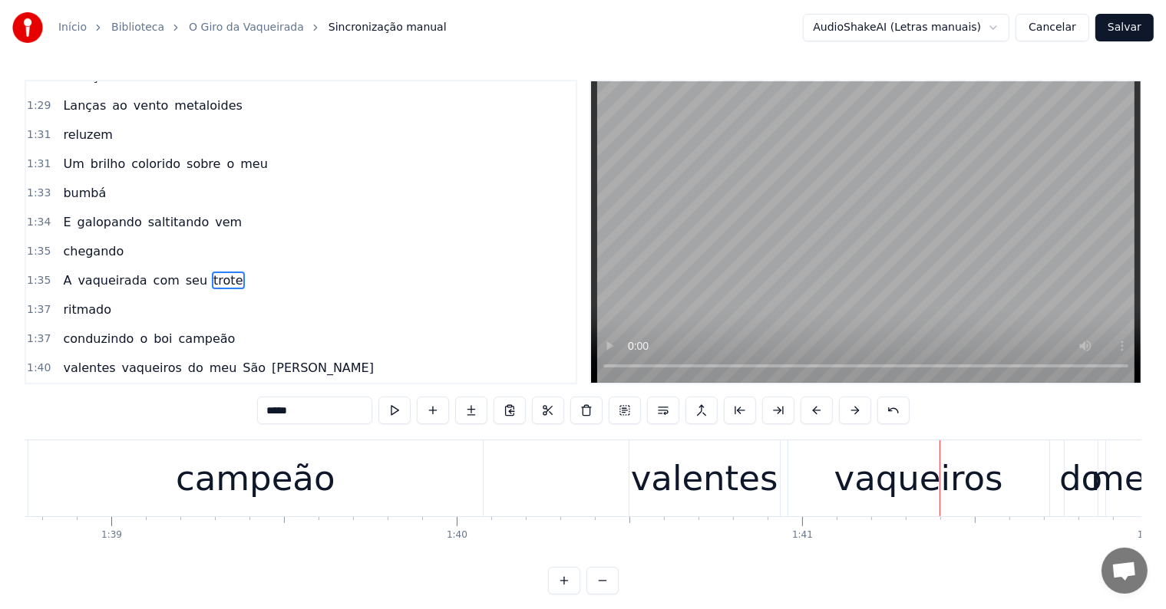
click at [644, 486] on div "valentes" at bounding box center [704, 479] width 147 height 52
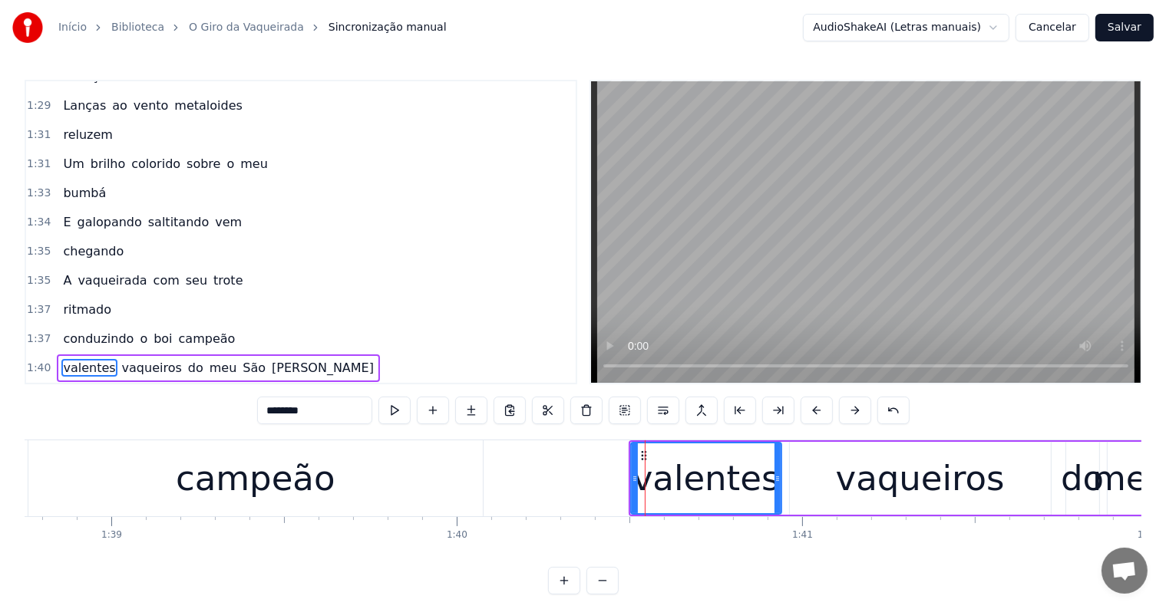
scroll to position [1416, 0]
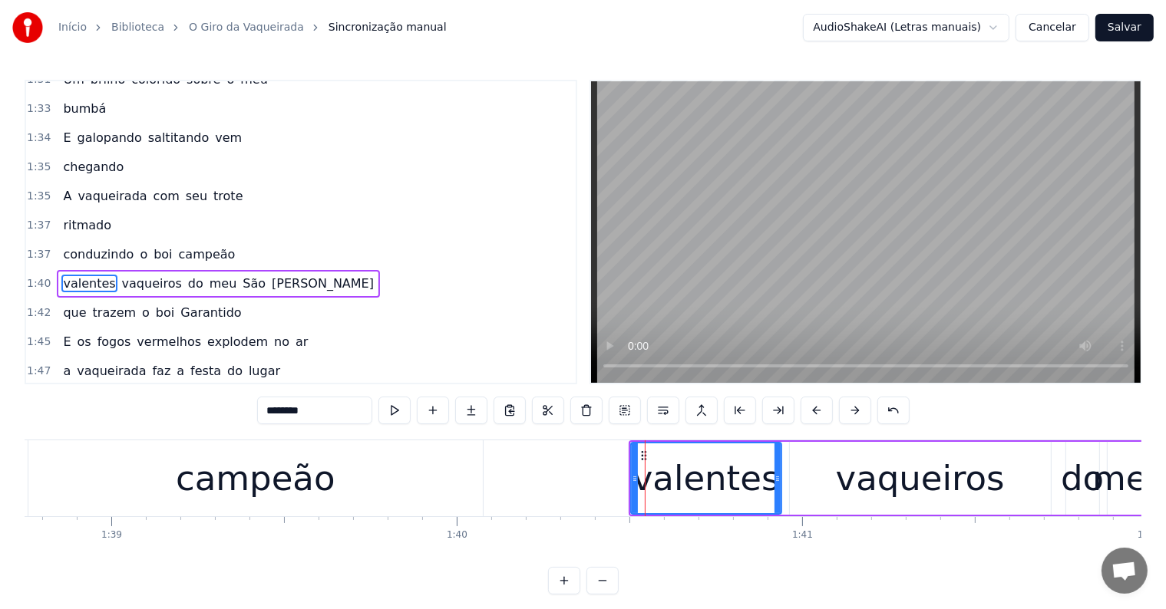
drag, startPoint x: 274, startPoint y: 412, endPoint x: 261, endPoint y: 412, distance: 13.0
click at [261, 412] on input "********" at bounding box center [314, 411] width 115 height 28
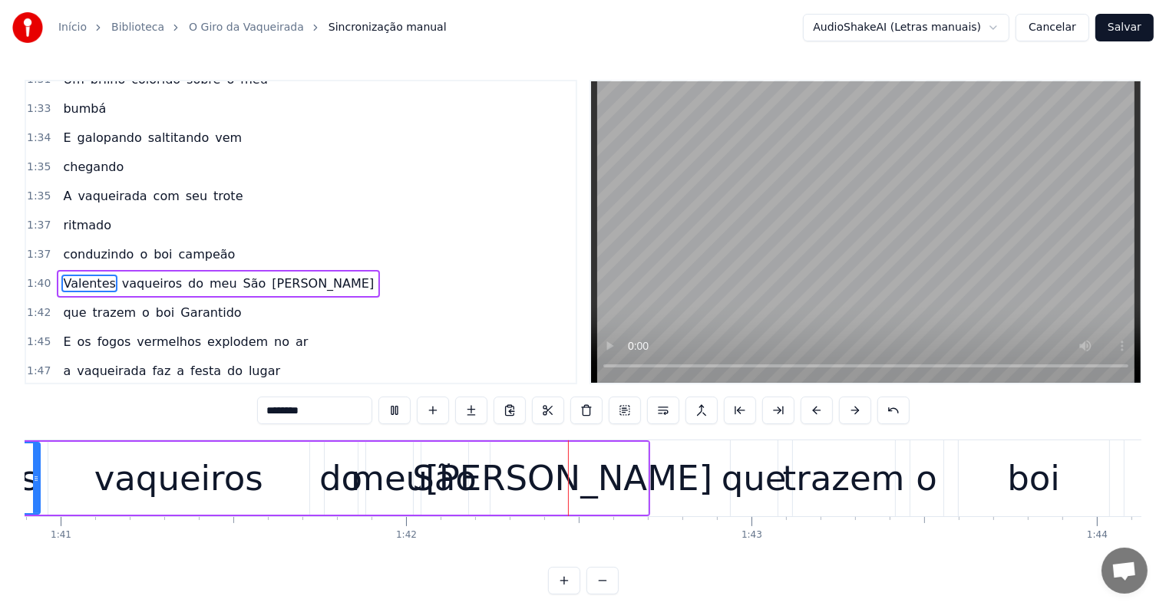
scroll to position [0, 35116]
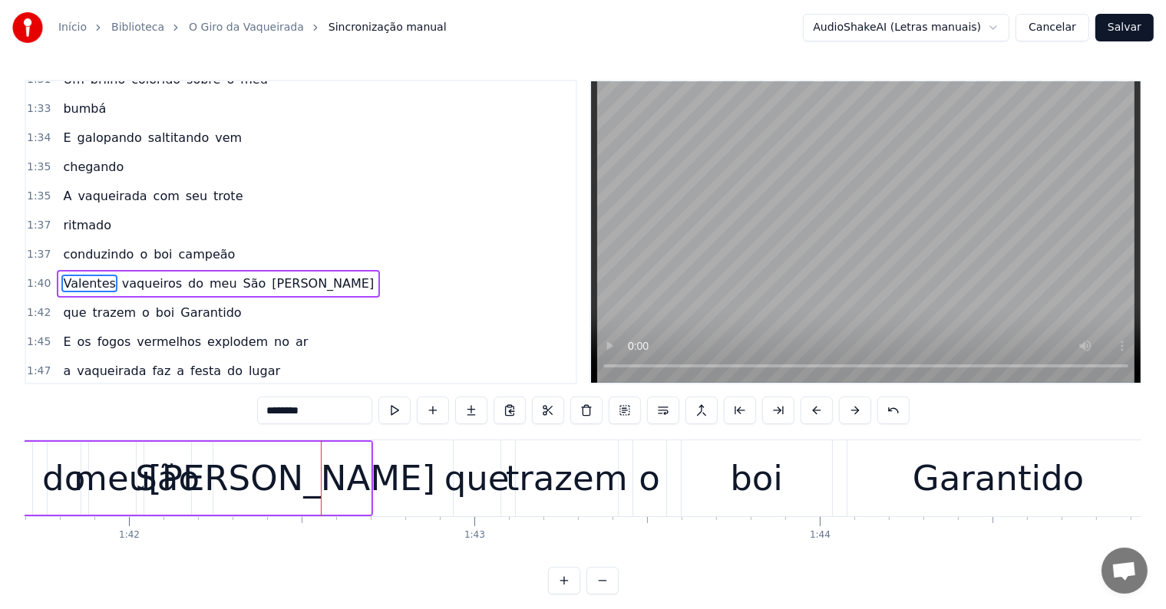
click at [315, 491] on div "[PERSON_NAME]" at bounding box center [291, 479] width 287 height 52
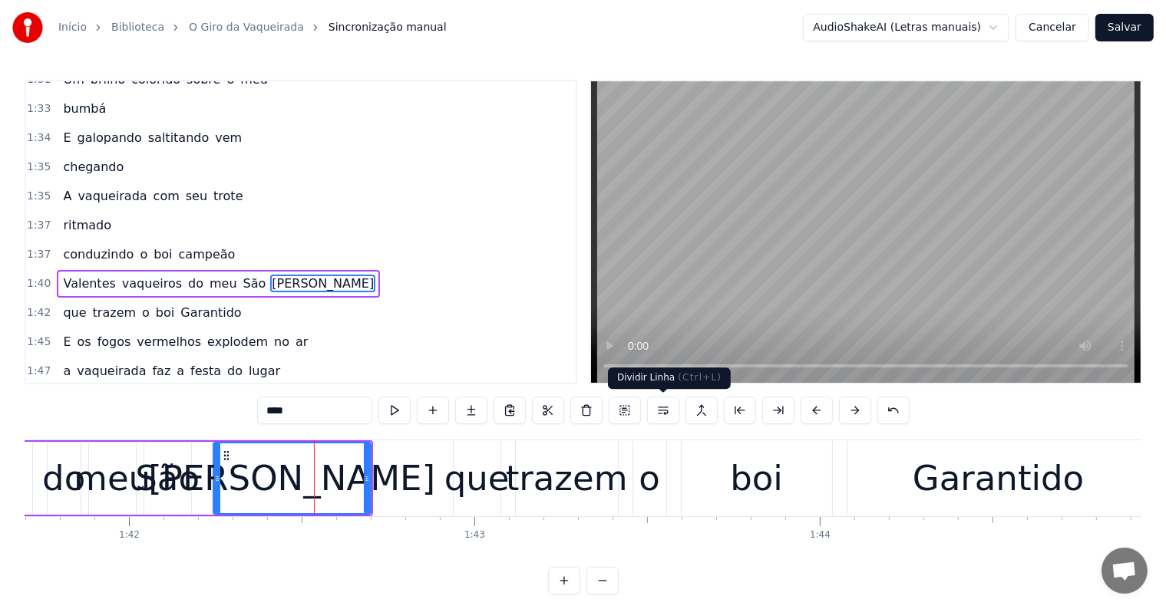
click at [661, 408] on button at bounding box center [663, 411] width 32 height 28
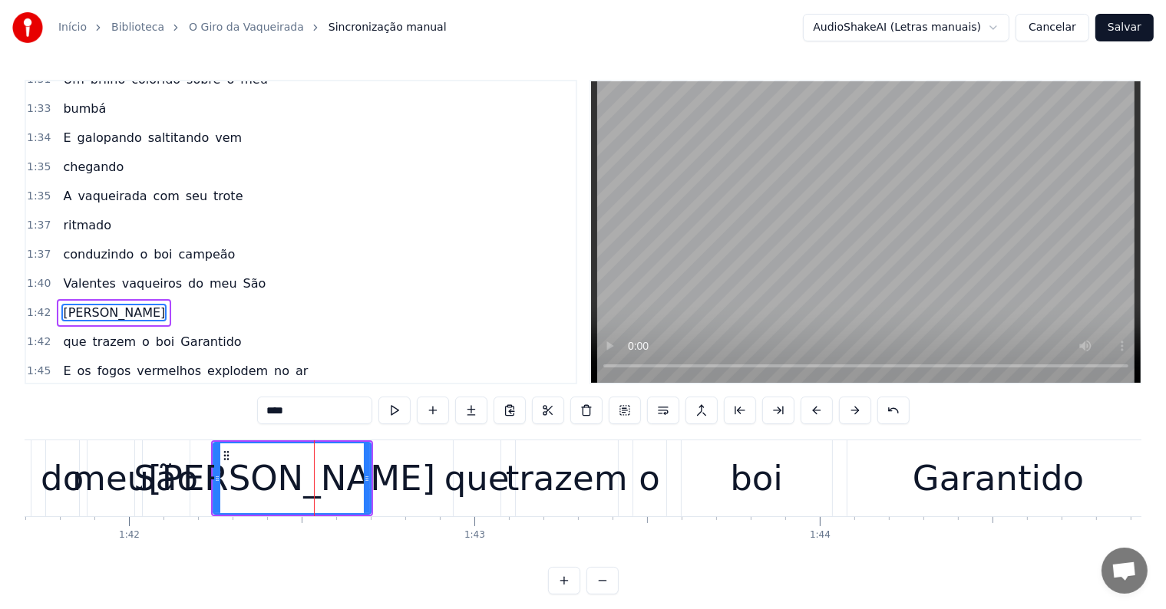
scroll to position [1444, 0]
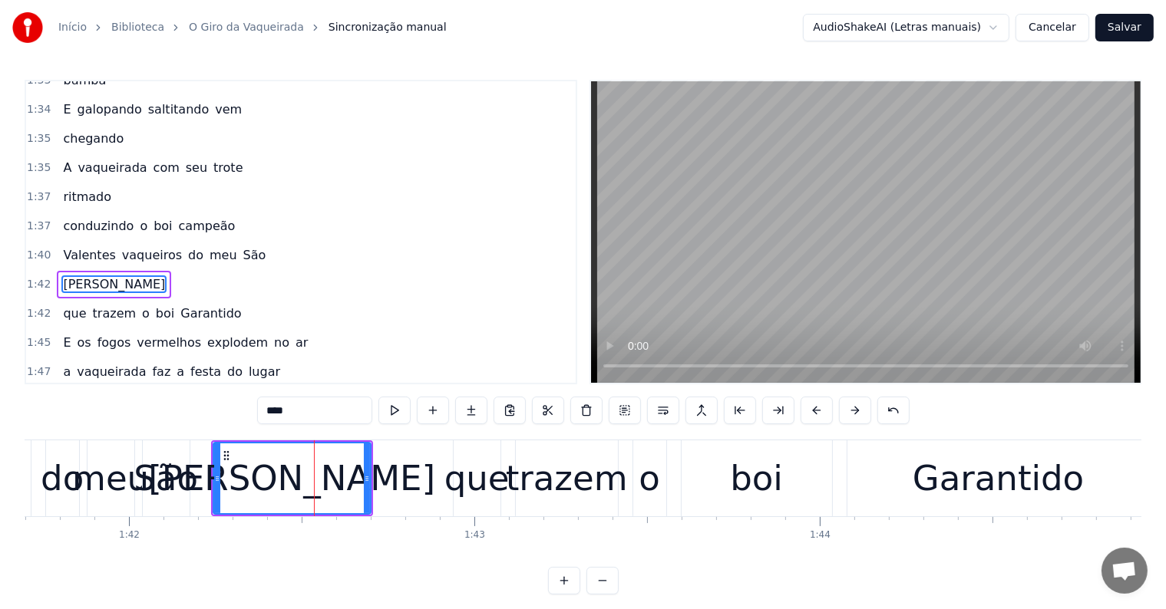
click at [175, 471] on div "São" at bounding box center [166, 479] width 64 height 52
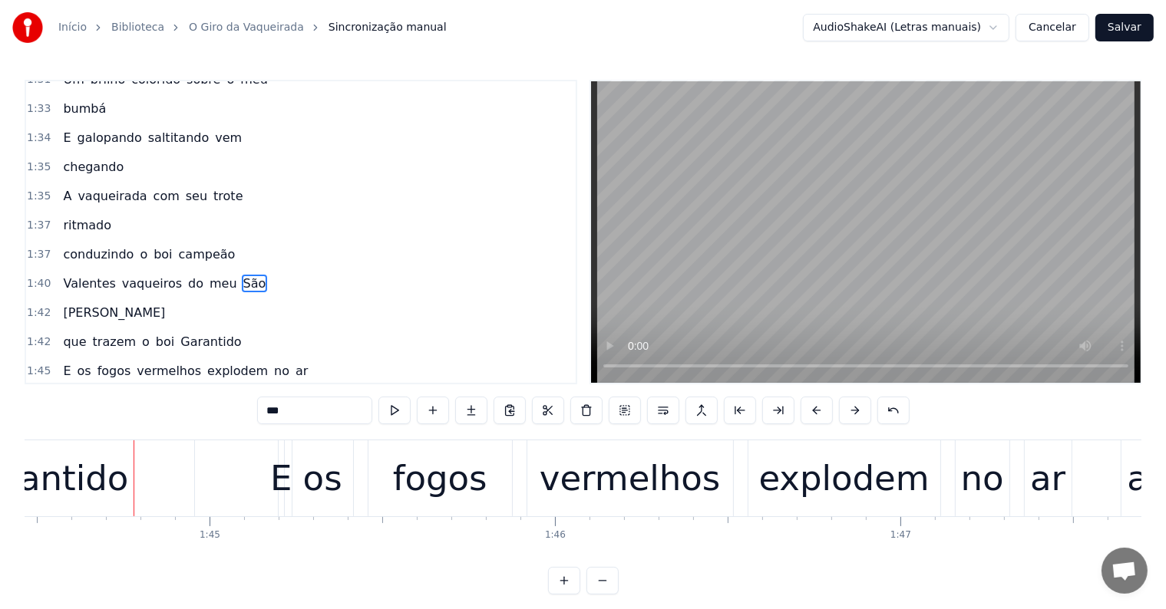
scroll to position [0, 36104]
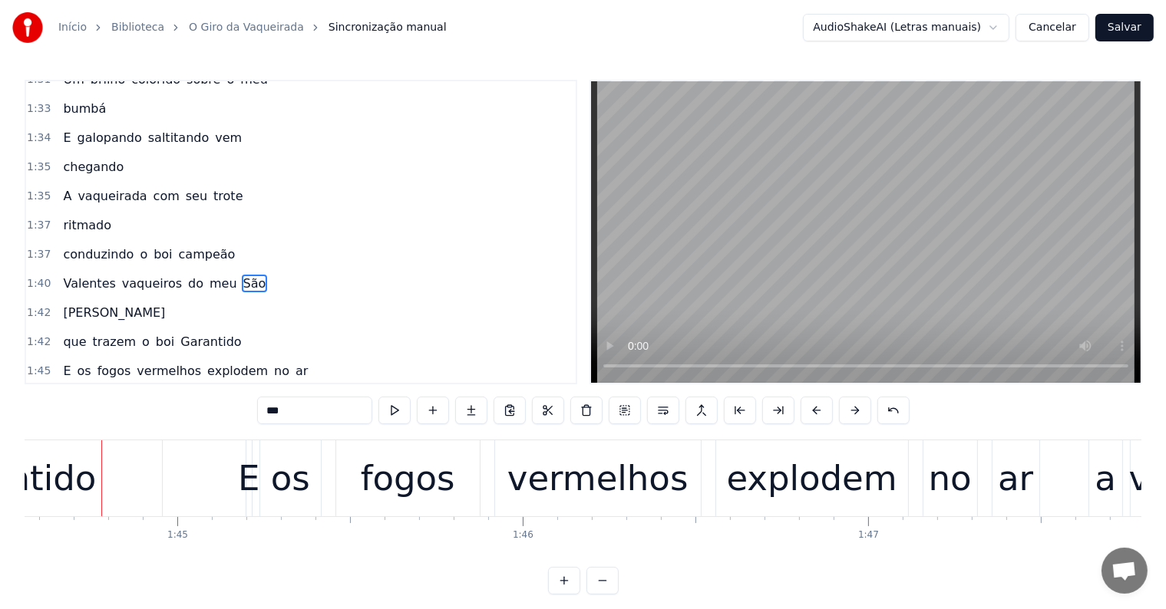
click at [252, 489] on div "E" at bounding box center [248, 479] width 21 height 52
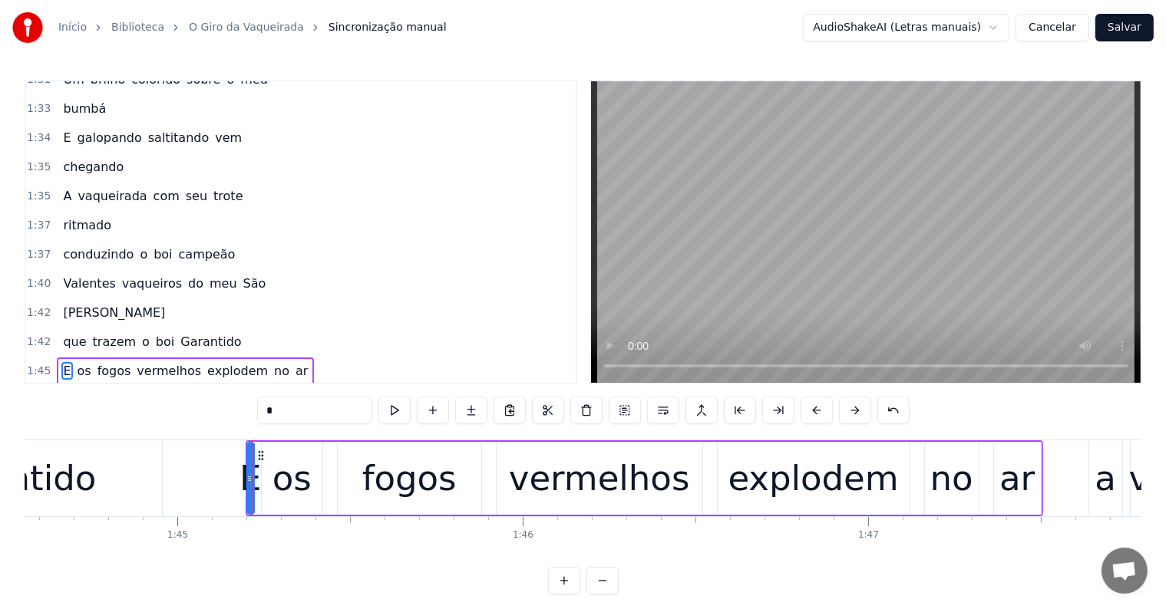
scroll to position [1501, 0]
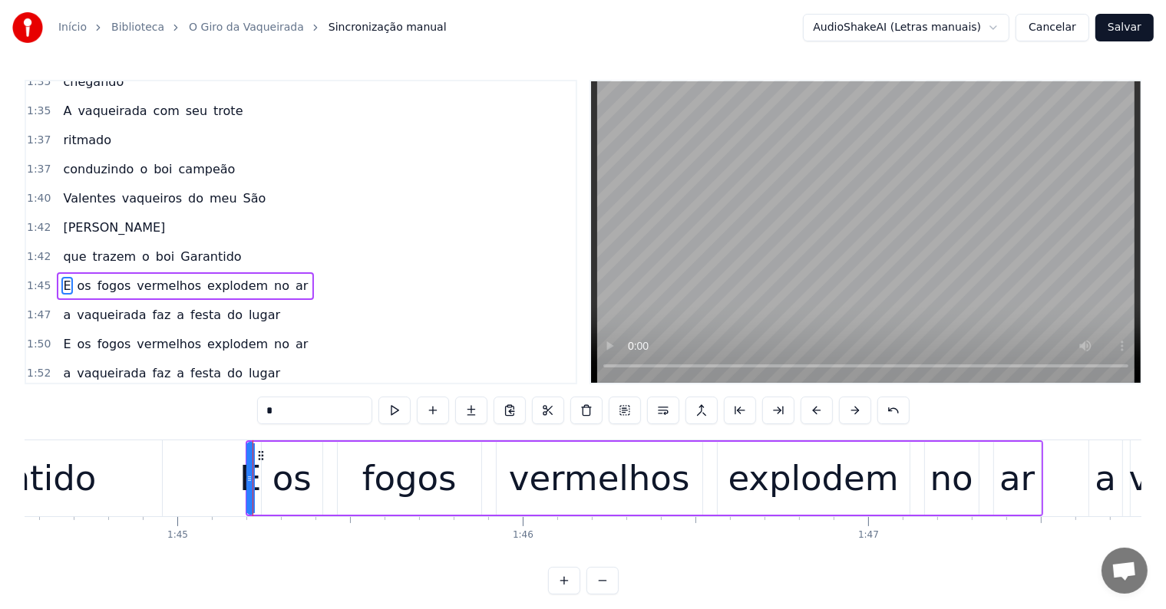
click at [61, 248] on span "que" at bounding box center [74, 257] width 26 height 18
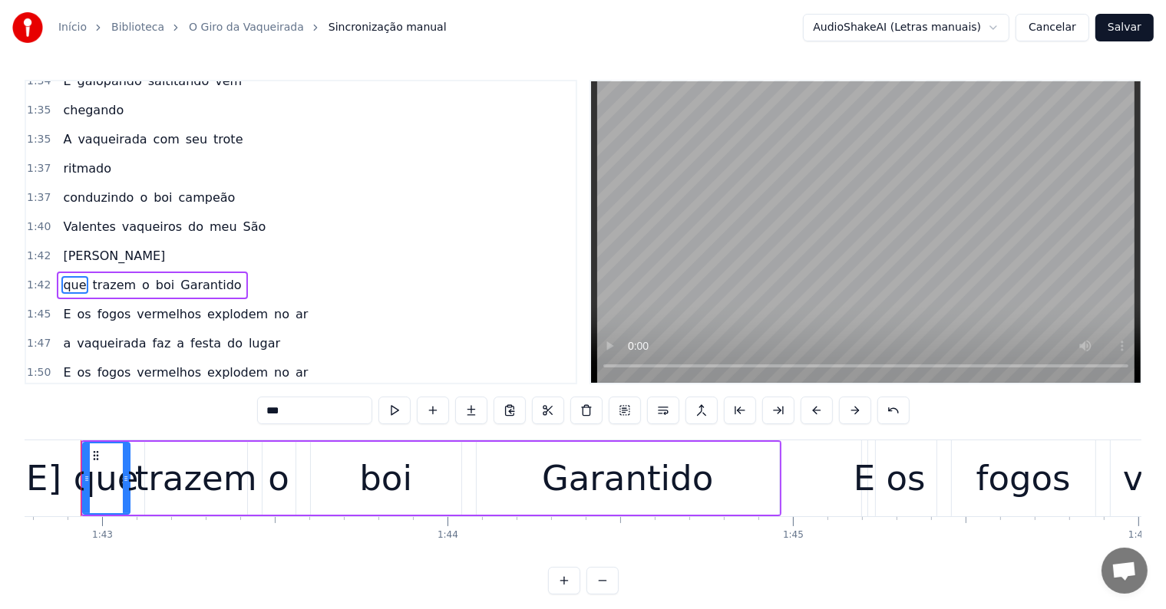
scroll to position [0, 35467]
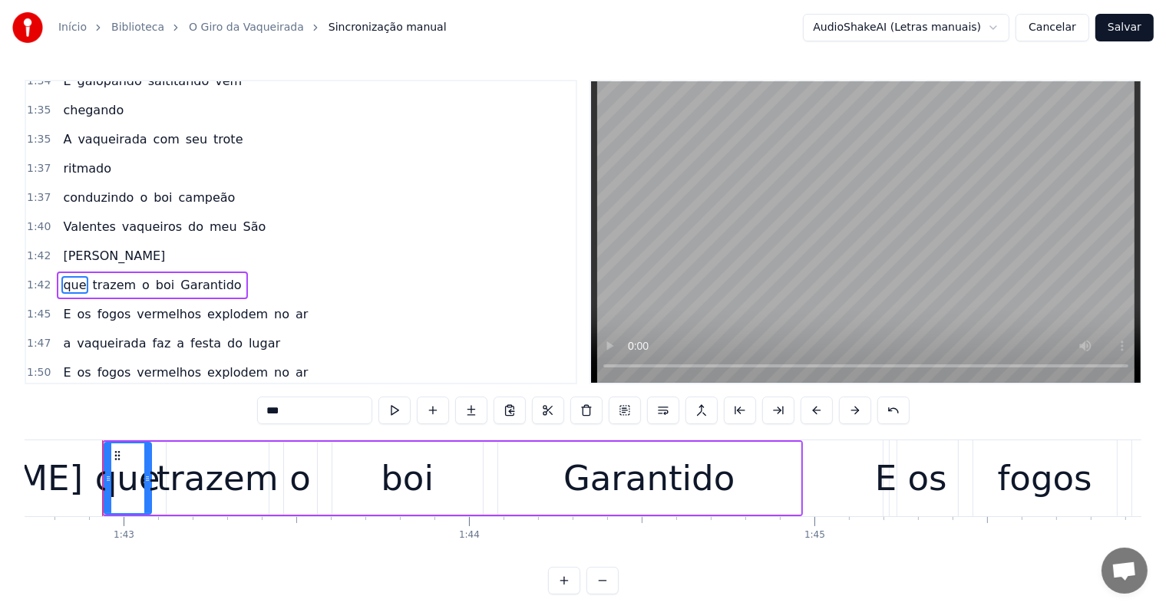
drag, startPoint x: 273, startPoint y: 411, endPoint x: 252, endPoint y: 411, distance: 21.5
click at [252, 411] on div "0:12 Lanças ao vento metaloides 0:14 reluzem 0:15 Um brilho colorido sobre o me…" at bounding box center [583, 337] width 1116 height 515
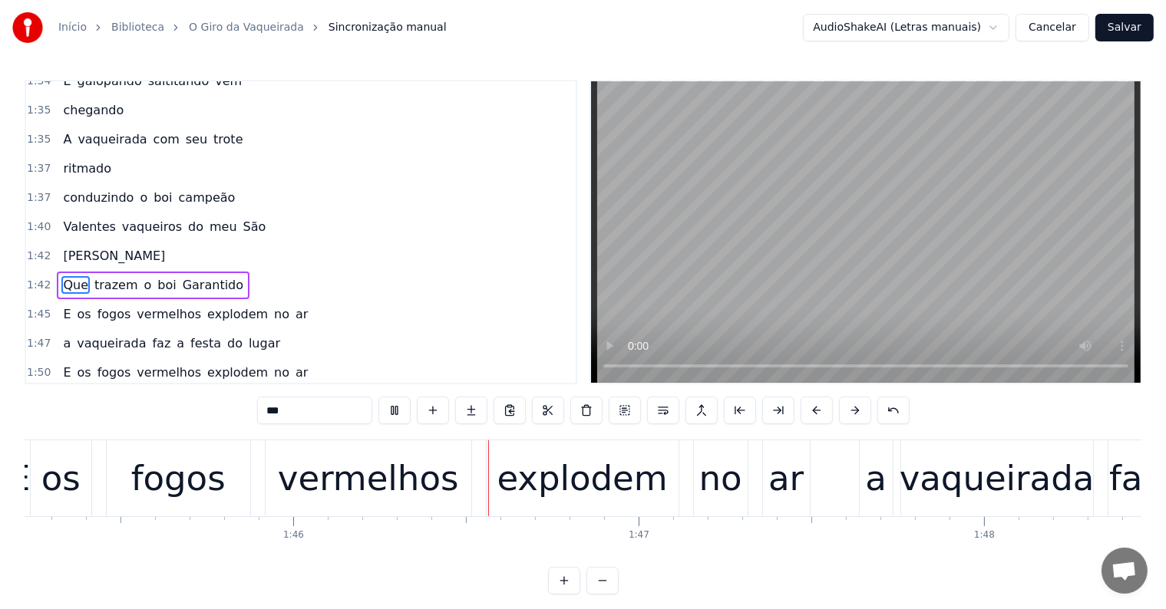
scroll to position [0, 36473]
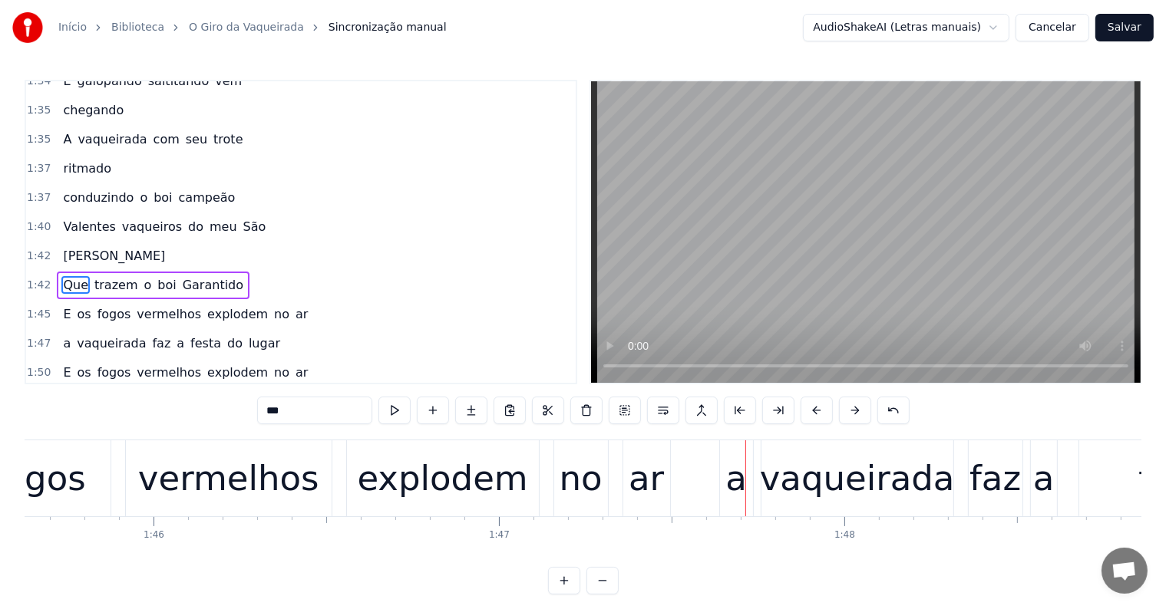
click at [638, 485] on div "ar" at bounding box center [645, 479] width 35 height 52
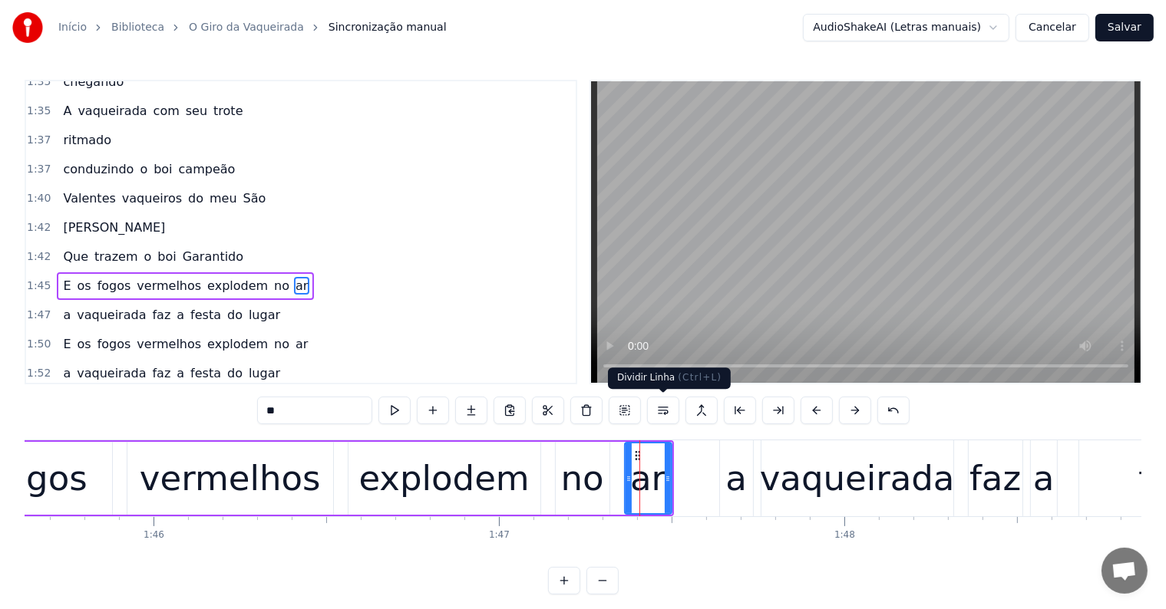
click at [661, 412] on button at bounding box center [663, 411] width 32 height 28
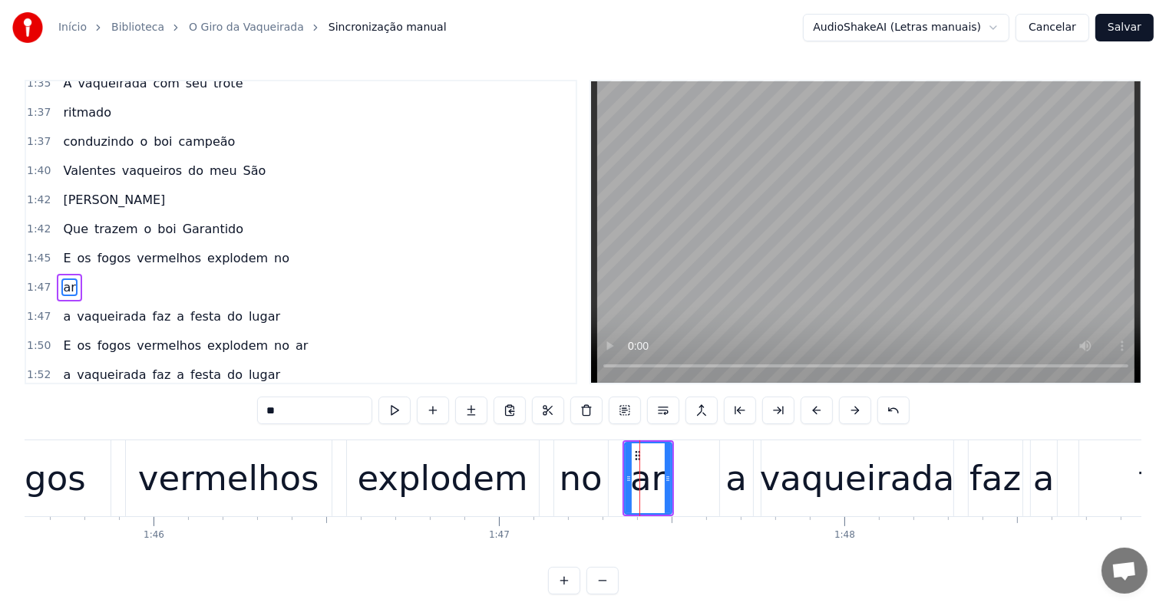
click at [272, 249] on span "no" at bounding box center [281, 258] width 18 height 18
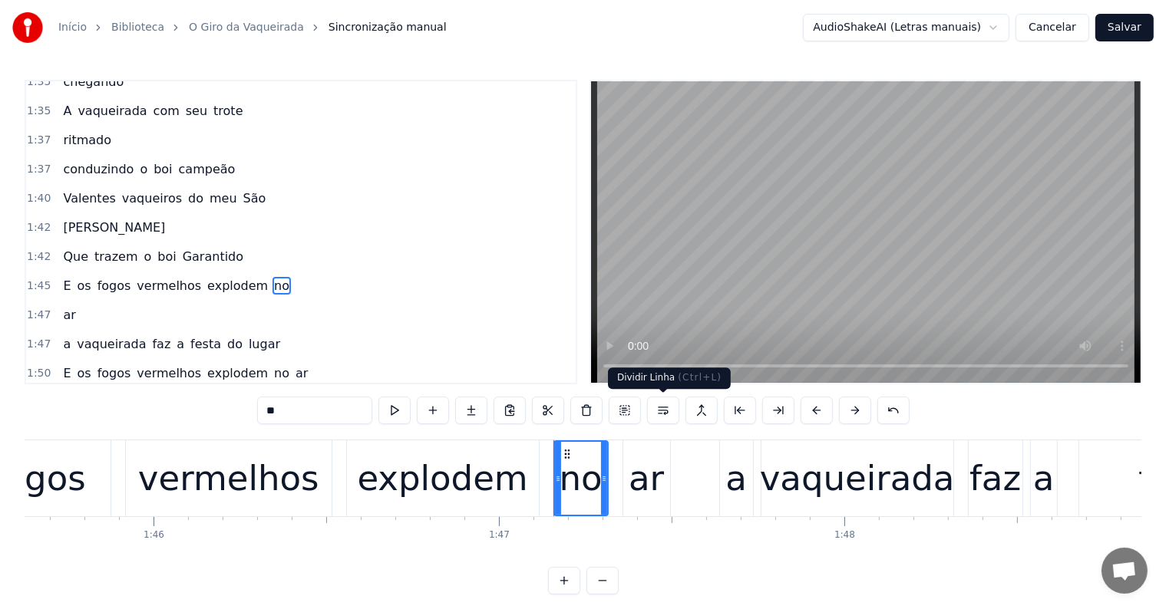
click at [658, 410] on button at bounding box center [663, 411] width 32 height 28
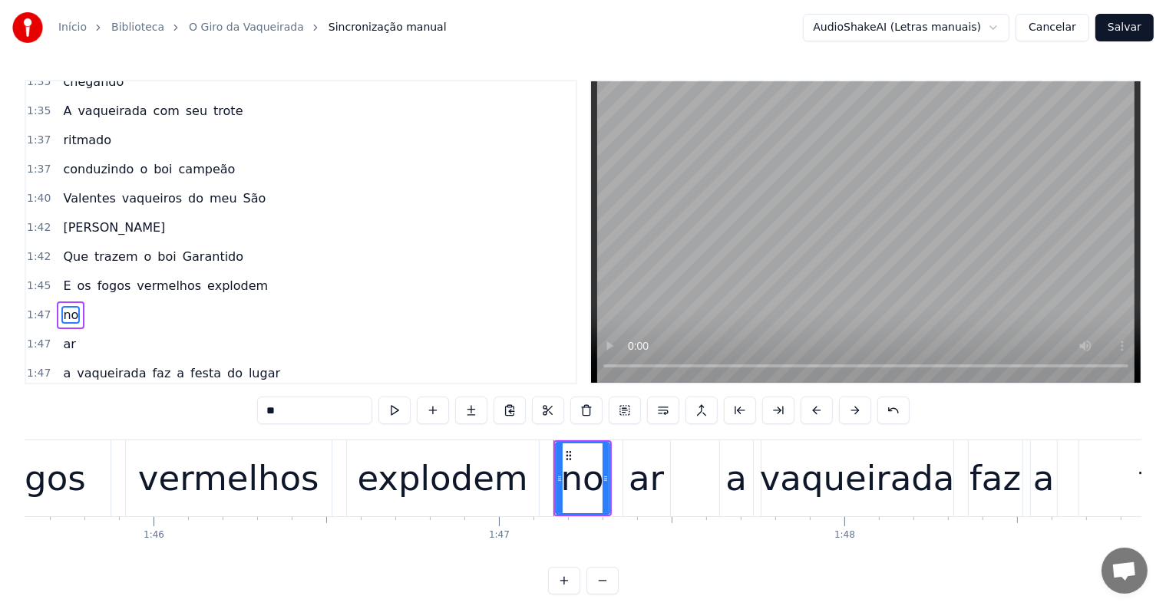
scroll to position [1529, 0]
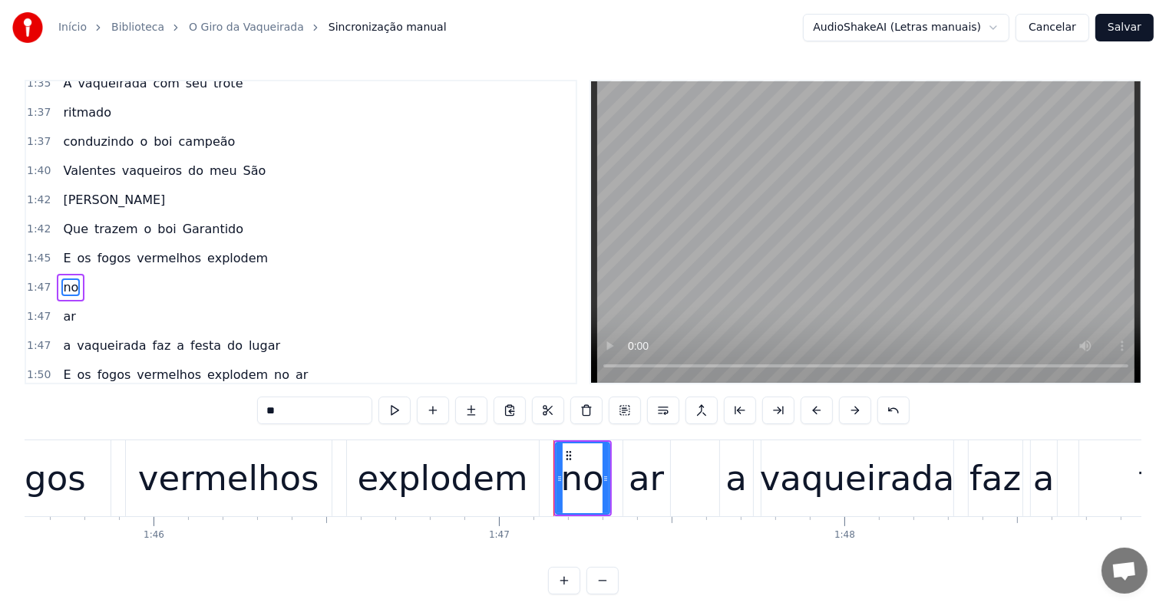
click at [206, 249] on span "explodem" at bounding box center [238, 258] width 64 height 18
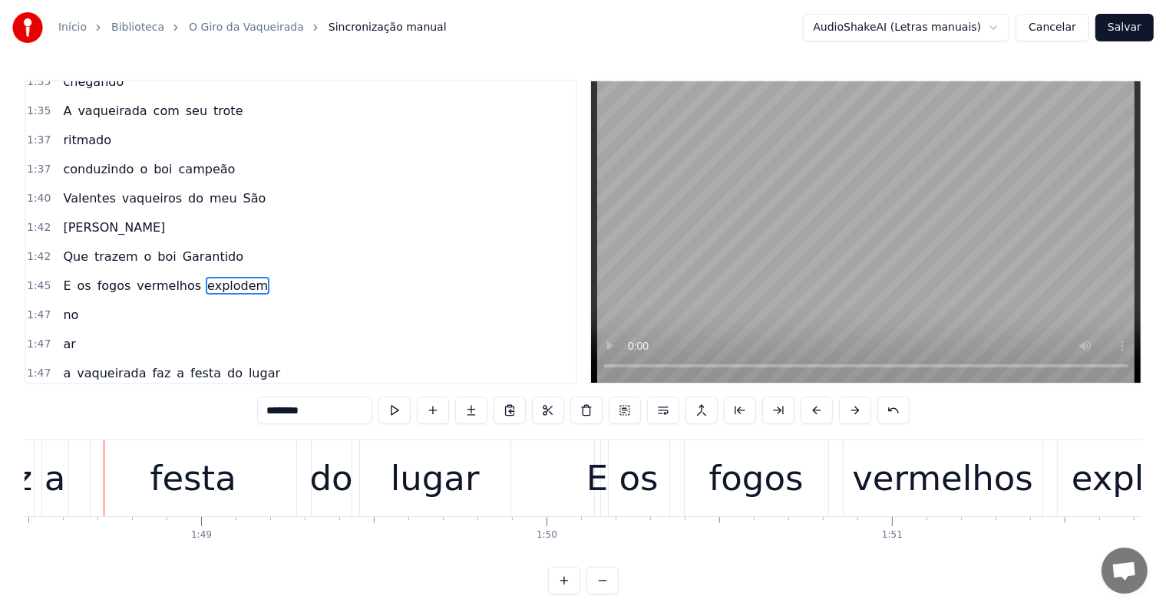
scroll to position [0, 37463]
click at [153, 493] on div "festa" at bounding box center [191, 478] width 206 height 76
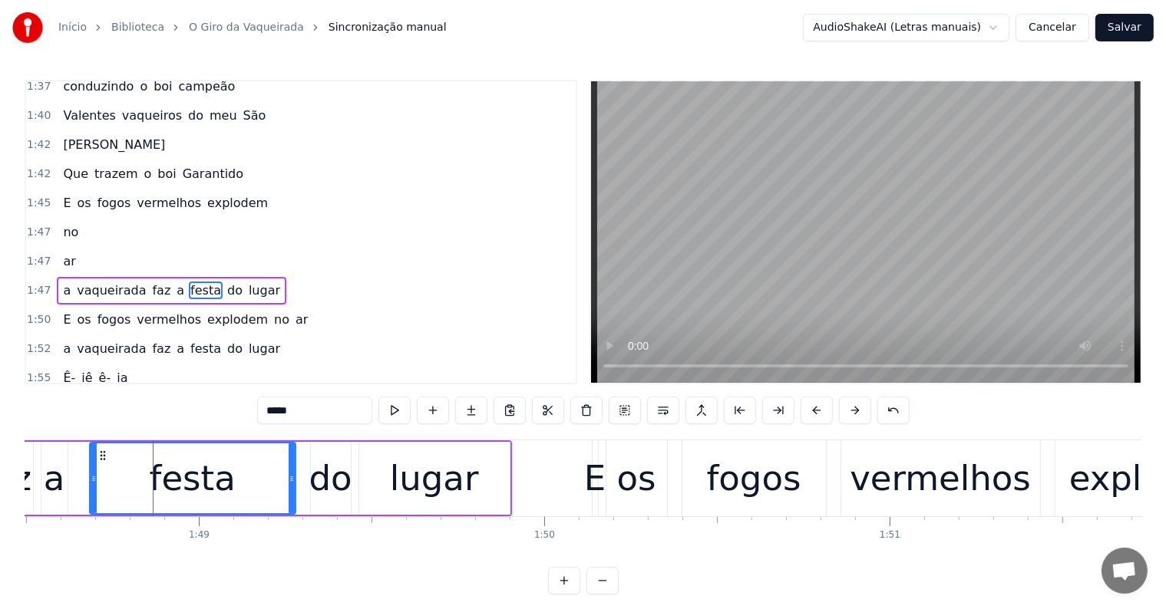
scroll to position [1585, 0]
click at [61, 280] on span "a" at bounding box center [66, 289] width 11 height 18
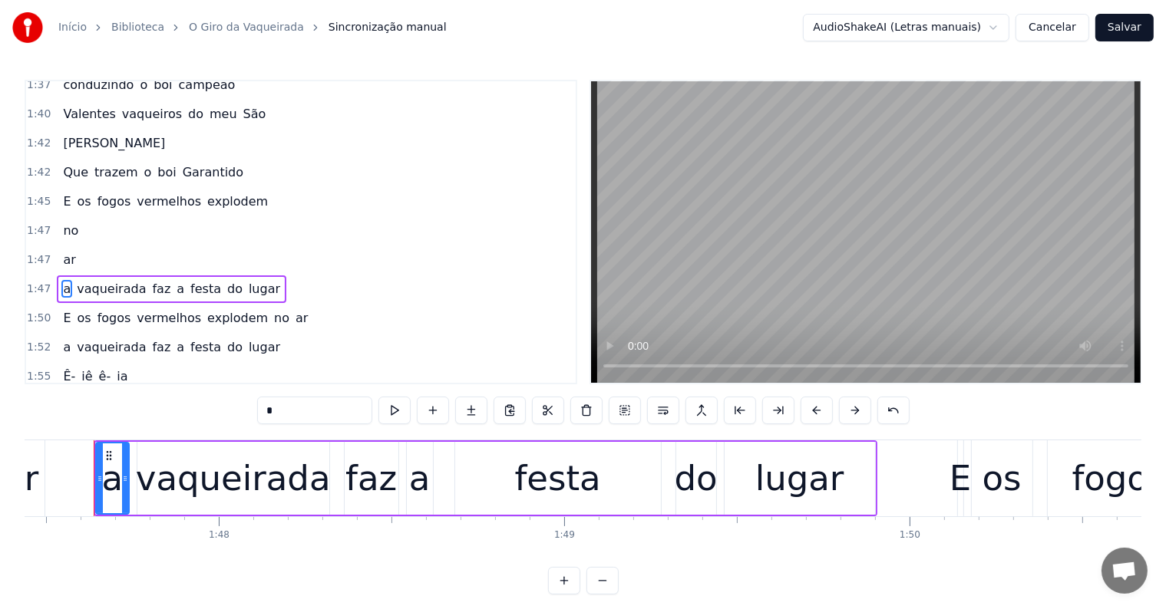
scroll to position [0, 37090]
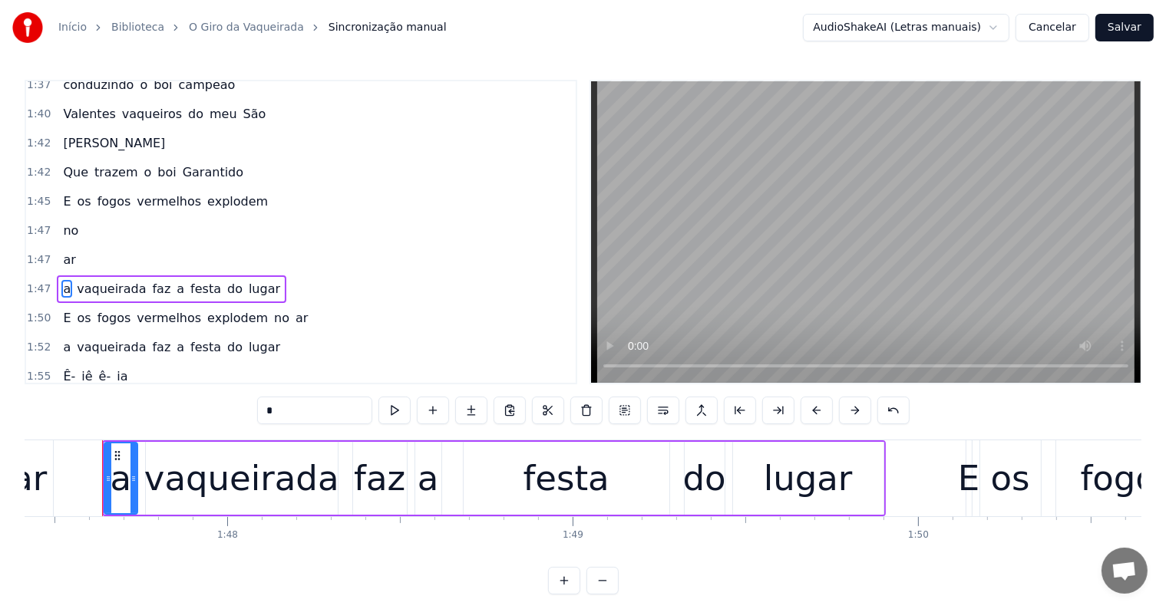
drag, startPoint x: 289, startPoint y: 410, endPoint x: 263, endPoint y: 407, distance: 25.5
click at [263, 407] on input "*" at bounding box center [314, 411] width 115 height 28
click at [801, 476] on div "lugar" at bounding box center [807, 479] width 89 height 52
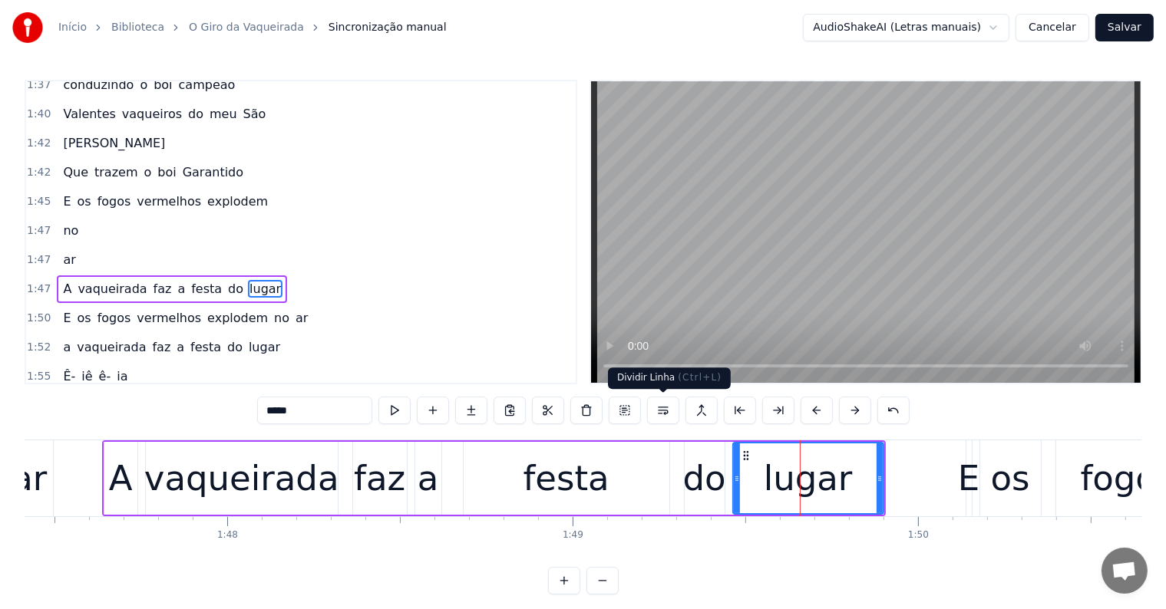
click at [660, 410] on button at bounding box center [663, 411] width 32 height 28
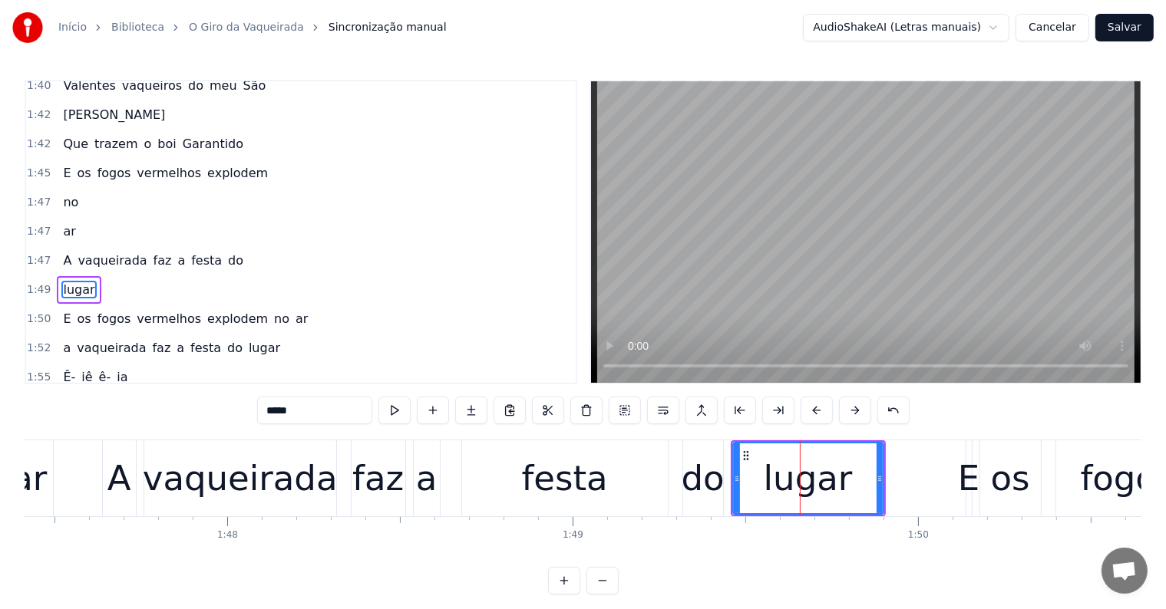
click at [191, 252] on span "festa" at bounding box center [207, 261] width 34 height 18
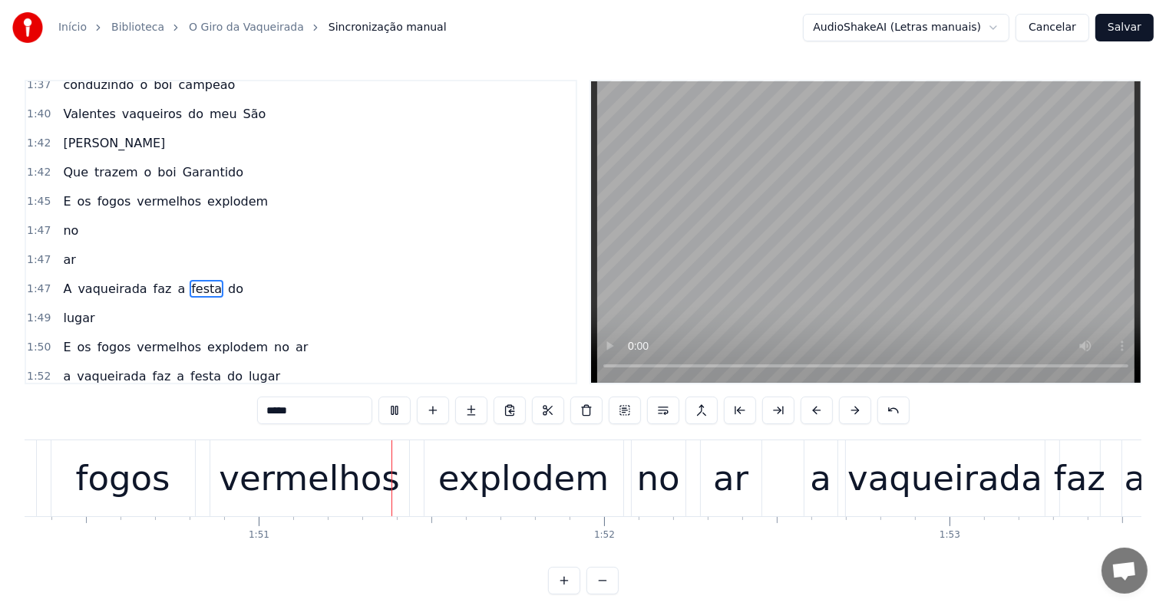
scroll to position [0, 38146]
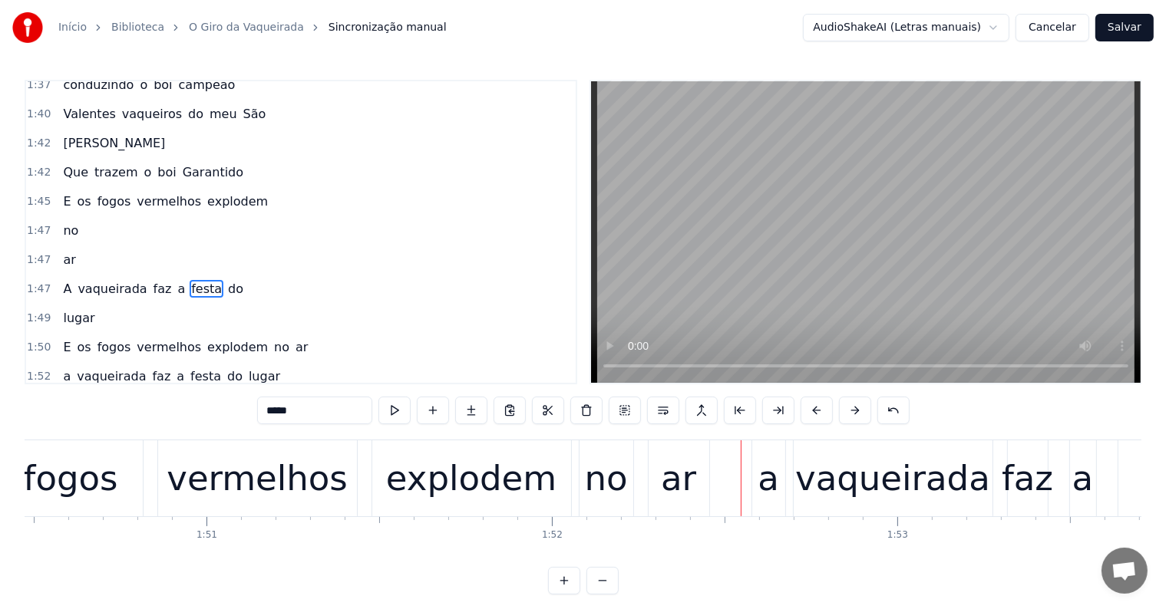
click at [667, 487] on div "ar" at bounding box center [678, 479] width 35 height 52
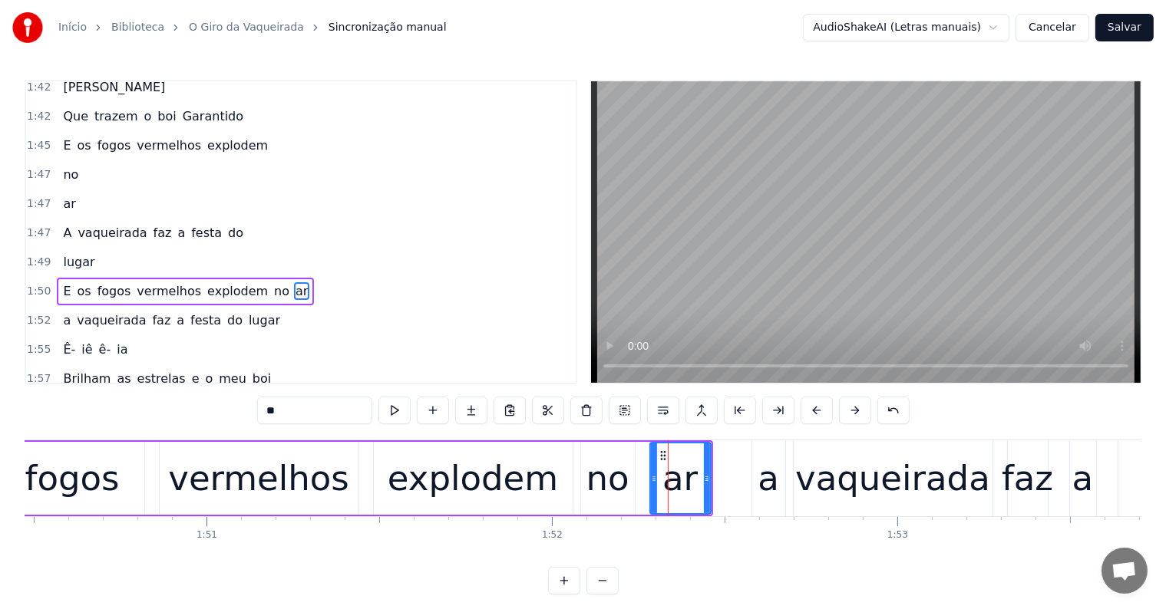
scroll to position [1642, 0]
click at [661, 411] on button at bounding box center [663, 411] width 32 height 28
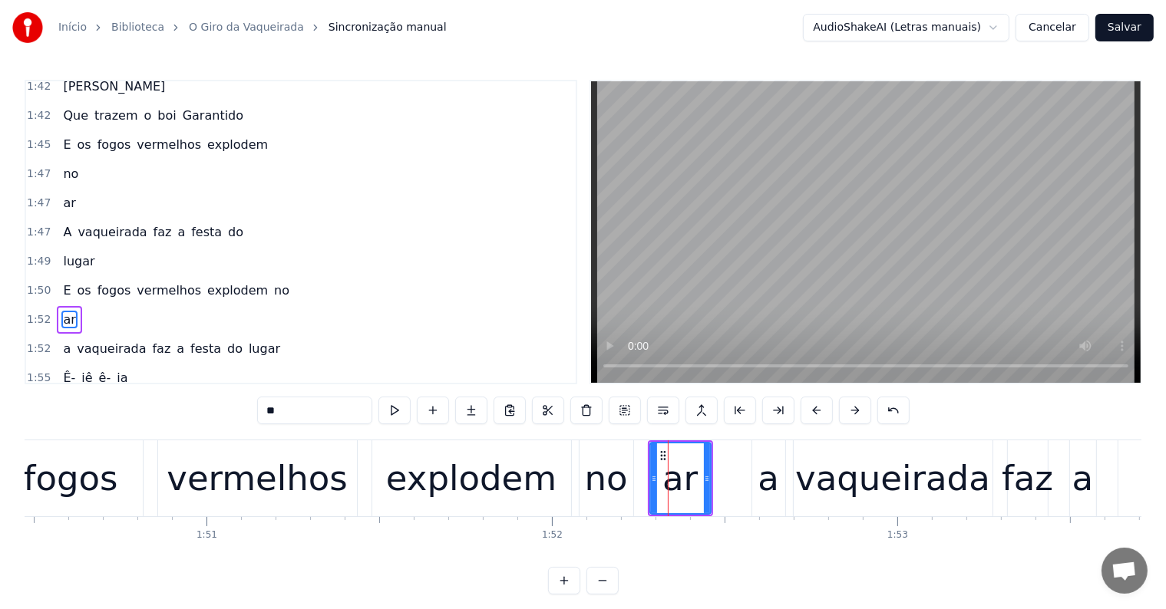
scroll to position [1670, 0]
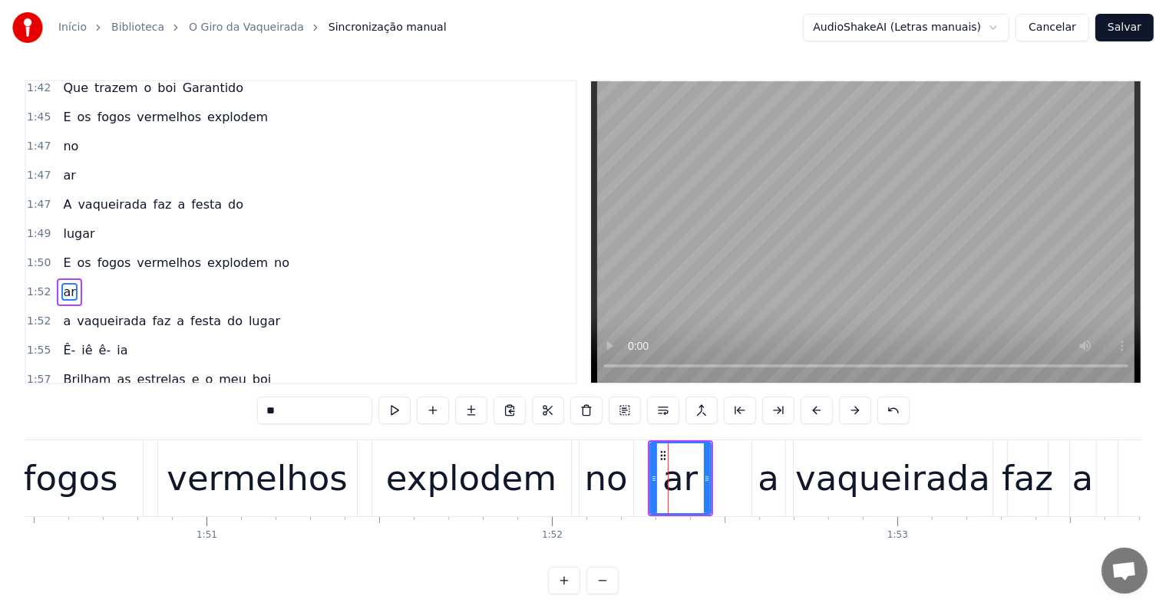
click at [606, 483] on div "no" at bounding box center [606, 479] width 43 height 52
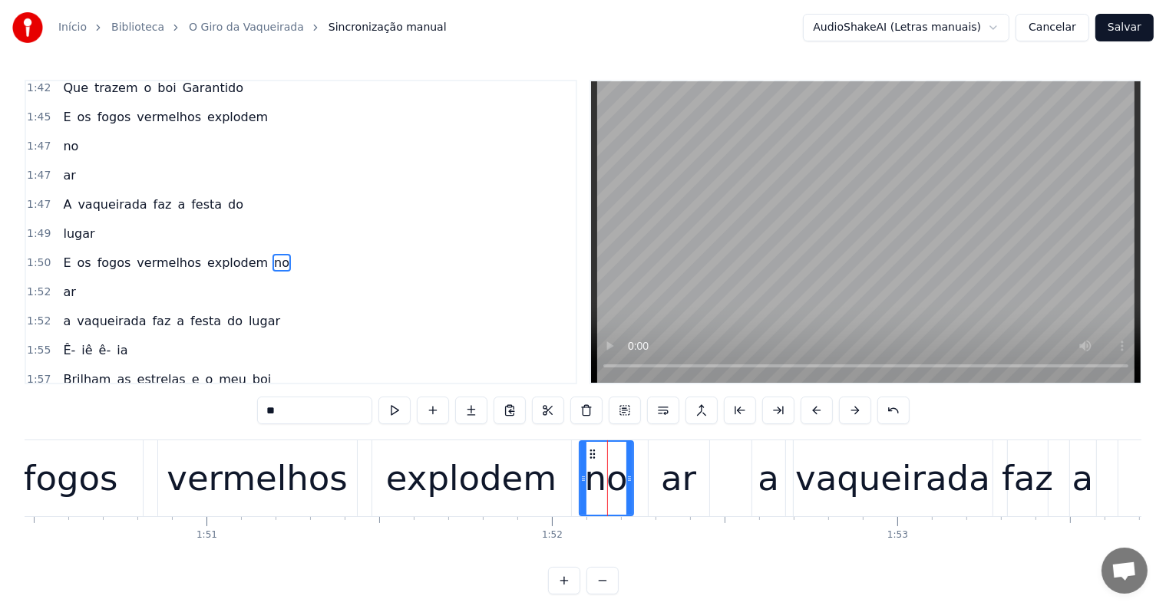
scroll to position [1642, 0]
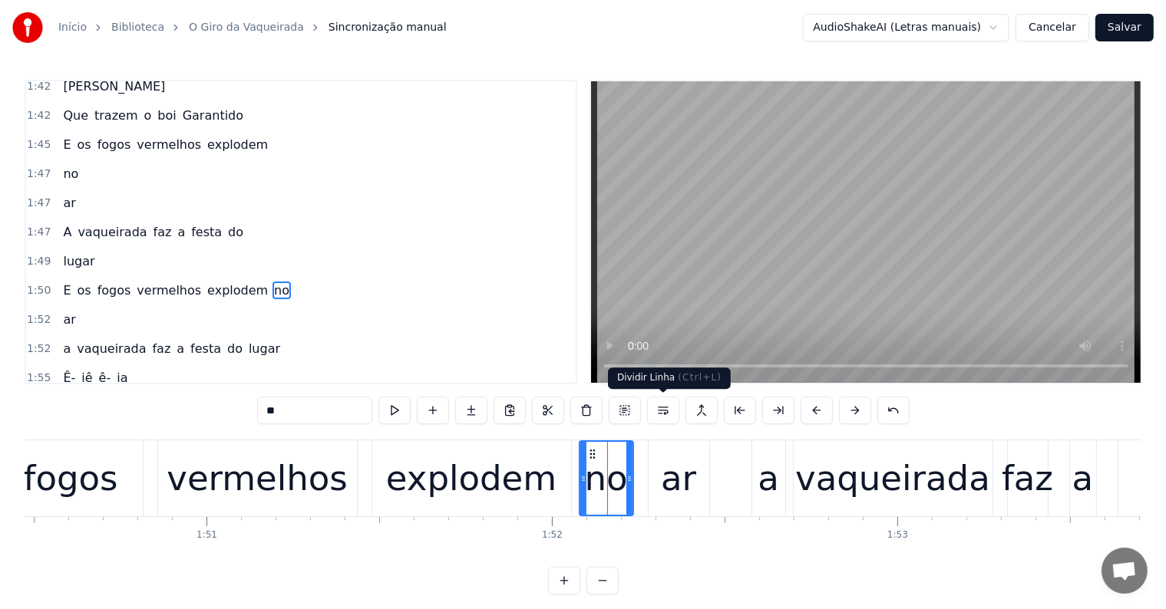
click at [665, 411] on button at bounding box center [663, 411] width 32 height 28
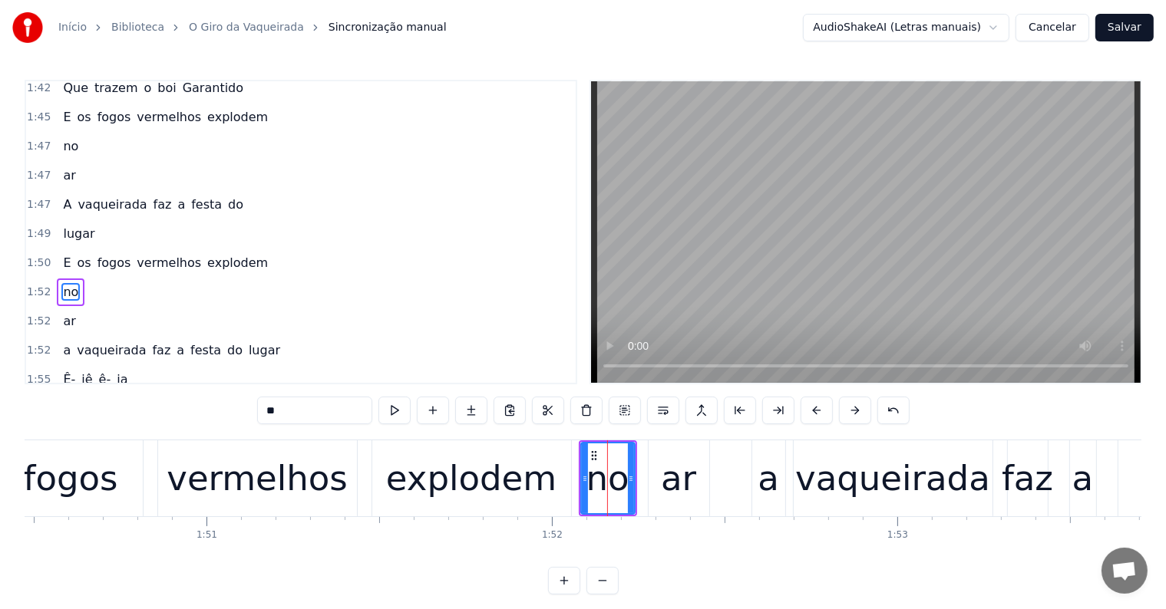
click at [500, 491] on div "explodem" at bounding box center [471, 479] width 170 height 52
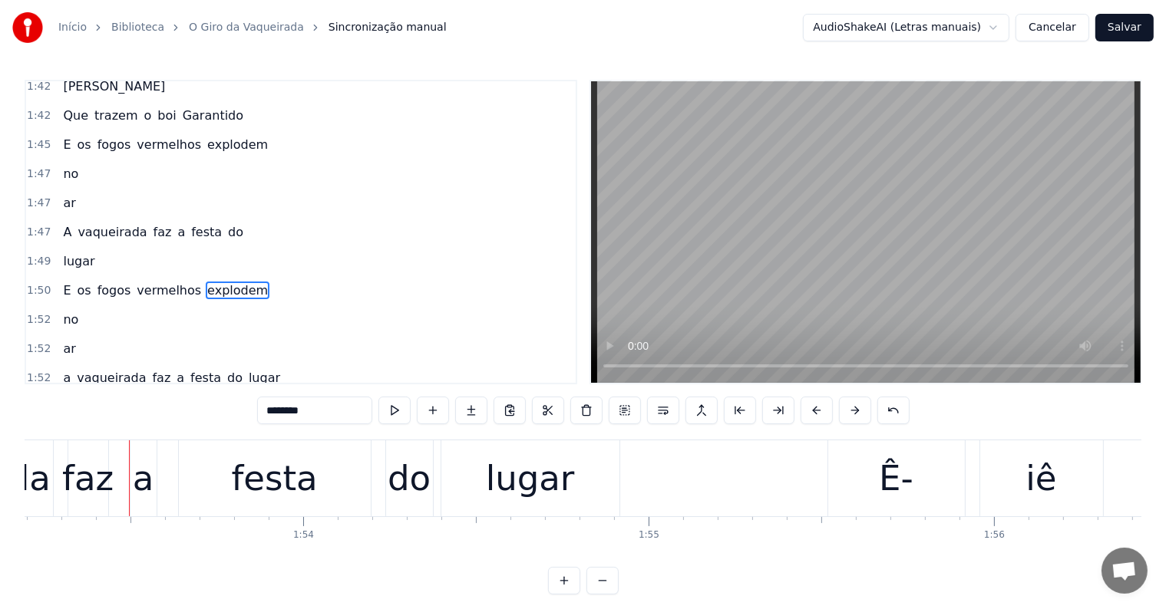
scroll to position [0, 39112]
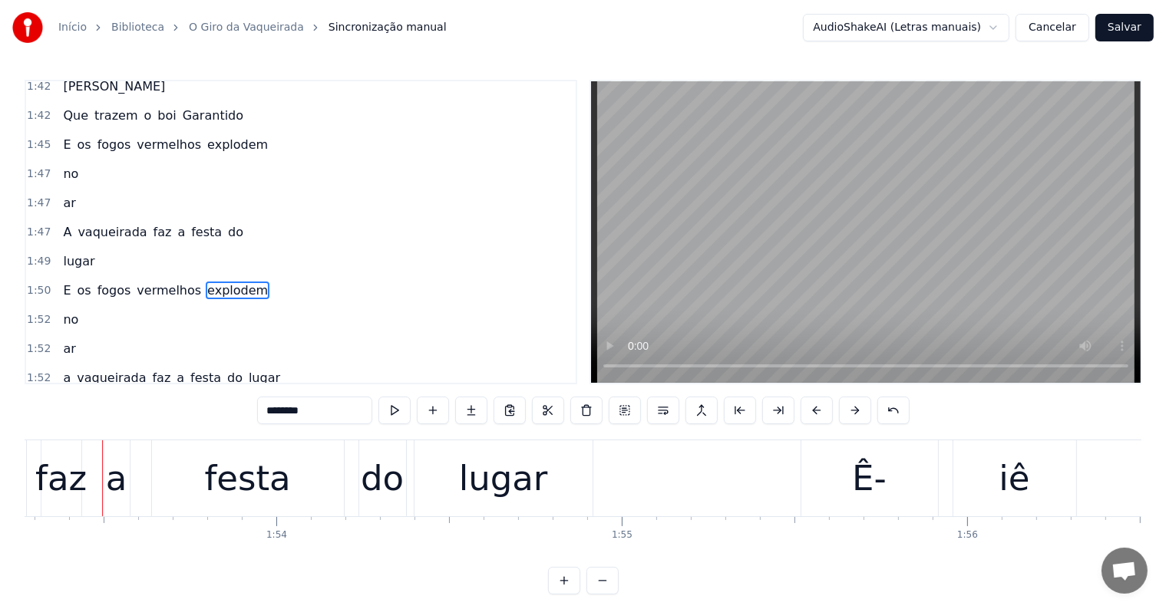
click at [196, 477] on div "festa" at bounding box center [248, 478] width 192 height 76
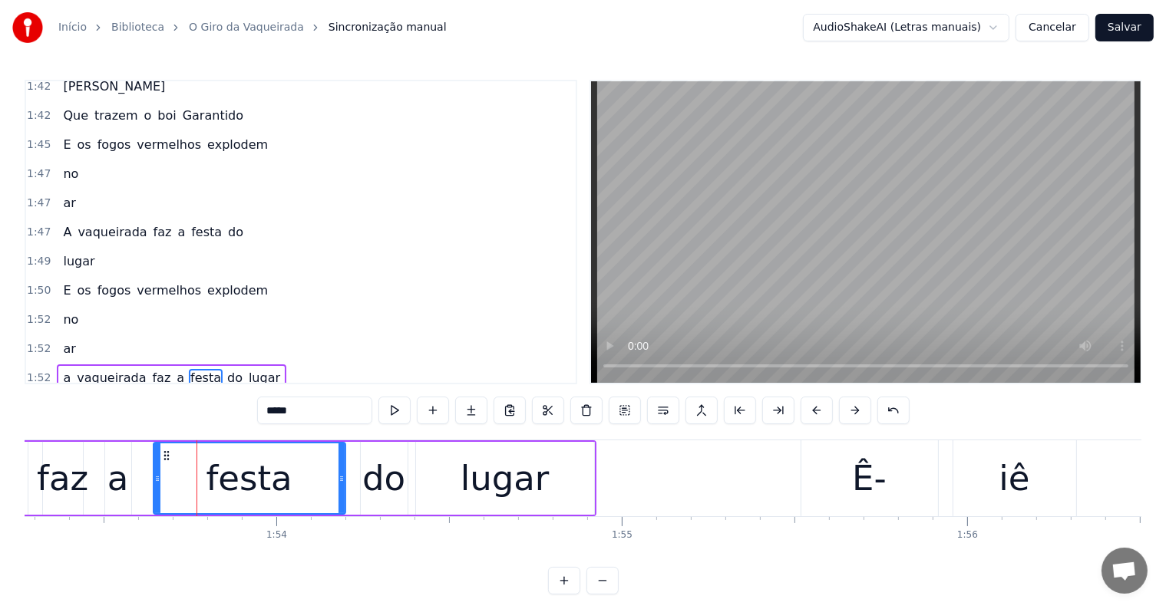
scroll to position [1726, 0]
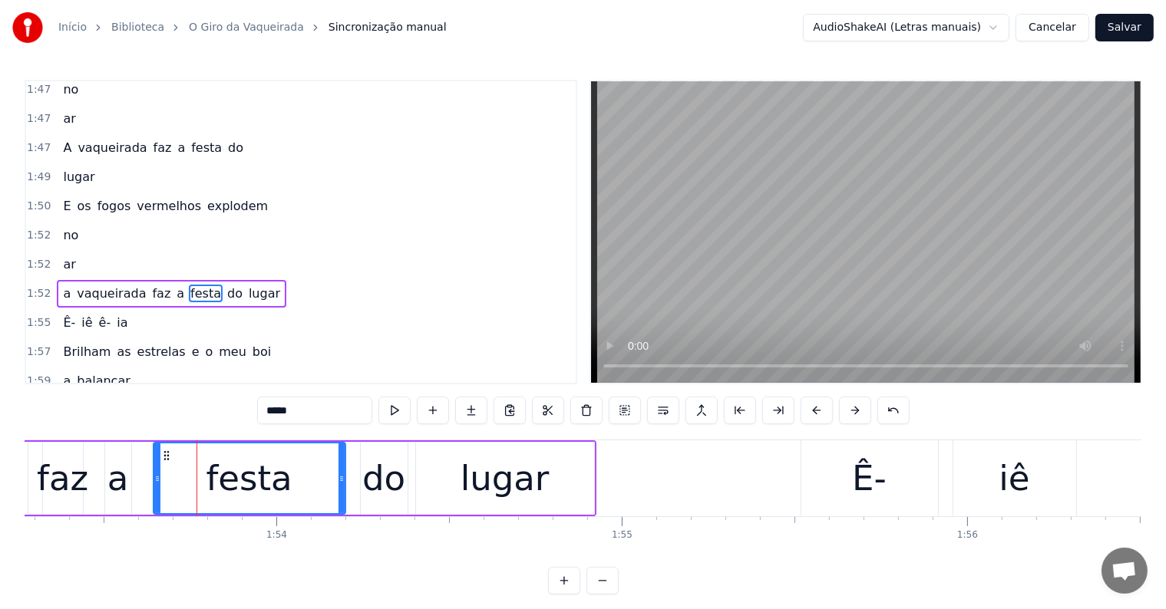
click at [61, 285] on span "a" at bounding box center [66, 294] width 11 height 18
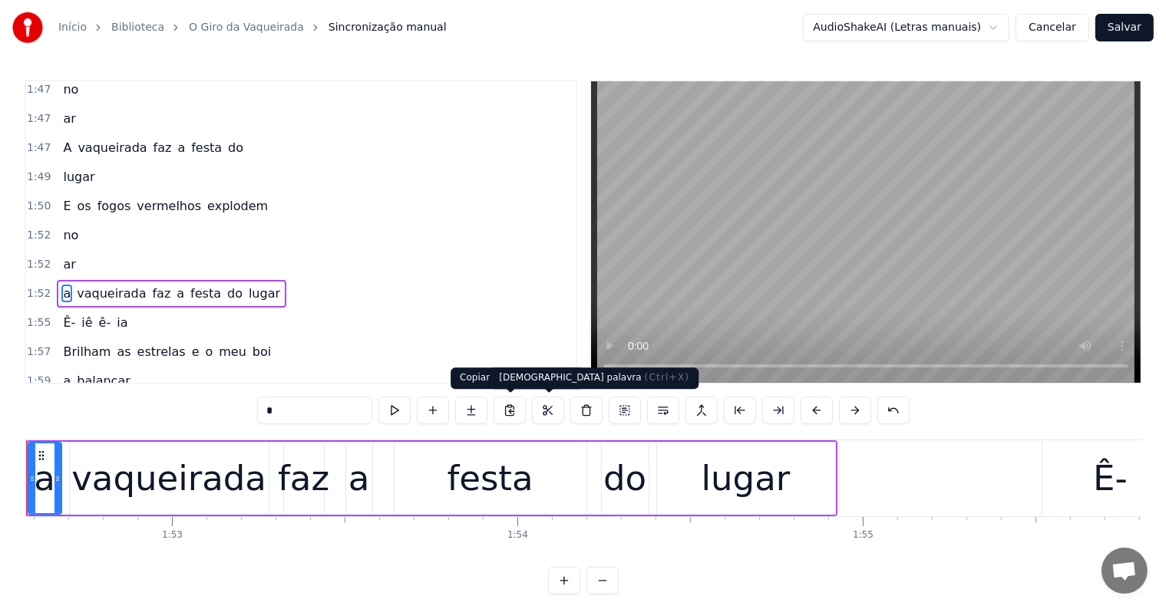
scroll to position [0, 38795]
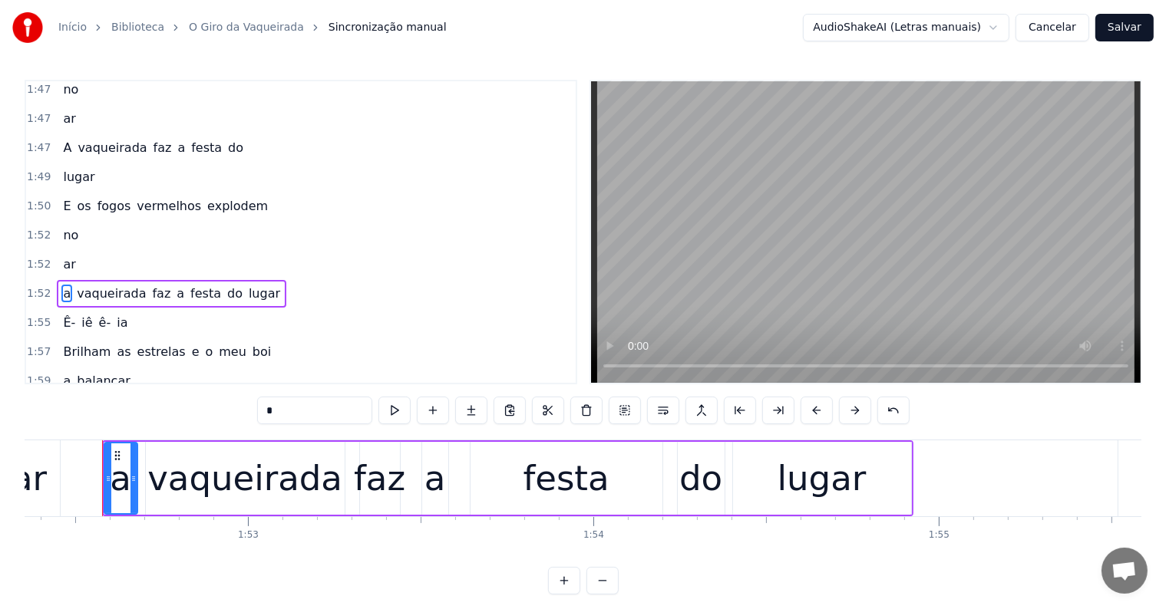
drag, startPoint x: 358, startPoint y: 404, endPoint x: 251, endPoint y: 404, distance: 106.7
click at [251, 404] on div "0:12 Lanças ao vento metaloides 0:14 reluzem 0:15 Um brilho colorido sobre o me…" at bounding box center [583, 337] width 1116 height 515
click at [795, 487] on div "lugar" at bounding box center [821, 479] width 89 height 52
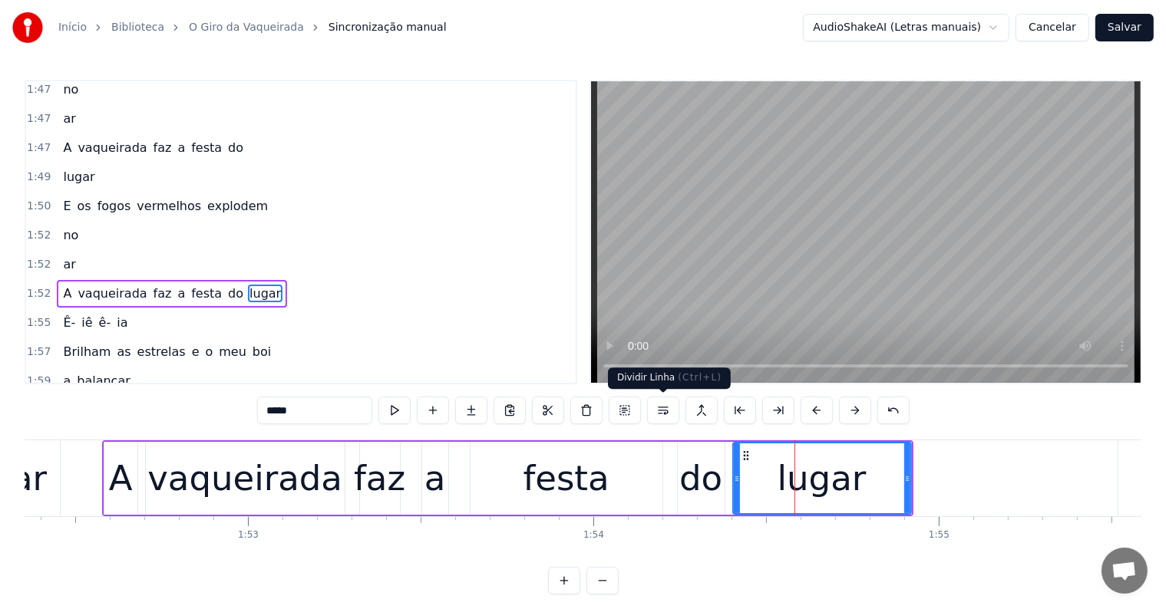
click at [663, 413] on button at bounding box center [663, 411] width 32 height 28
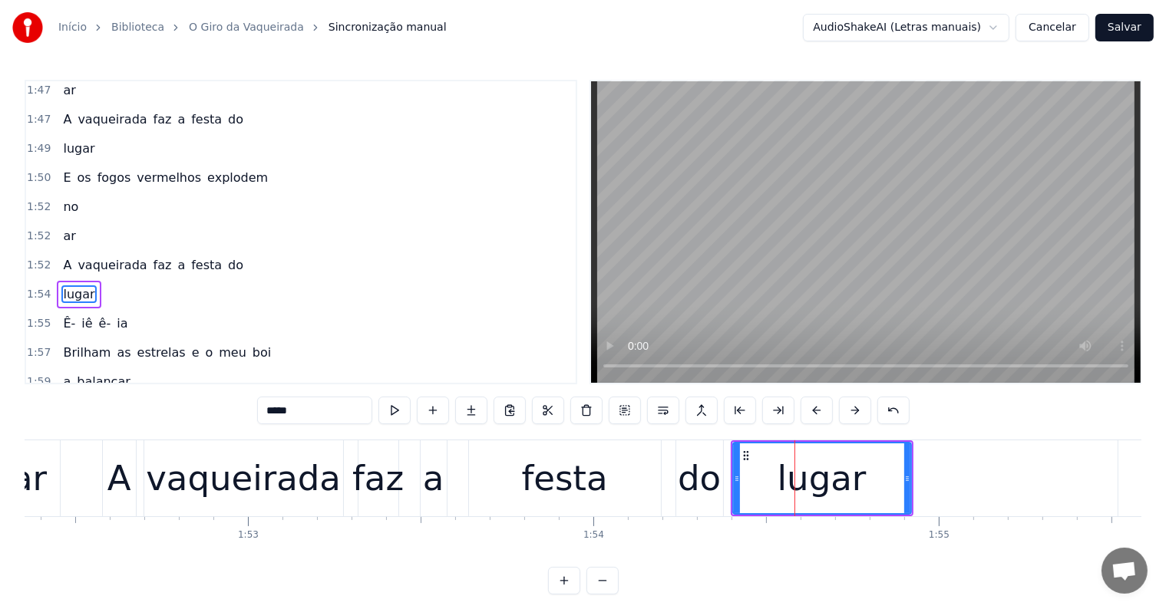
click at [623, 487] on div "festa" at bounding box center [565, 478] width 192 height 76
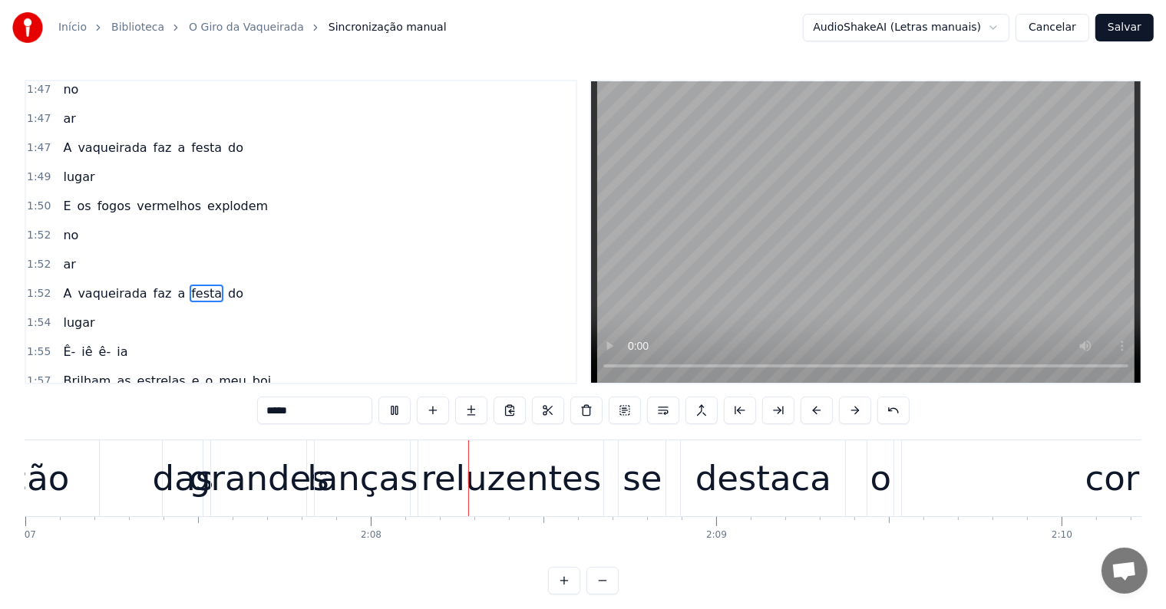
scroll to position [0, 44014]
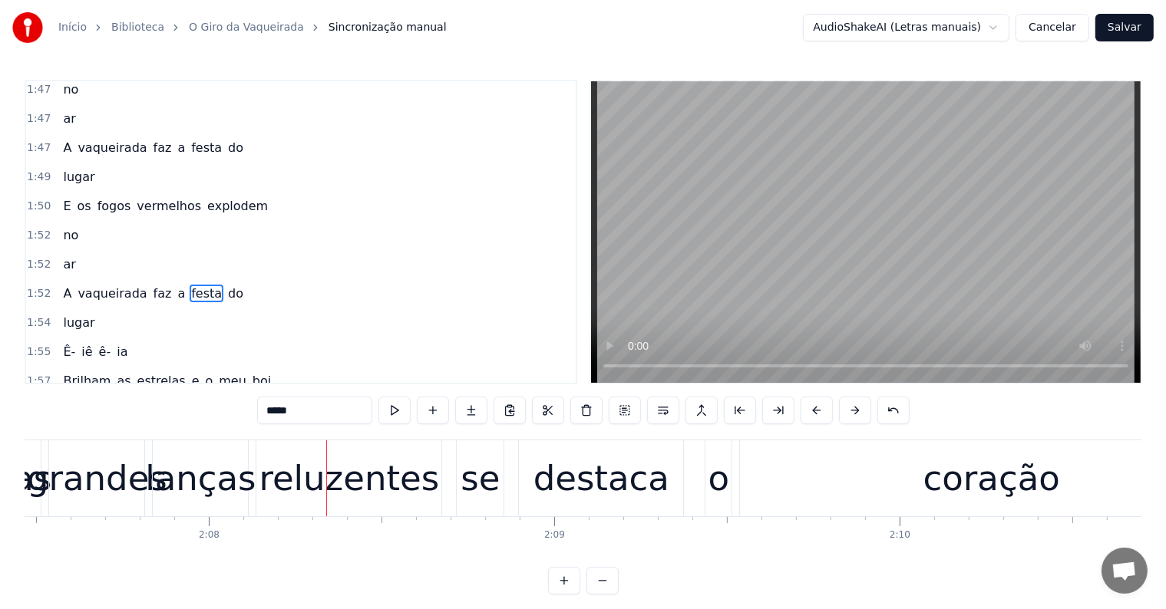
click at [390, 478] on div "reluzentes" at bounding box center [349, 479] width 180 height 52
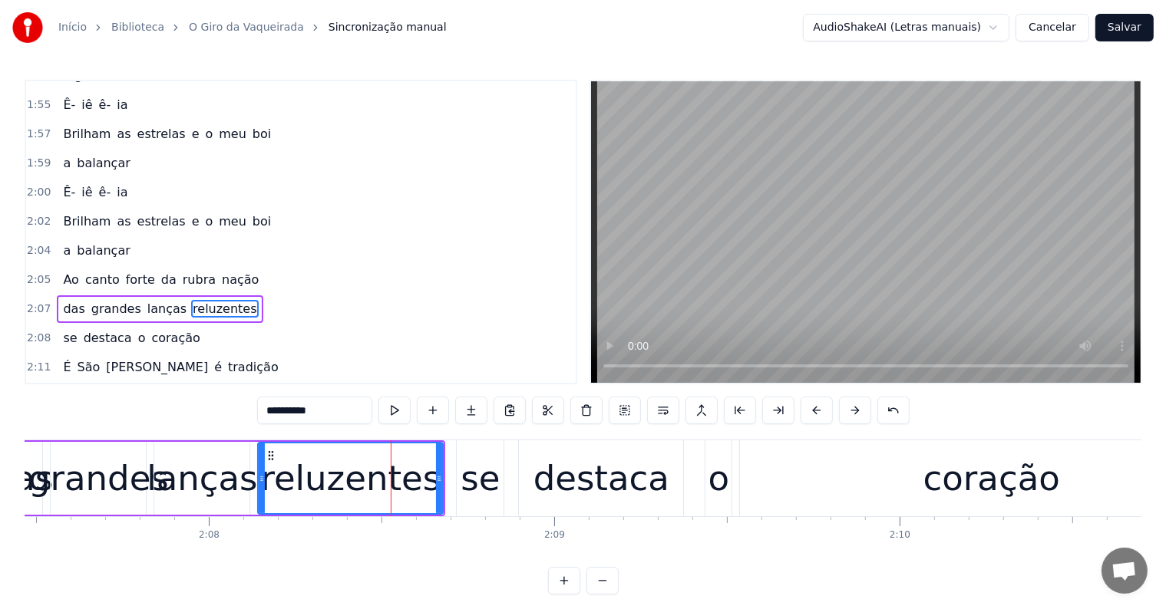
scroll to position [1980, 0]
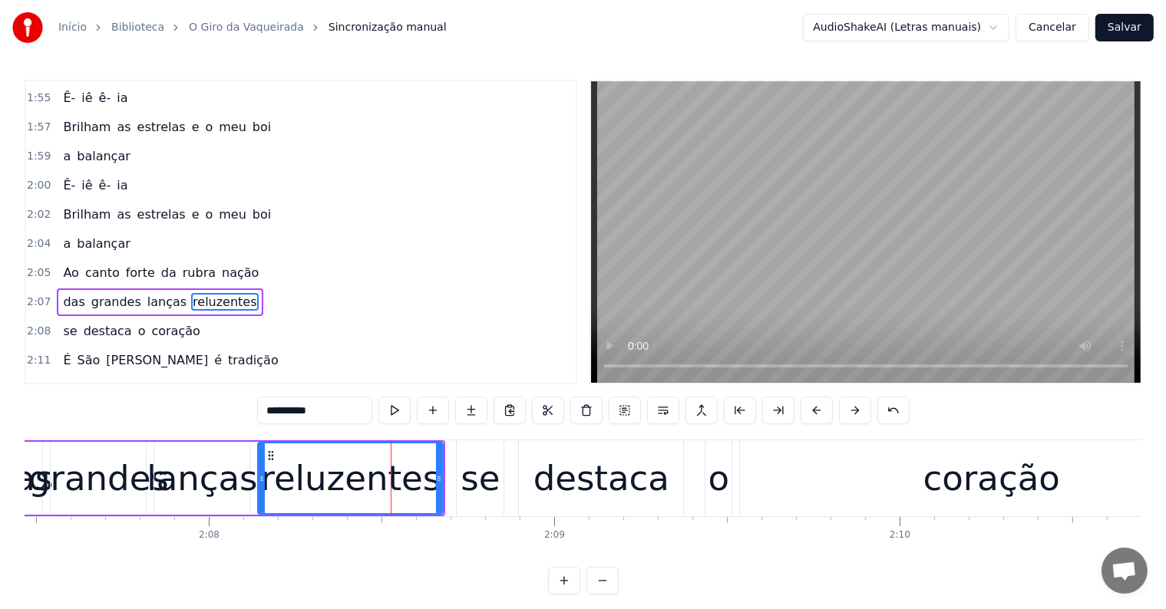
click at [61, 293] on span "das" at bounding box center [73, 302] width 25 height 18
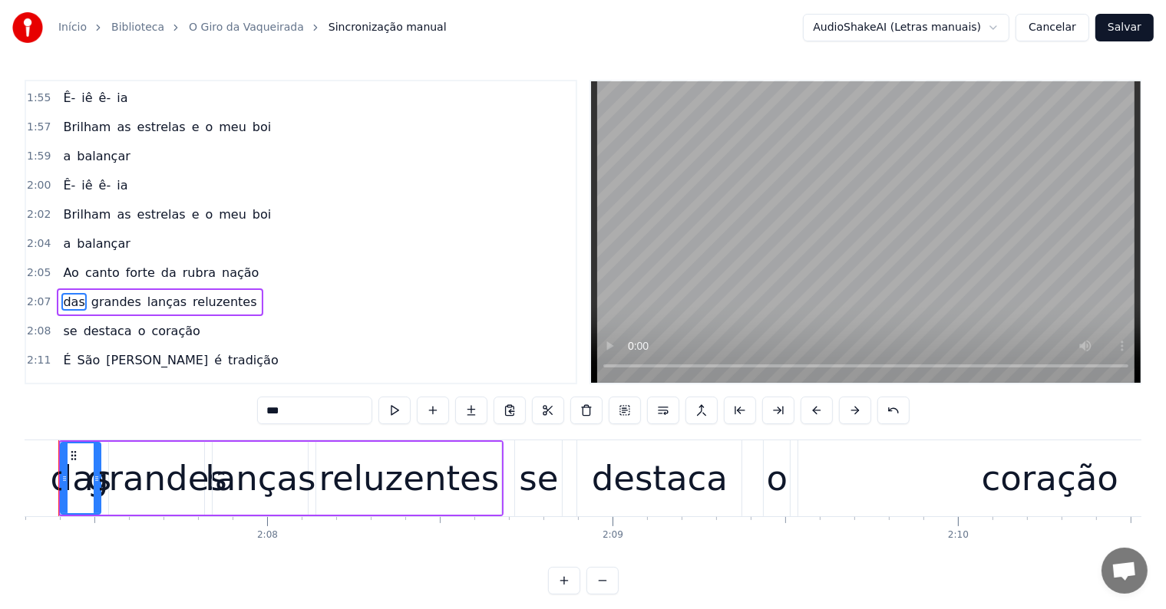
scroll to position [0, 43913]
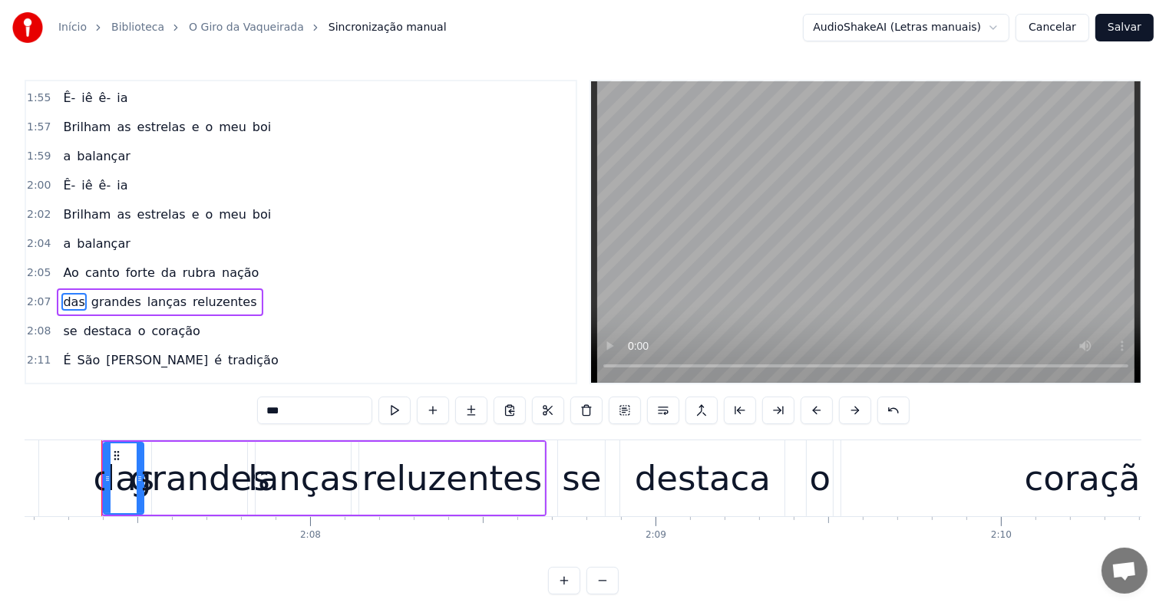
drag, startPoint x: 274, startPoint y: 411, endPoint x: 254, endPoint y: 411, distance: 20.0
click at [254, 411] on div "0:12 Lanças ao vento metaloides 0:14 reluzem 0:15 Um brilho colorido sobre o me…" at bounding box center [583, 337] width 1116 height 515
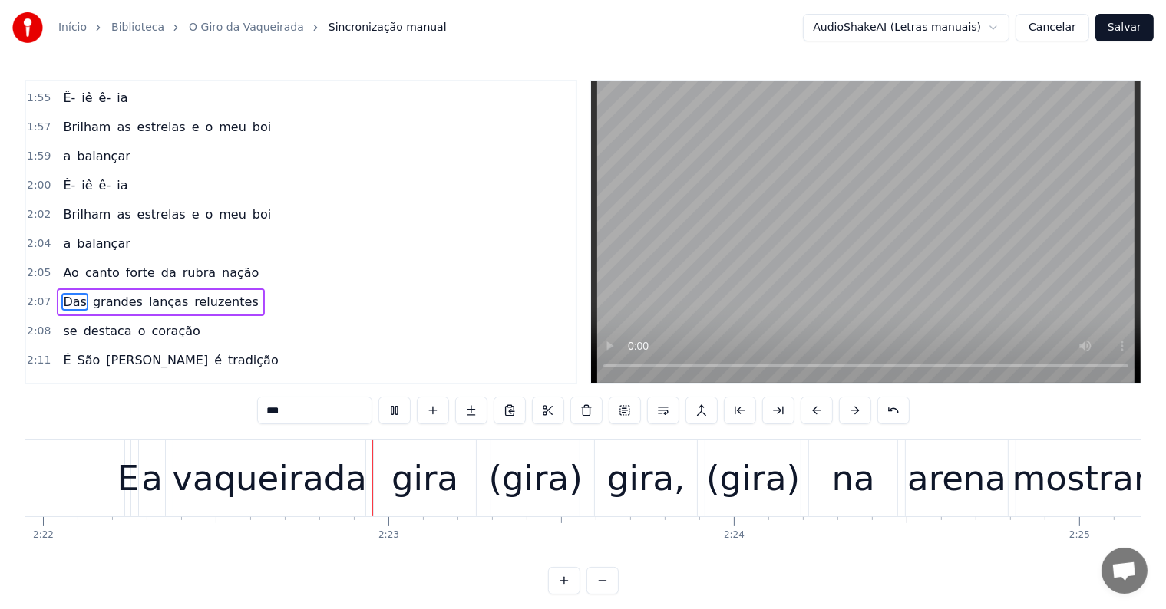
scroll to position [0, 49020]
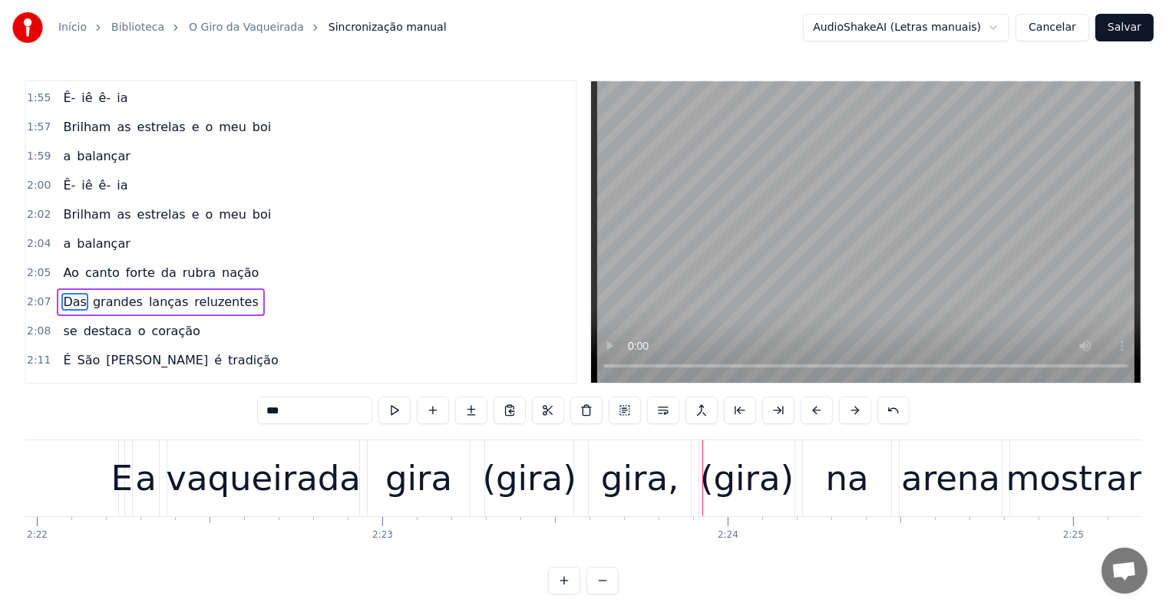
click at [522, 488] on div "(gira)" at bounding box center [530, 479] width 94 height 52
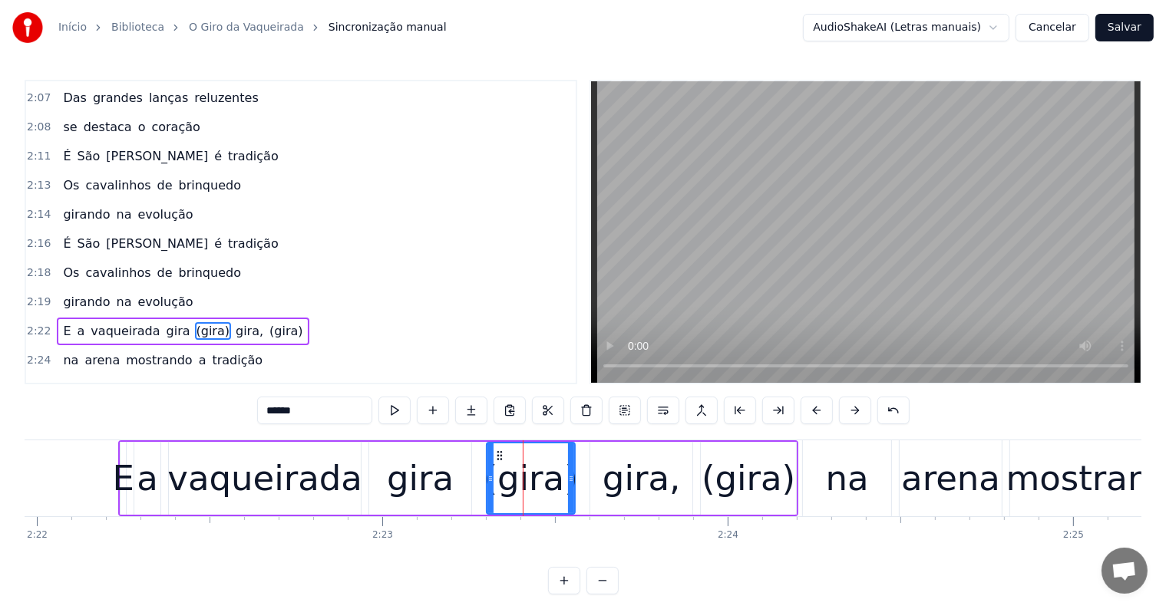
scroll to position [2207, 0]
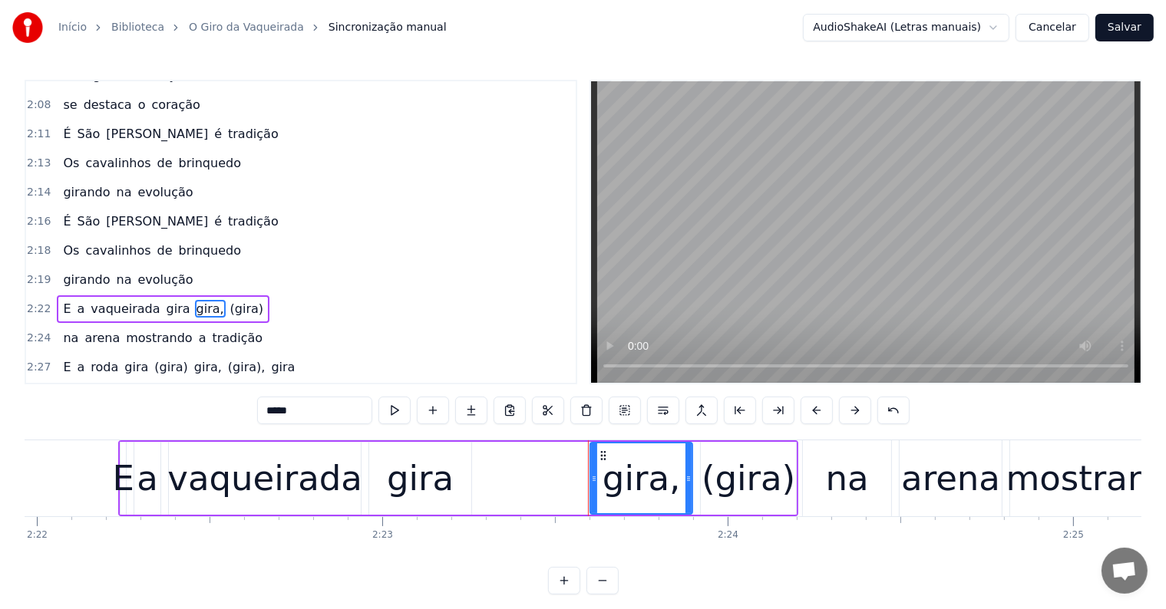
click at [426, 488] on div "gira" at bounding box center [420, 479] width 67 height 52
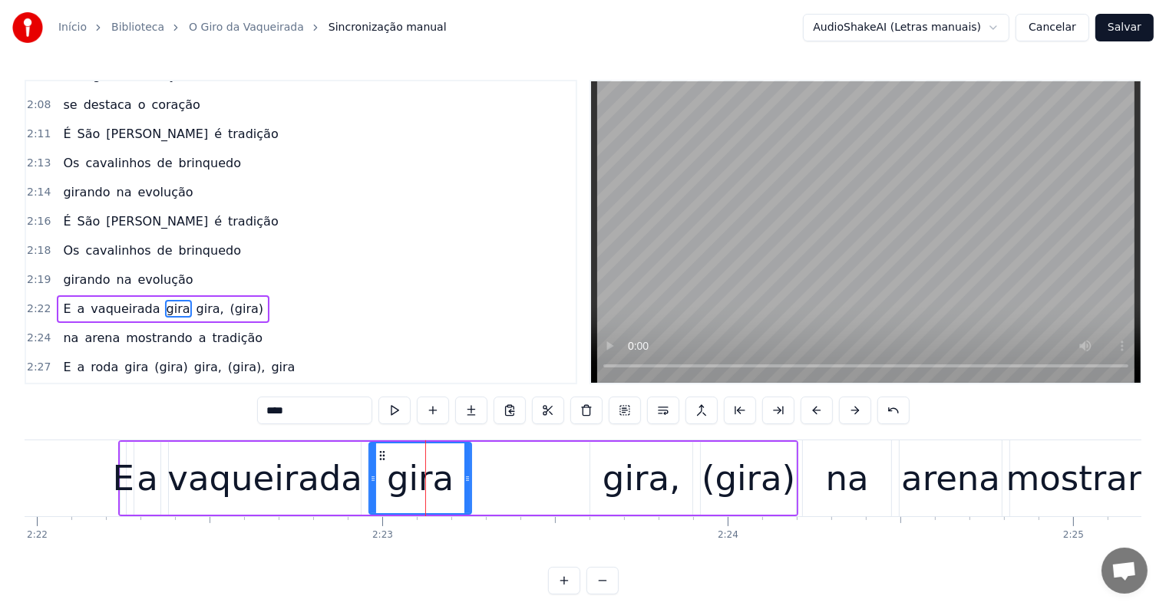
click at [315, 414] on input "****" at bounding box center [314, 411] width 115 height 28
click at [724, 493] on div "(gira)" at bounding box center [748, 479] width 94 height 52
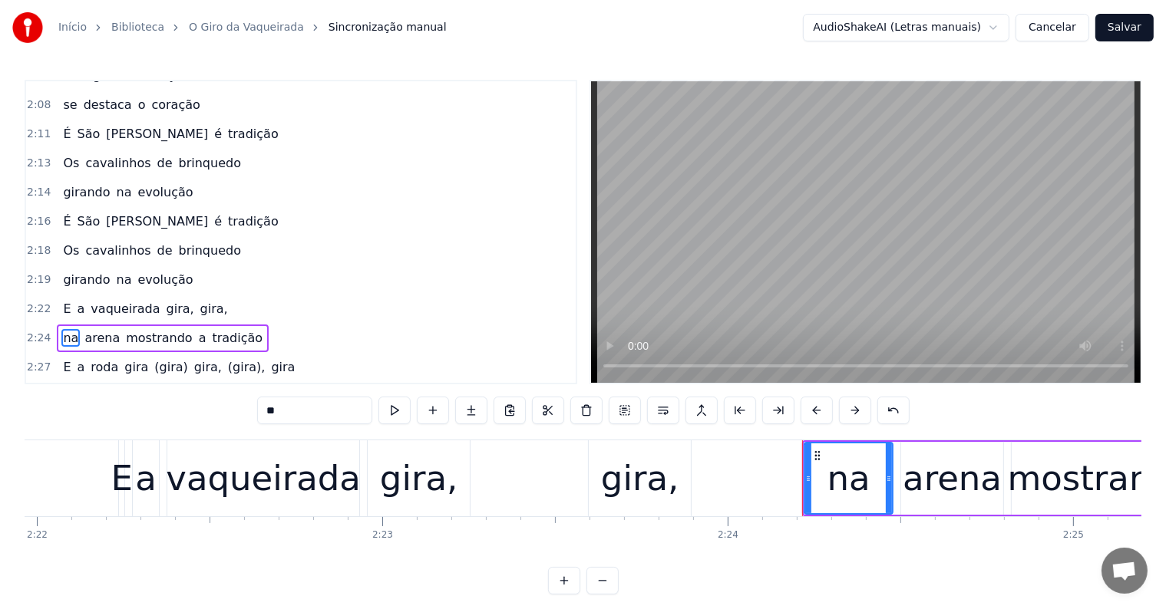
scroll to position [2211, 0]
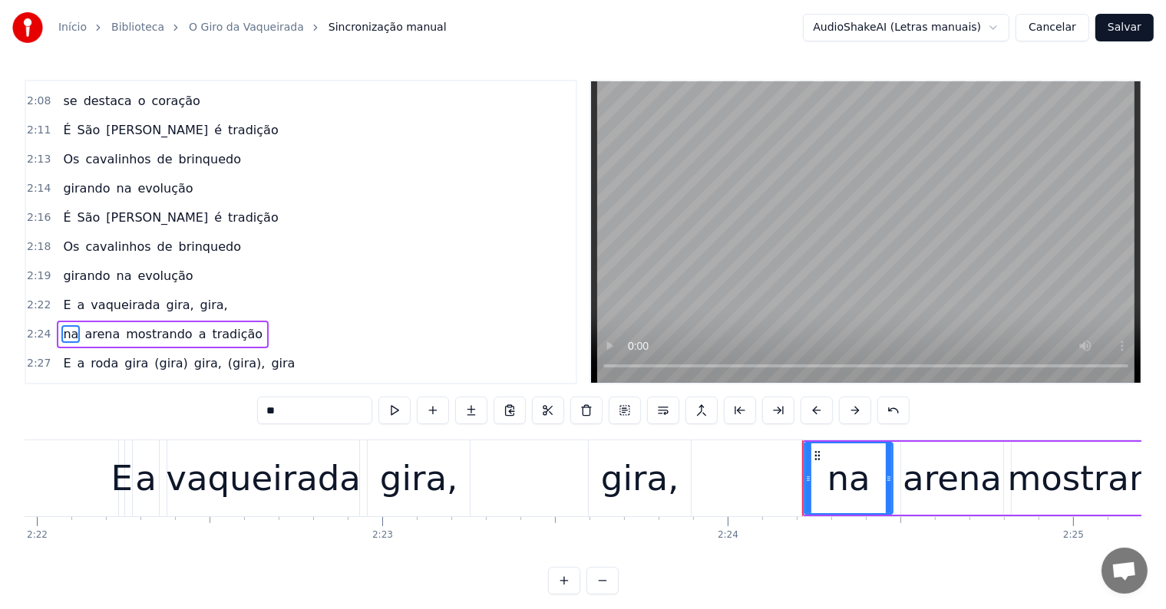
click at [282, 482] on div "vaqueirada" at bounding box center [263, 479] width 195 height 52
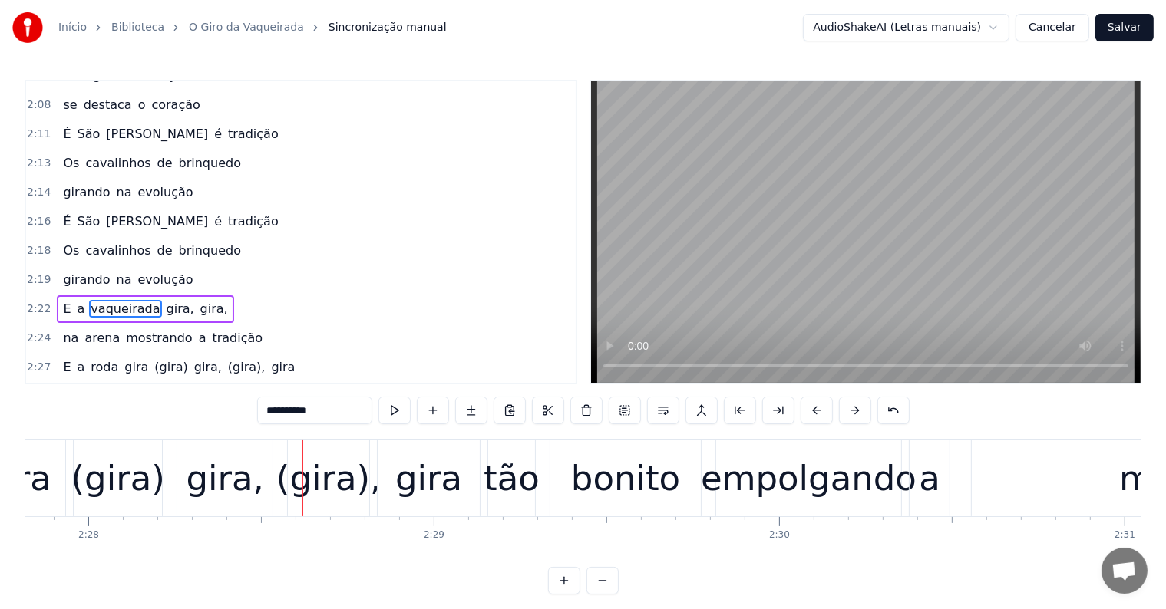
scroll to position [0, 51042]
click at [108, 492] on div "(gira)" at bounding box center [117, 479] width 94 height 52
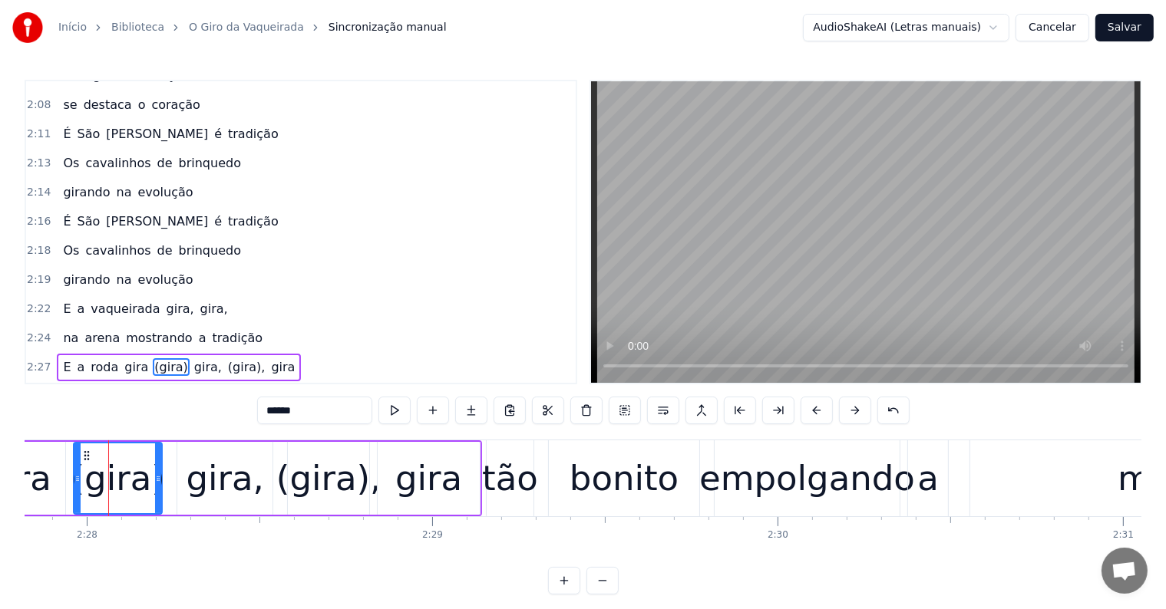
scroll to position [2211, 0]
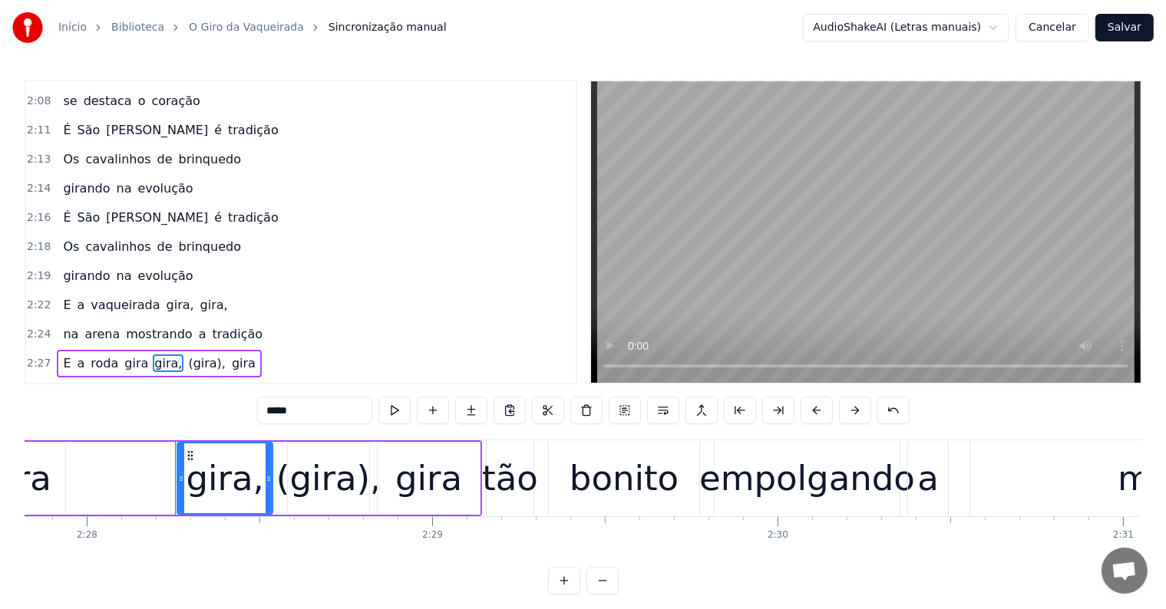
click at [334, 479] on div "(gira)," at bounding box center [328, 479] width 105 height 52
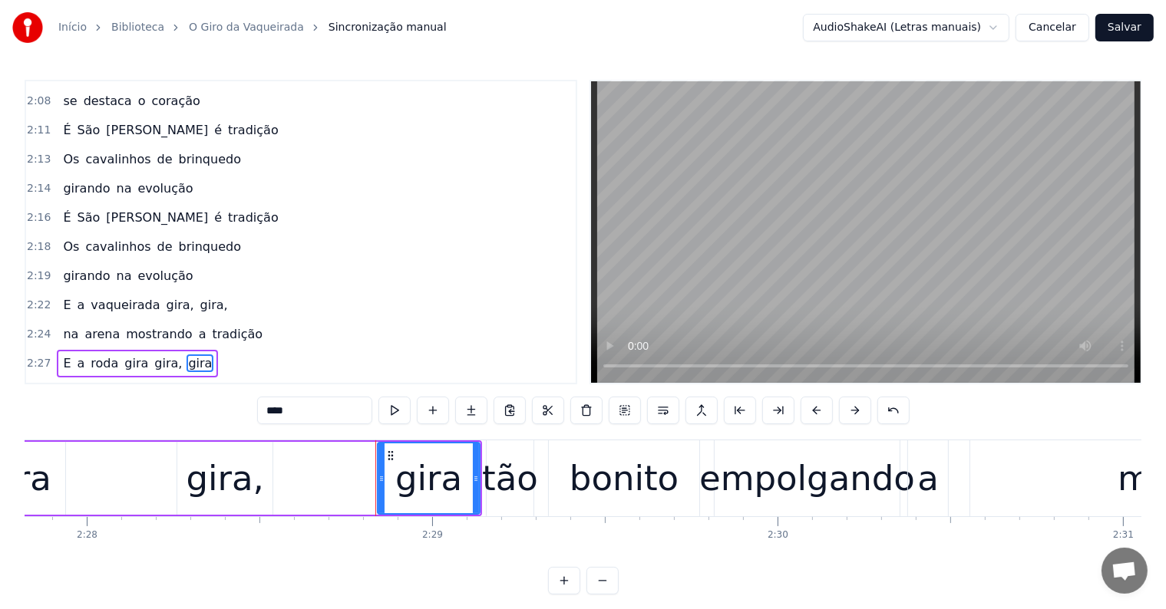
click at [49, 476] on div "gira" at bounding box center [17, 478] width 95 height 73
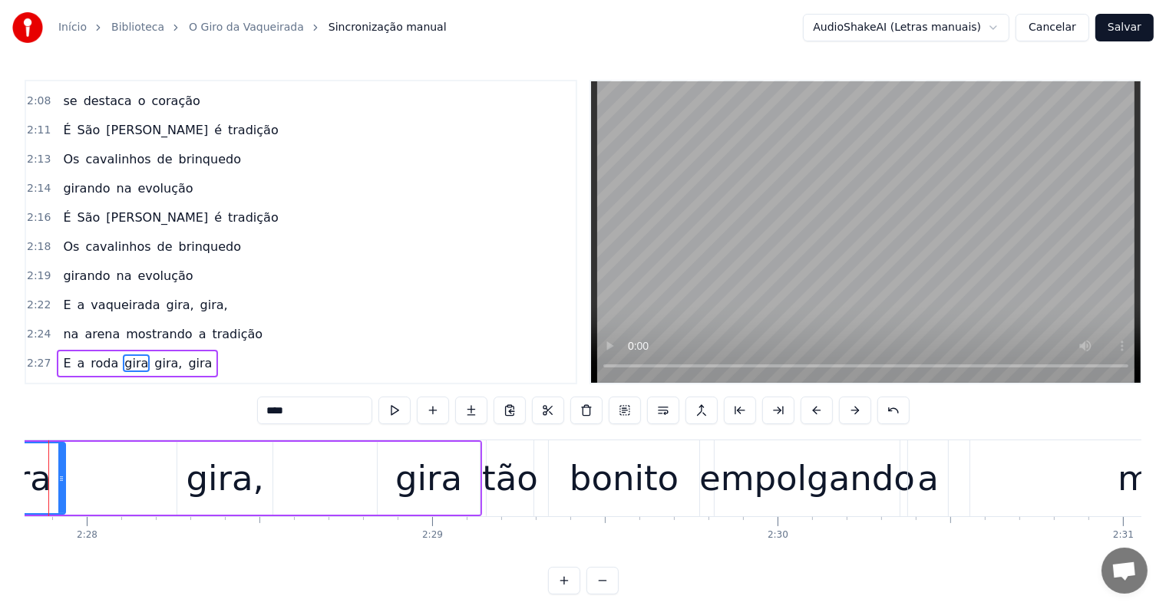
scroll to position [0, 50988]
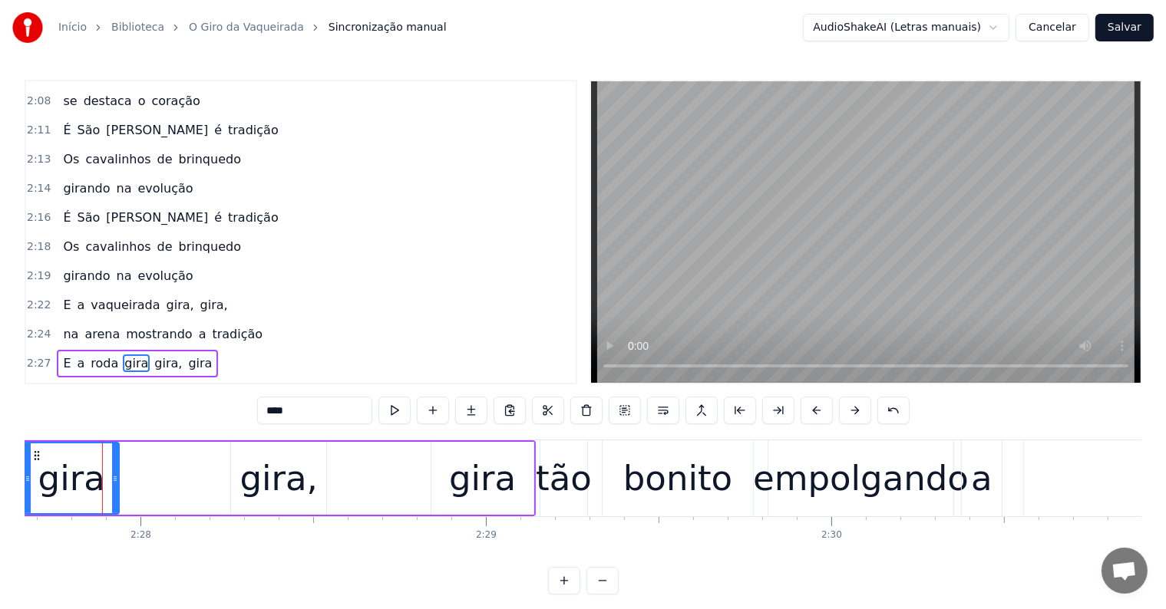
click at [309, 416] on input "****" at bounding box center [314, 411] width 115 height 28
click at [34, 484] on div "gira," at bounding box center [72, 479] width 94 height 70
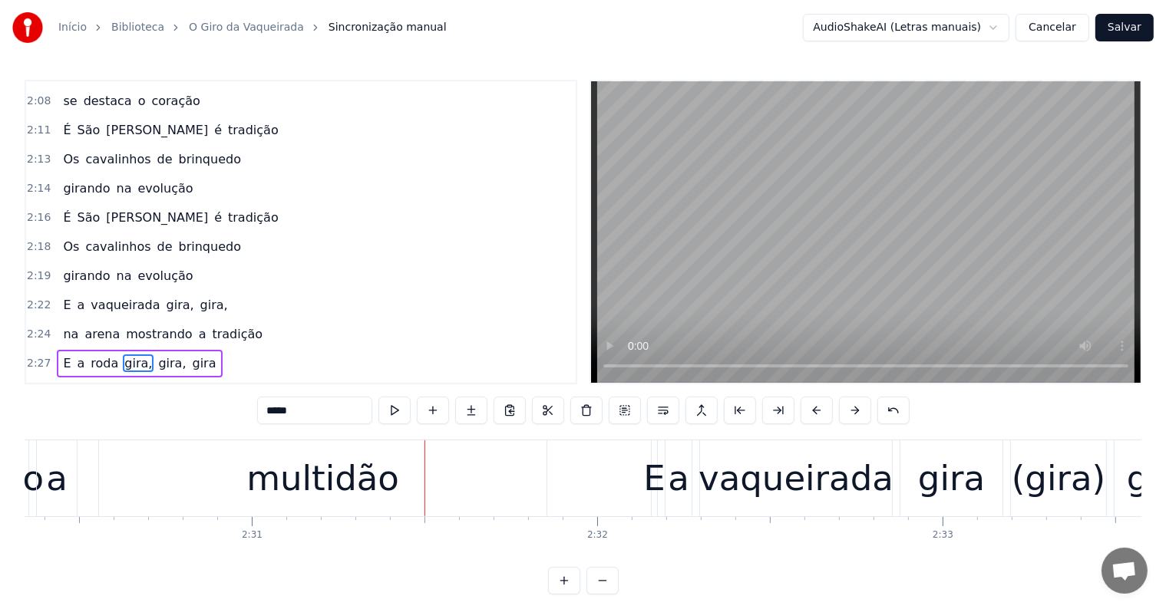
scroll to position [0, 51915]
click at [341, 482] on div "multidão" at bounding box center [321, 479] width 153 height 52
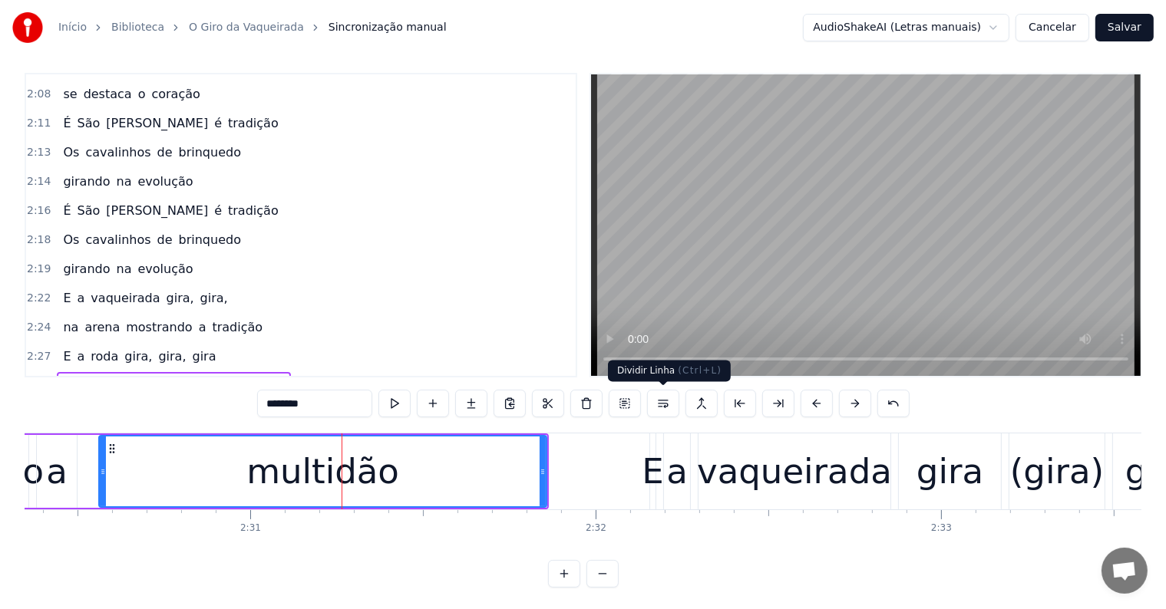
click at [661, 404] on button at bounding box center [663, 404] width 32 height 28
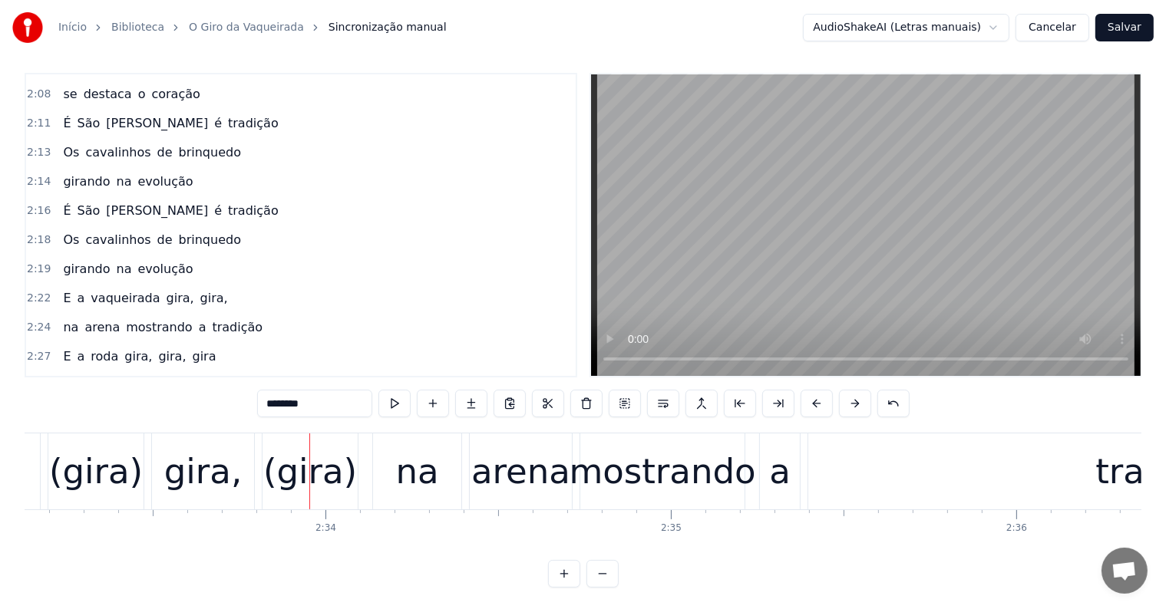
scroll to position [0, 52931]
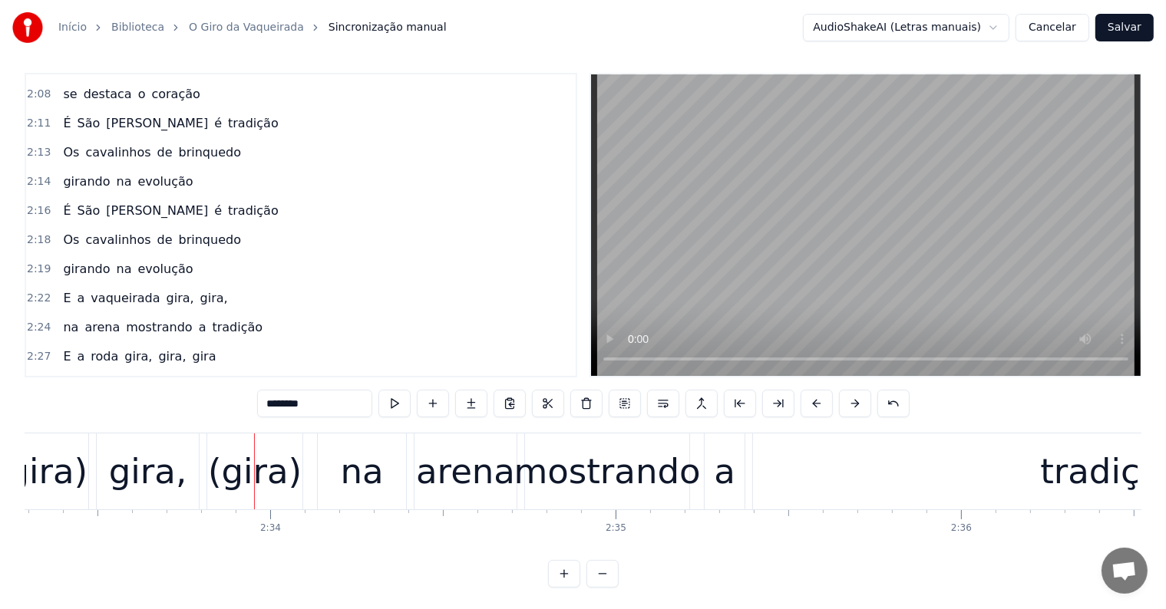
click at [56, 479] on div "(gira)" at bounding box center [41, 472] width 94 height 52
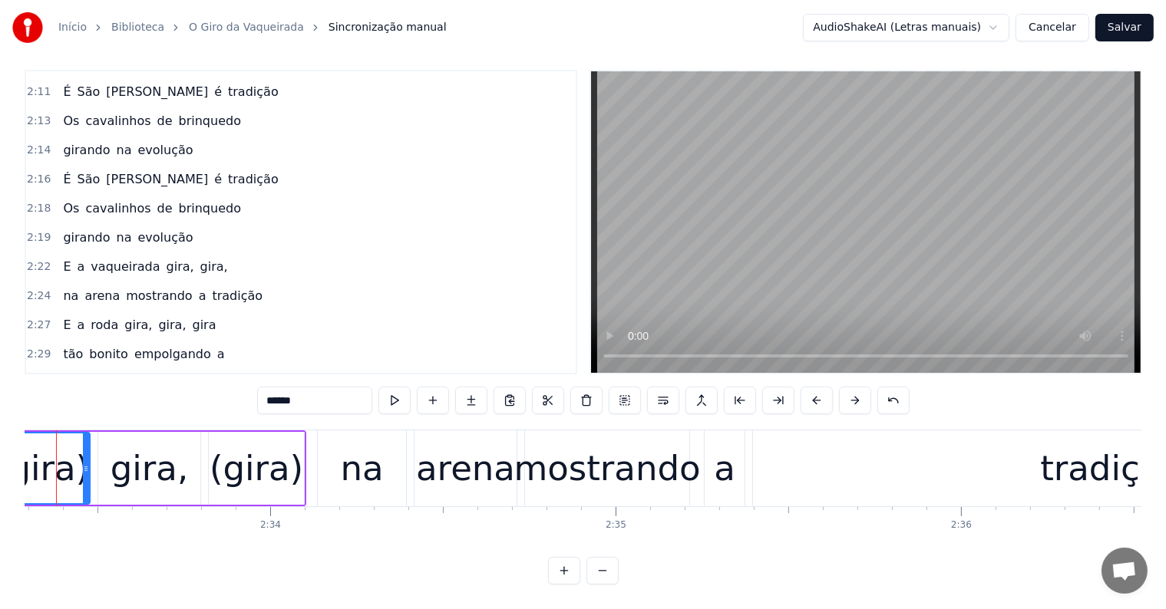
scroll to position [0, 52884]
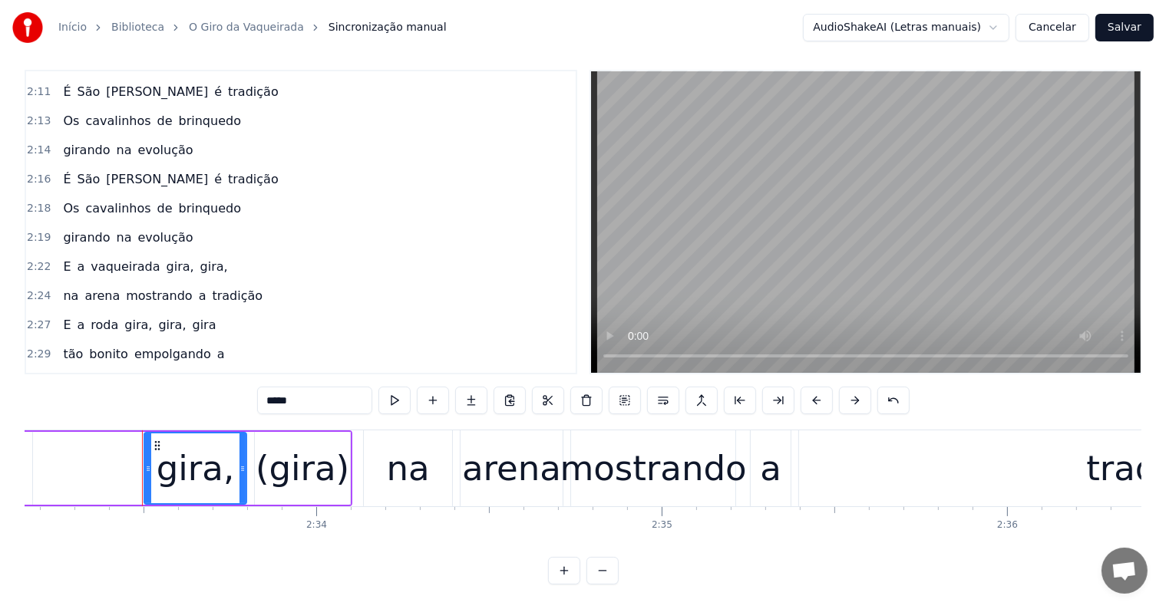
click at [285, 463] on div "(gira)" at bounding box center [303, 469] width 94 height 52
click at [165, 404] on span "gira" at bounding box center [178, 413] width 27 height 18
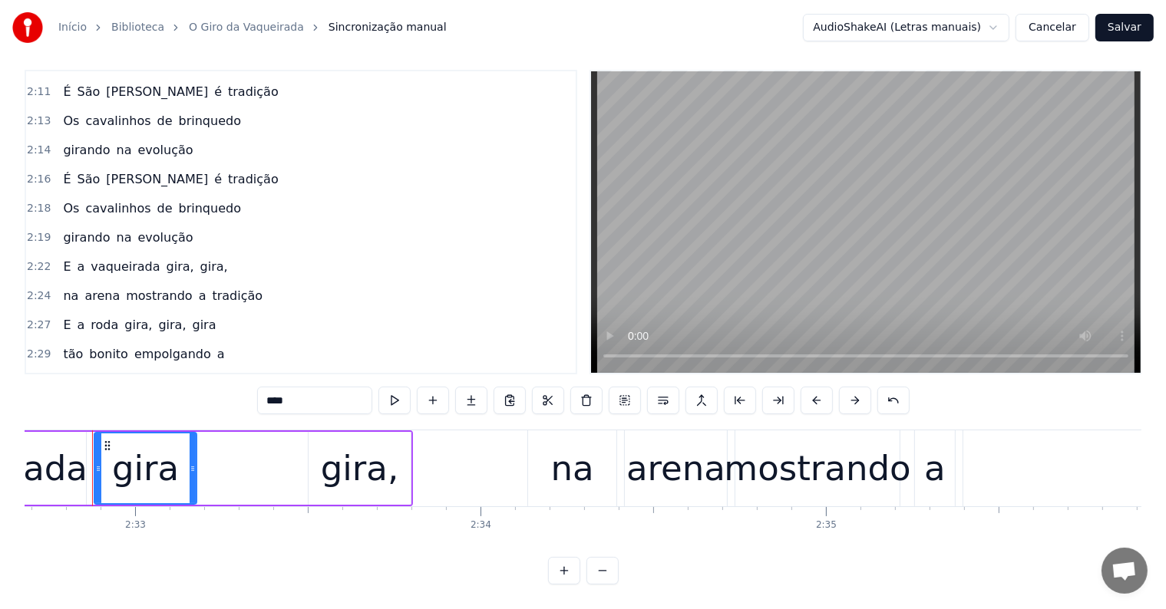
click at [292, 389] on input "****" at bounding box center [314, 401] width 115 height 28
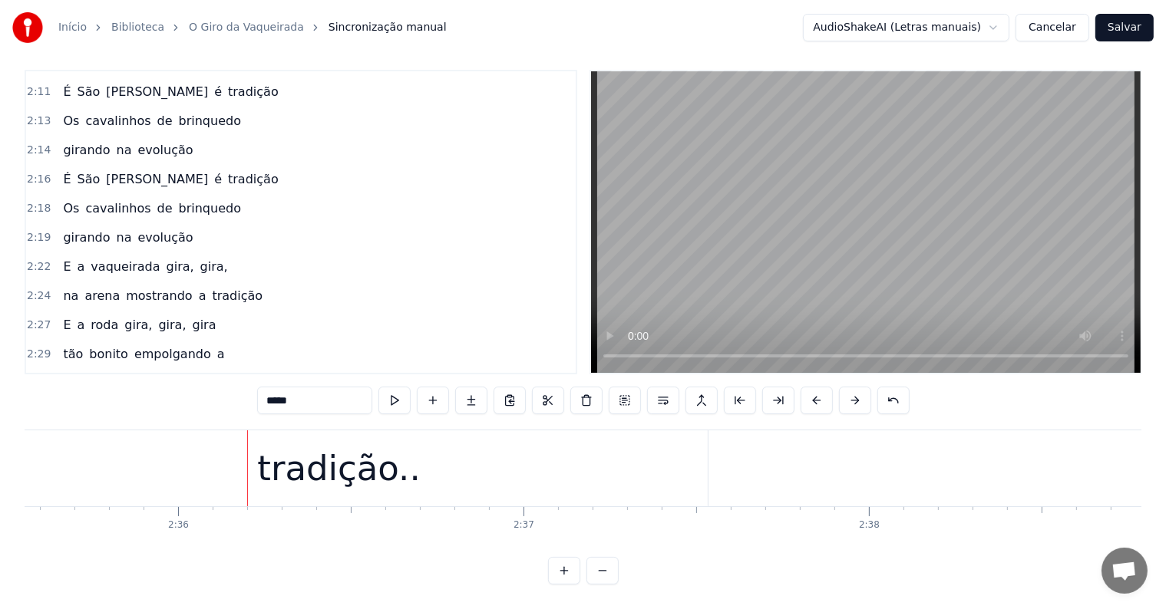
scroll to position [0, 53715]
click at [308, 455] on div "tradição.." at bounding box center [336, 469] width 163 height 52
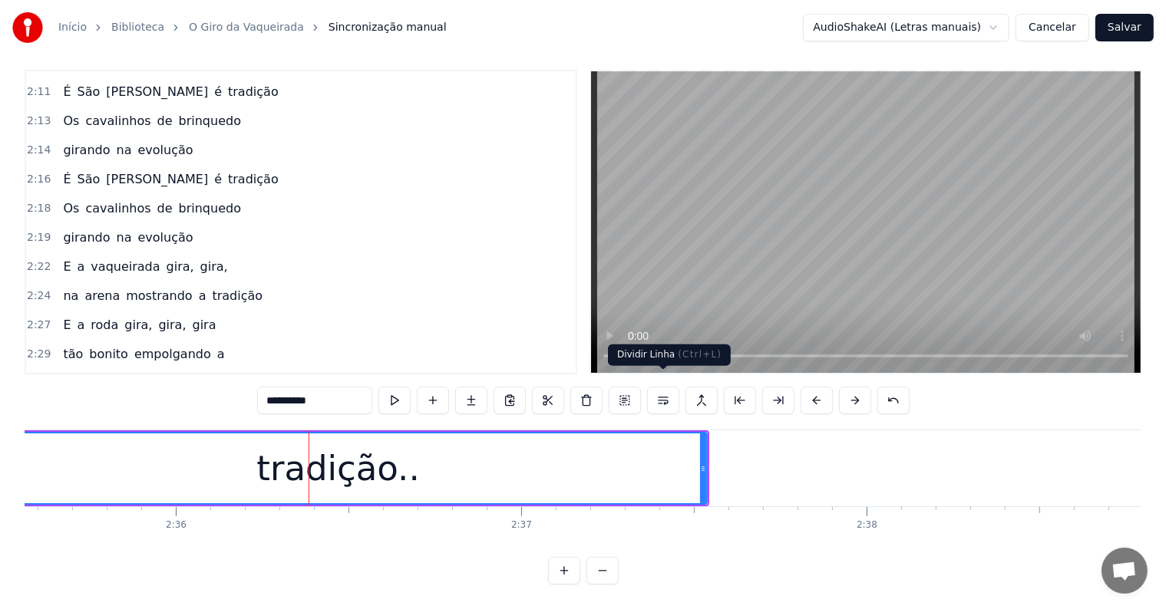
click at [664, 387] on button at bounding box center [663, 401] width 32 height 28
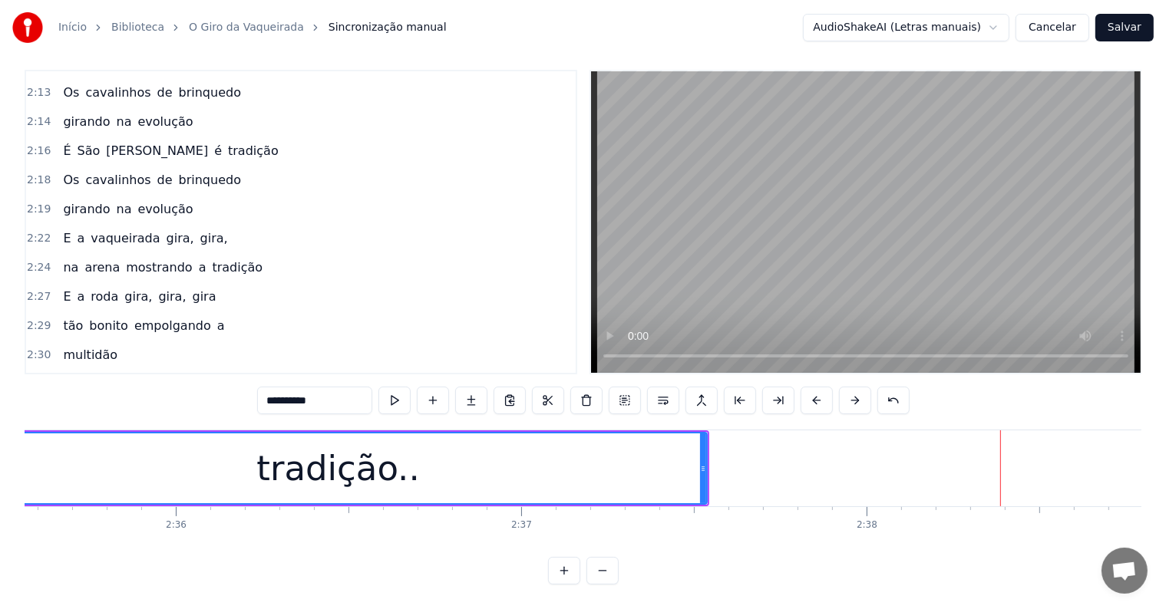
click at [61, 404] on span "na" at bounding box center [70, 413] width 18 height 18
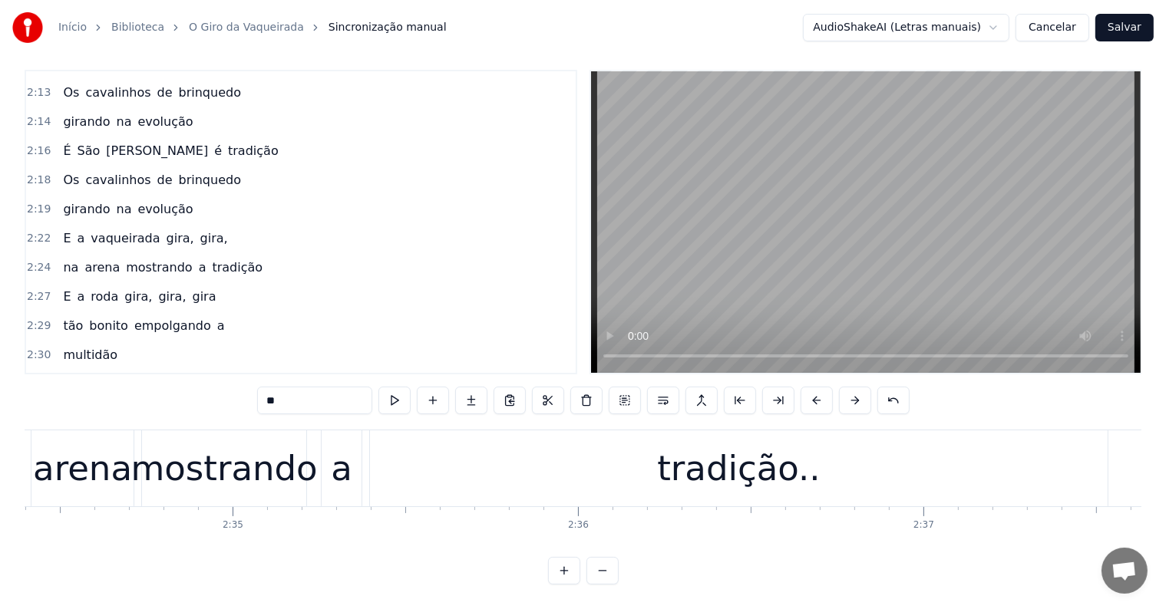
scroll to position [0, 53145]
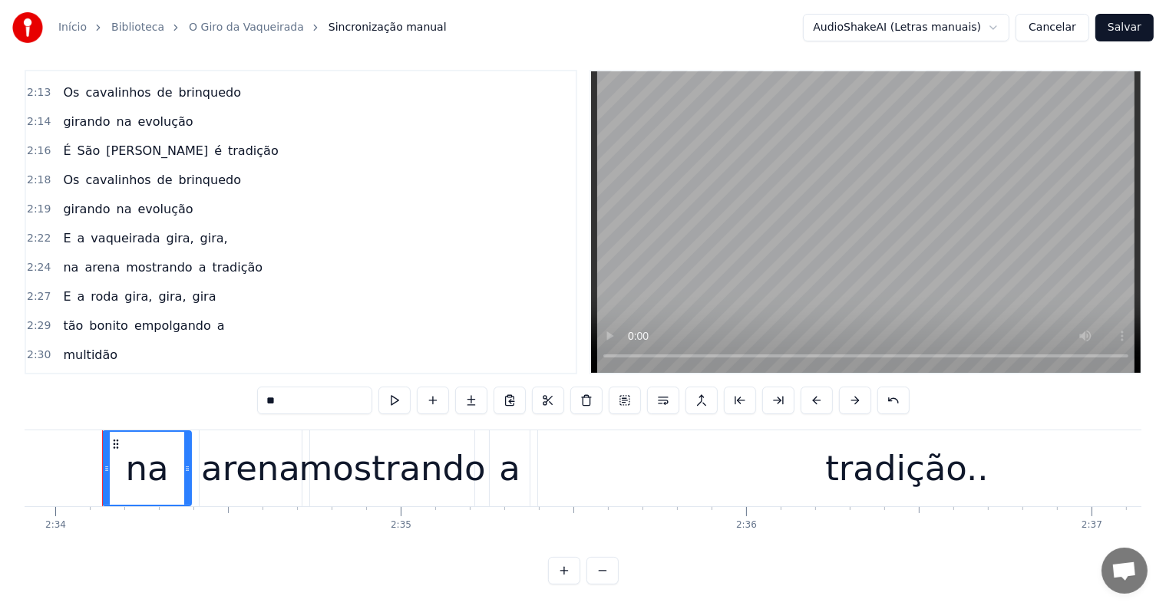
drag, startPoint x: 273, startPoint y: 387, endPoint x: 260, endPoint y: 387, distance: 13.0
click at [260, 387] on input "**" at bounding box center [314, 401] width 115 height 28
type input "**"
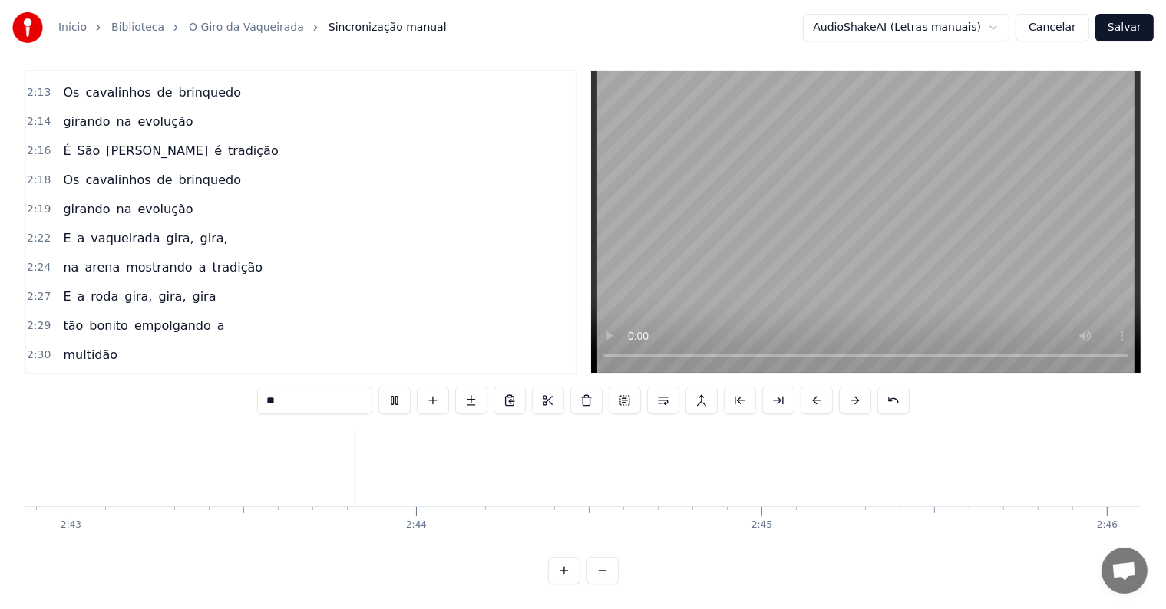
scroll to position [0, 56239]
click at [1114, 28] on button "Salvar" at bounding box center [1124, 28] width 58 height 28
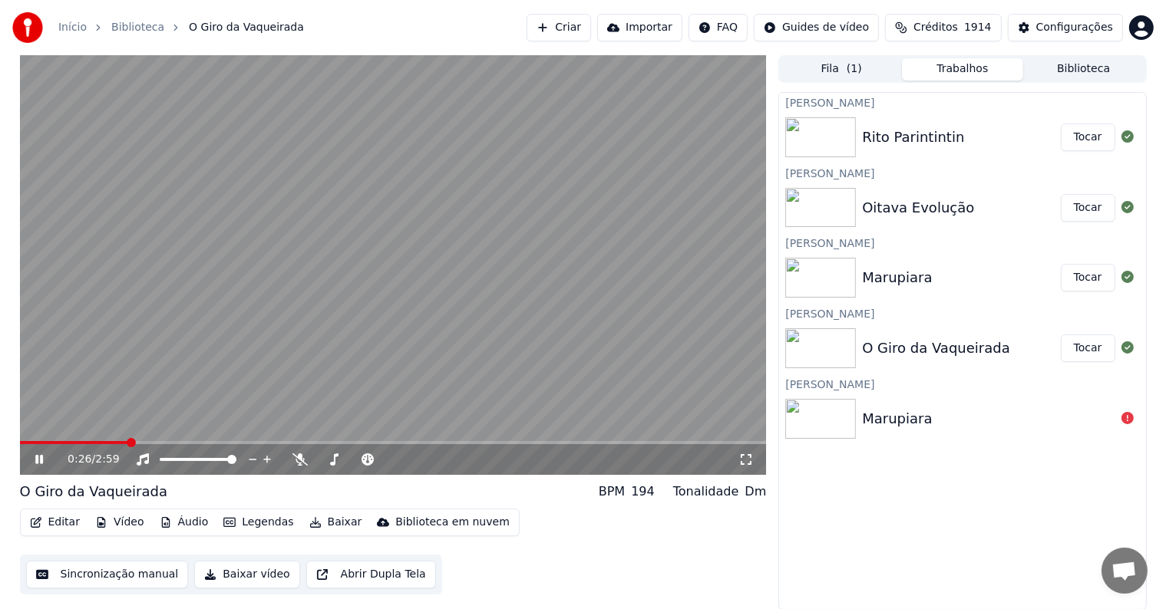
click at [224, 356] on video at bounding box center [393, 265] width 747 height 420
click at [173, 282] on video at bounding box center [393, 265] width 747 height 420
click at [267, 441] on span at bounding box center [393, 442] width 747 height 3
click at [298, 438] on video at bounding box center [393, 265] width 747 height 420
click at [301, 441] on span at bounding box center [393, 442] width 747 height 3
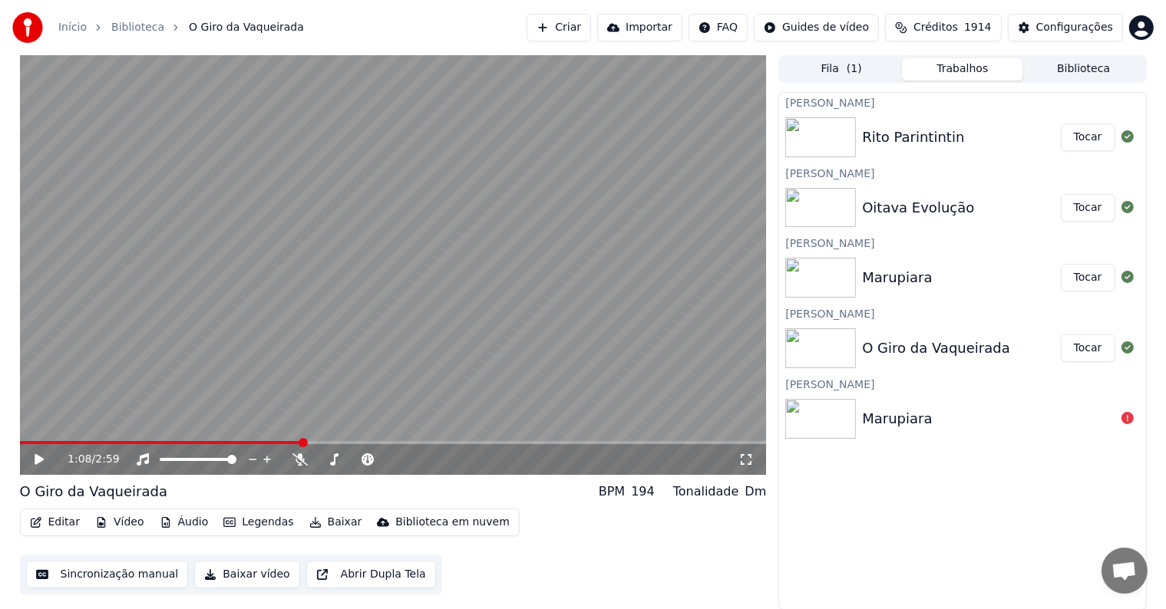
click at [261, 380] on video at bounding box center [393, 265] width 747 height 420
click at [417, 271] on video at bounding box center [393, 265] width 747 height 420
click at [551, 246] on video at bounding box center [393, 265] width 747 height 420
